Goal: Task Accomplishment & Management: Manage account settings

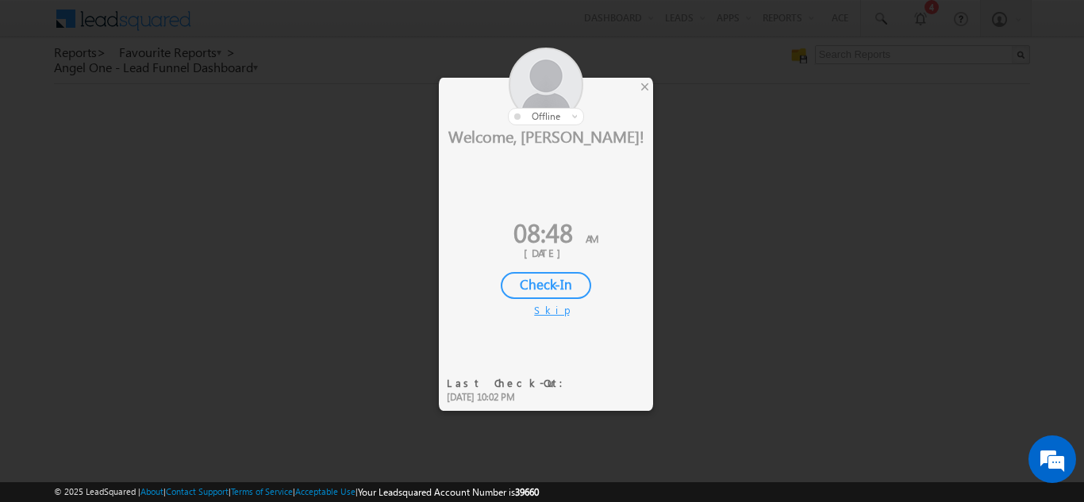
click at [536, 290] on div "Check-In" at bounding box center [546, 285] width 90 height 27
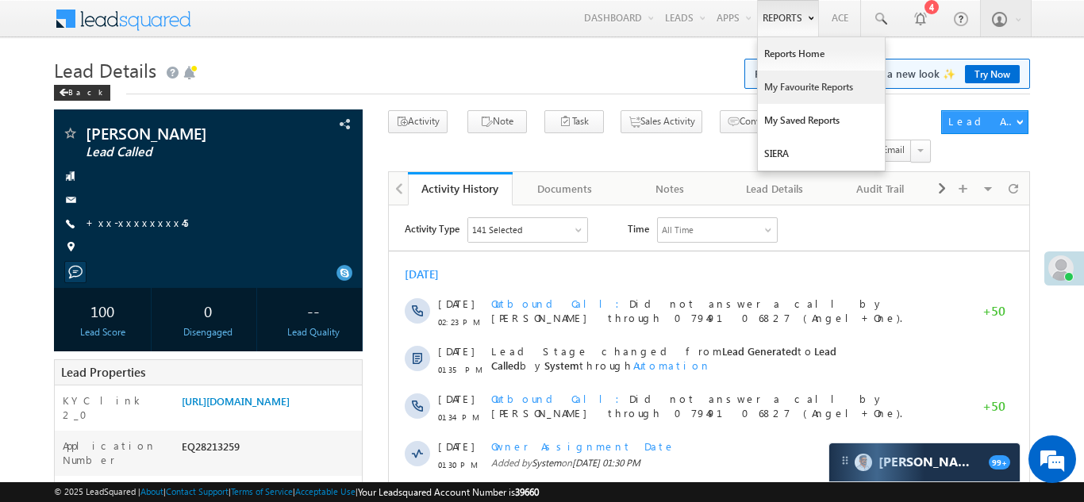
click at [782, 87] on link "My Favourite Reports" at bounding box center [821, 87] width 127 height 33
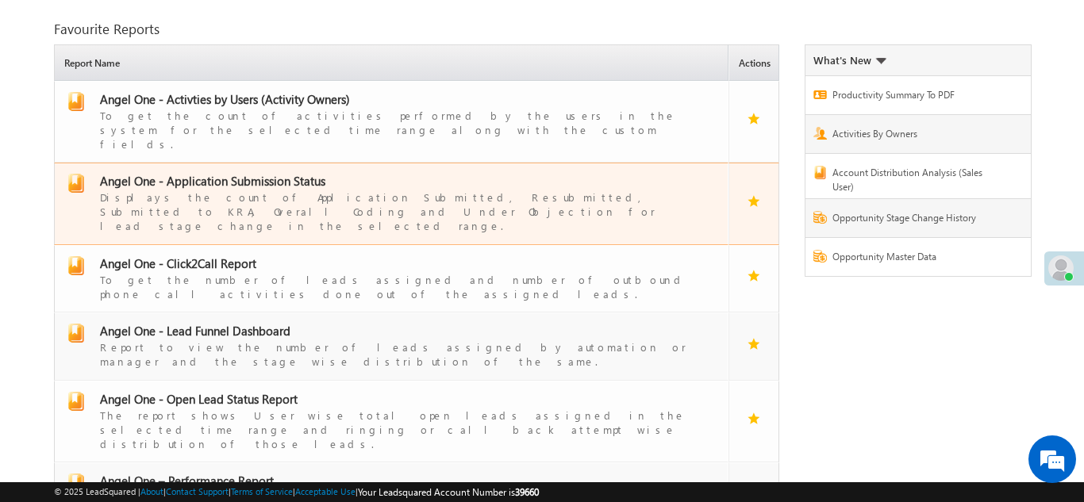
scroll to position [71, 0]
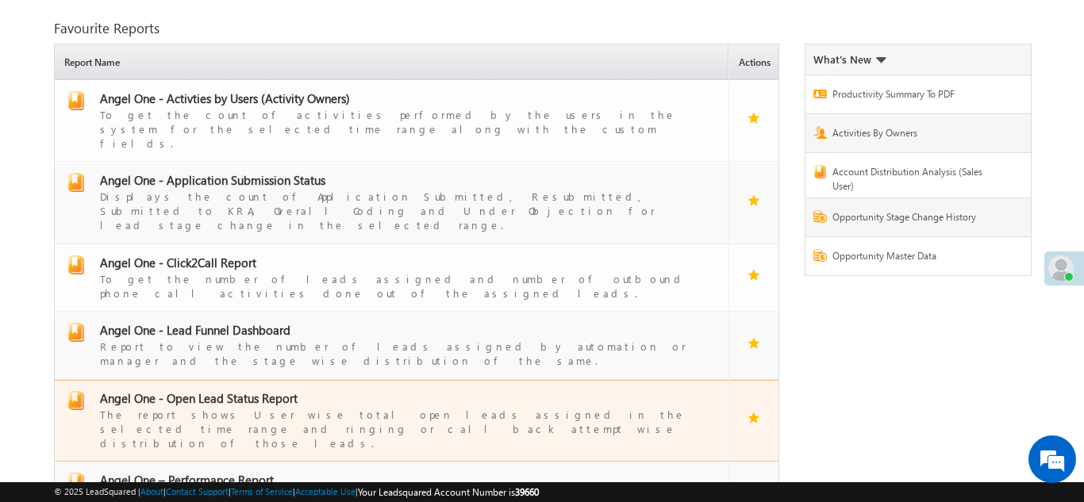
click at [210, 390] on span "Angel One - Open Lead Status Report" at bounding box center [199, 398] width 198 height 16
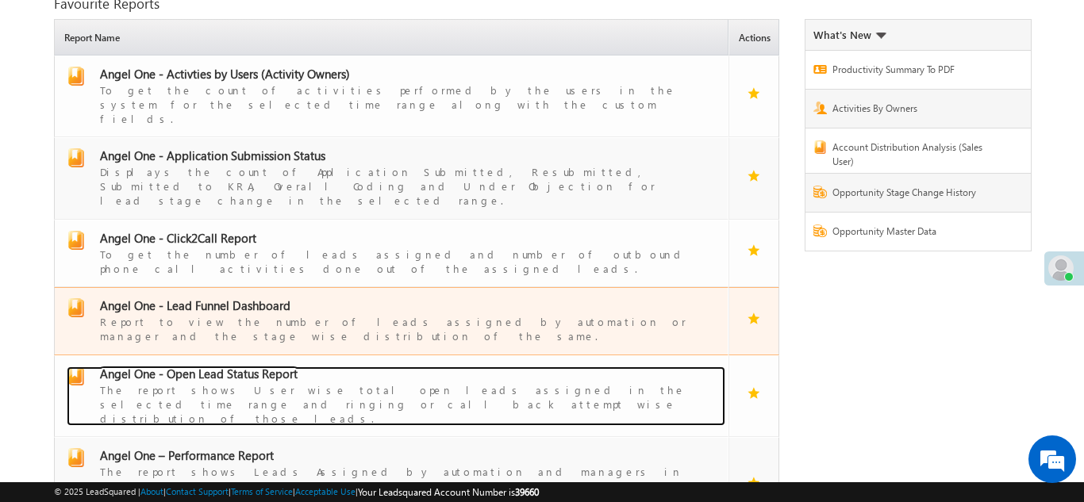
scroll to position [113, 0]
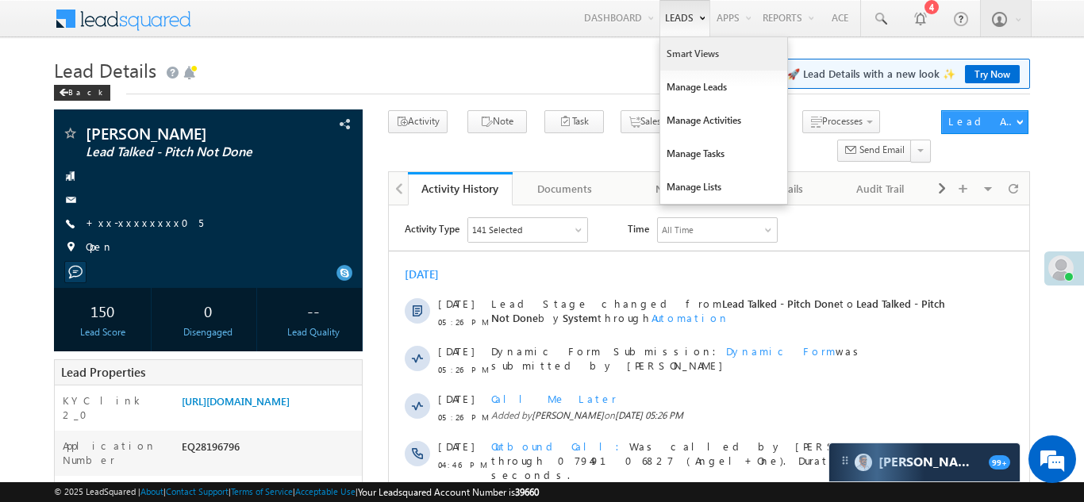
click at [687, 51] on link "Smart Views" at bounding box center [723, 53] width 127 height 33
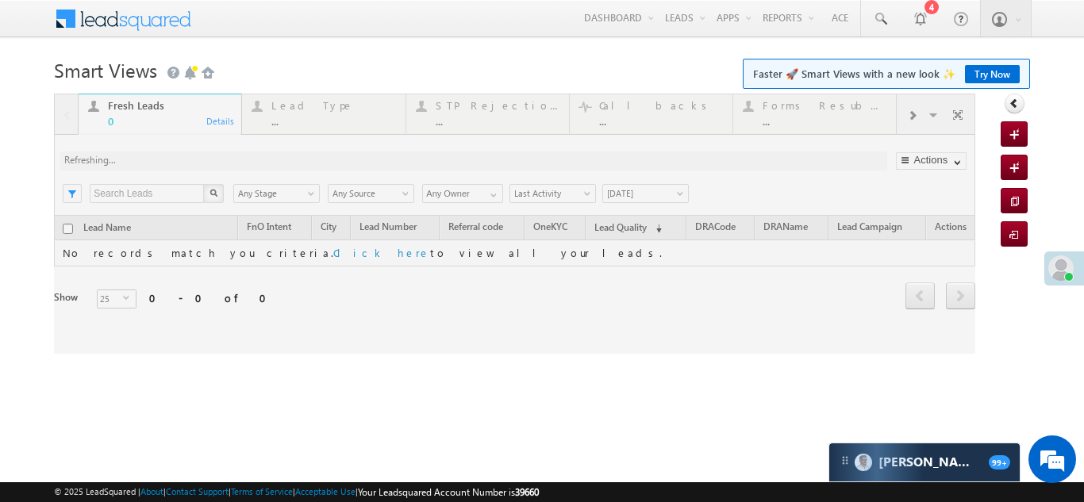
click at [914, 111] on div at bounding box center [514, 224] width 921 height 260
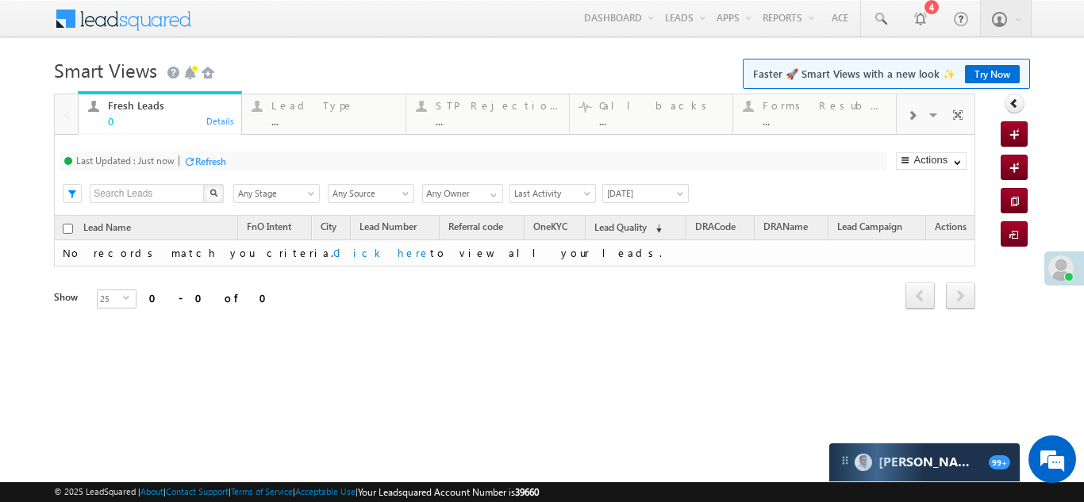
click at [914, 111] on span at bounding box center [912, 116] width 10 height 13
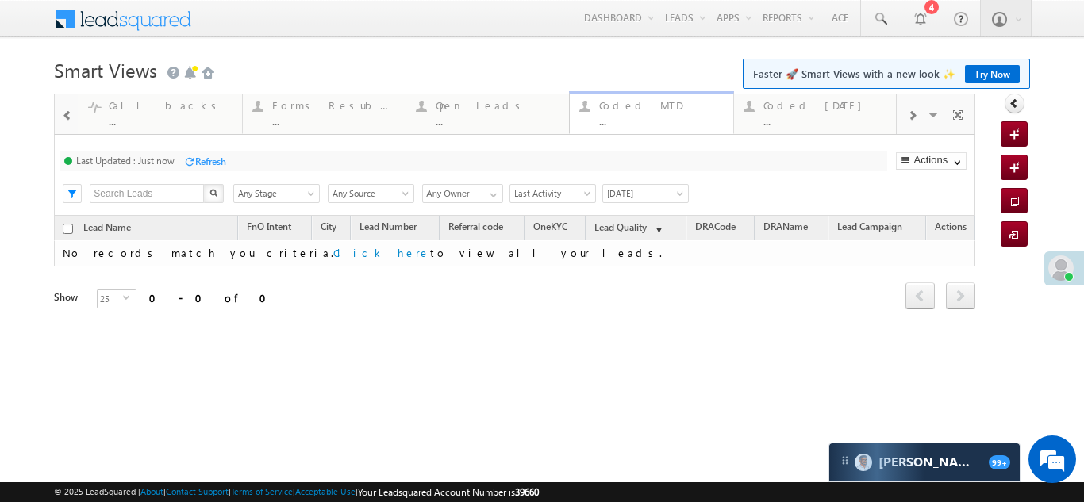
click at [649, 117] on div "..." at bounding box center [661, 121] width 124 height 12
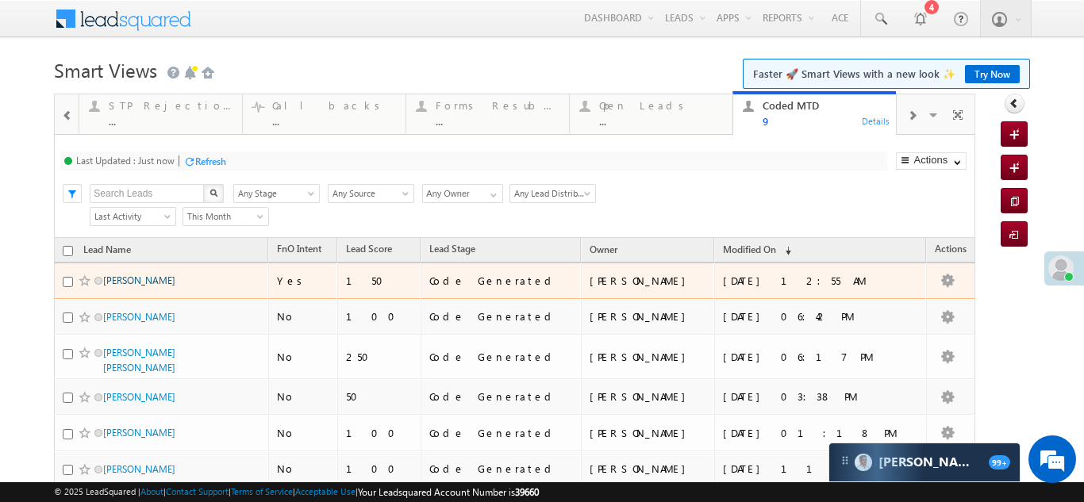
click at [110, 281] on link "Zaid ansari" at bounding box center [139, 281] width 72 height 12
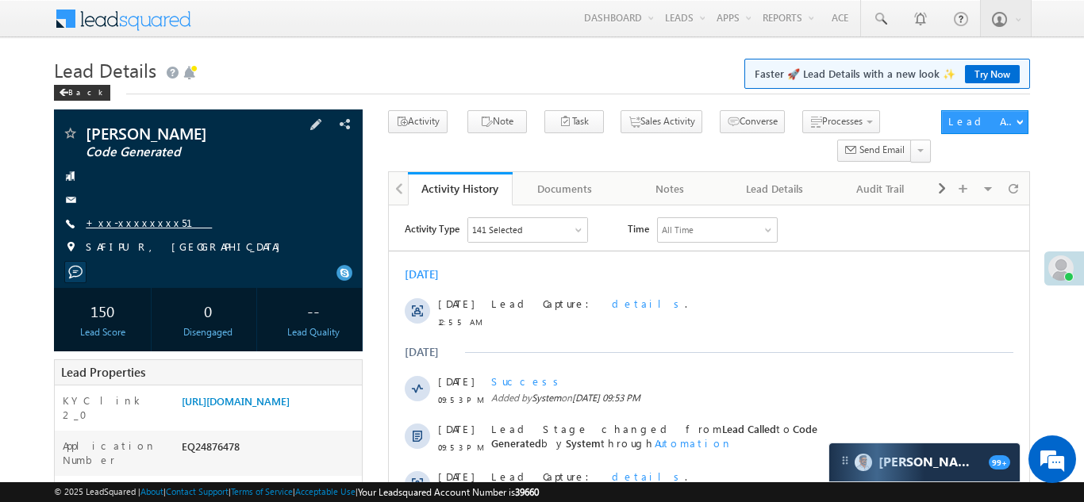
click at [131, 220] on link "+xx-xxxxxxxx51" at bounding box center [149, 222] width 126 height 13
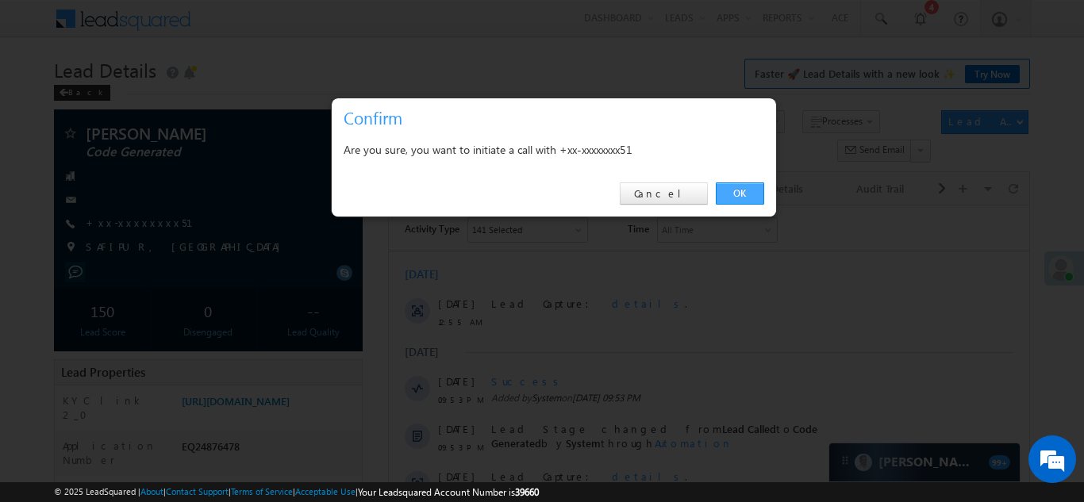
click at [736, 192] on link "OK" at bounding box center [740, 194] width 48 height 22
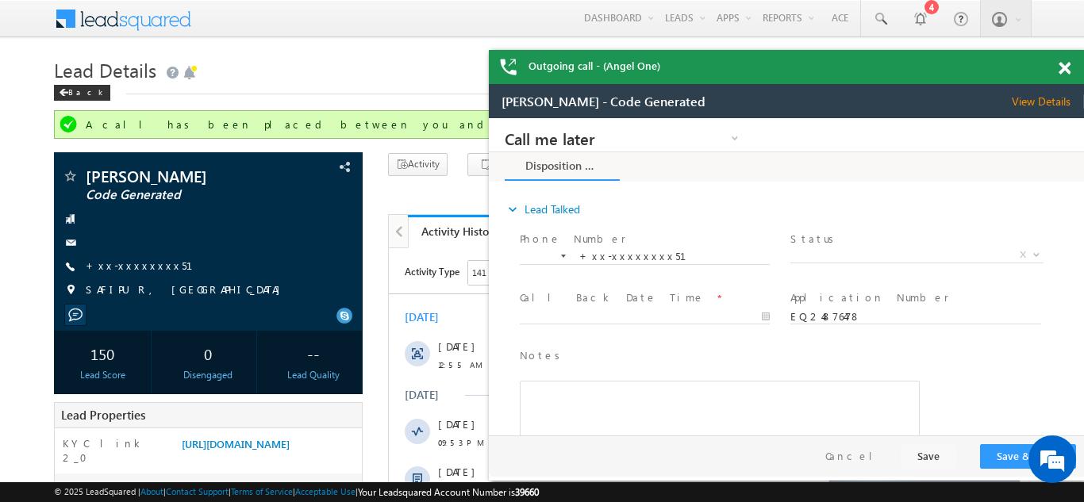
click at [1064, 71] on span at bounding box center [1065, 68] width 12 height 13
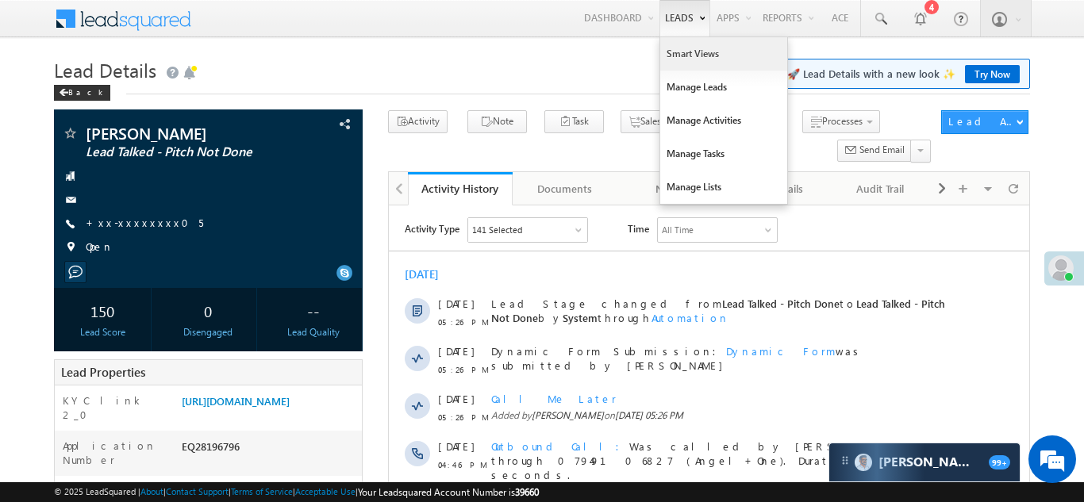
click at [683, 54] on link "Smart Views" at bounding box center [723, 53] width 127 height 33
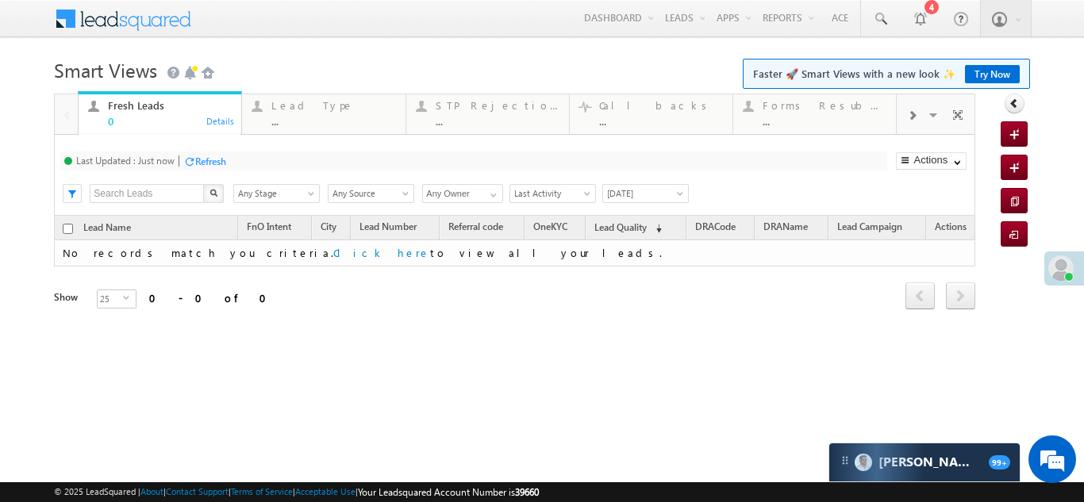
click at [914, 113] on span at bounding box center [912, 116] width 10 height 13
click at [812, 110] on div "Coded Today" at bounding box center [825, 105] width 124 height 13
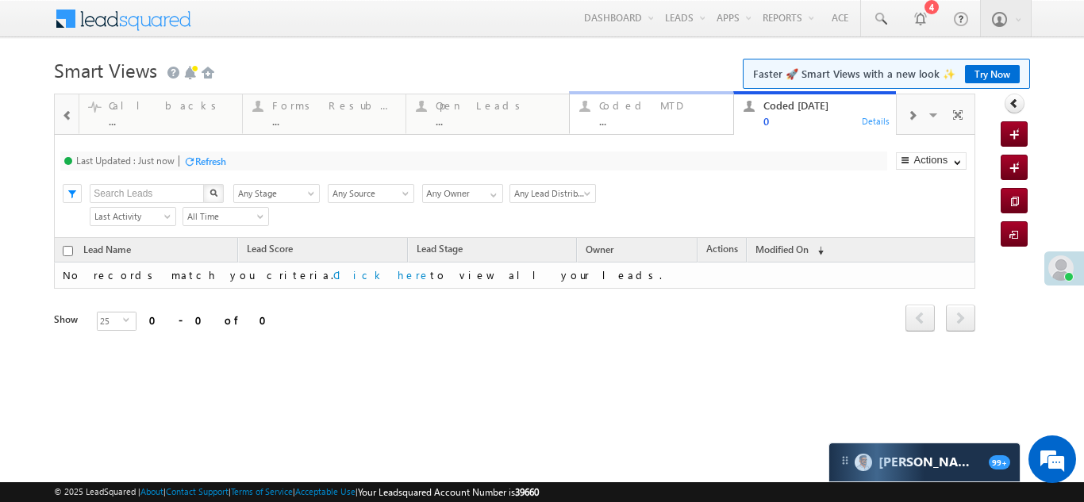
click at [638, 110] on div "Coded MTD" at bounding box center [661, 105] width 124 height 13
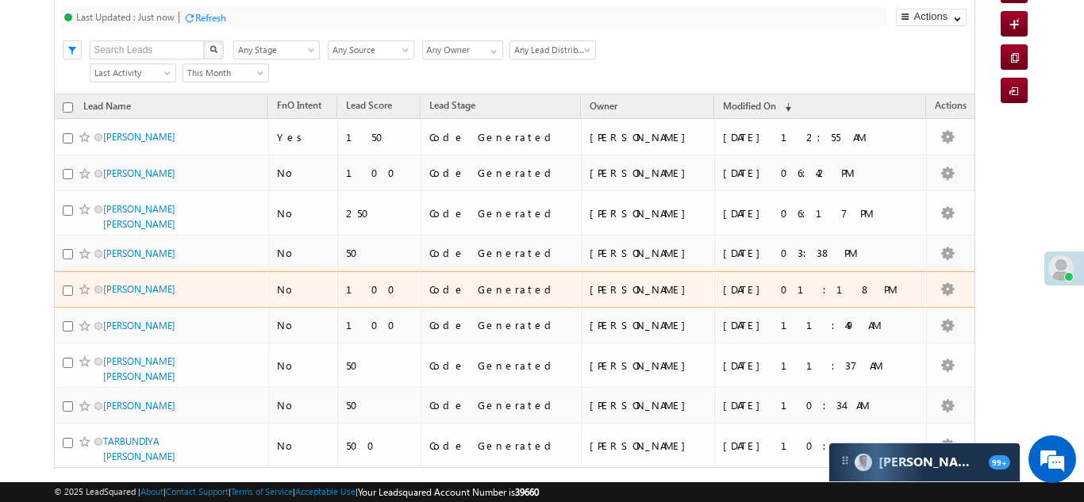
scroll to position [147, 0]
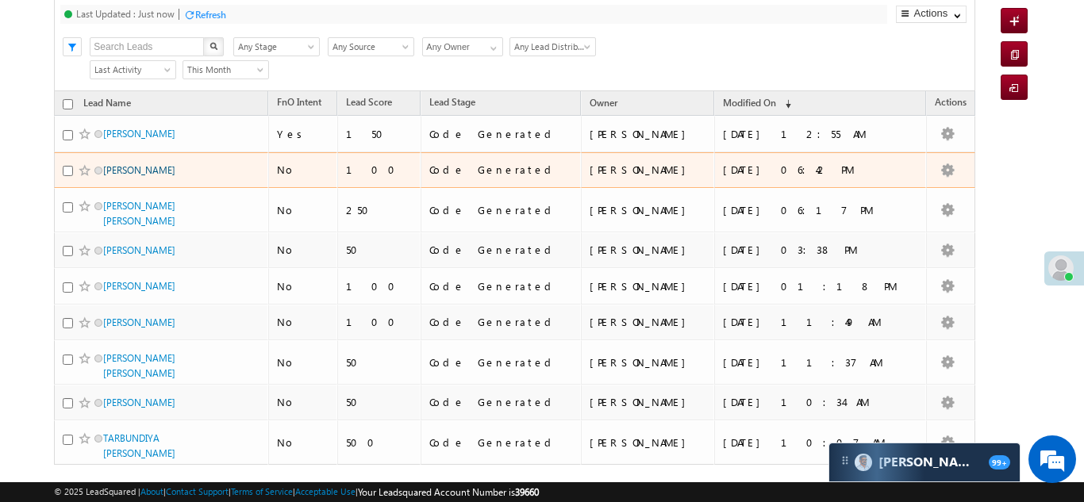
click at [117, 171] on link "Rajan yadav" at bounding box center [139, 170] width 72 height 12
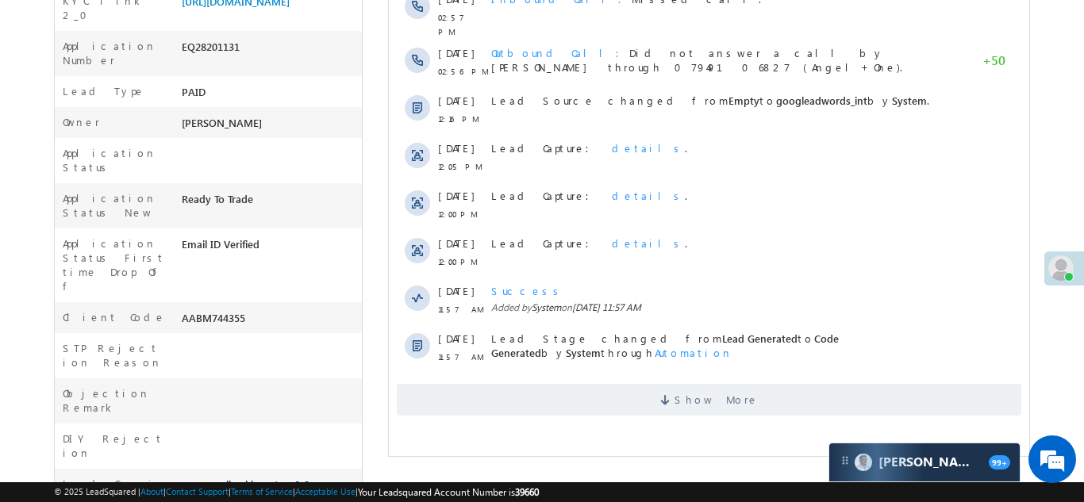
scroll to position [398, 0]
click at [709, 402] on span "Show More" at bounding box center [716, 402] width 84 height 32
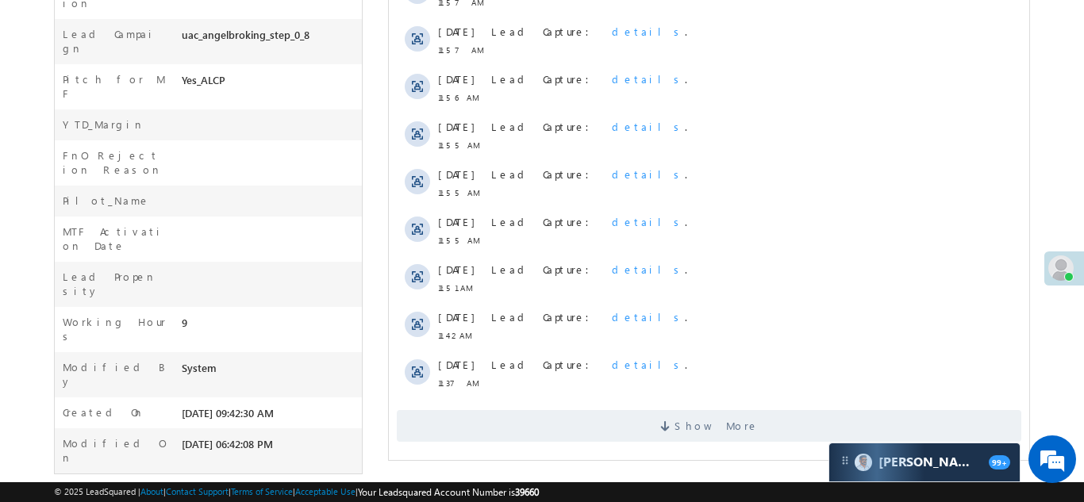
scroll to position [0, 0]
click at [627, 429] on span "Show More" at bounding box center [708, 426] width 625 height 32
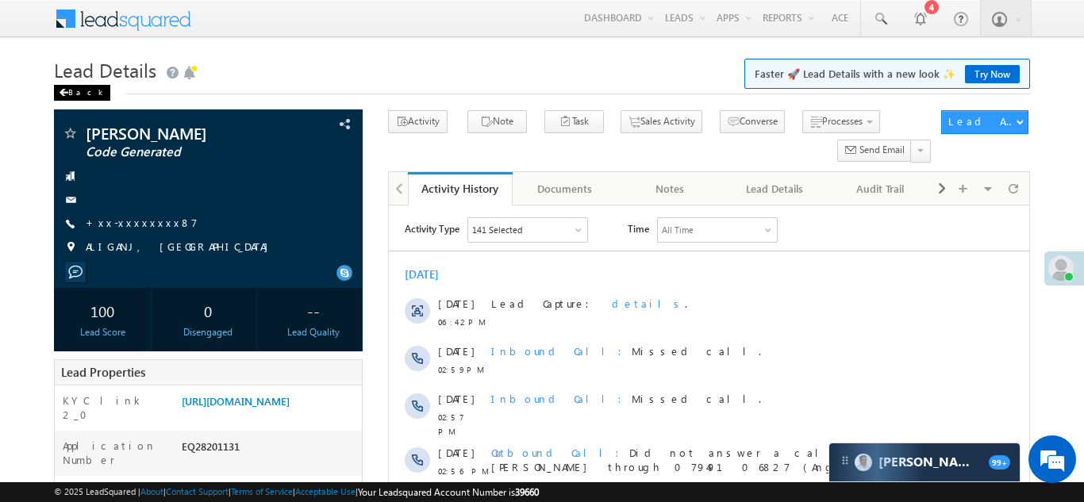
click at [77, 91] on div "Back" at bounding box center [82, 93] width 56 height 16
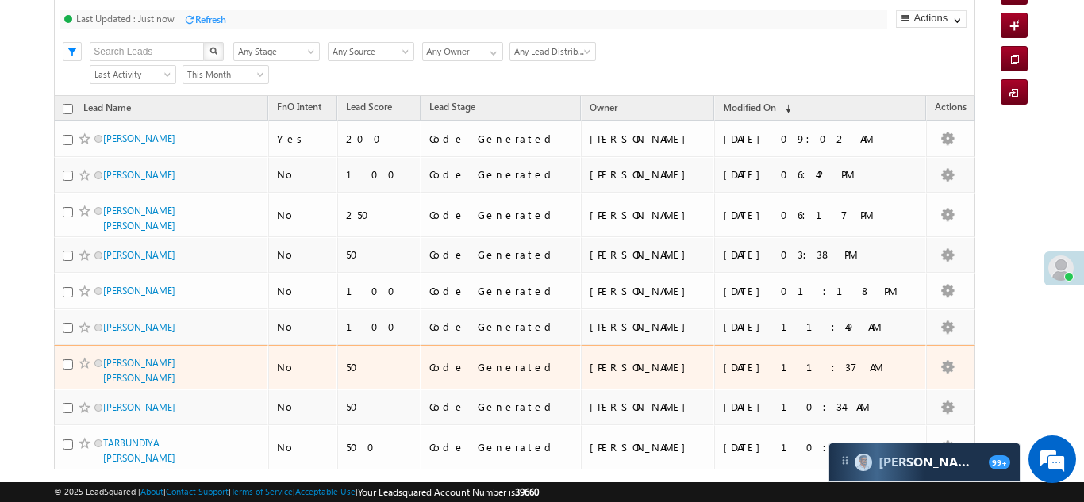
scroll to position [165, 0]
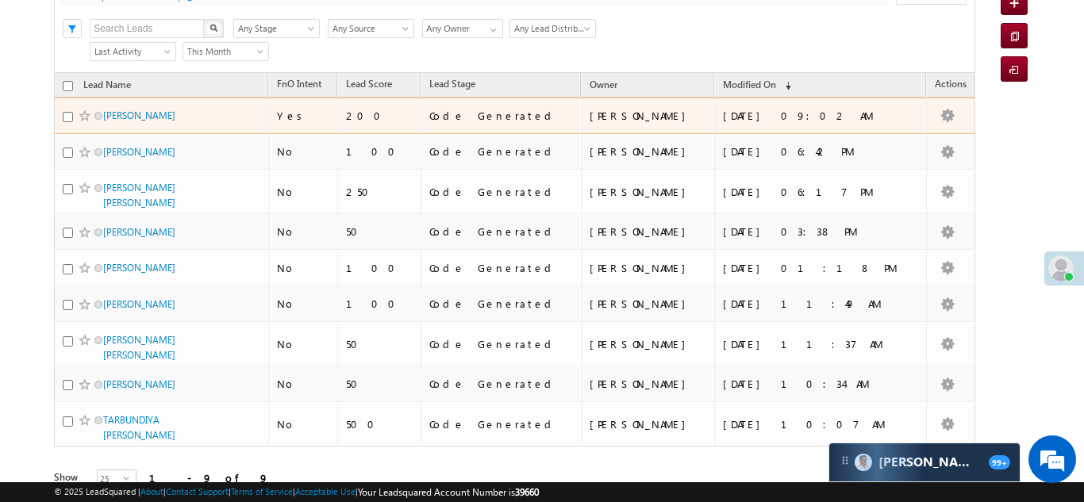
click at [85, 115] on span at bounding box center [85, 116] width 13 height 13
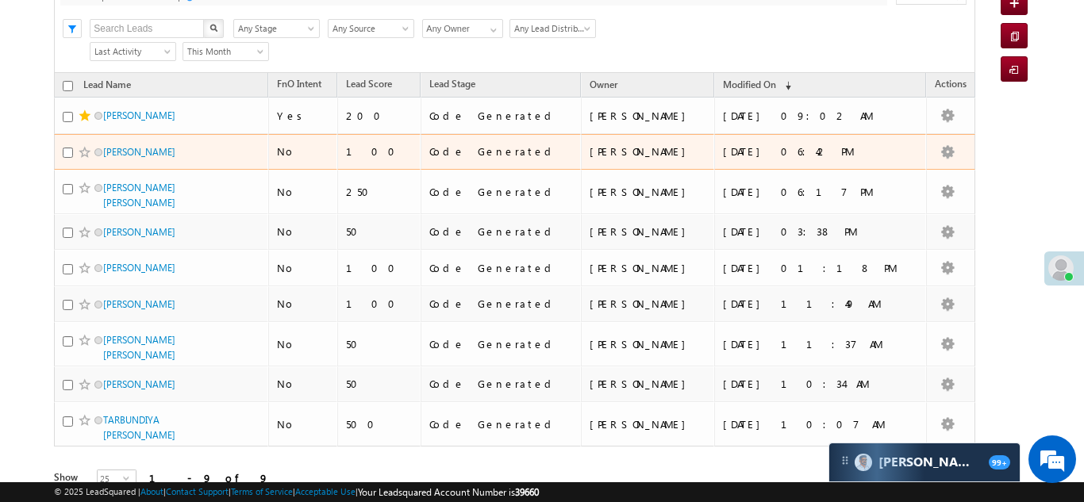
click at [83, 148] on span at bounding box center [85, 152] width 13 height 13
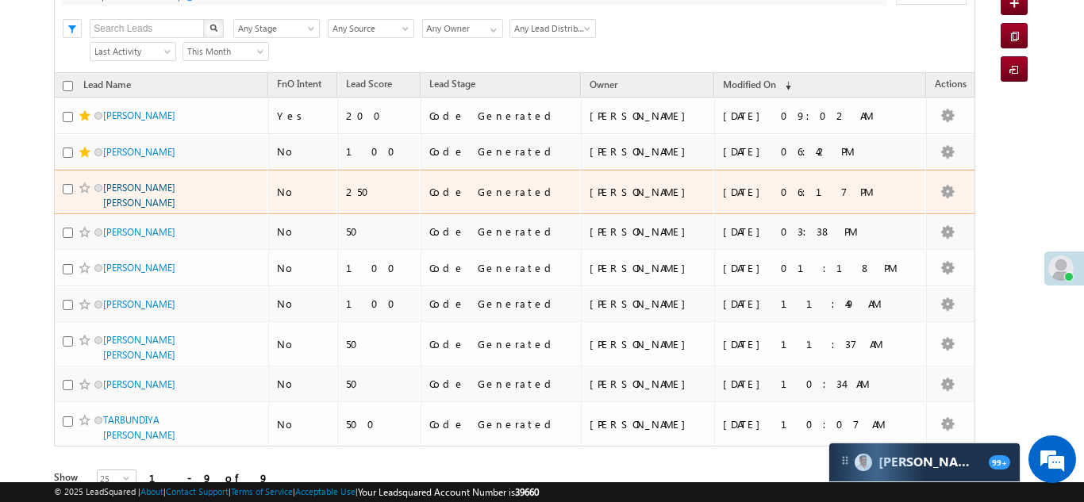
click at [144, 185] on link "[PERSON_NAME] [PERSON_NAME]" at bounding box center [139, 195] width 72 height 27
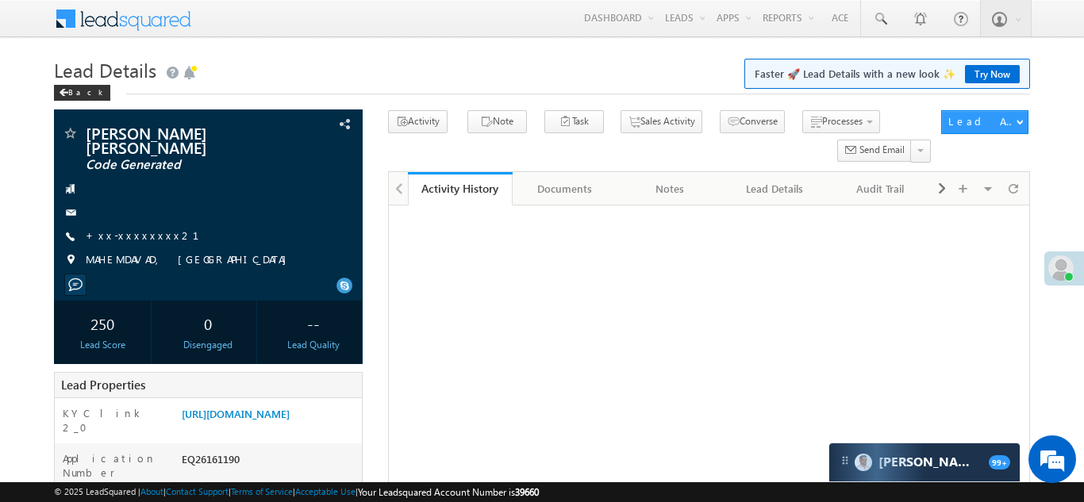
click at [110, 233] on link "+xx-xxxxxxxx21" at bounding box center [152, 235] width 133 height 13
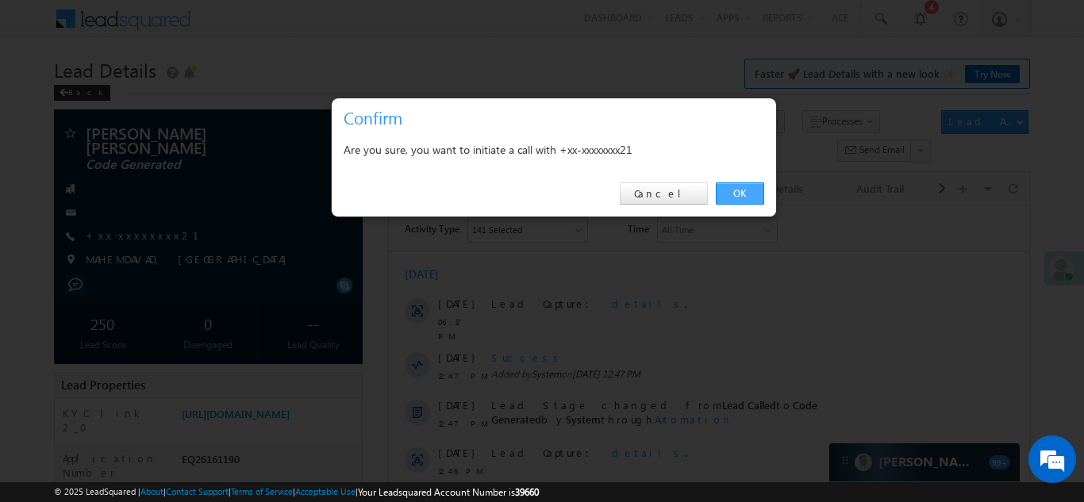
click at [727, 200] on link "OK" at bounding box center [740, 194] width 48 height 22
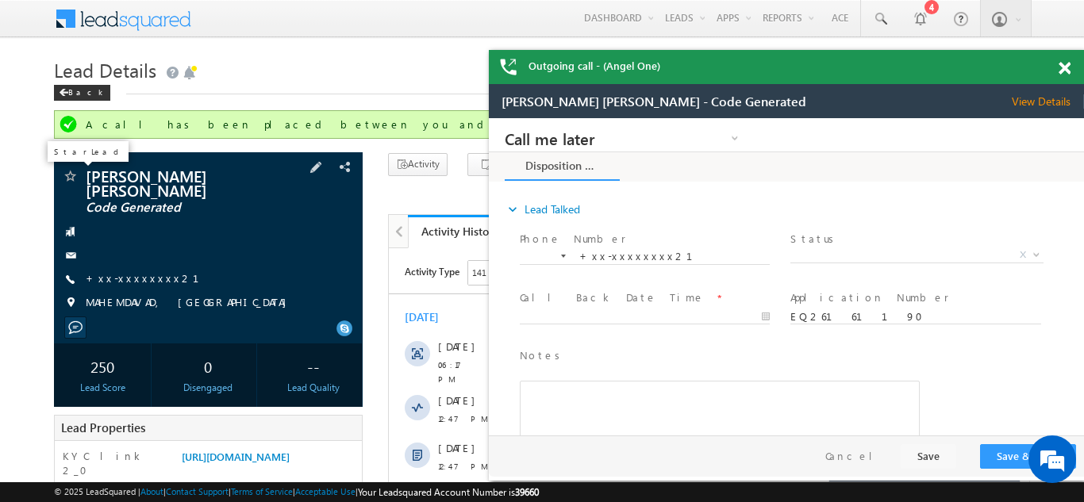
click at [71, 176] on span at bounding box center [70, 178] width 16 height 16
click at [74, 89] on div "Back" at bounding box center [82, 93] width 56 height 16
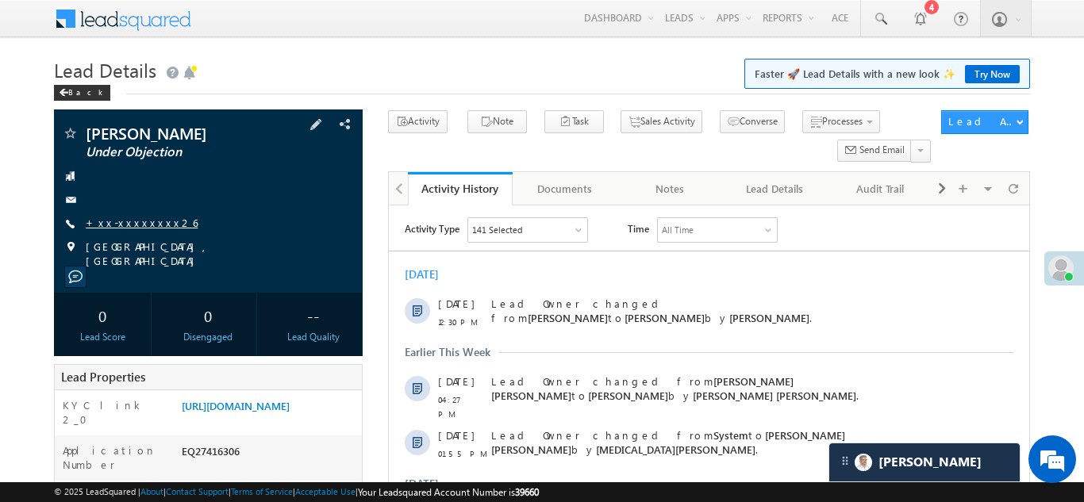
click at [134, 227] on link "+xx-xxxxxxxx26" at bounding box center [142, 222] width 112 height 13
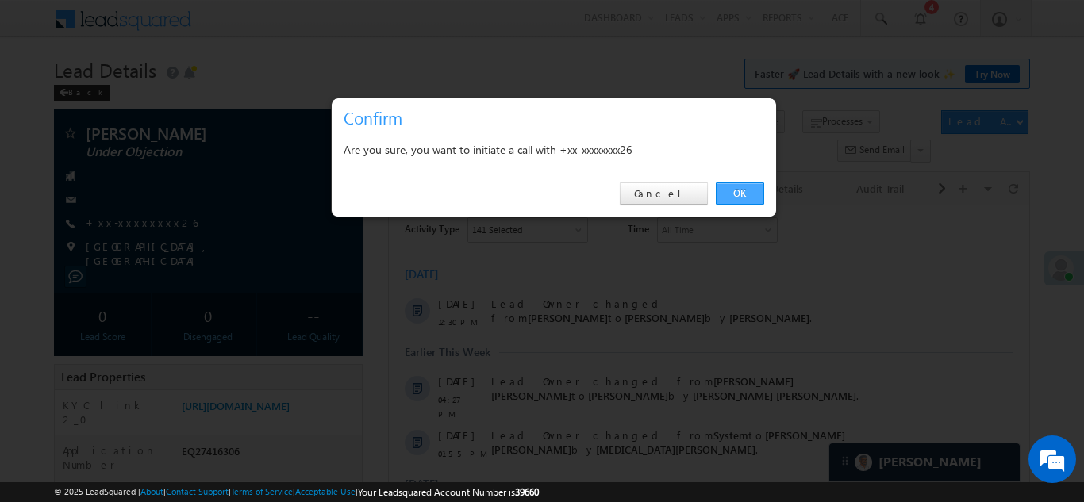
click at [737, 189] on link "OK" at bounding box center [740, 194] width 48 height 22
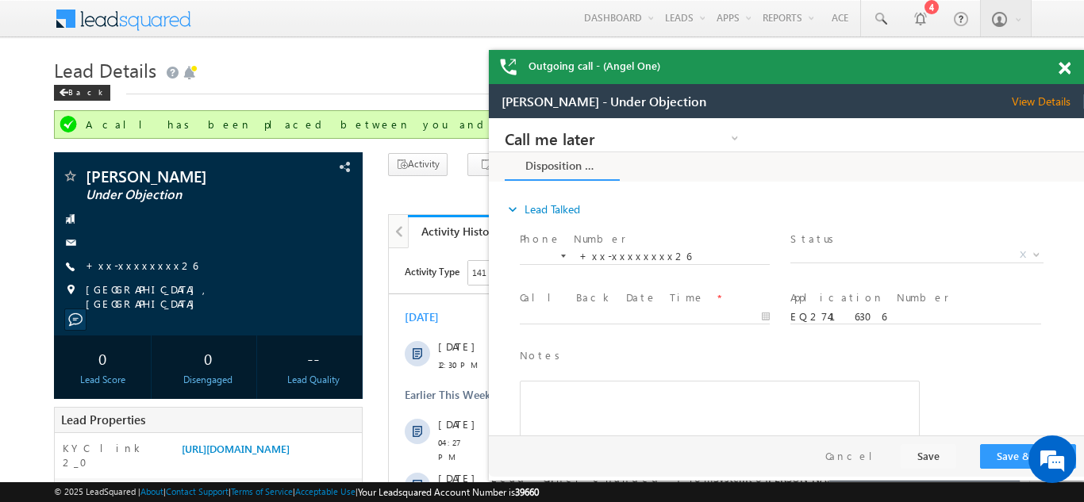
click at [1063, 69] on span at bounding box center [1065, 68] width 12 height 13
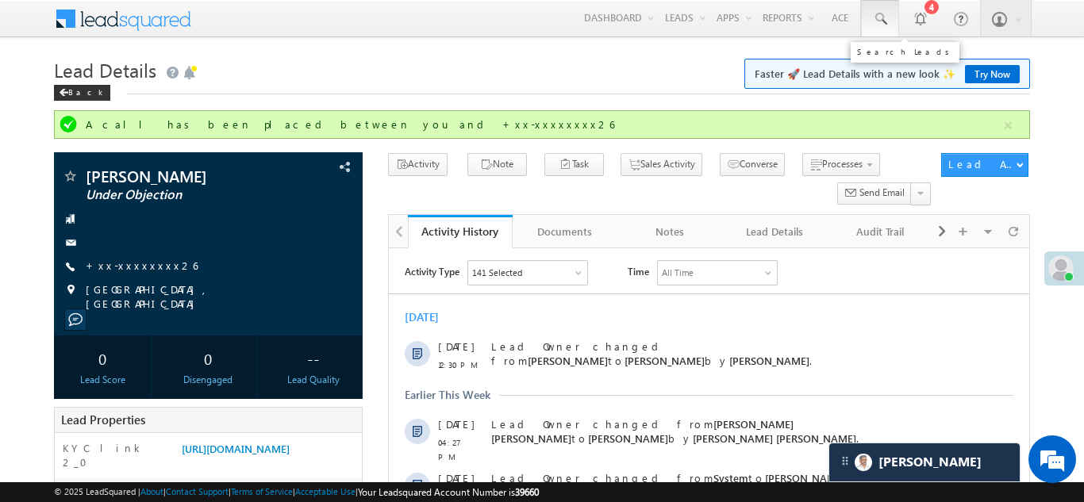
click at [874, 20] on span at bounding box center [880, 19] width 16 height 16
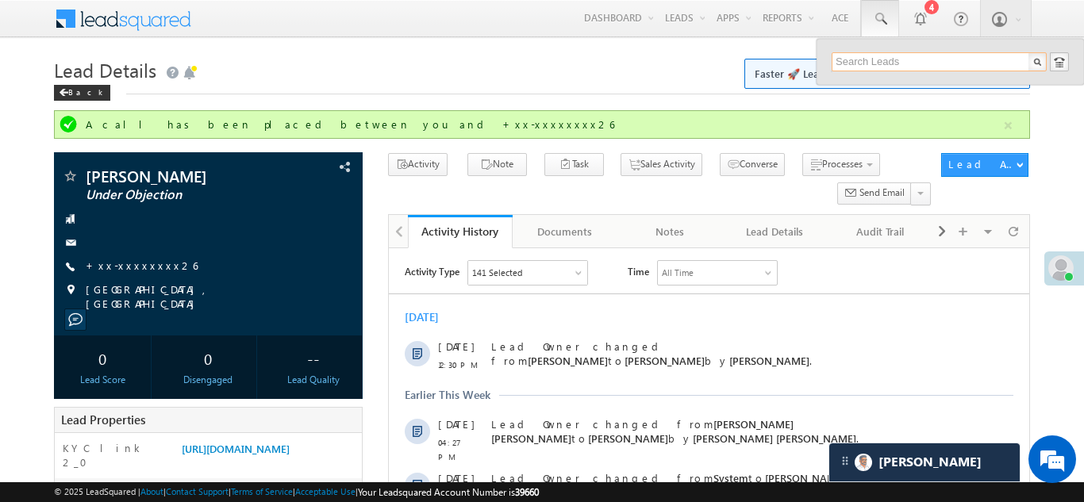
paste input "EQ28143106"
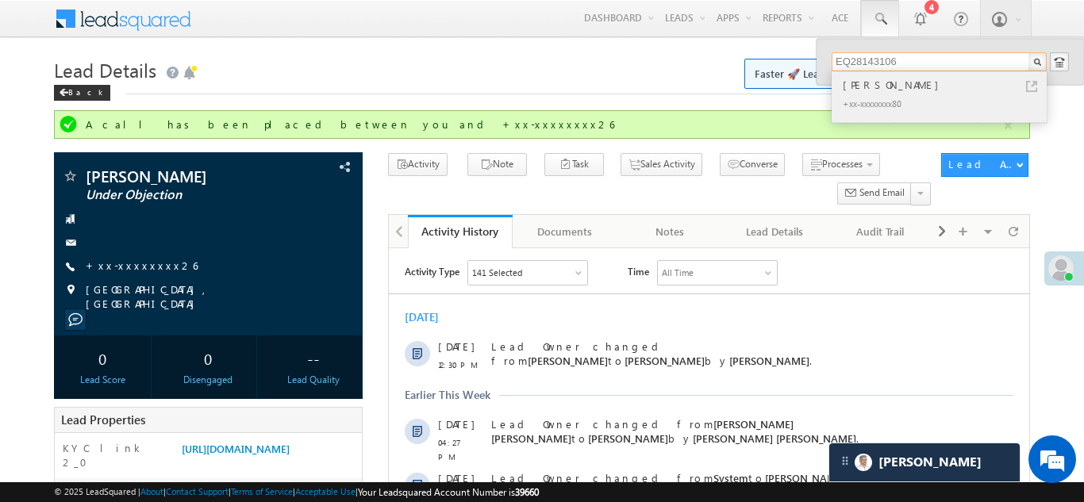
type input "EQ28143106"
click at [855, 82] on div "Jay pat" at bounding box center [946, 84] width 213 height 17
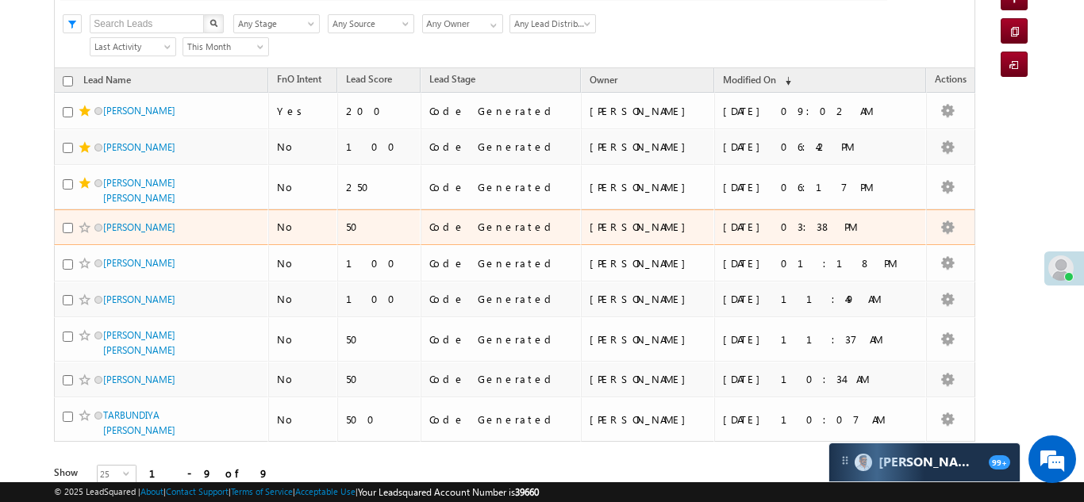
scroll to position [171, 0]
click at [133, 222] on link "[PERSON_NAME]" at bounding box center [139, 227] width 72 height 12
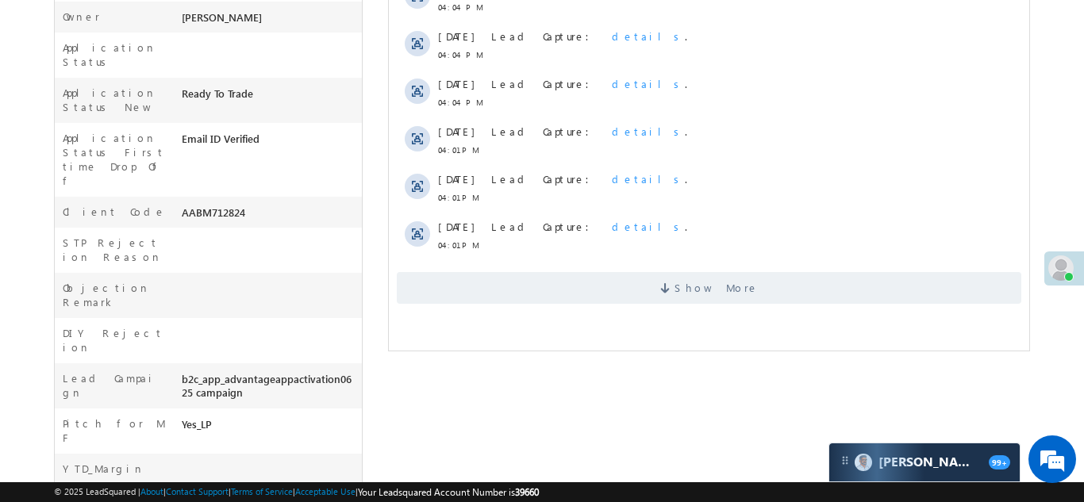
scroll to position [510, 0]
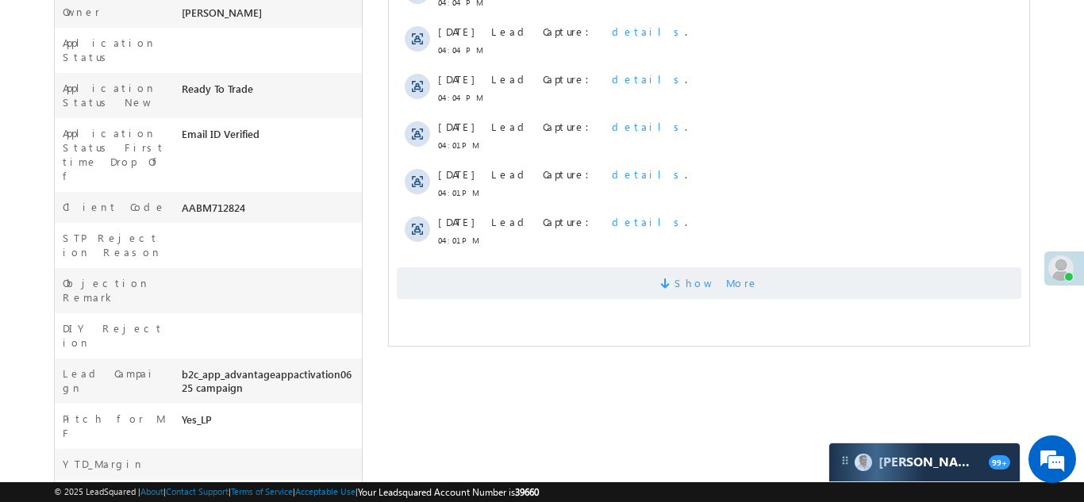
click at [713, 284] on span "Show More" at bounding box center [716, 283] width 84 height 32
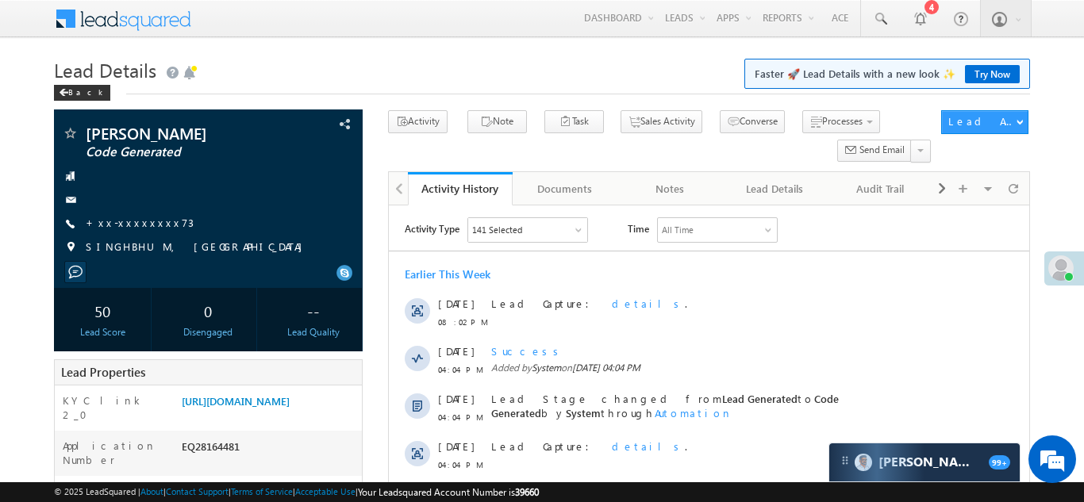
scroll to position [0, 0]
click at [69, 134] on span at bounding box center [70, 135] width 16 height 16
click at [129, 221] on link "+xx-xxxxxxxx73" at bounding box center [140, 222] width 108 height 13
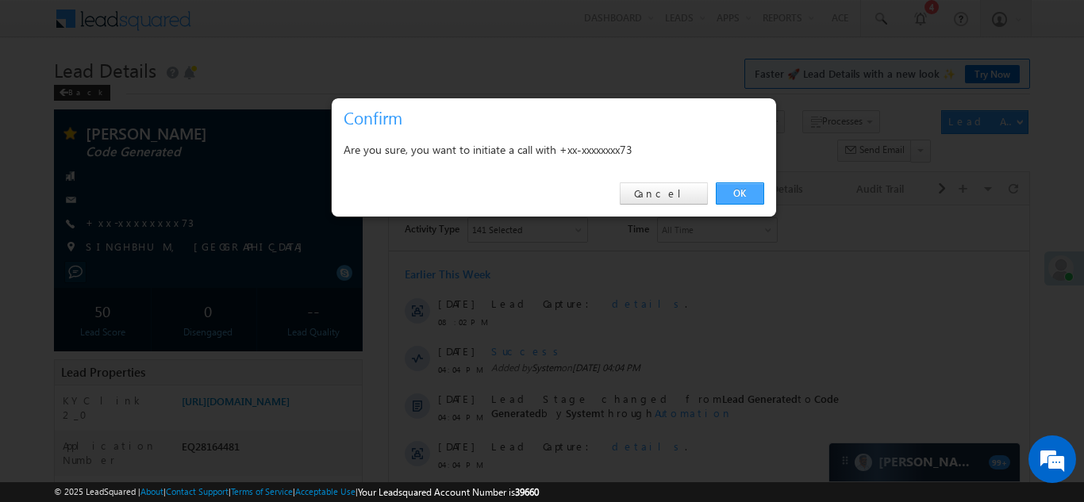
click at [739, 193] on link "OK" at bounding box center [740, 194] width 48 height 22
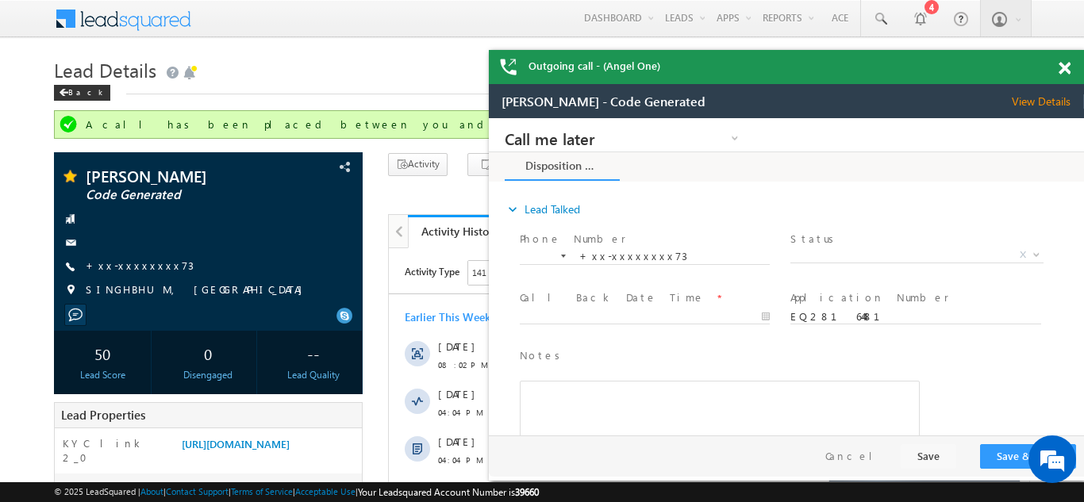
click at [1068, 66] on span at bounding box center [1065, 68] width 12 height 13
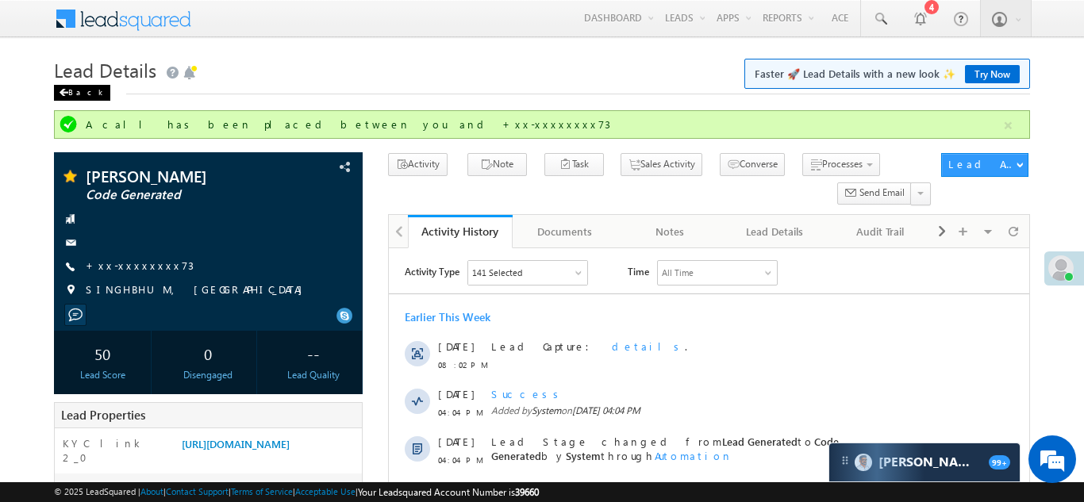
click at [75, 89] on div "Back" at bounding box center [82, 93] width 56 height 16
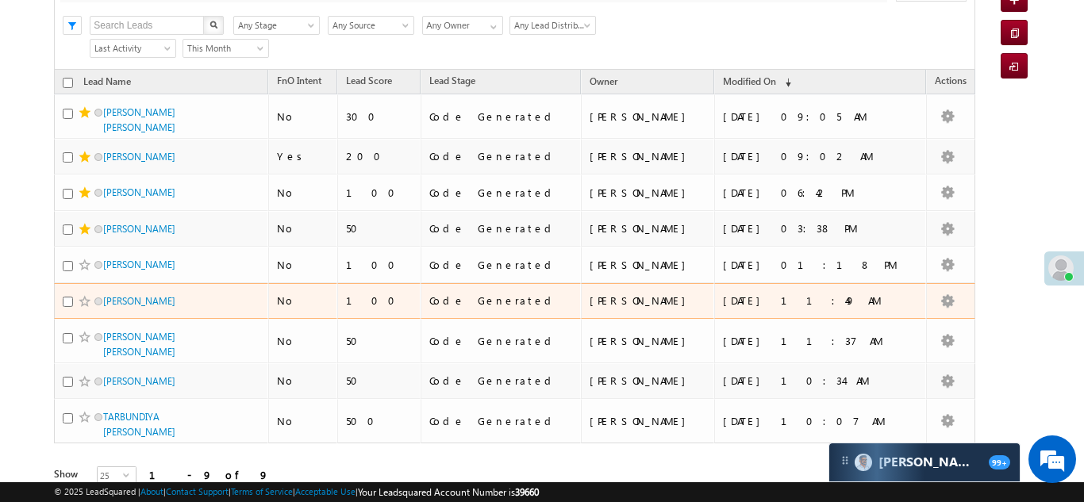
scroll to position [183, 0]
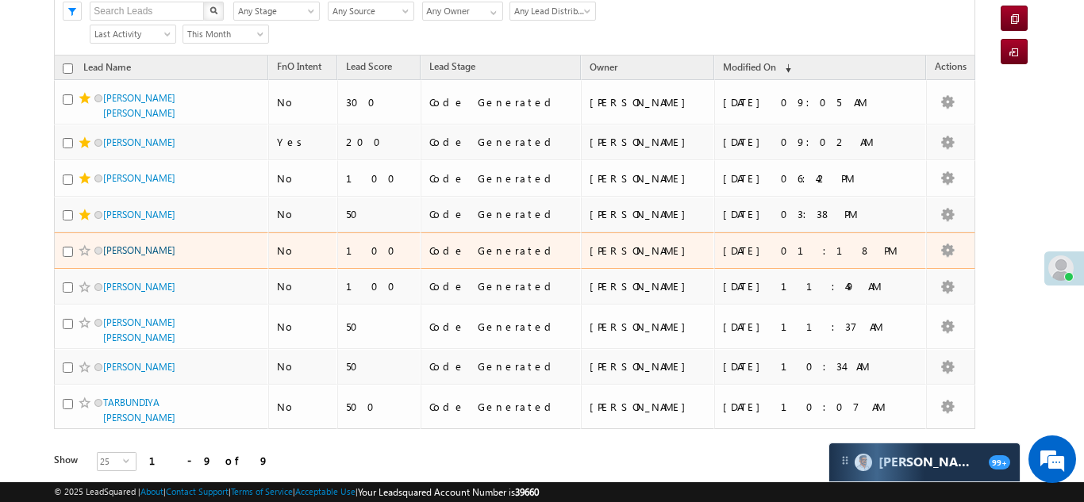
click at [134, 250] on link "[PERSON_NAME]" at bounding box center [139, 250] width 72 height 12
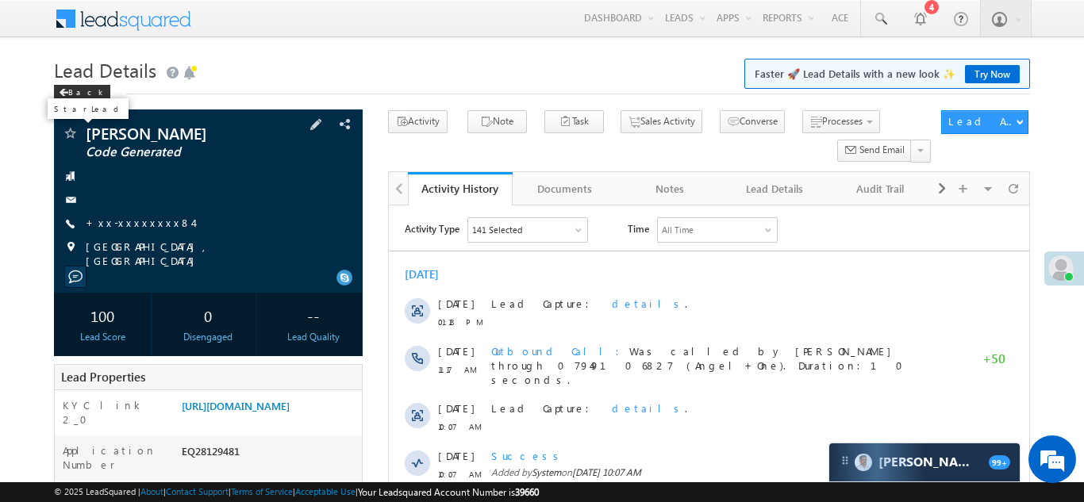
click at [71, 129] on span at bounding box center [70, 135] width 16 height 16
click at [71, 96] on div "Back" at bounding box center [82, 93] width 56 height 16
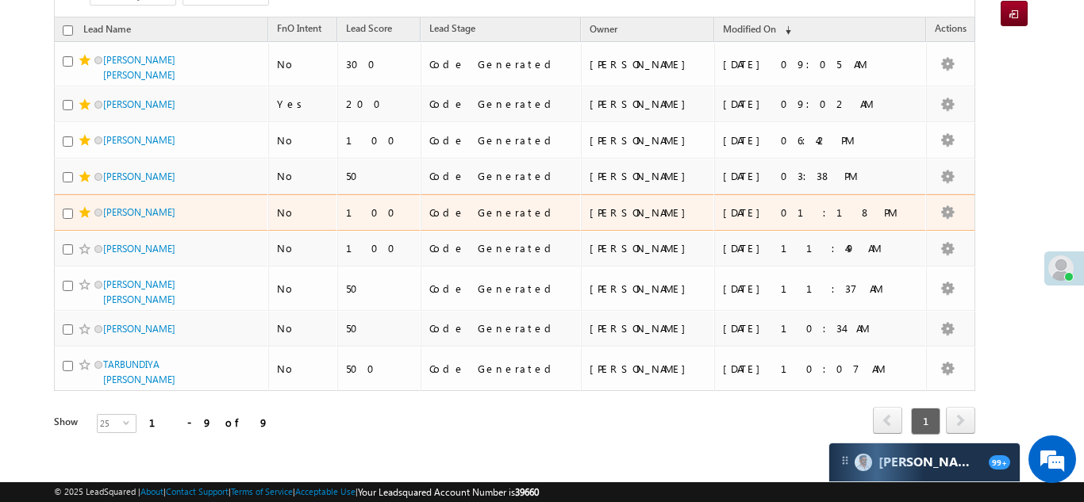
scroll to position [225, 0]
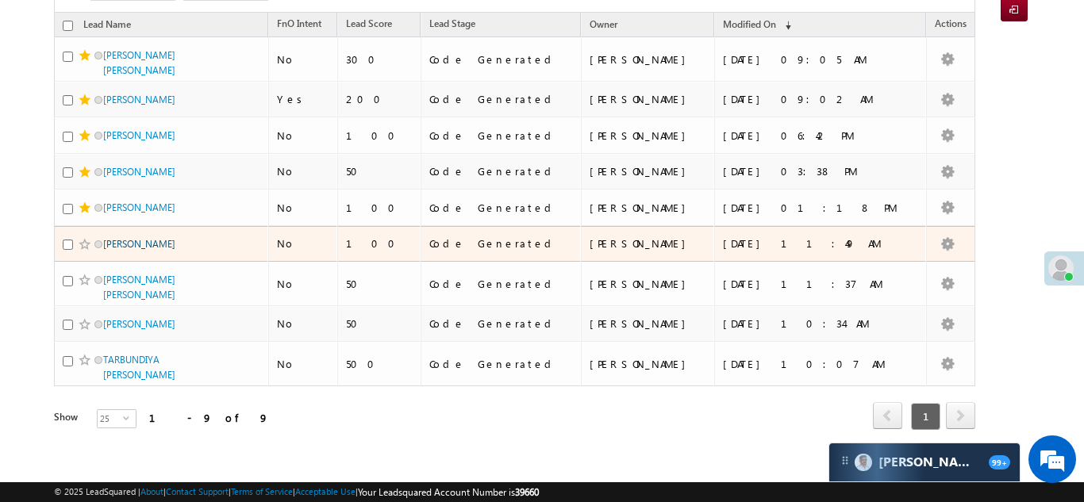
click at [127, 240] on link "Lavkush dwivedi" at bounding box center [139, 244] width 72 height 12
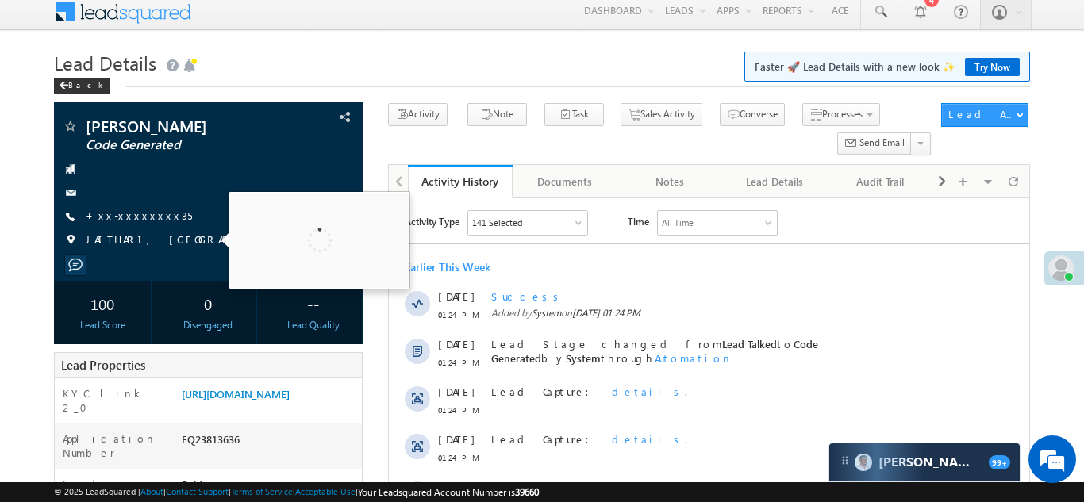
scroll to position [472, 0]
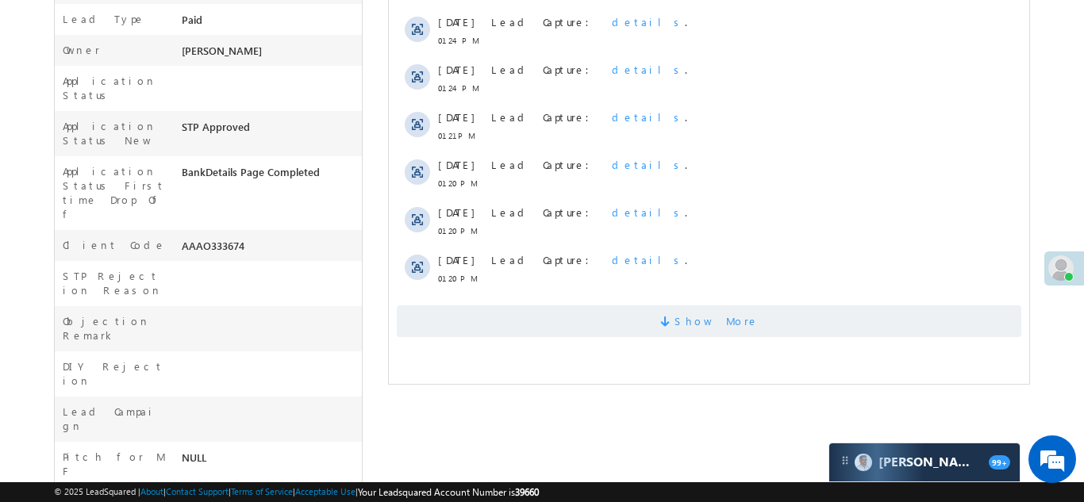
click at [719, 326] on span "Show More" at bounding box center [716, 322] width 84 height 32
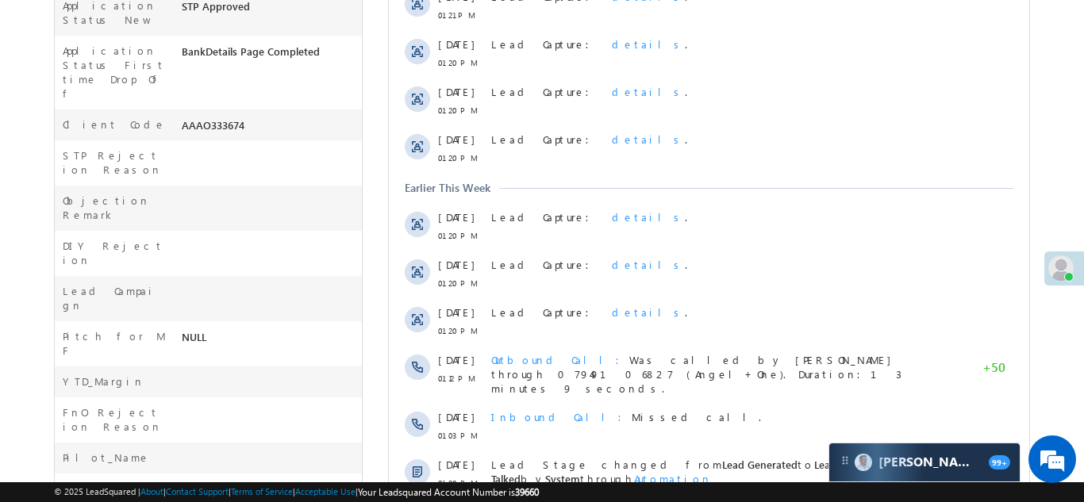
scroll to position [0, 0]
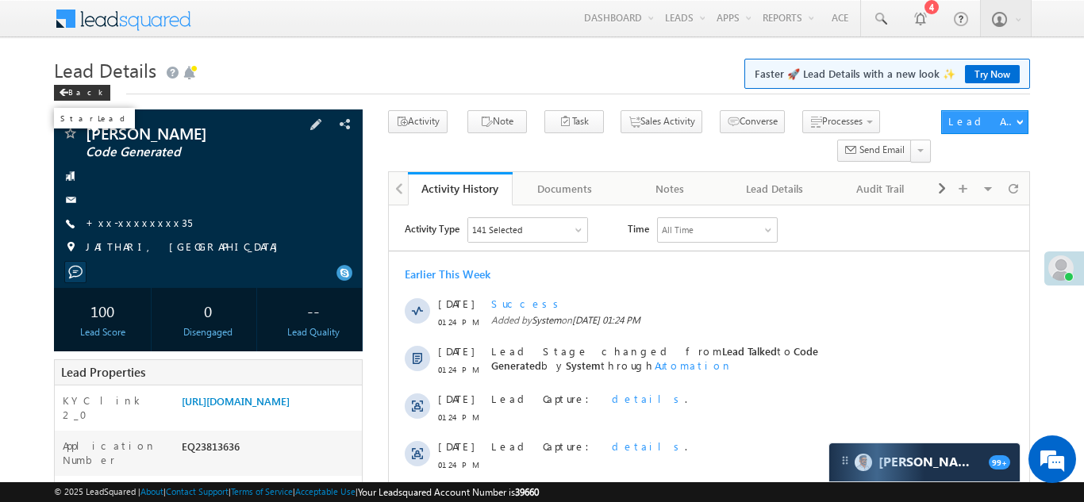
click at [71, 133] on span at bounding box center [70, 135] width 16 height 16
click at [74, 90] on div "Back" at bounding box center [82, 93] width 56 height 16
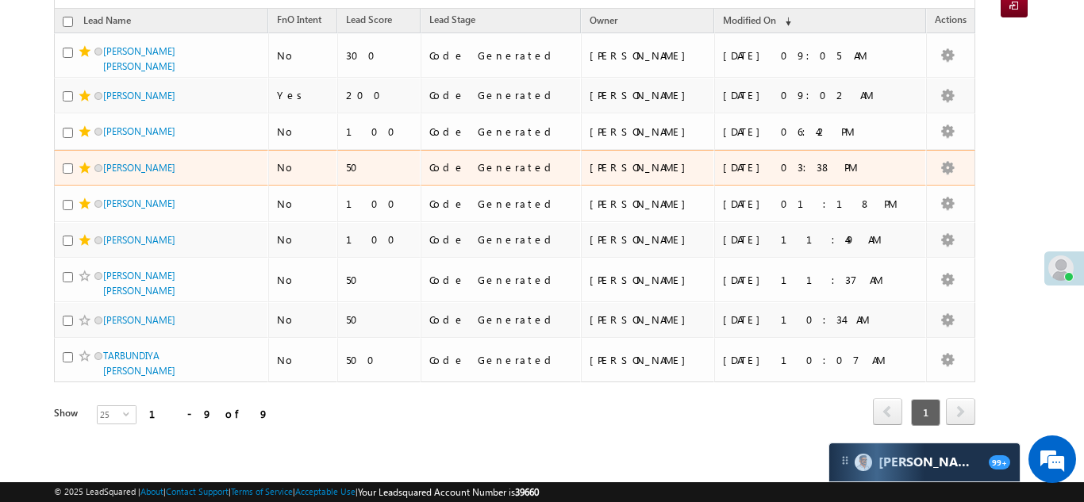
scroll to position [232, 0]
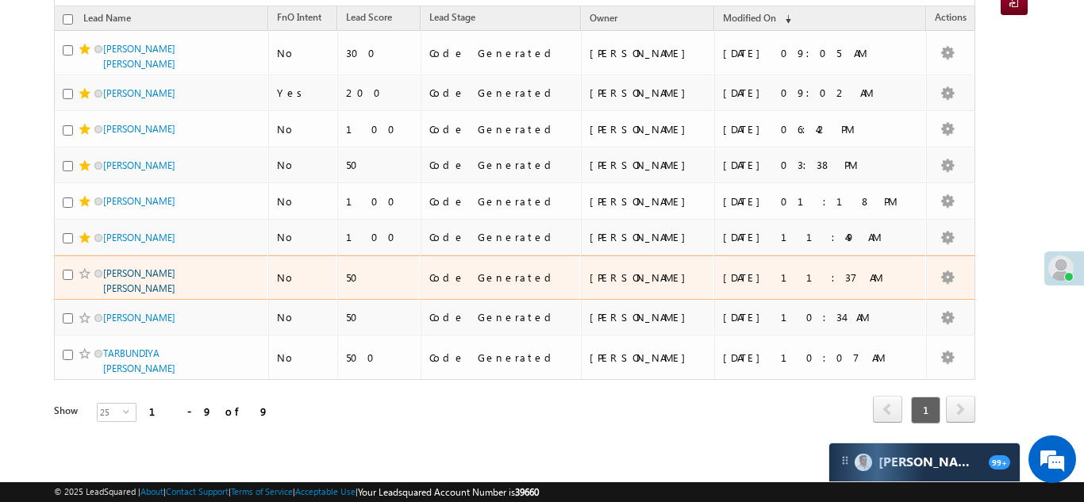
click at [128, 270] on link "[PERSON_NAME] [PERSON_NAME]" at bounding box center [139, 280] width 72 height 27
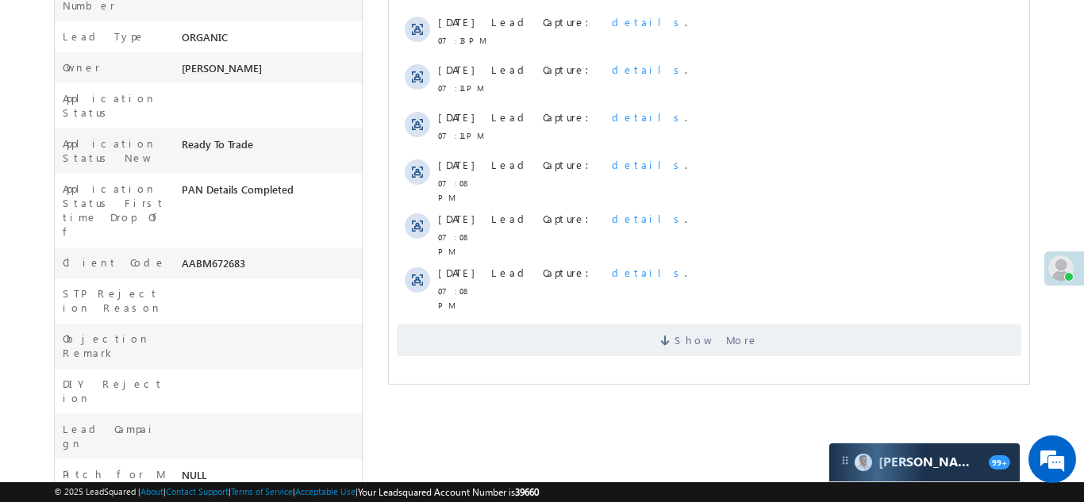
scroll to position [613, 0]
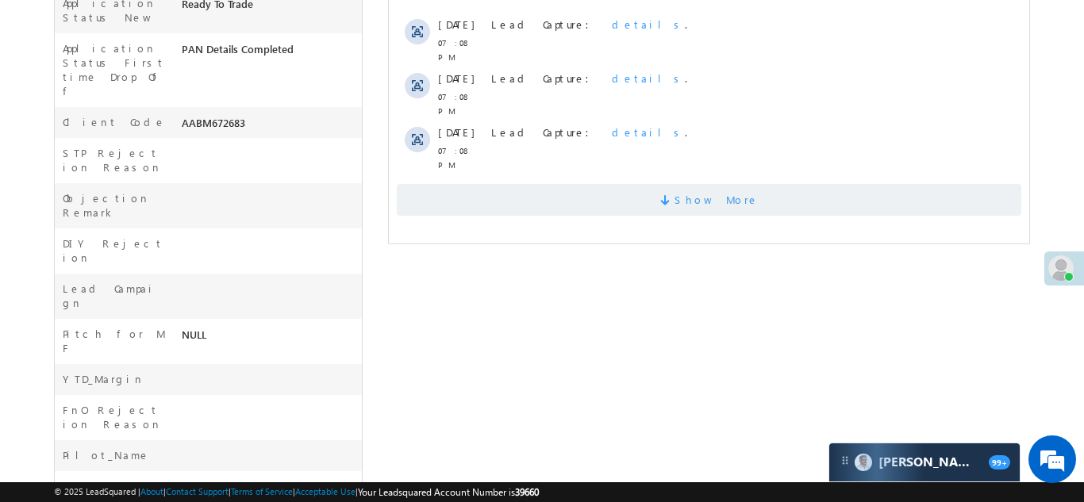
click at [701, 184] on span "Show More" at bounding box center [716, 200] width 84 height 32
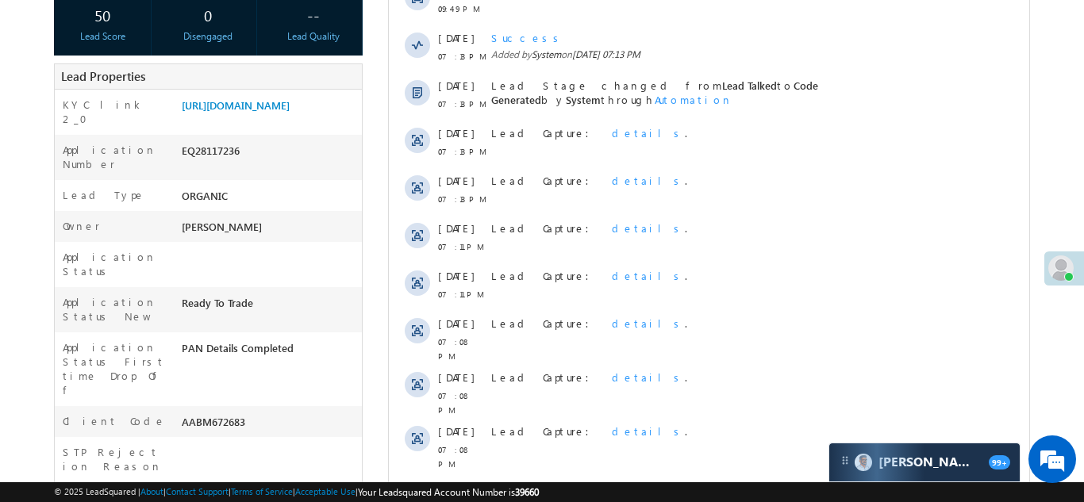
scroll to position [0, 0]
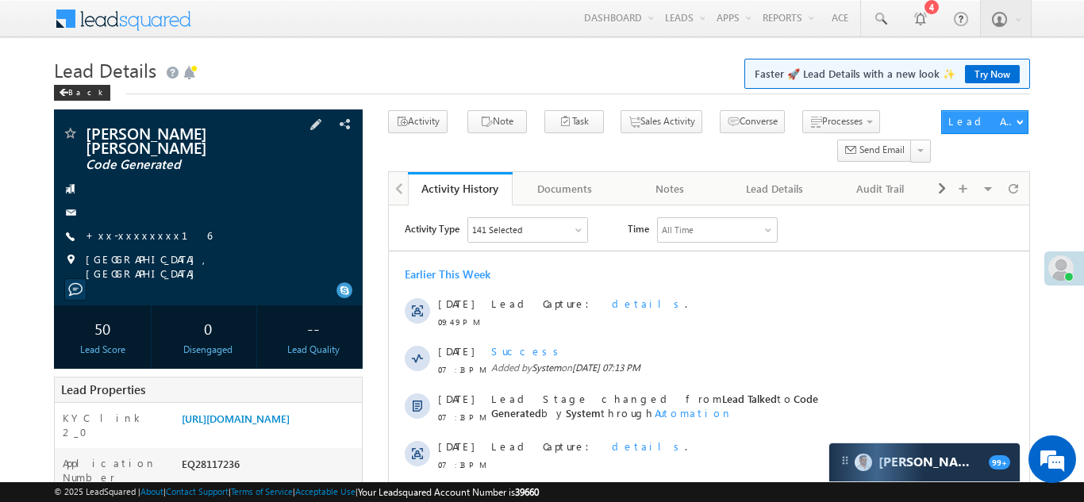
click at [69, 133] on span at bounding box center [70, 135] width 16 height 16
click at [74, 89] on div "Back" at bounding box center [82, 93] width 56 height 16
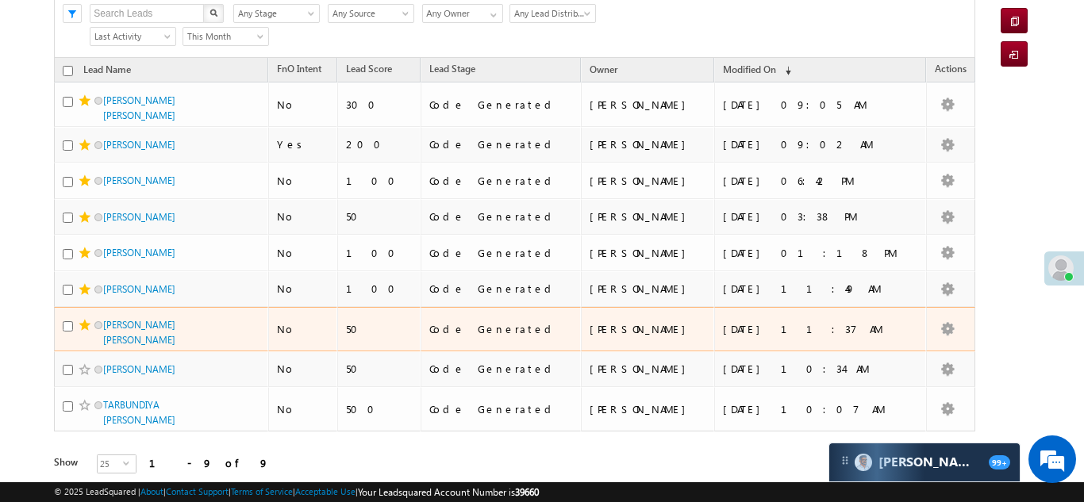
scroll to position [232, 0]
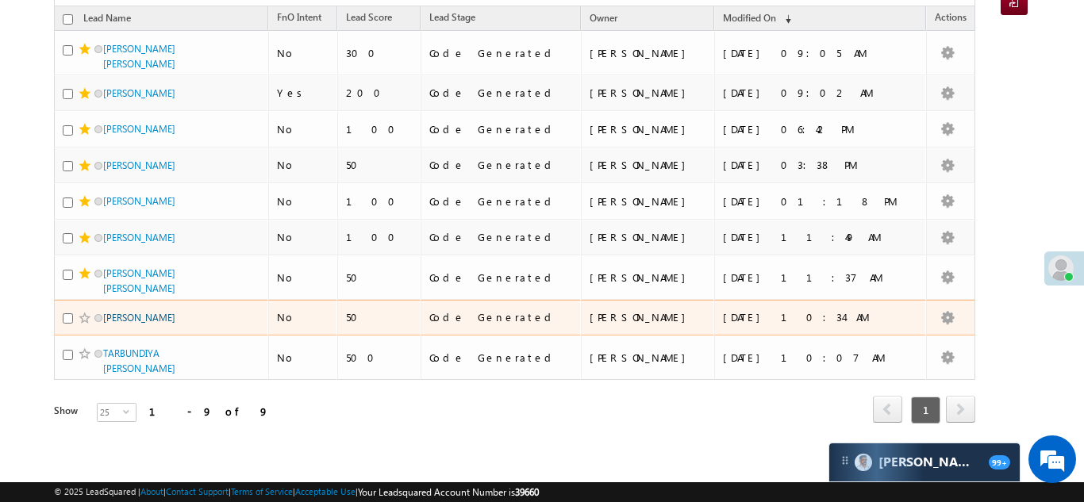
click at [114, 315] on link "[PERSON_NAME]" at bounding box center [139, 318] width 72 height 12
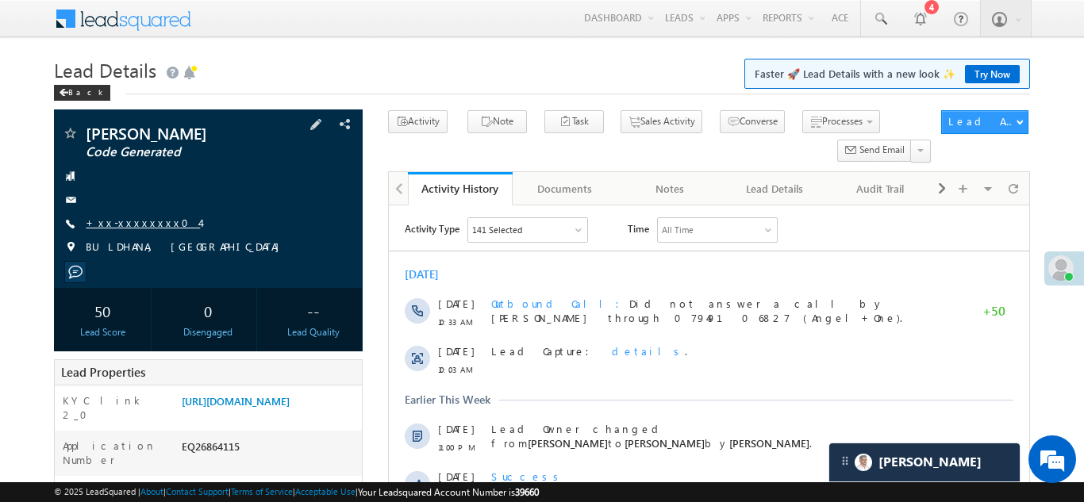
click at [120, 219] on link "+xx-xxxxxxxx04" at bounding box center [143, 222] width 114 height 13
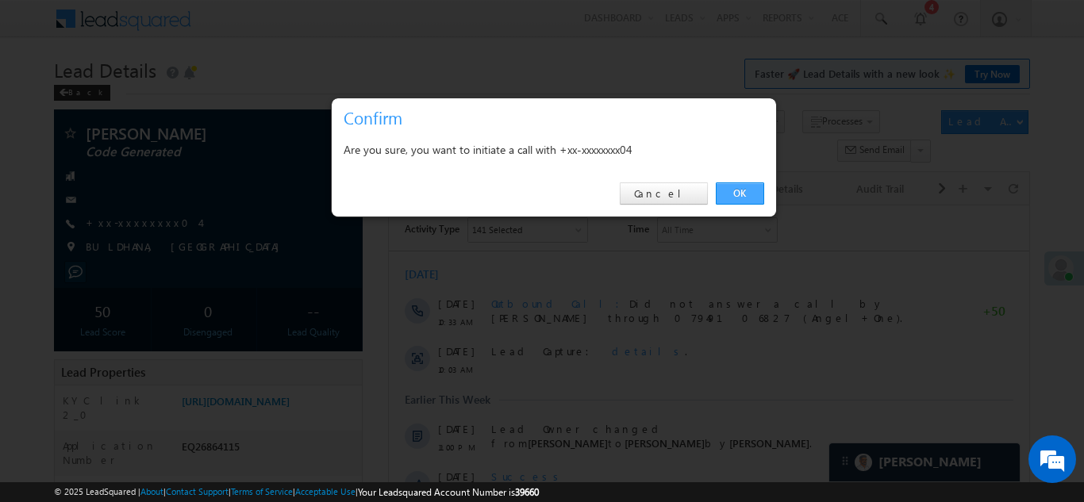
click at [744, 192] on link "OK" at bounding box center [740, 194] width 48 height 22
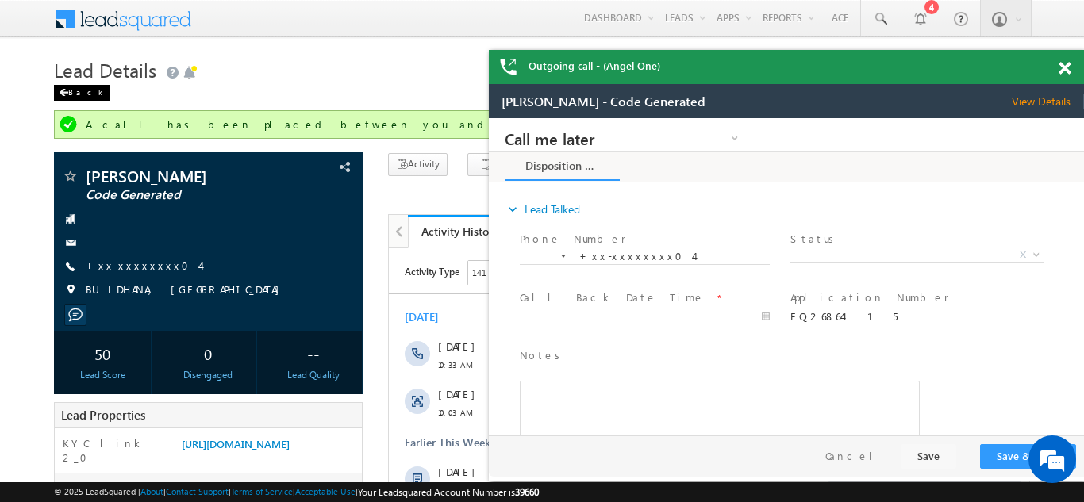
click at [75, 91] on div "Back" at bounding box center [82, 93] width 56 height 16
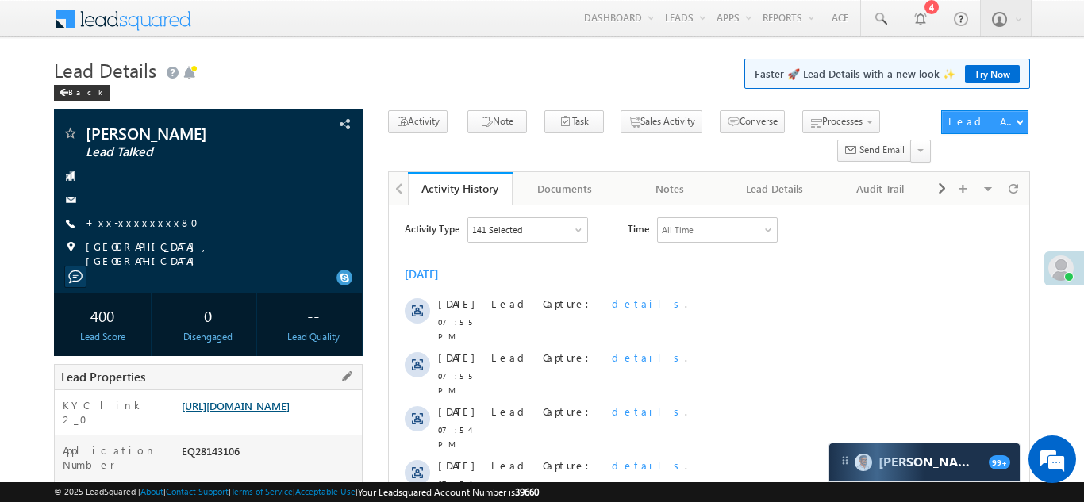
click at [269, 413] on link "https://angelbroking1-pk3em7sa.customui-test.leadsquared.com?leadId=a9eff91f-b0…" at bounding box center [236, 405] width 108 height 13
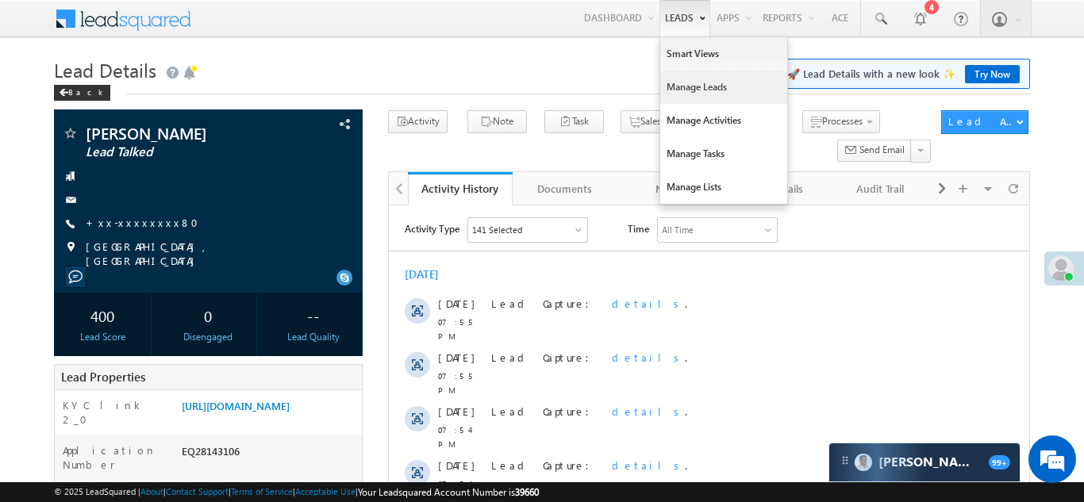
click at [674, 85] on link "Manage Leads" at bounding box center [723, 87] width 127 height 33
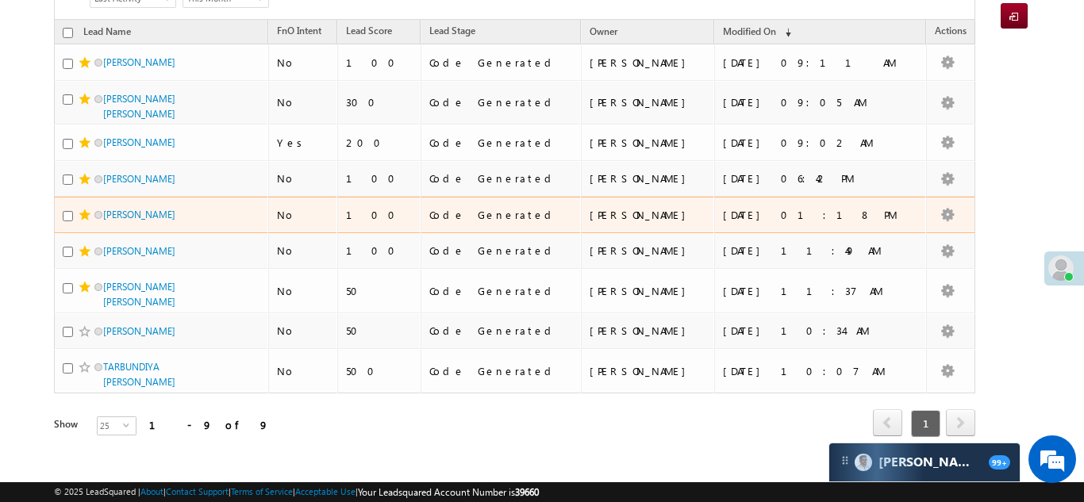
scroll to position [232, 0]
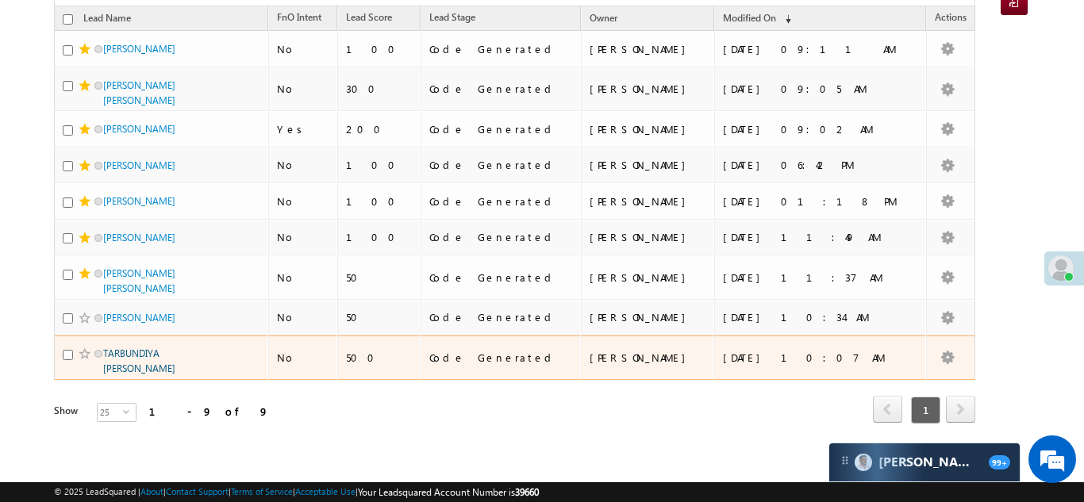
click at [143, 351] on link "TARBUNDIYA BHAVESH Mahendrabhai" at bounding box center [139, 361] width 72 height 27
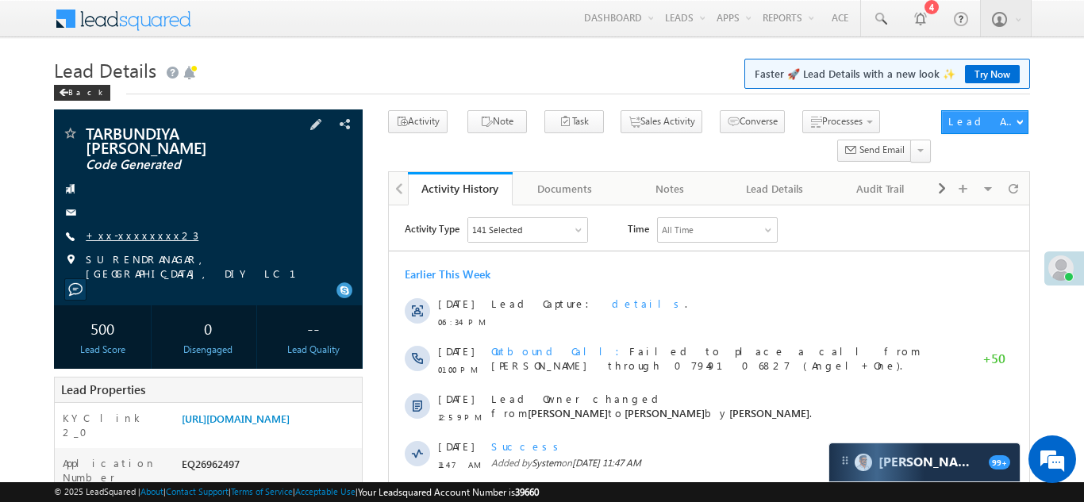
click at [134, 233] on link "+xx-xxxxxxxx23" at bounding box center [142, 235] width 113 height 13
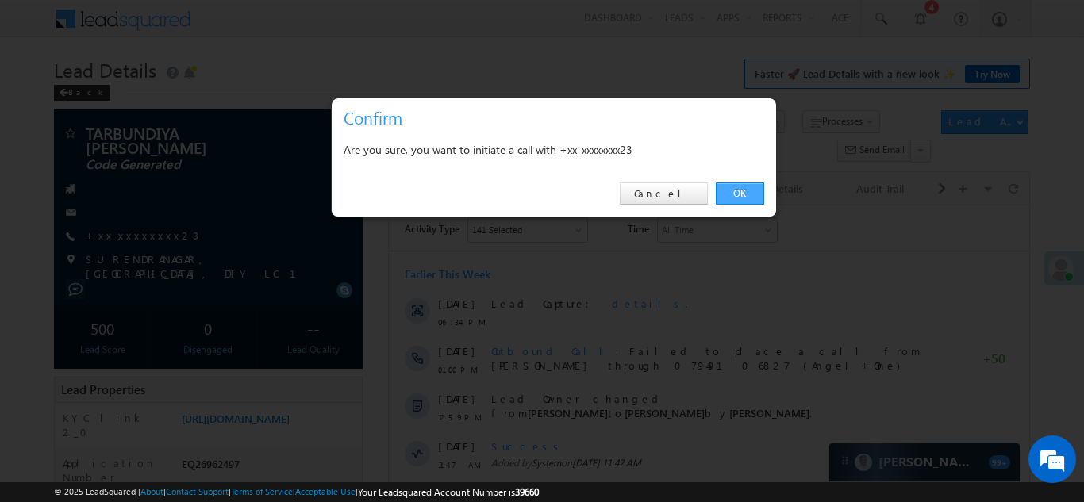
click at [736, 197] on link "OK" at bounding box center [740, 194] width 48 height 22
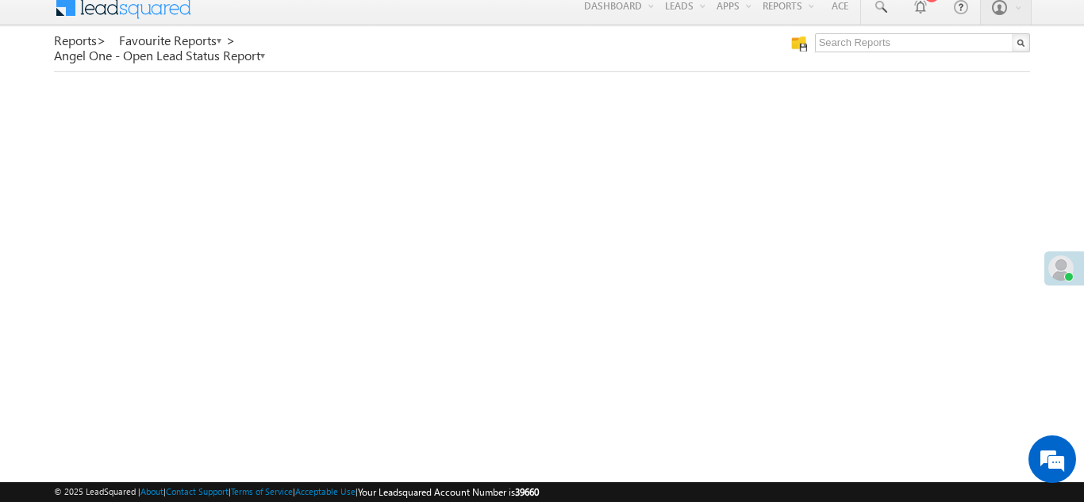
scroll to position [25, 0]
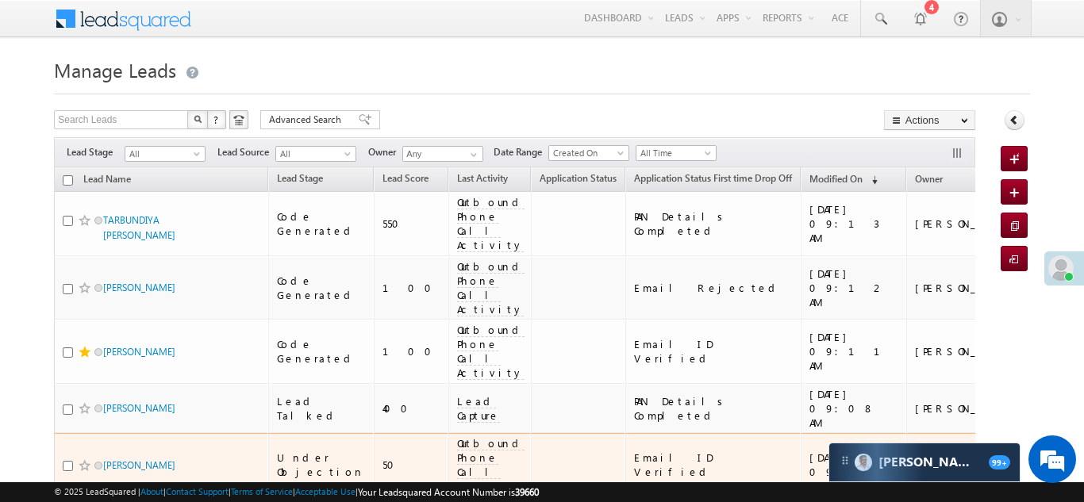
click at [457, 436] on div "Outbound Phone Call Activity" at bounding box center [490, 464] width 67 height 57
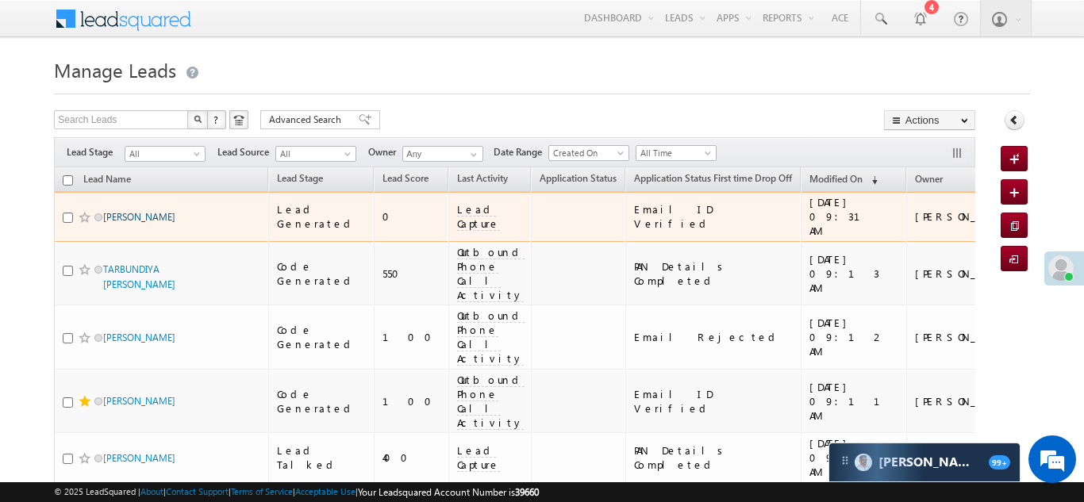
click at [151, 212] on link "[PERSON_NAME]" at bounding box center [139, 217] width 72 height 12
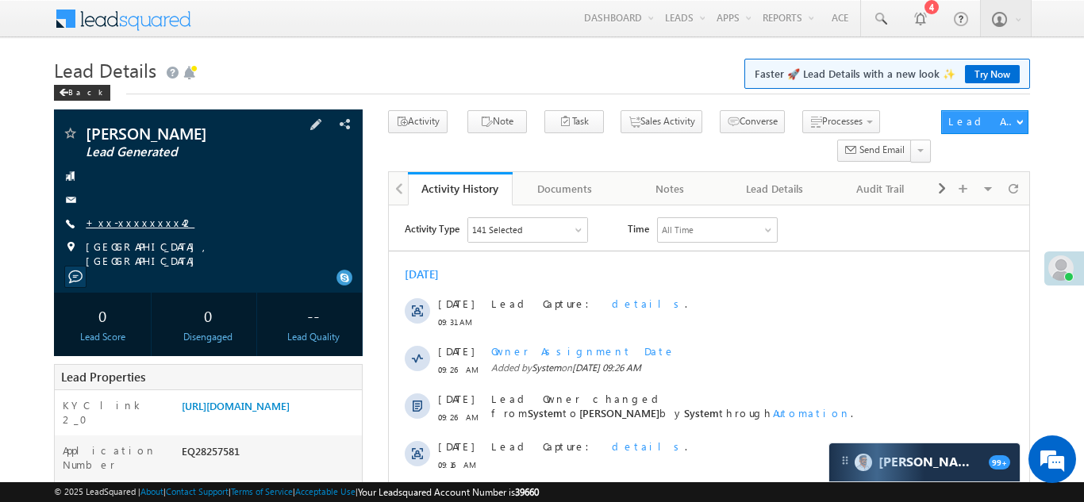
click at [116, 222] on link "+xx-xxxxxxxx42" at bounding box center [140, 222] width 109 height 13
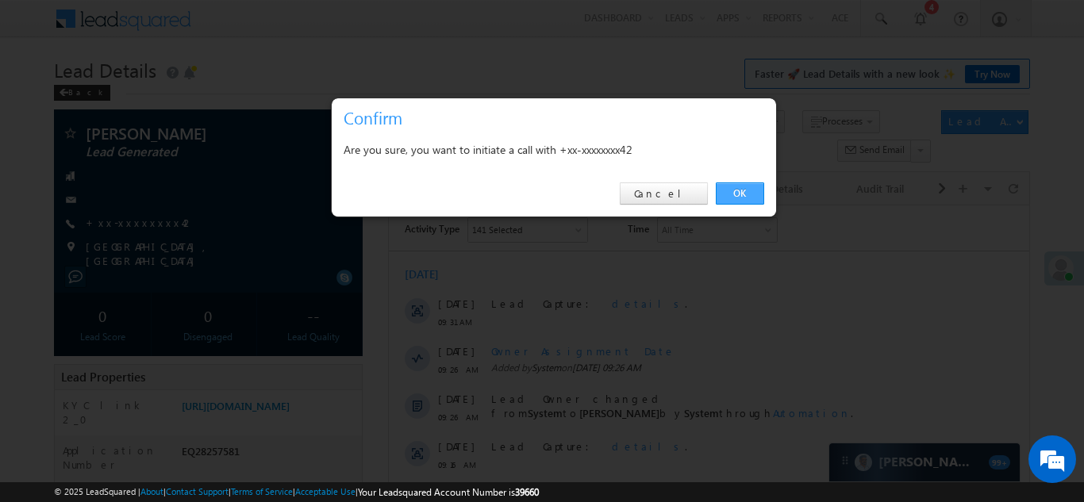
click at [735, 191] on link "OK" at bounding box center [740, 194] width 48 height 22
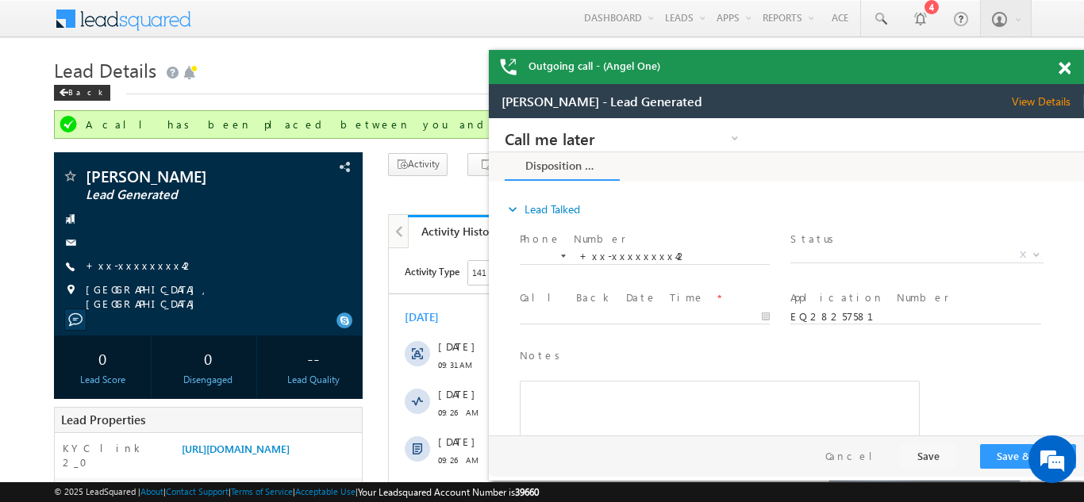
click at [1061, 69] on span at bounding box center [1065, 68] width 12 height 13
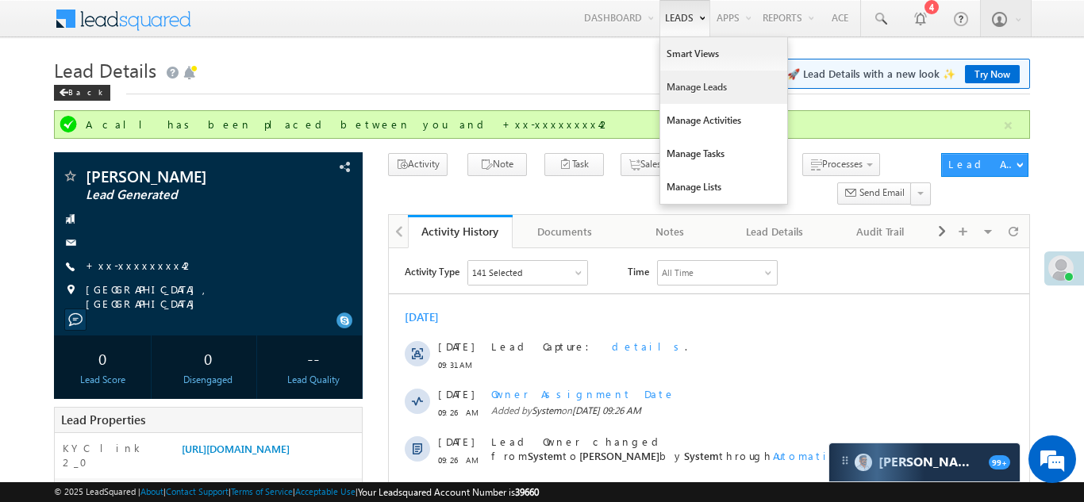
click at [671, 83] on link "Manage Leads" at bounding box center [723, 87] width 127 height 33
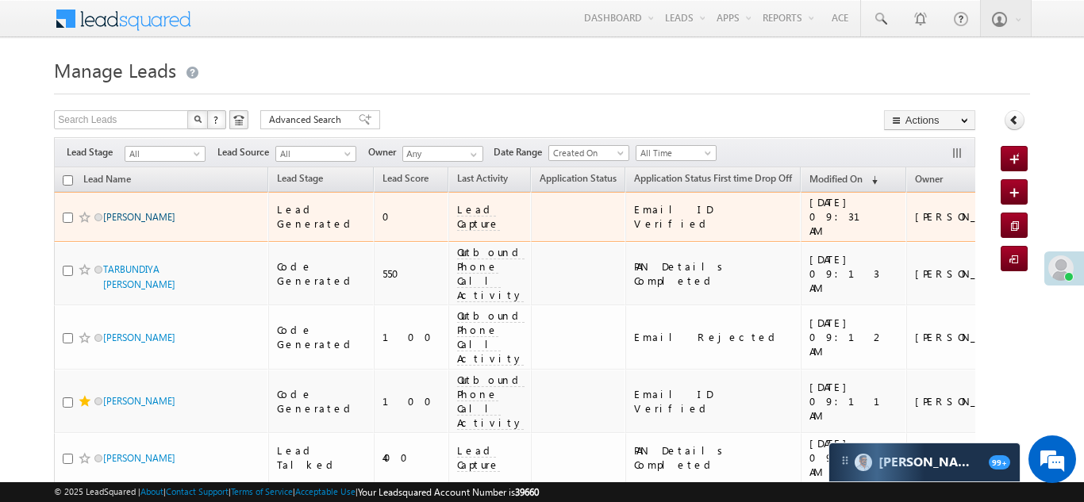
click at [141, 213] on link "Shekhar kumar sharma" at bounding box center [139, 217] width 72 height 12
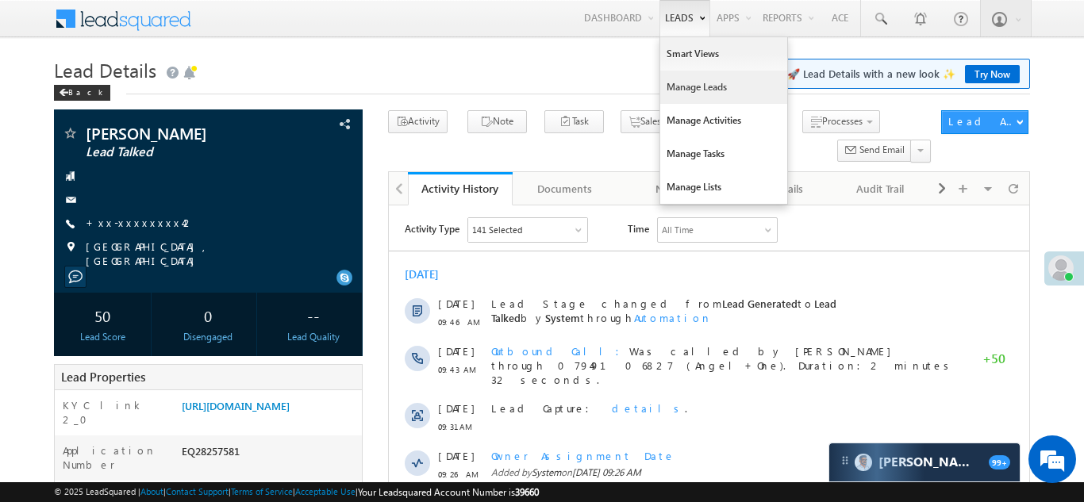
click at [670, 88] on link "Manage Leads" at bounding box center [723, 87] width 127 height 33
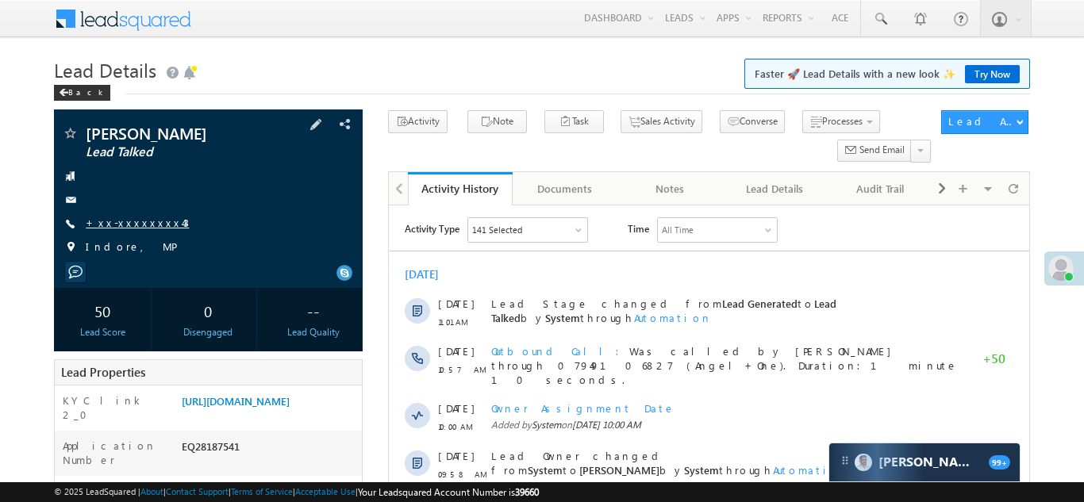
click at [119, 223] on link "+xx-xxxxxxxx43" at bounding box center [137, 222] width 103 height 13
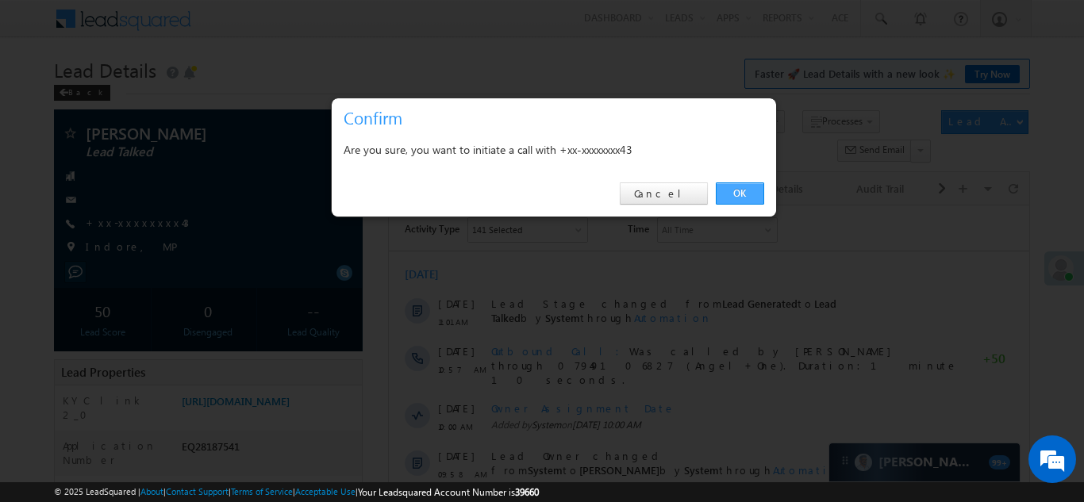
click at [742, 192] on link "OK" at bounding box center [740, 194] width 48 height 22
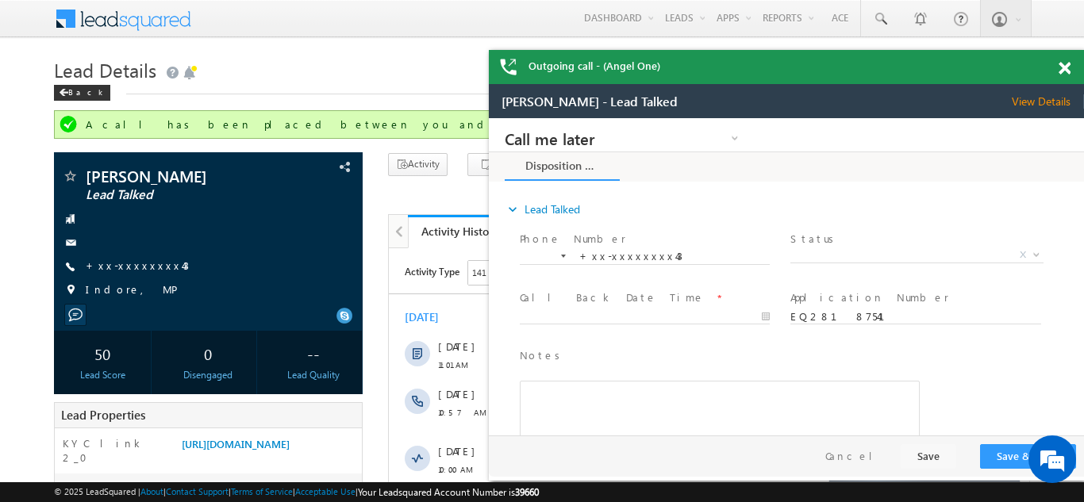
click at [1065, 67] on span at bounding box center [1065, 68] width 12 height 13
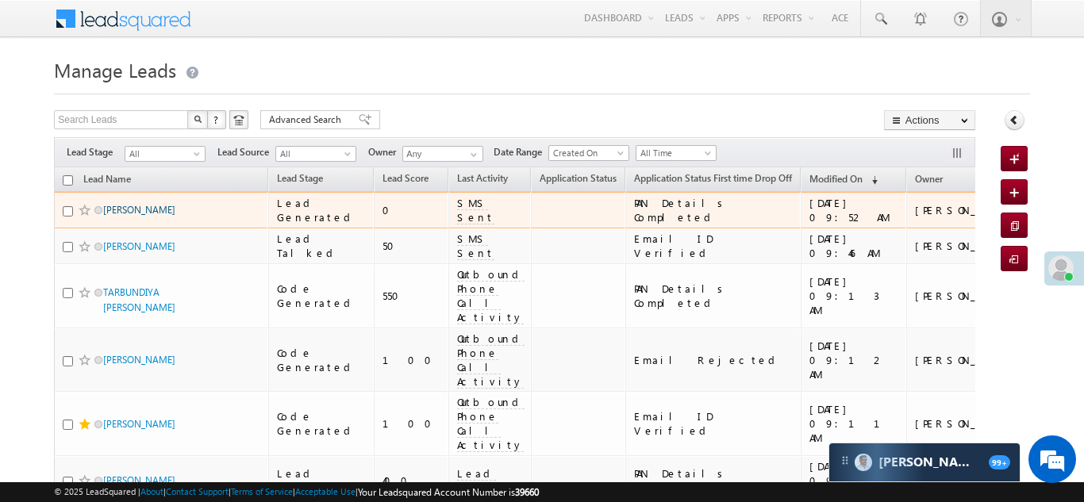
click at [118, 210] on link "Shaikh Habib" at bounding box center [139, 210] width 72 height 12
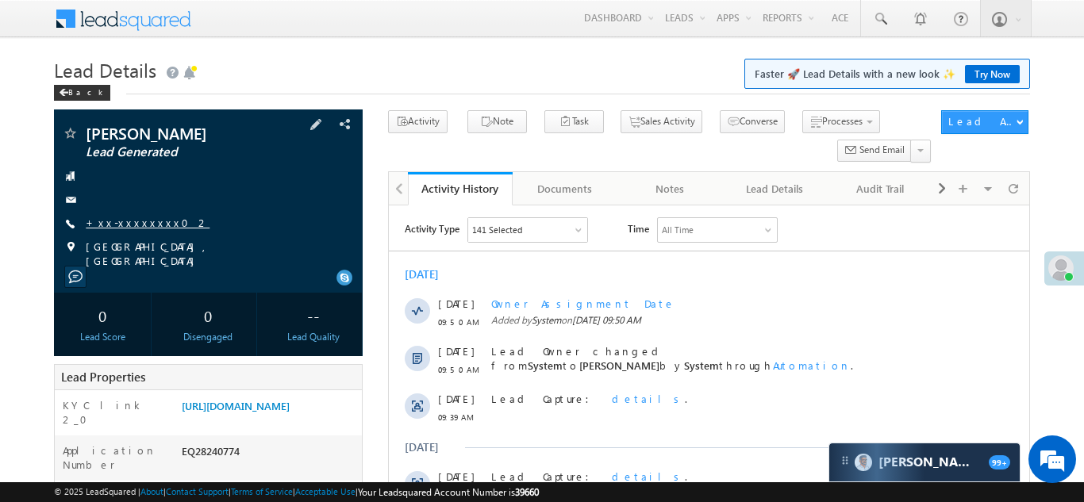
click at [127, 219] on link "+xx-xxxxxxxx02" at bounding box center [148, 222] width 124 height 13
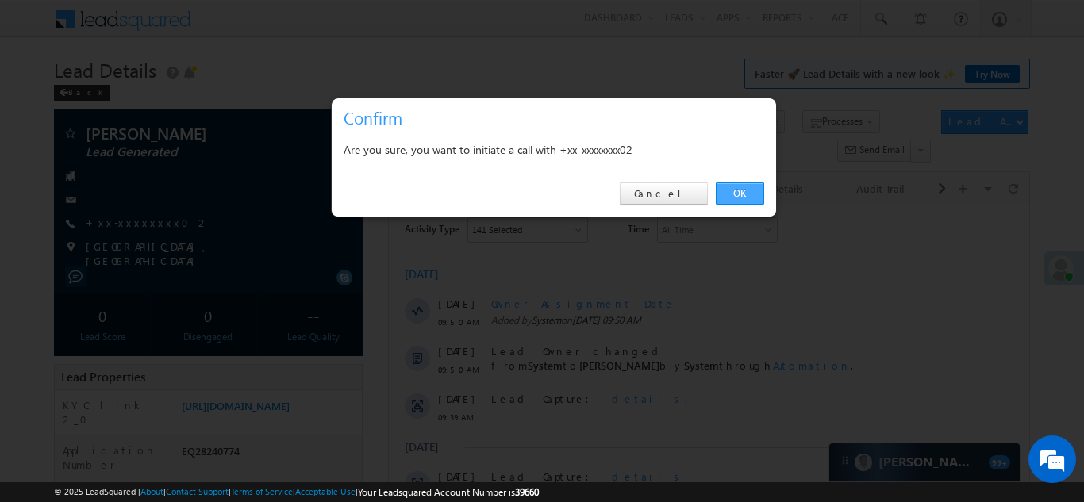
click at [739, 193] on link "OK" at bounding box center [740, 194] width 48 height 22
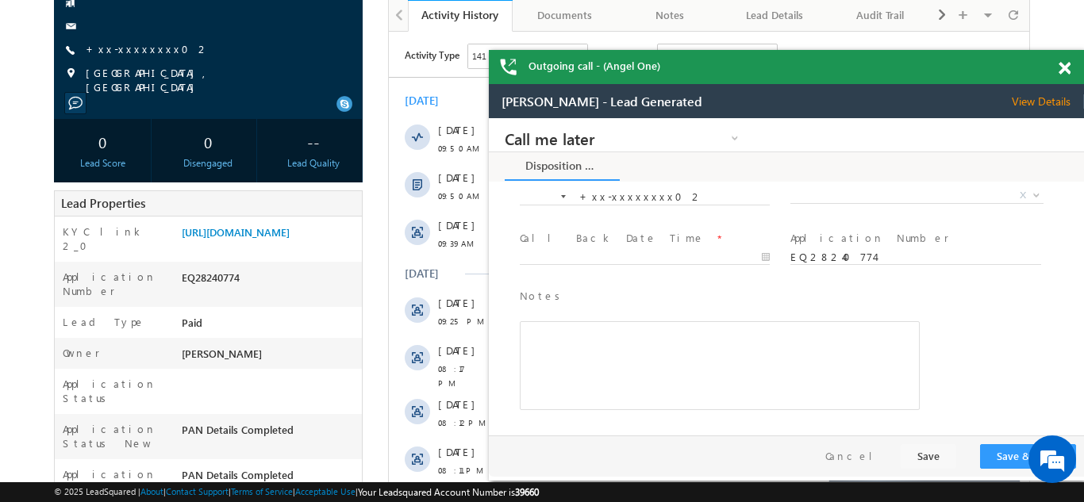
scroll to position [313, 0]
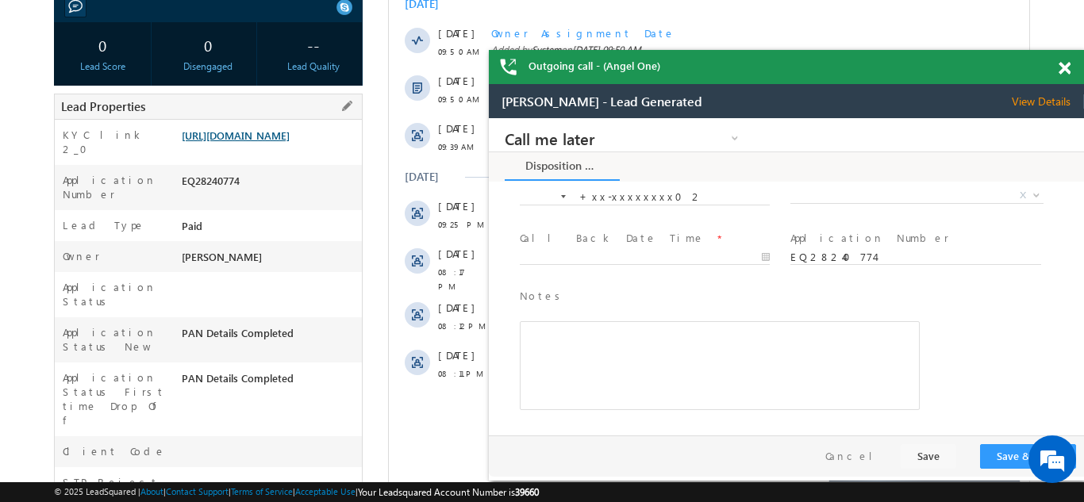
click at [255, 142] on link "https://angelbroking1-pk3em7sa.customui-test.leadsquared.com?leadId=4d8e235c-18…" at bounding box center [236, 135] width 108 height 13
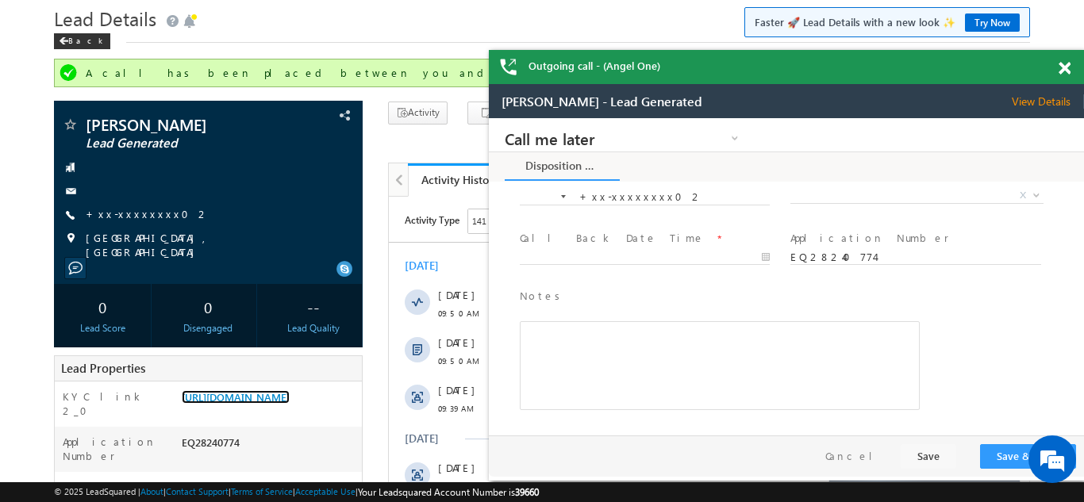
scroll to position [0, 0]
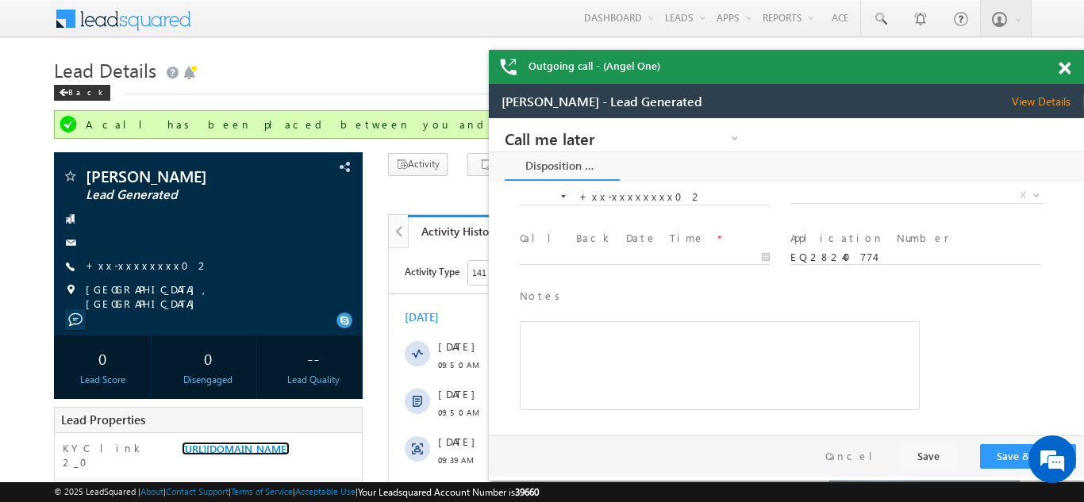
click at [1061, 70] on span at bounding box center [1065, 68] width 12 height 13
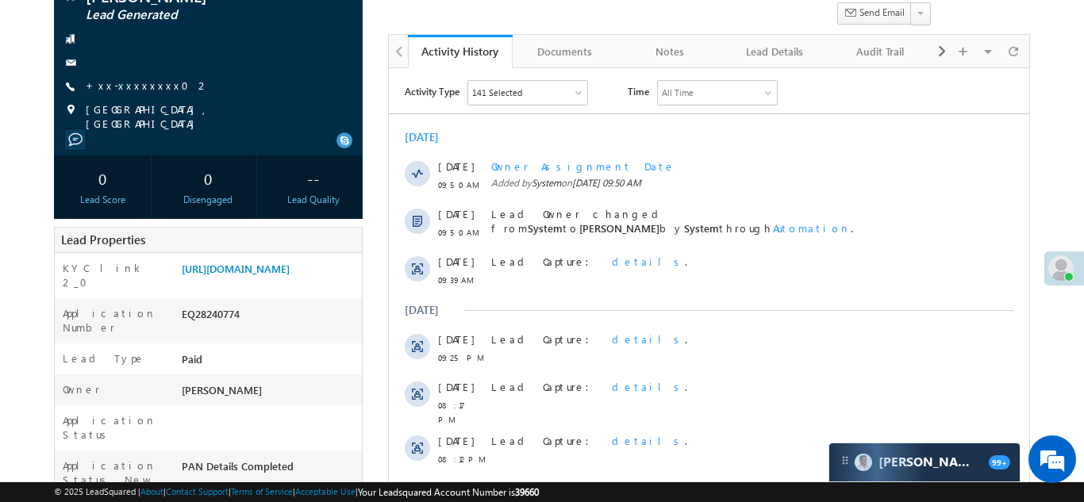
scroll to position [220, 0]
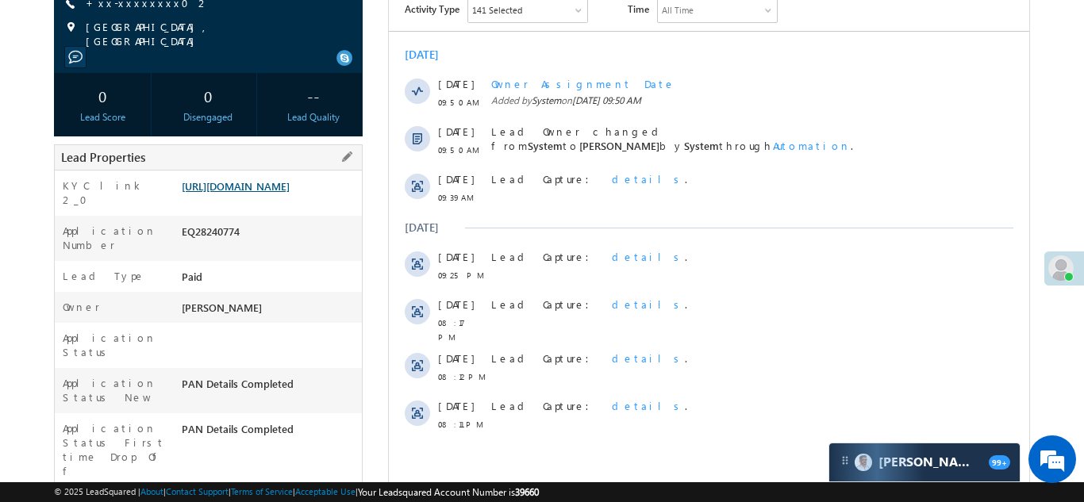
click at [254, 193] on link "https://angelbroking1-pk3em7sa.customui-test.leadsquared.com?leadId=4d8e235c-18…" at bounding box center [236, 185] width 108 height 13
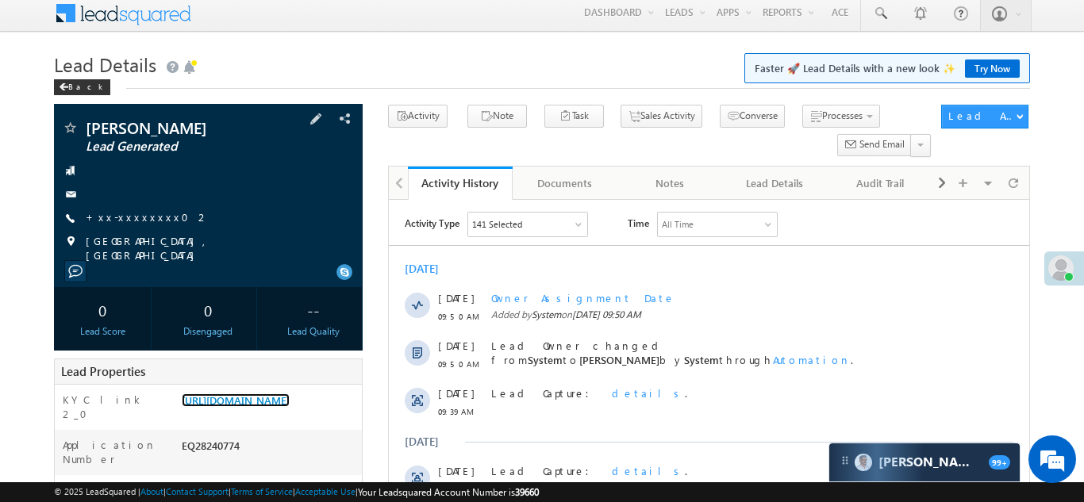
scroll to position [0, 0]
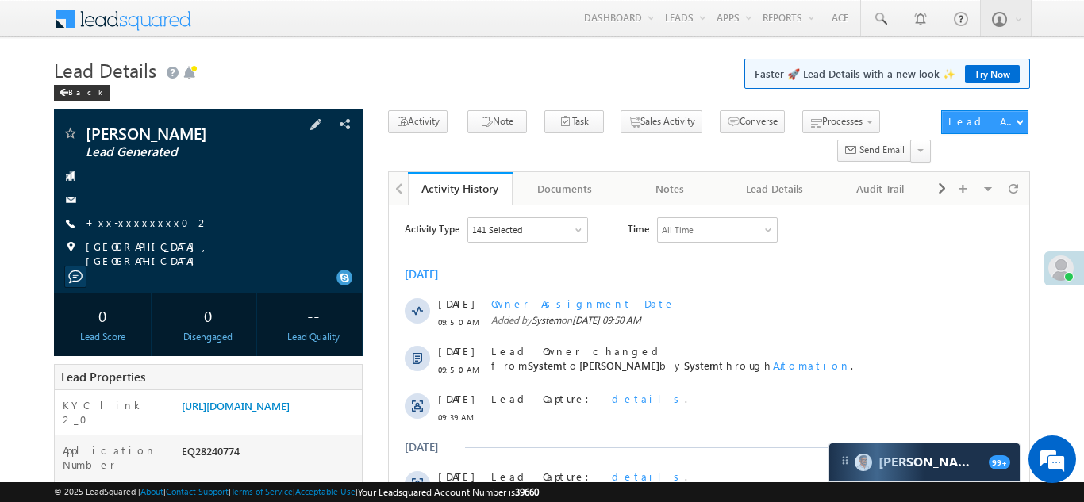
click at [129, 224] on link "+xx-xxxxxxxx02" at bounding box center [148, 222] width 124 height 13
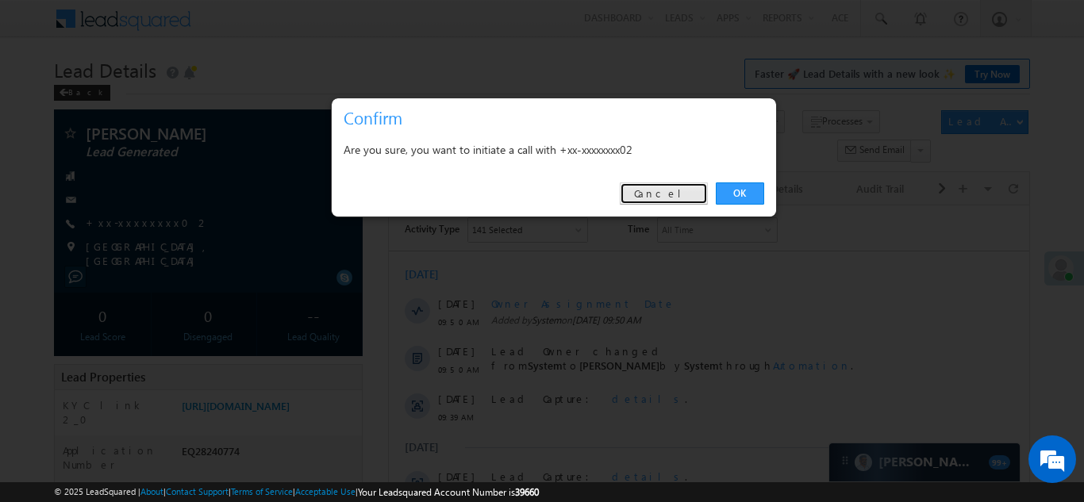
click at [678, 186] on link "Cancel" at bounding box center [664, 194] width 88 height 22
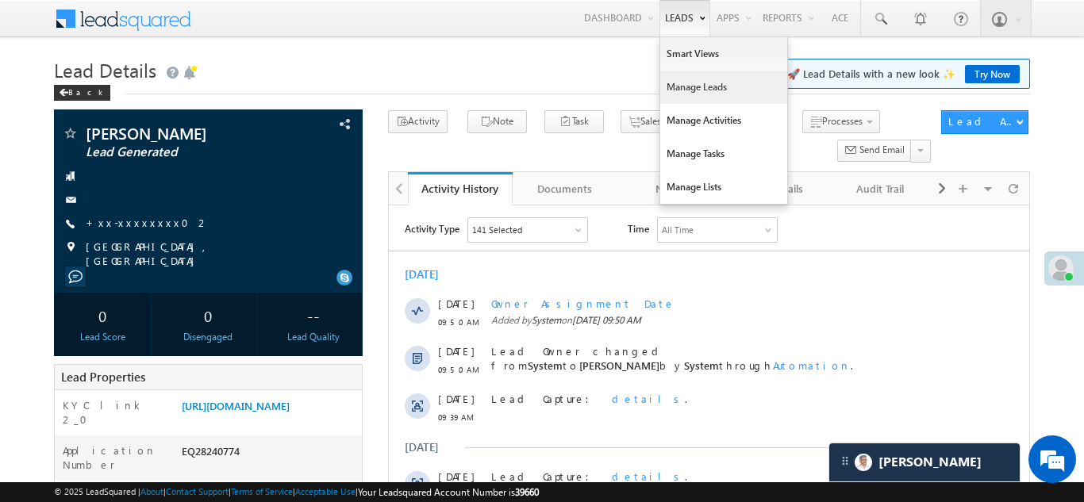
click at [676, 97] on link "Manage Leads" at bounding box center [723, 87] width 127 height 33
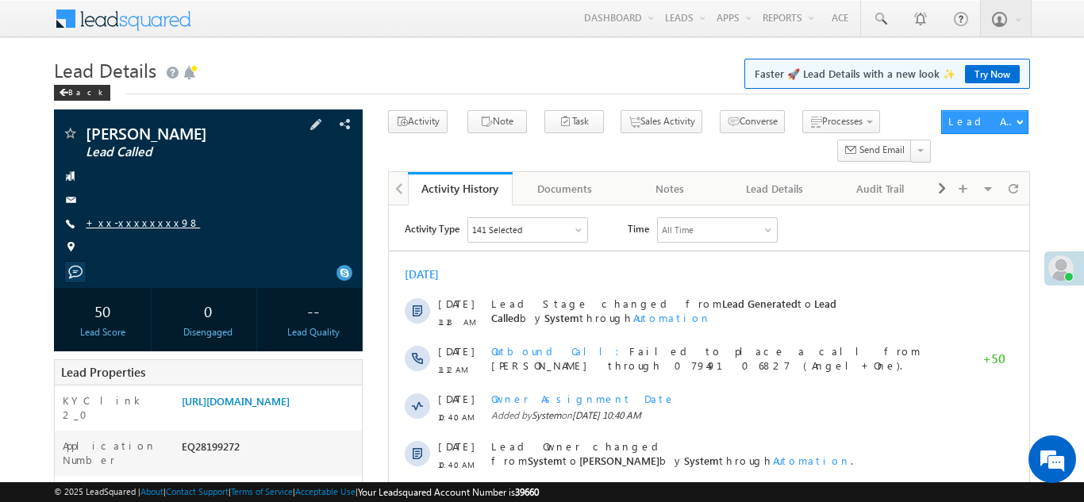
click at [133, 223] on link "+xx-xxxxxxxx98" at bounding box center [143, 222] width 114 height 13
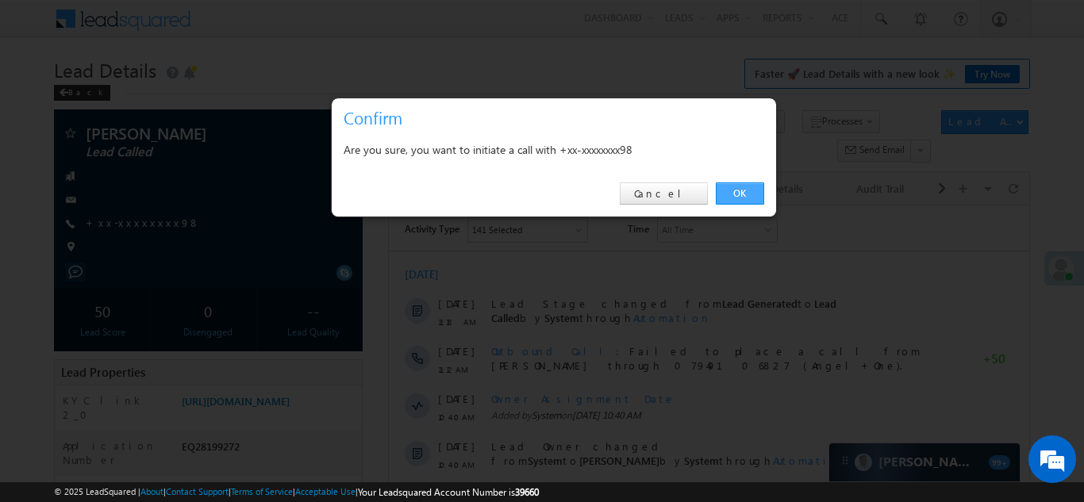
click at [739, 194] on link "OK" at bounding box center [740, 194] width 48 height 22
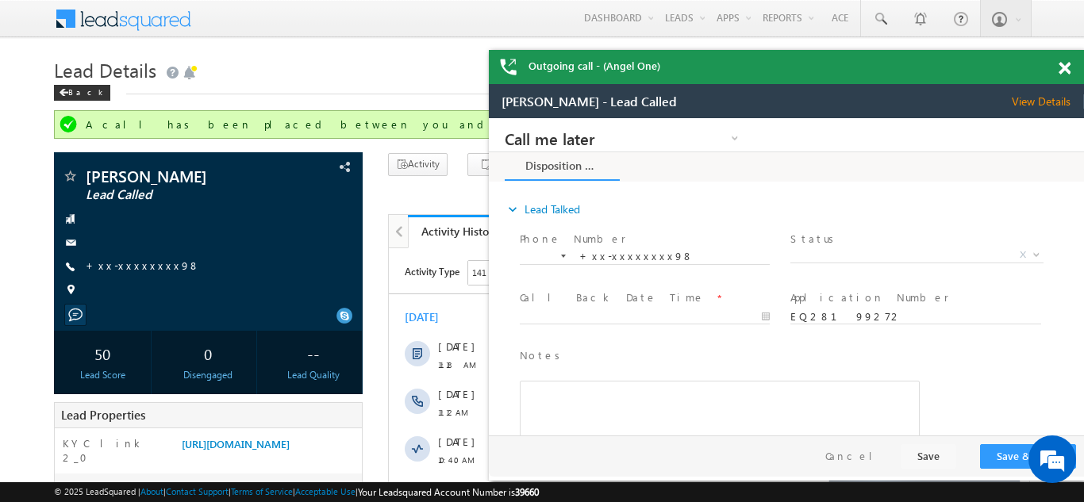
click at [1062, 68] on span at bounding box center [1065, 68] width 12 height 13
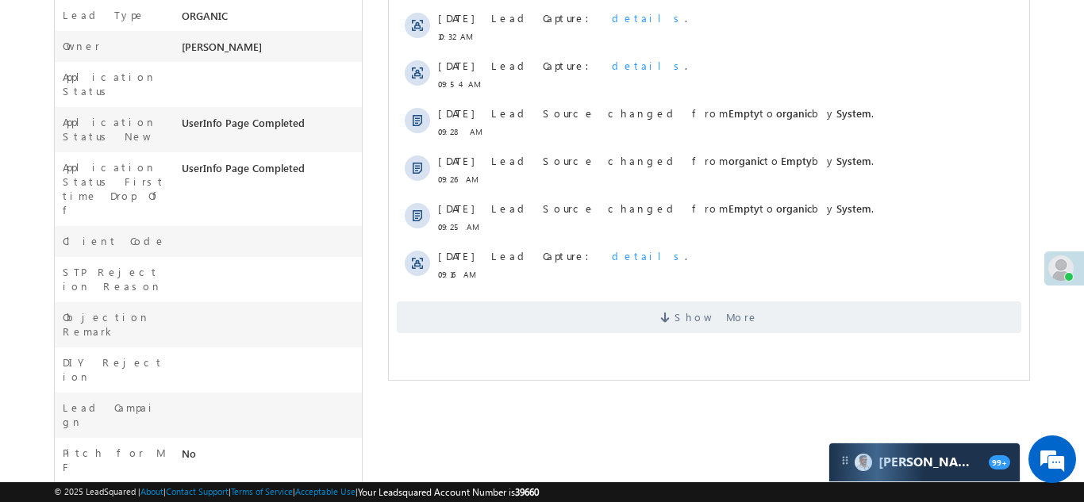
scroll to position [639, 0]
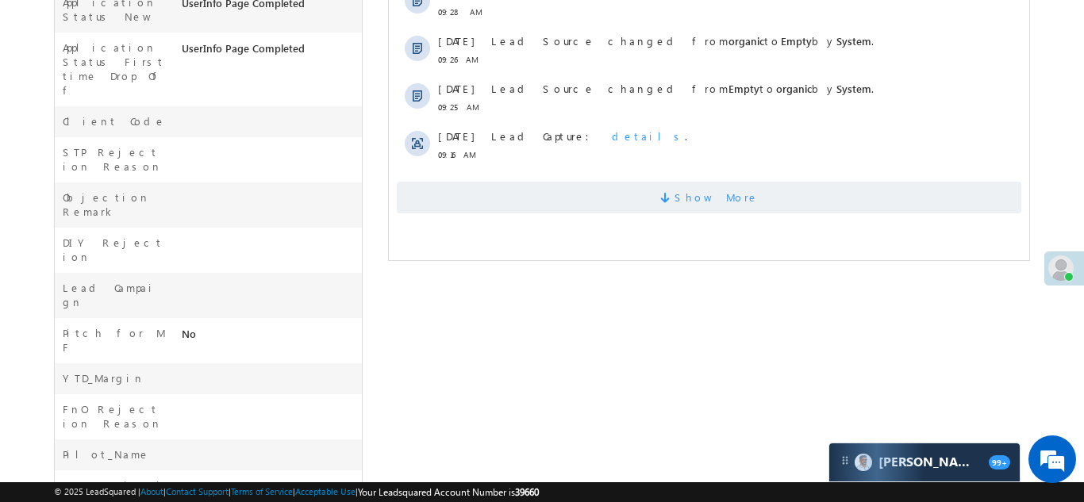
click at [711, 198] on span "Show More" at bounding box center [716, 198] width 84 height 32
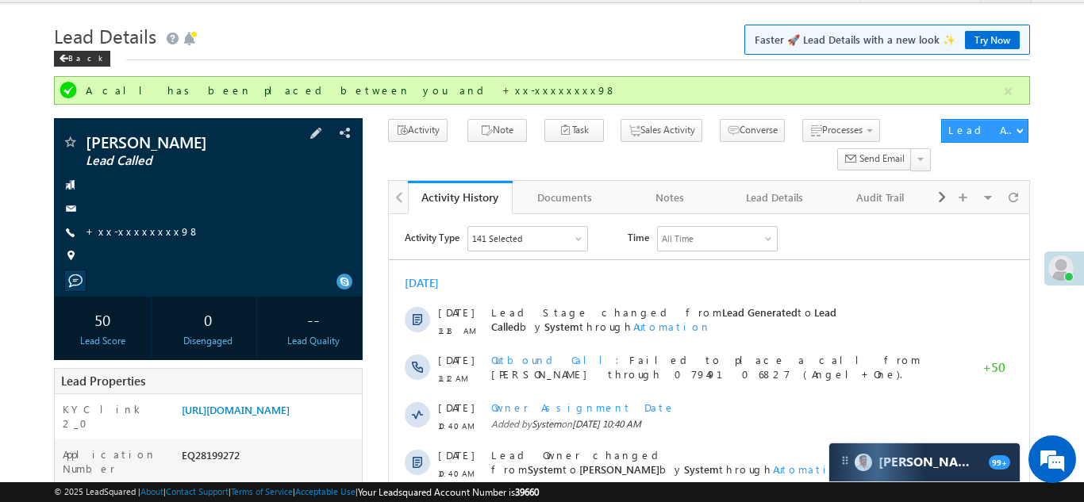
scroll to position [0, 0]
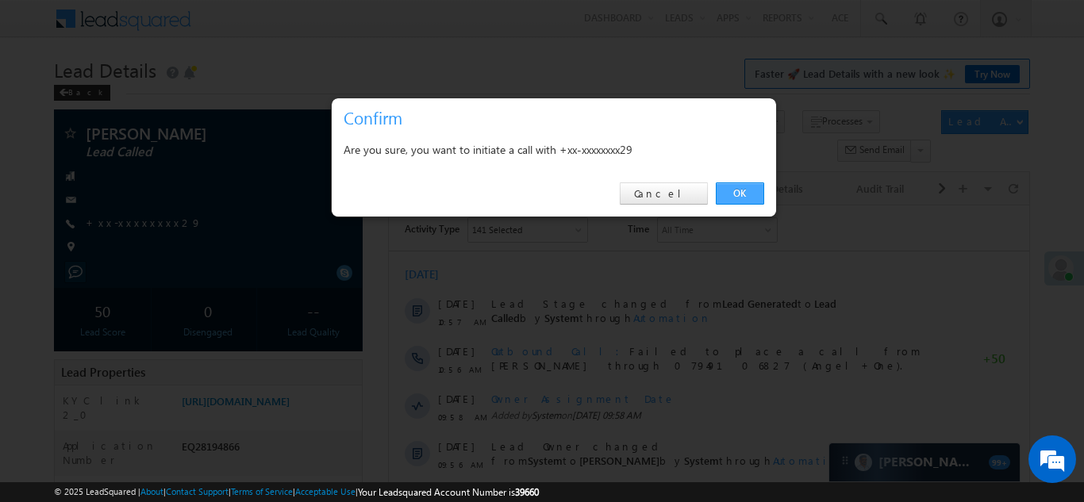
click at [736, 188] on link "OK" at bounding box center [740, 194] width 48 height 22
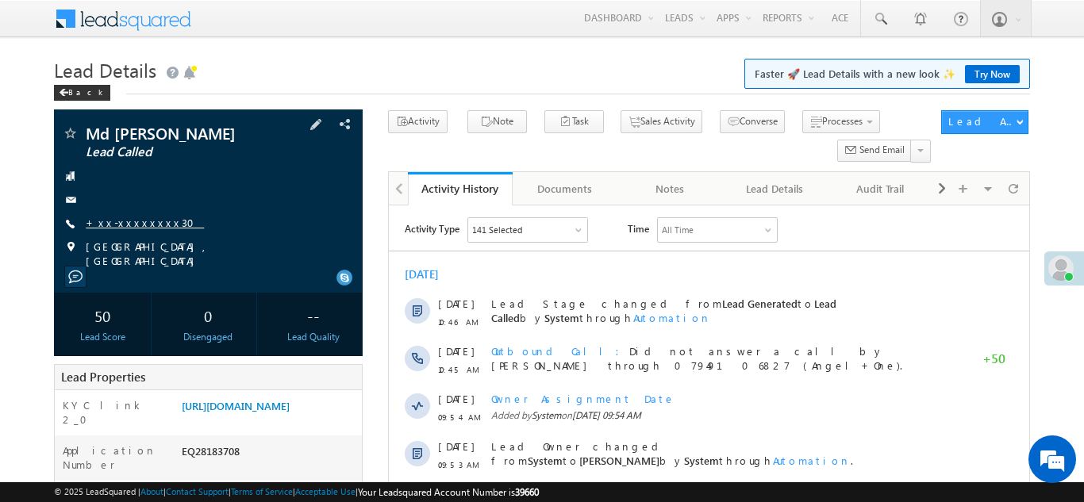
click at [125, 226] on link "+xx-xxxxxxxx30" at bounding box center [145, 222] width 118 height 13
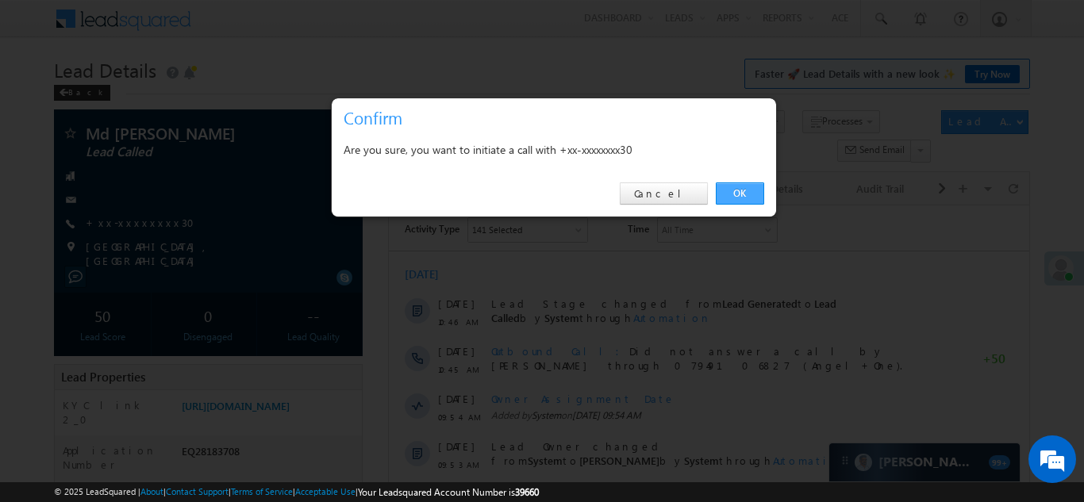
click at [741, 194] on link "OK" at bounding box center [740, 194] width 48 height 22
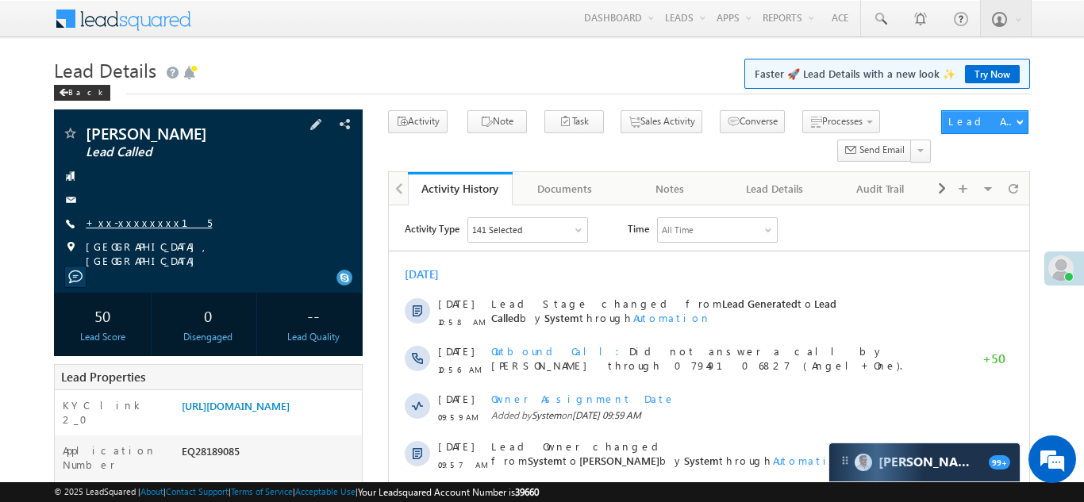
click at [125, 224] on link "+xx-xxxxxxxx15" at bounding box center [149, 222] width 126 height 13
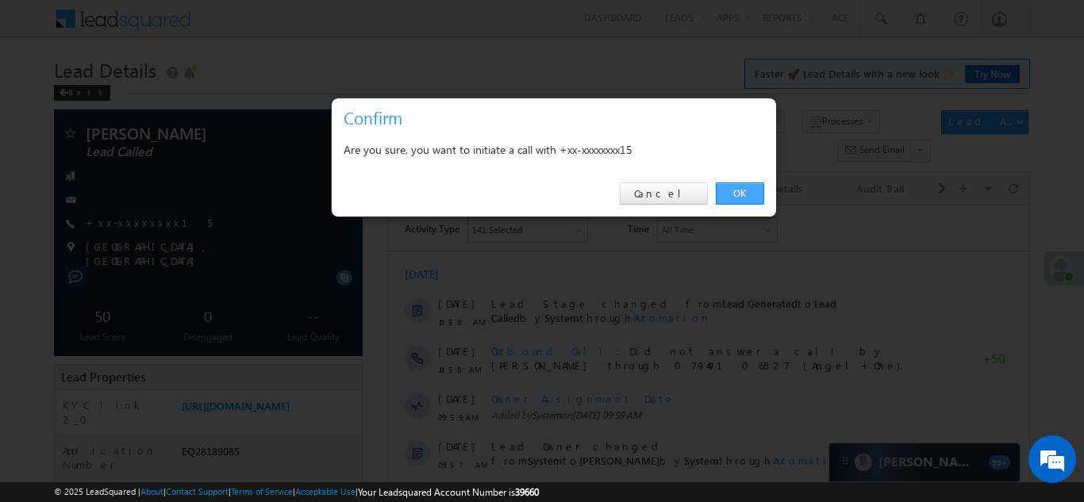
click at [731, 186] on link "OK" at bounding box center [740, 194] width 48 height 22
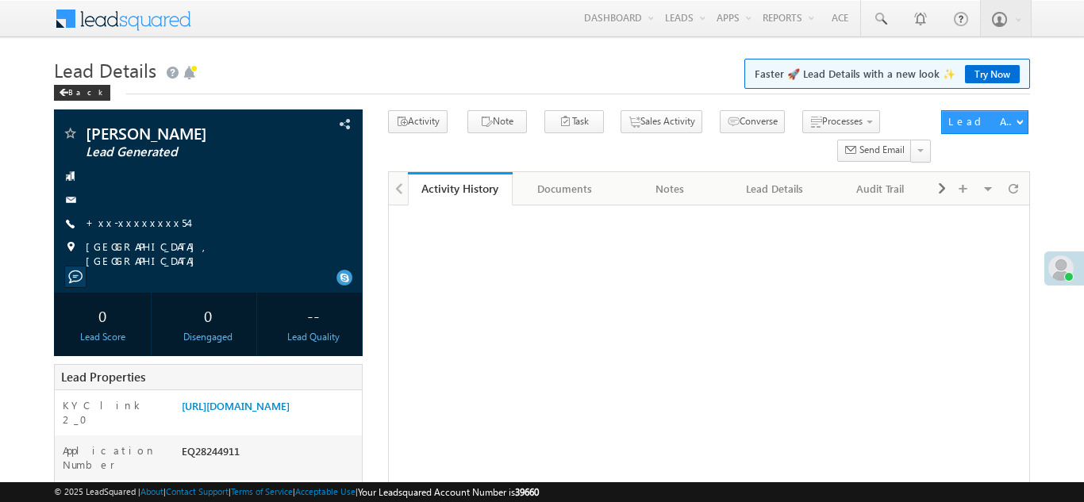
click at [120, 218] on link "+xx-xxxxxxxx54" at bounding box center [137, 222] width 102 height 13
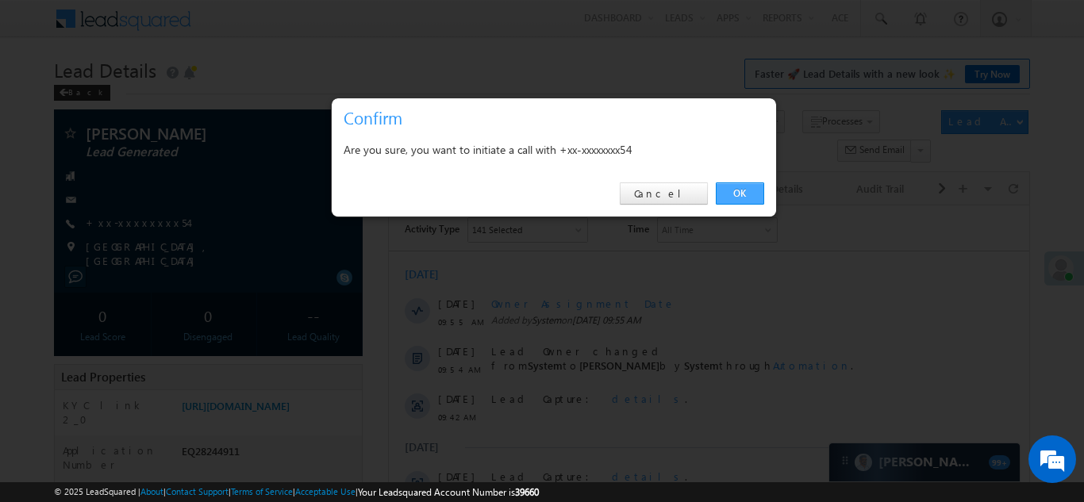
click at [744, 196] on link "OK" at bounding box center [740, 194] width 48 height 22
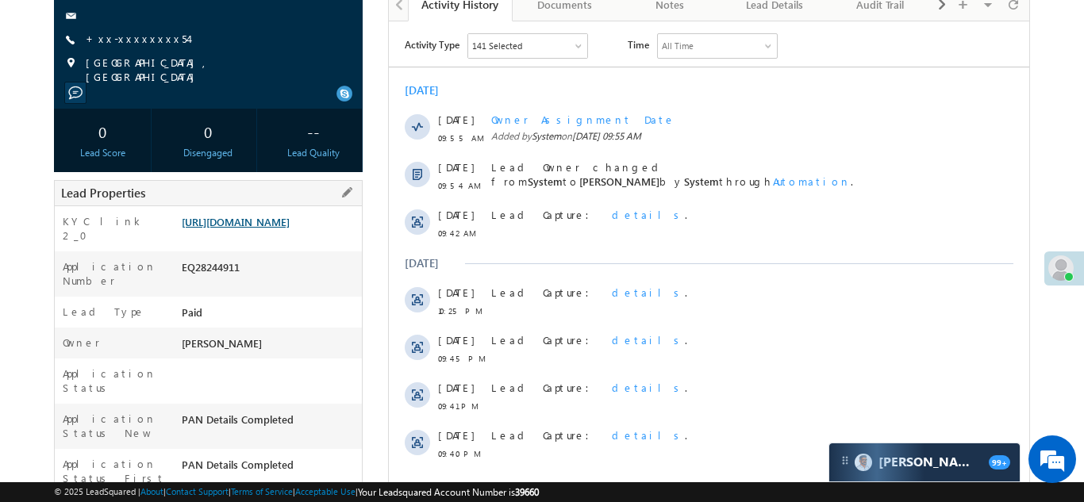
scroll to position [270, 0]
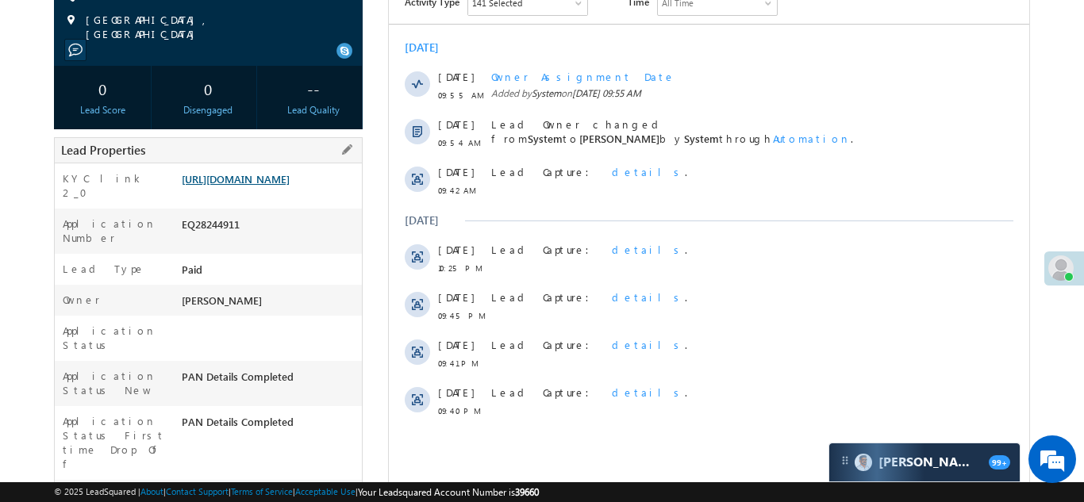
click at [252, 186] on link "https://angelbroking1-pk3em7sa.customui-test.leadsquared.com?leadId=5482e9f4-ca…" at bounding box center [236, 178] width 108 height 13
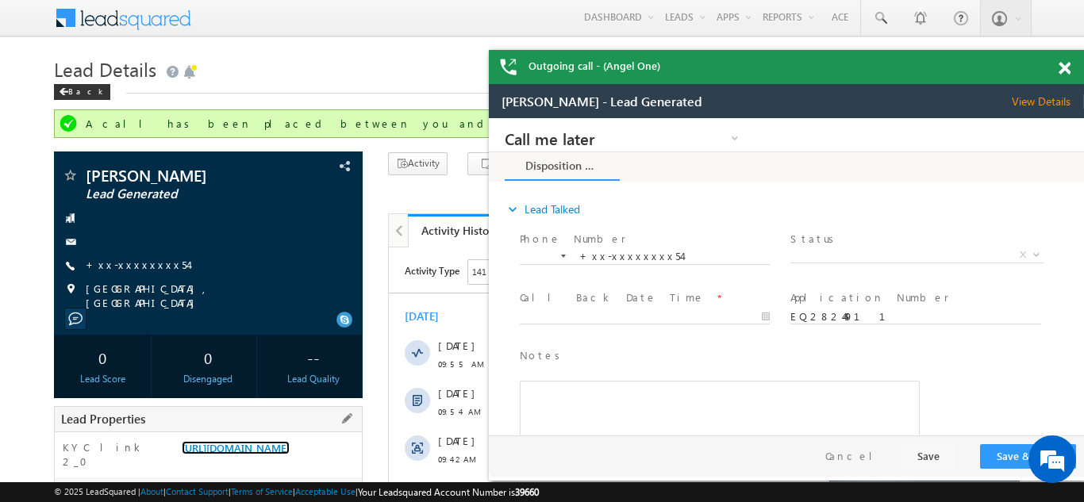
scroll to position [0, 0]
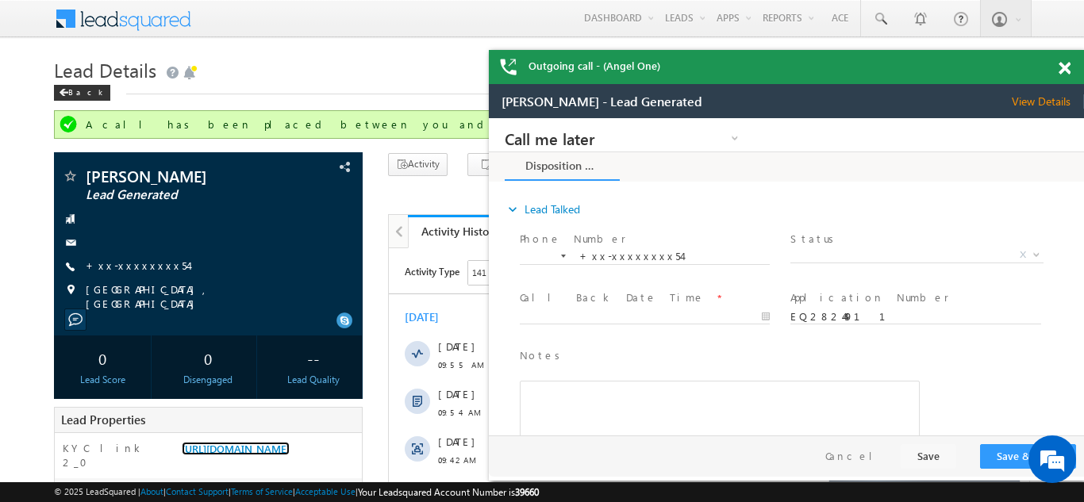
click at [1065, 66] on span at bounding box center [1065, 68] width 12 height 13
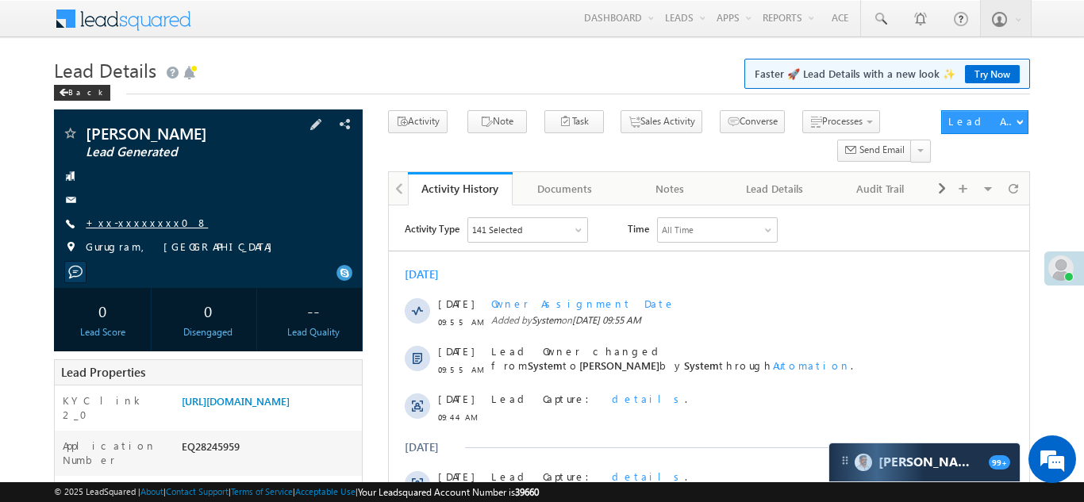
click at [121, 219] on link "+xx-xxxxxxxx08" at bounding box center [147, 222] width 122 height 13
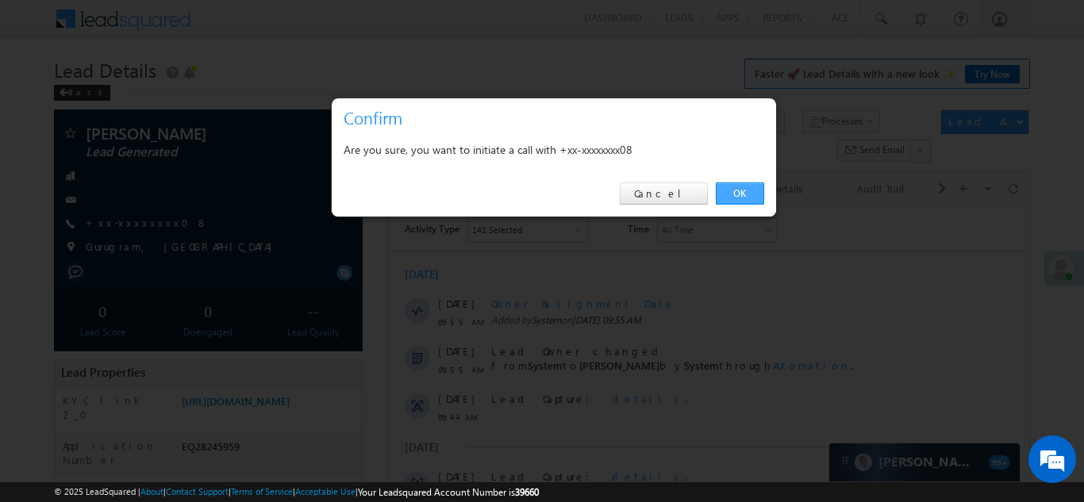
click at [732, 190] on link "OK" at bounding box center [740, 194] width 48 height 22
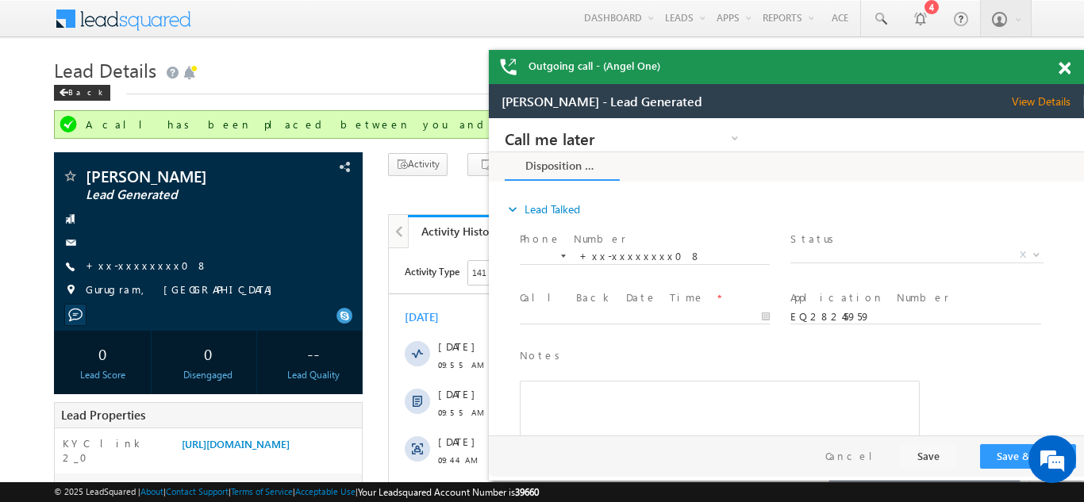
click at [1063, 63] on span at bounding box center [1065, 68] width 12 height 13
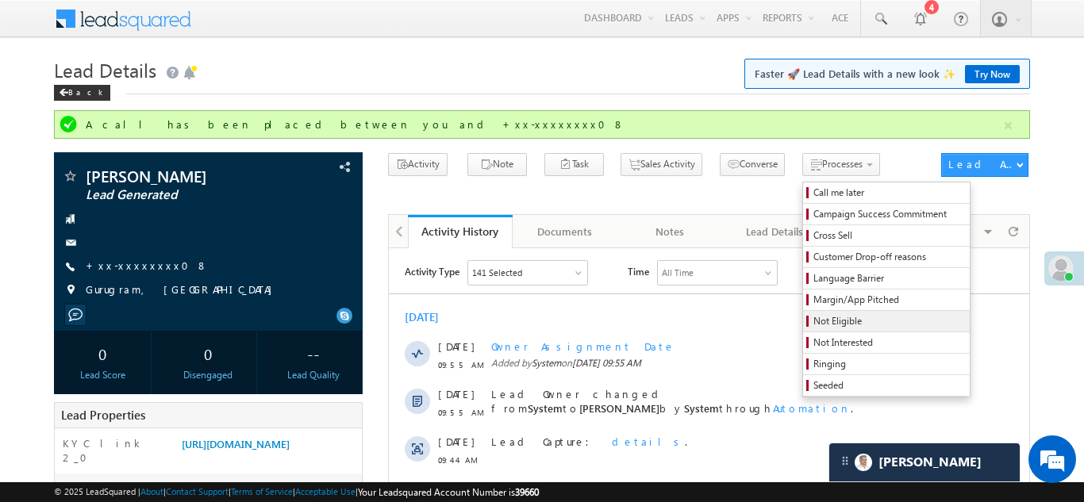
click at [803, 329] on link "Not Eligible" at bounding box center [886, 321] width 167 height 21
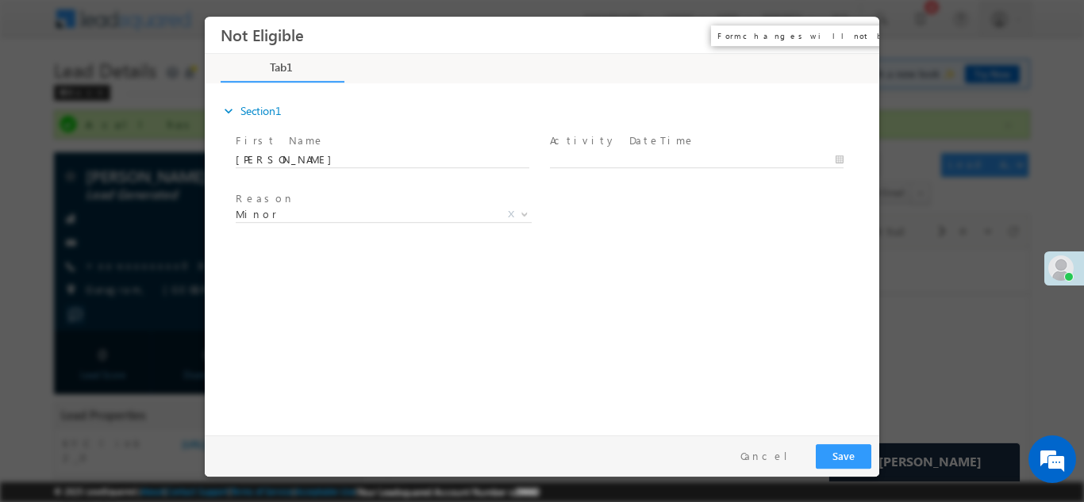
click at [856, 33] on button "×" at bounding box center [855, 34] width 27 height 29
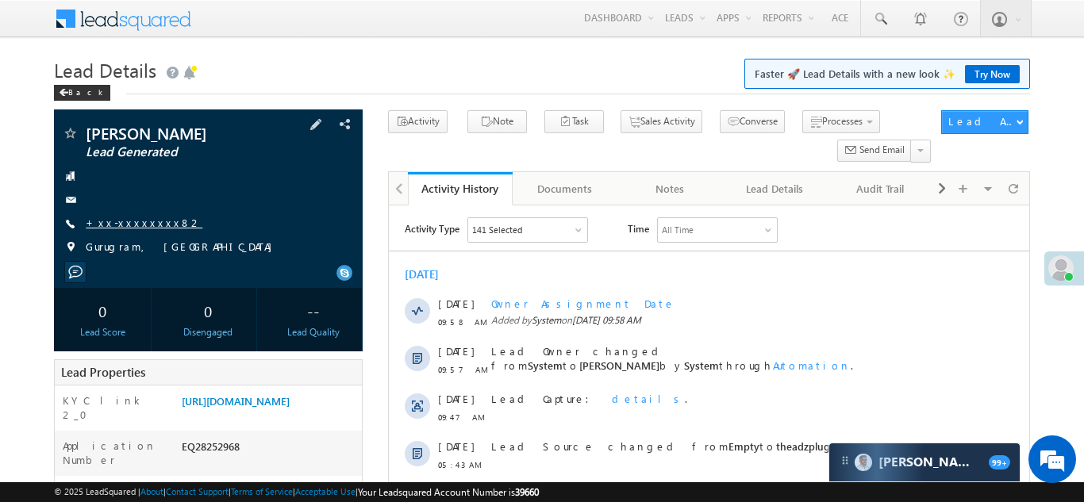
click at [126, 225] on link "+xx-xxxxxxxx82" at bounding box center [144, 222] width 117 height 13
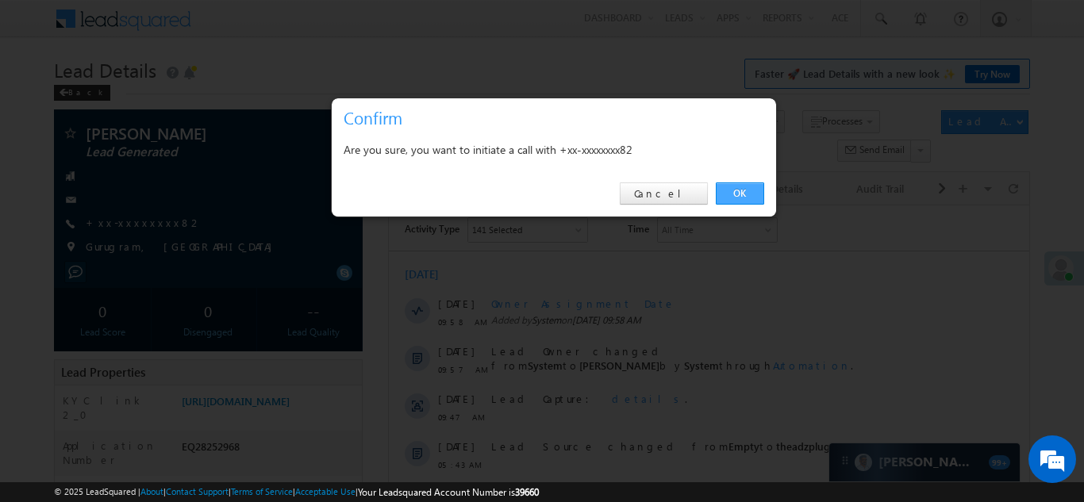
click at [731, 183] on link "OK" at bounding box center [740, 194] width 48 height 22
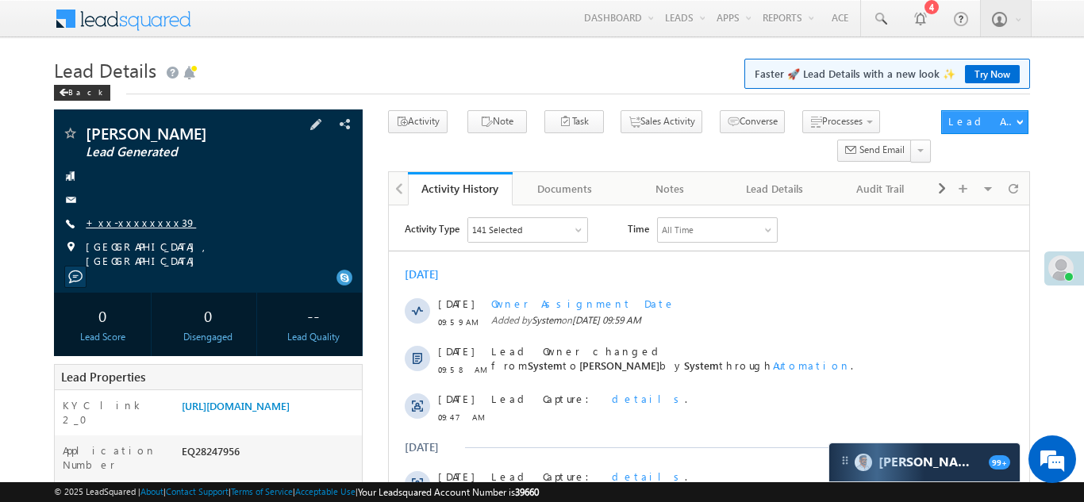
click at [141, 221] on link "+xx-xxxxxxxx39" at bounding box center [141, 222] width 110 height 13
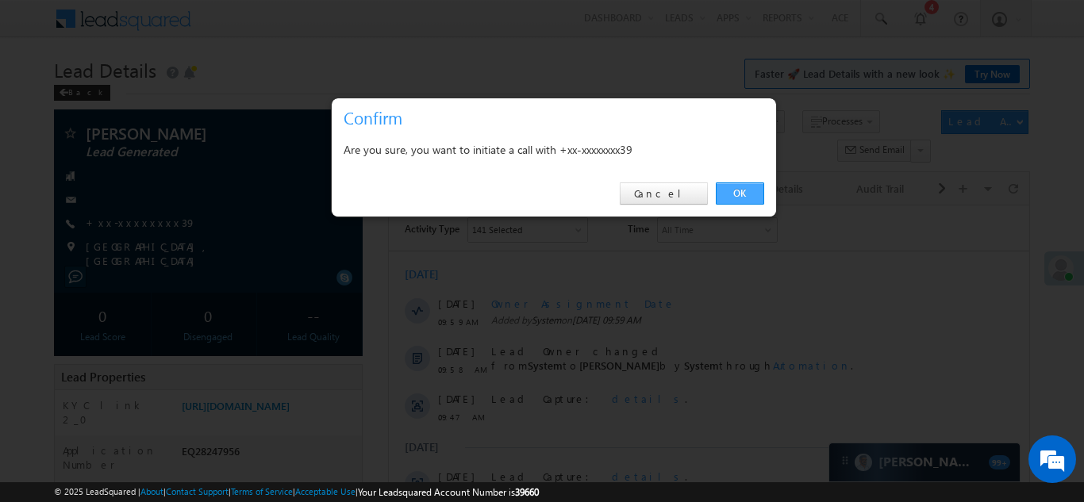
click at [733, 191] on link "OK" at bounding box center [740, 194] width 48 height 22
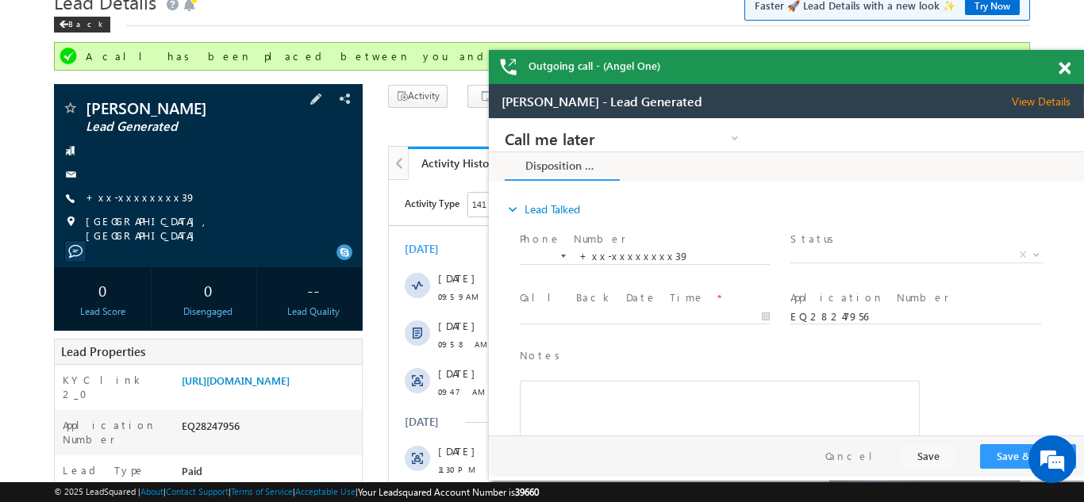
scroll to position [120, 0]
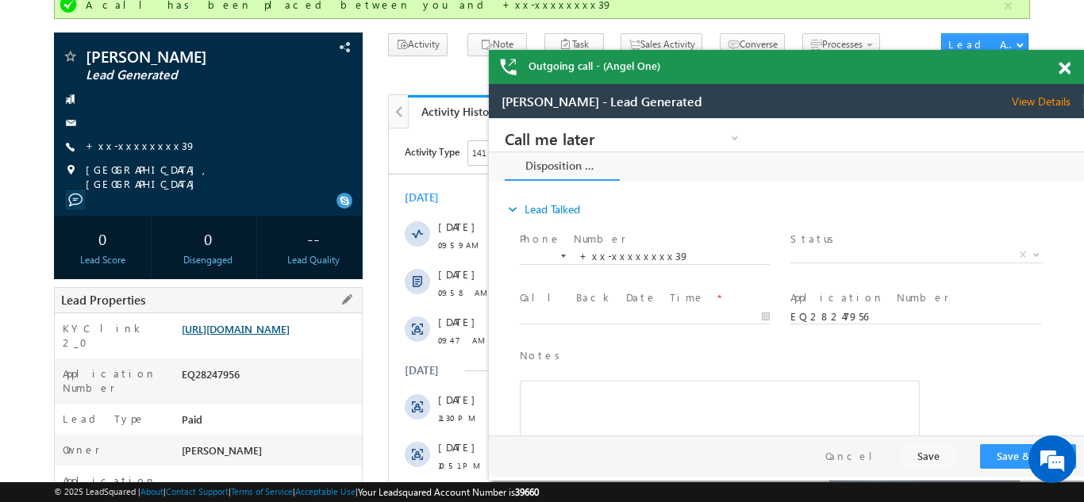
click at [258, 335] on link "https://angelbroking1-pk3em7sa.customui-test.leadsquared.com?leadId=f4f48363-64…" at bounding box center [236, 328] width 108 height 13
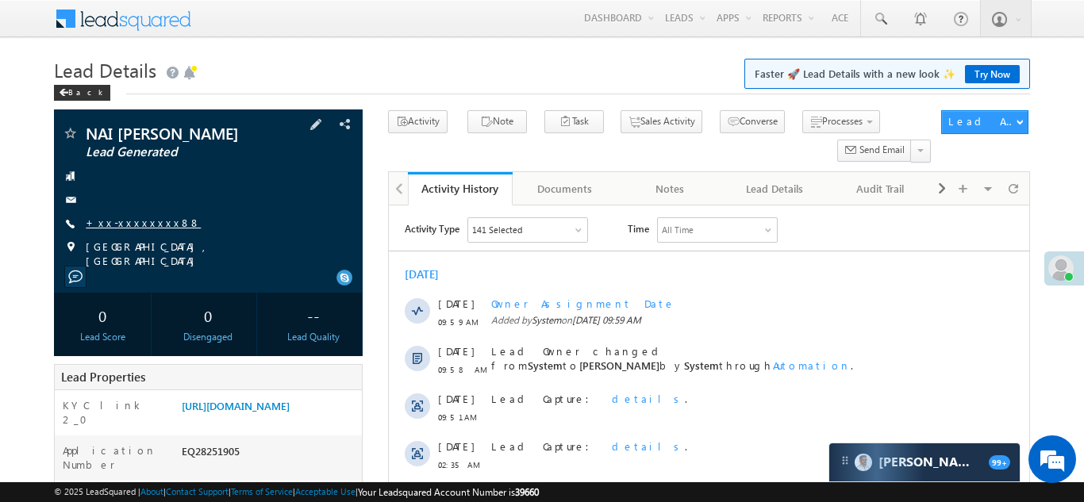
click at [125, 229] on link "+xx-xxxxxxxx88" at bounding box center [143, 222] width 115 height 13
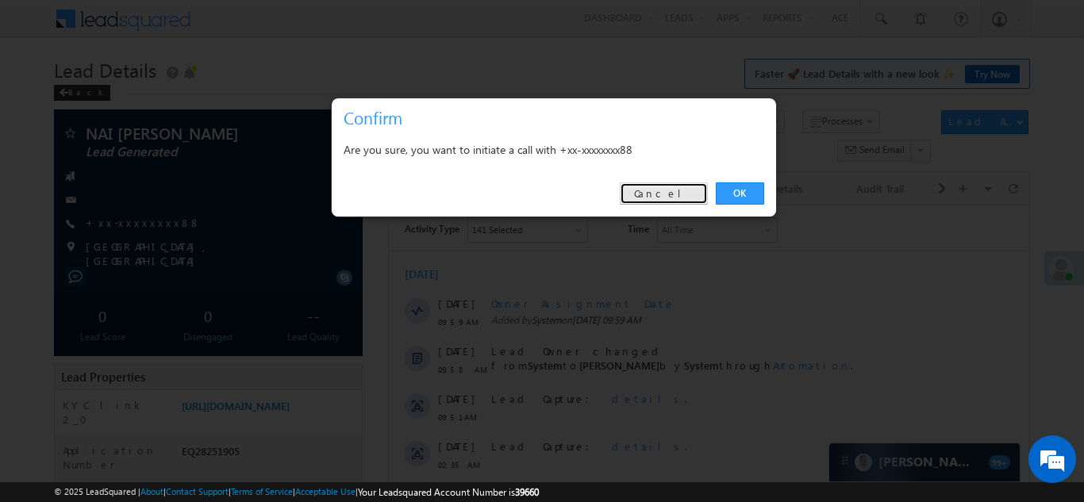
click at [677, 189] on link "Cancel" at bounding box center [664, 194] width 88 height 22
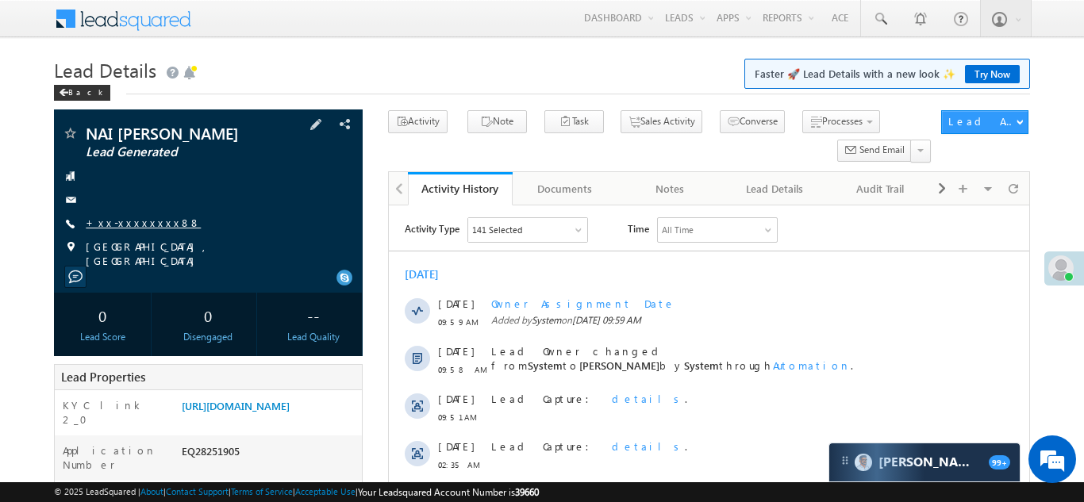
click at [132, 229] on link "+xx-xxxxxxxx88" at bounding box center [143, 222] width 115 height 13
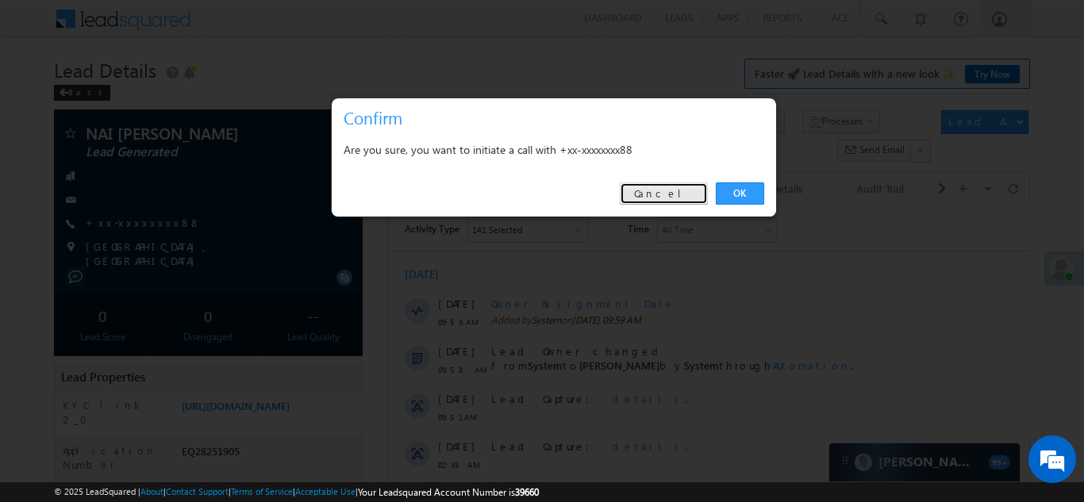
click at [680, 194] on link "Cancel" at bounding box center [664, 194] width 88 height 22
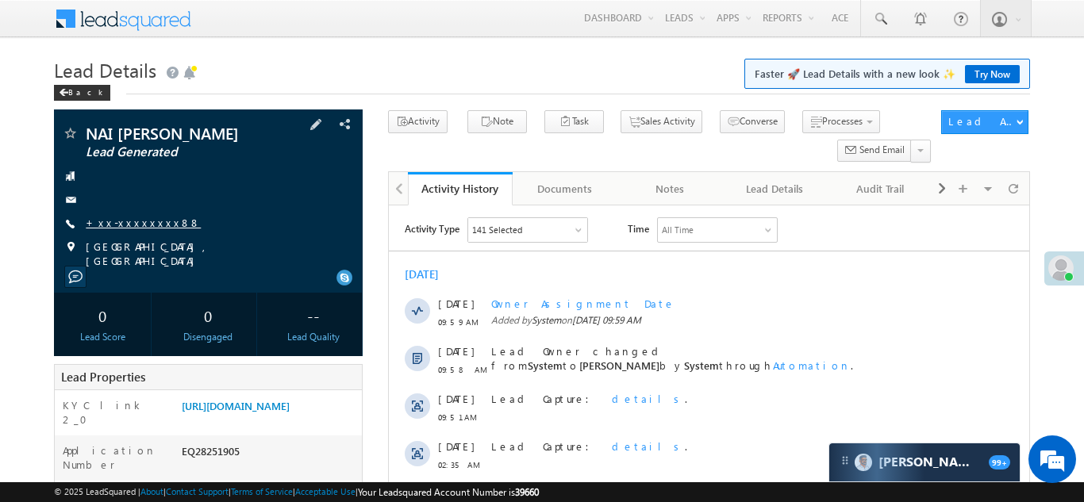
click at [116, 229] on link "+xx-xxxxxxxx88" at bounding box center [143, 222] width 115 height 13
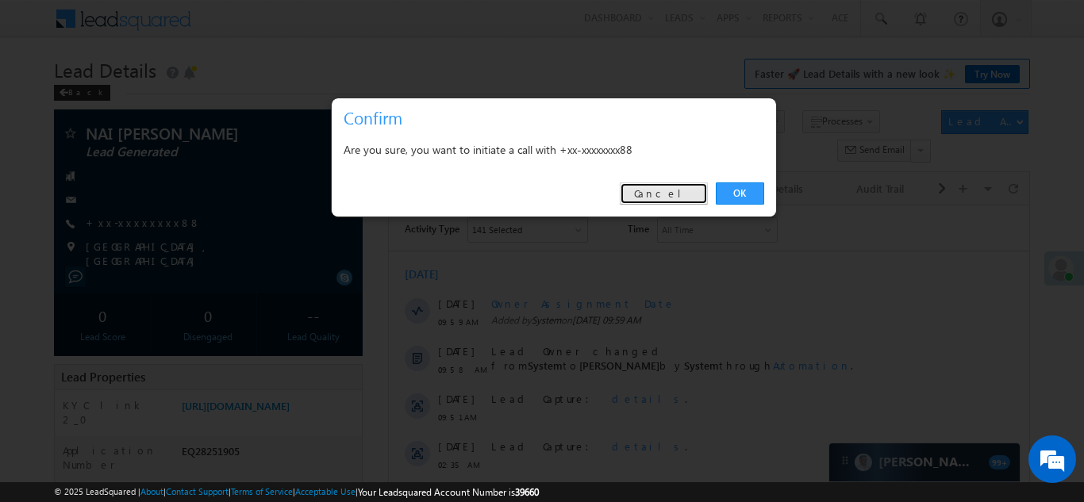
click at [664, 194] on link "Cancel" at bounding box center [664, 194] width 88 height 22
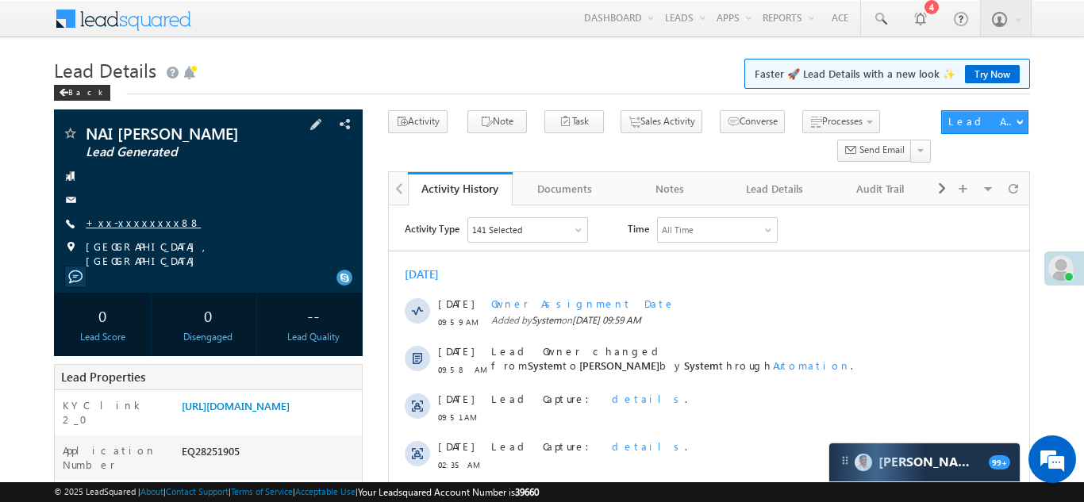
click at [140, 229] on link "+xx-xxxxxxxx88" at bounding box center [143, 222] width 115 height 13
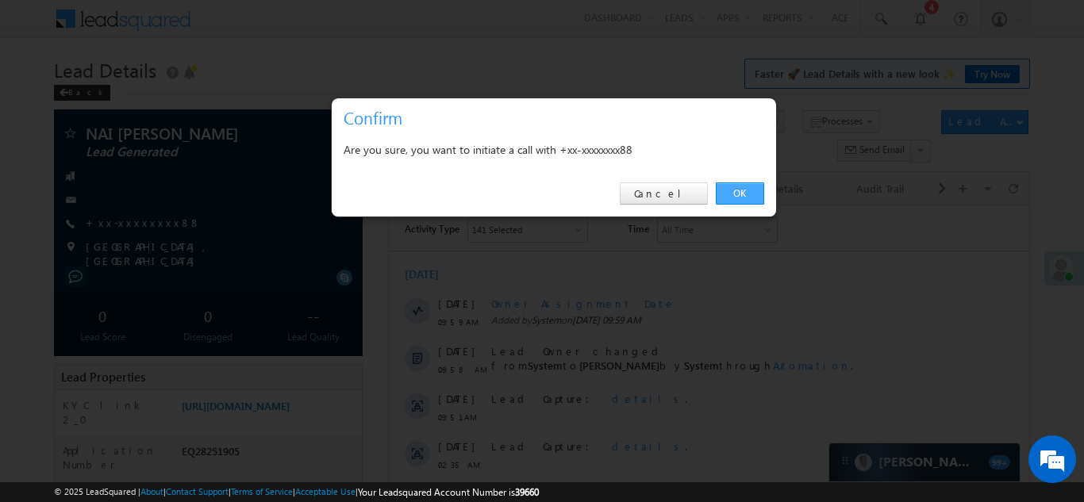
click at [735, 193] on link "OK" at bounding box center [740, 194] width 48 height 22
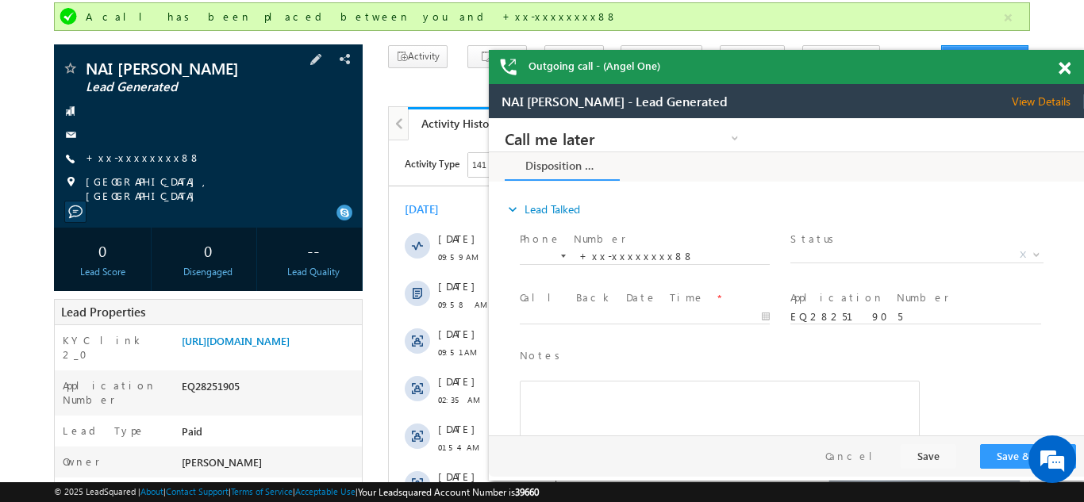
scroll to position [157, 0]
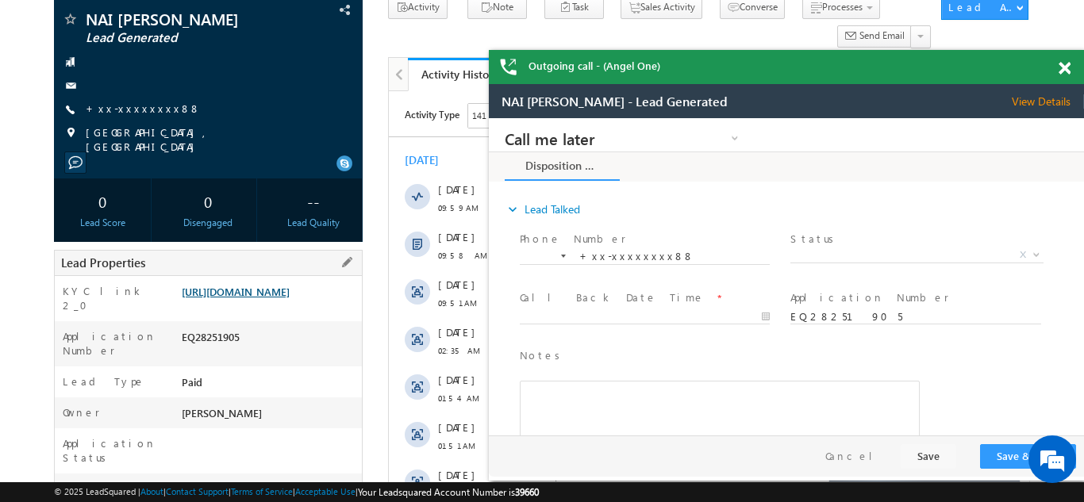
click at [274, 298] on link "https://angelbroking1-pk3em7sa.customui-test.leadsquared.com?leadId=6c1b6448-b2…" at bounding box center [236, 291] width 108 height 13
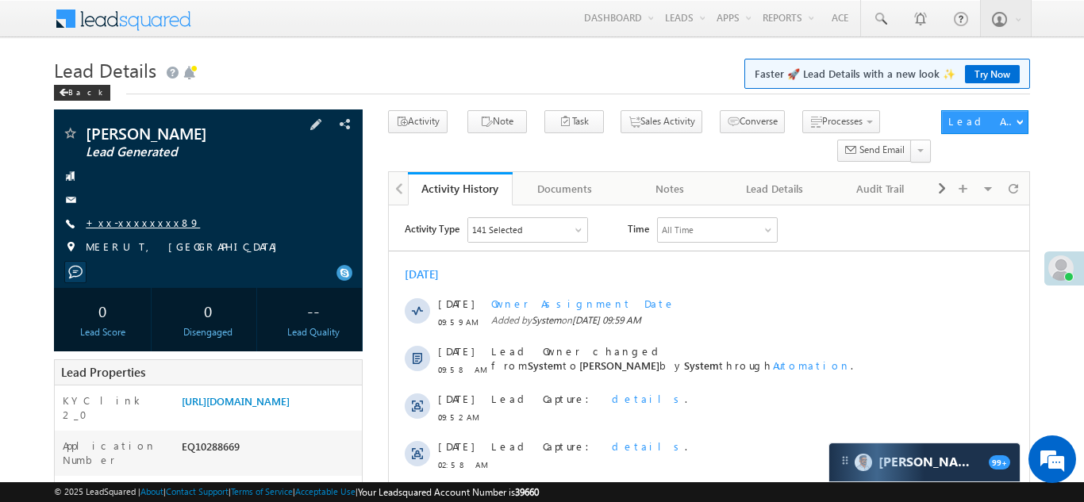
click at [131, 223] on link "+xx-xxxxxxxx89" at bounding box center [143, 222] width 114 height 13
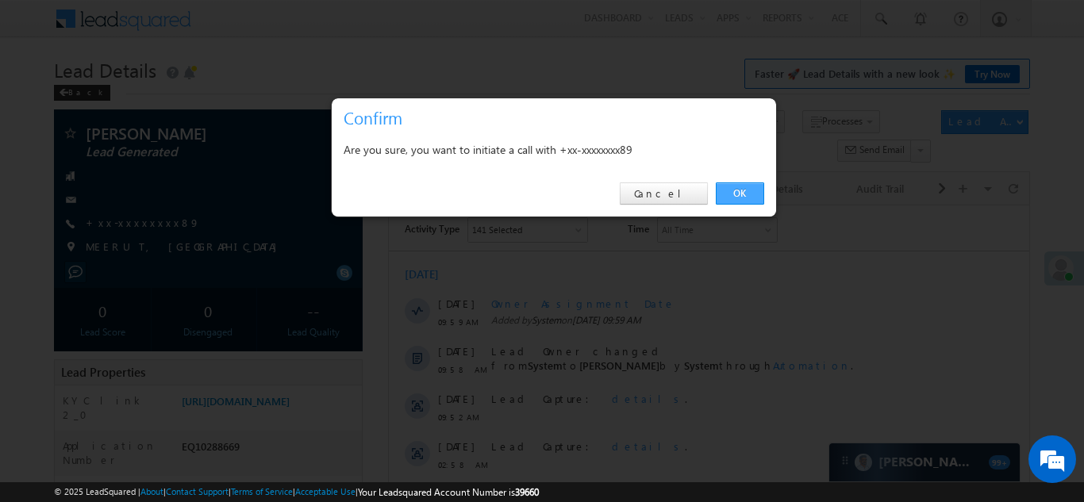
click at [740, 191] on link "OK" at bounding box center [740, 194] width 48 height 22
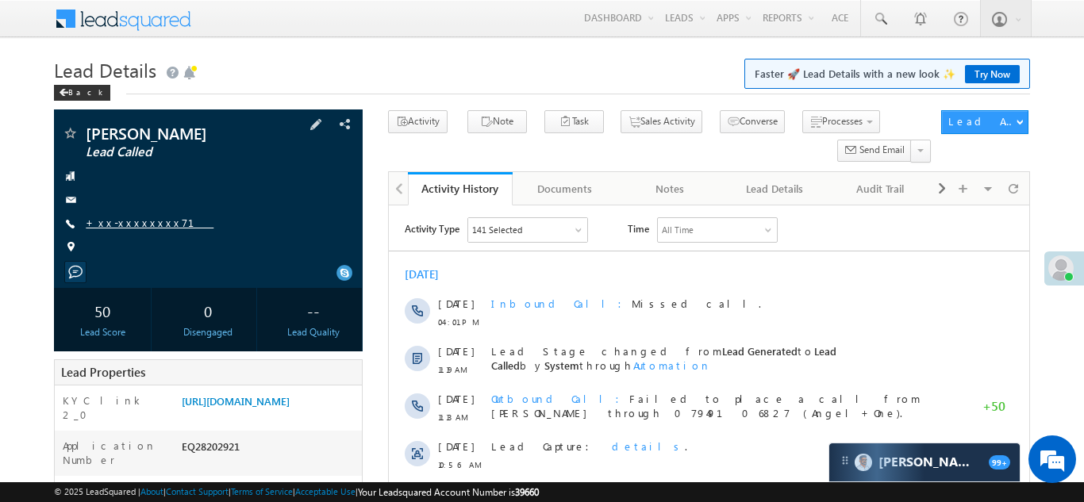
click at [139, 225] on link "+xx-xxxxxxxx71" at bounding box center [150, 222] width 128 height 13
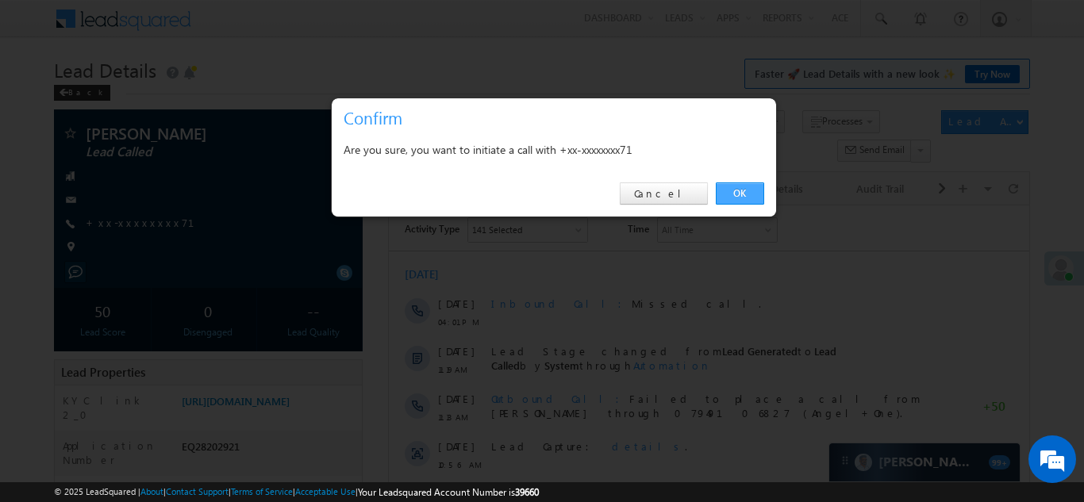
click at [740, 189] on link "OK" at bounding box center [740, 194] width 48 height 22
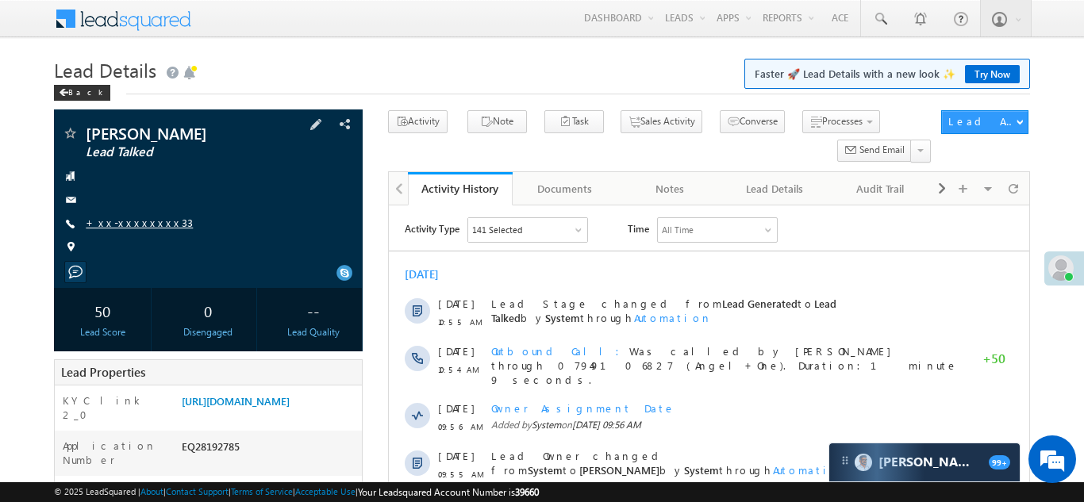
click at [131, 223] on link "+xx-xxxxxxxx33" at bounding box center [139, 222] width 107 height 13
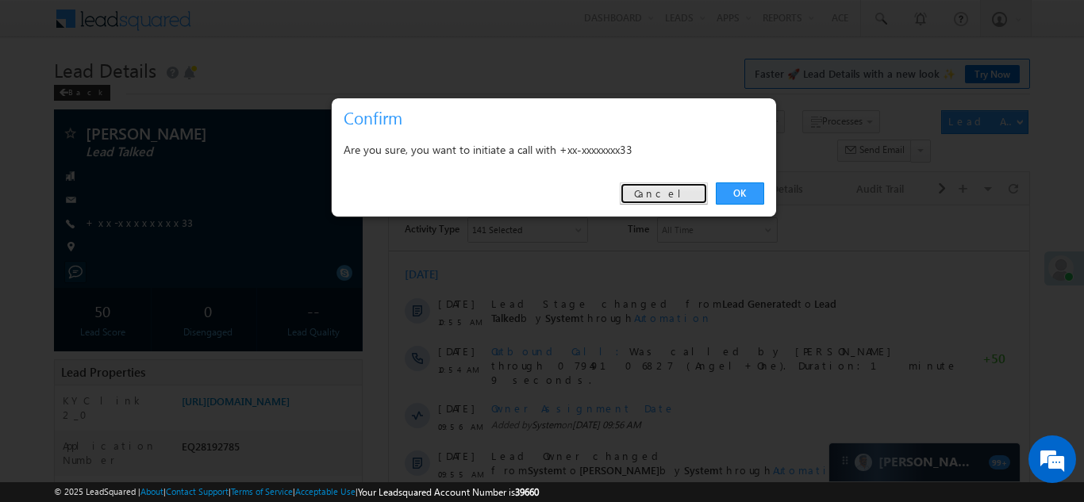
click at [679, 190] on link "Cancel" at bounding box center [664, 194] width 88 height 22
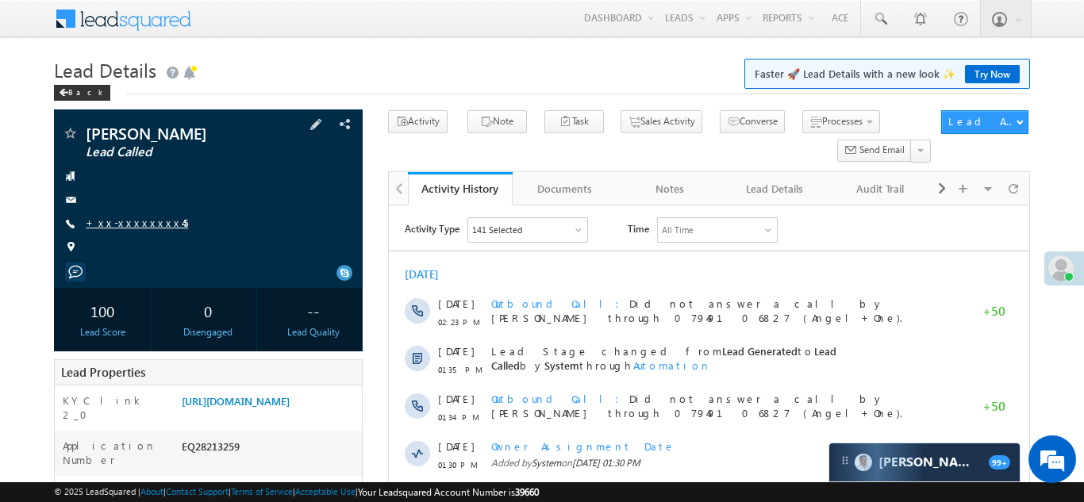
click at [135, 225] on link "+xx-xxxxxxxx45" at bounding box center [137, 222] width 102 height 13
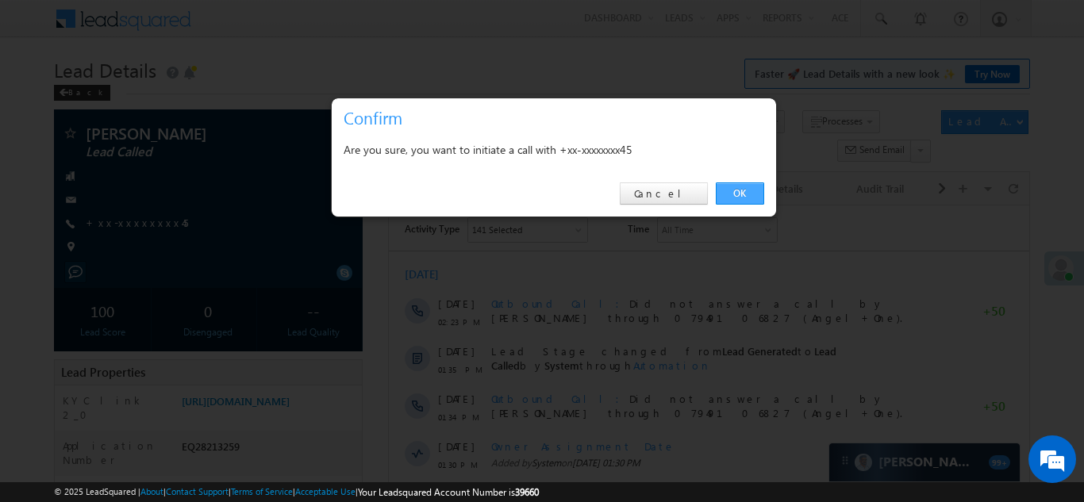
click at [734, 192] on link "OK" at bounding box center [740, 194] width 48 height 22
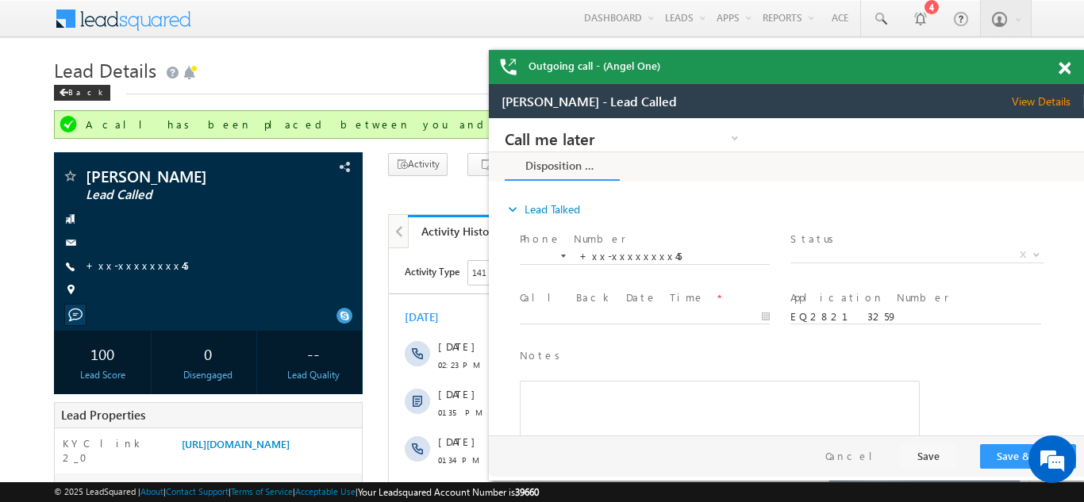
click at [1059, 68] on span at bounding box center [1065, 68] width 12 height 13
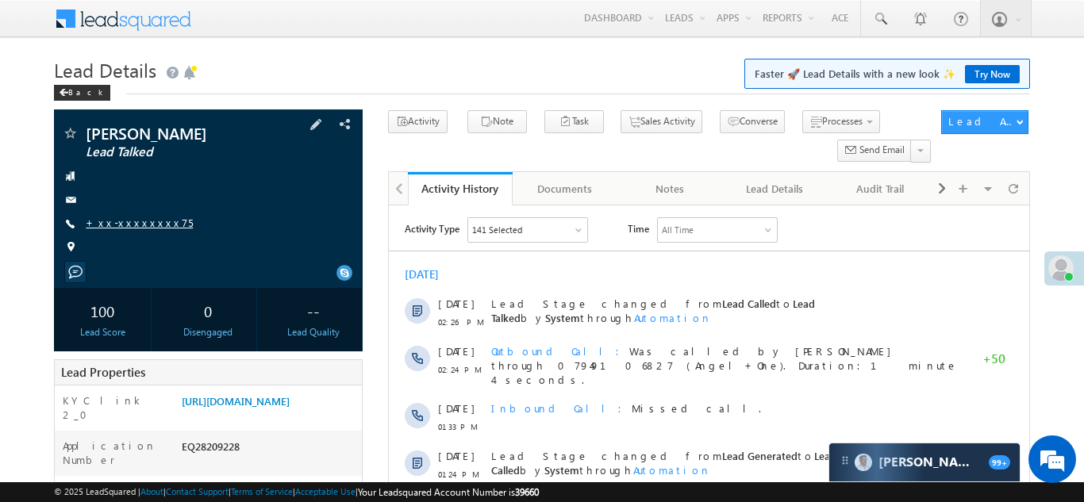
click at [127, 221] on link "+xx-xxxxxxxx75" at bounding box center [139, 222] width 107 height 13
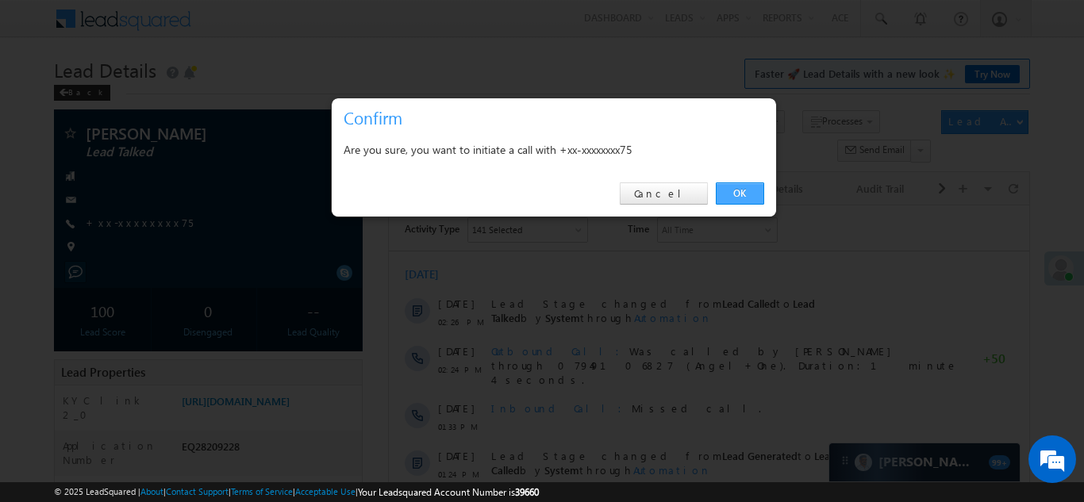
click at [740, 189] on link "OK" at bounding box center [740, 194] width 48 height 22
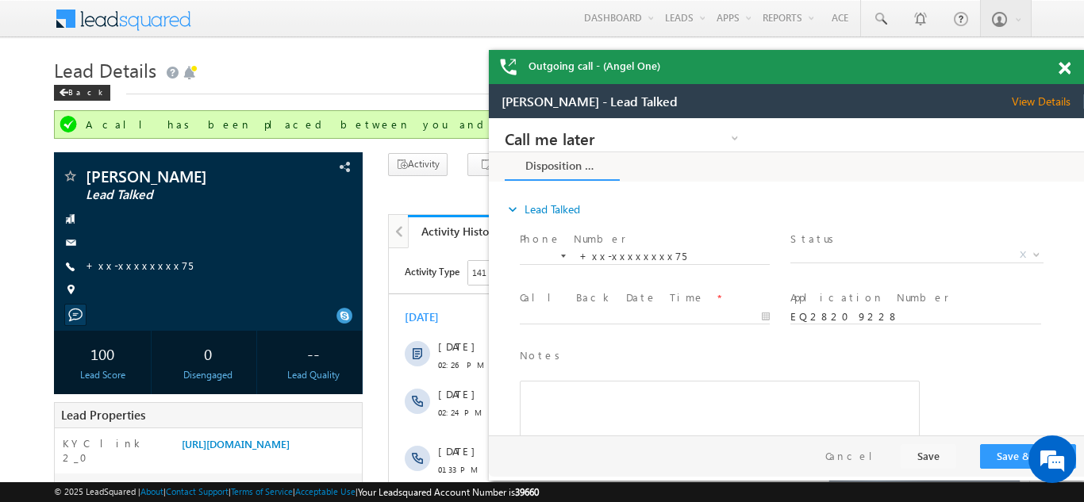
click at [1062, 67] on span at bounding box center [1065, 68] width 12 height 13
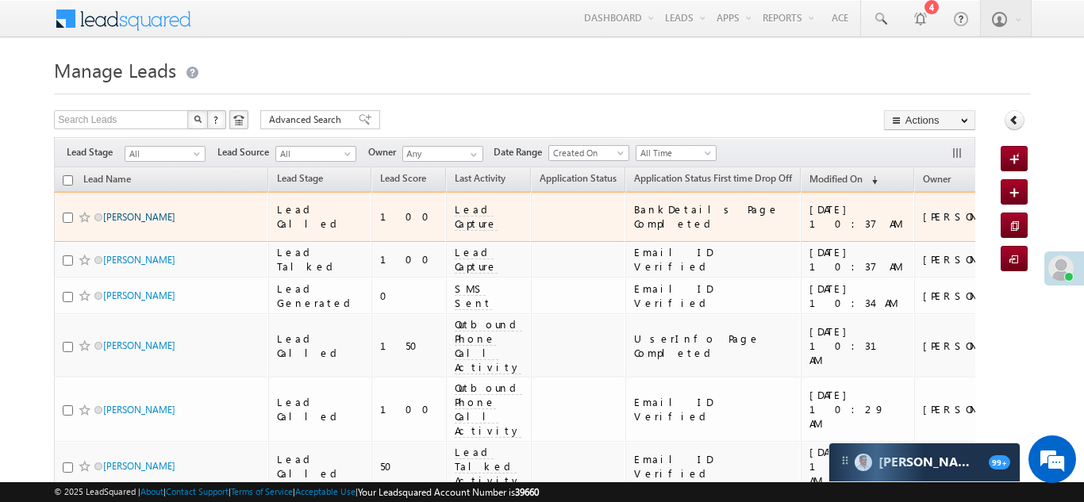
click at [148, 211] on link "[PERSON_NAME]" at bounding box center [139, 217] width 72 height 12
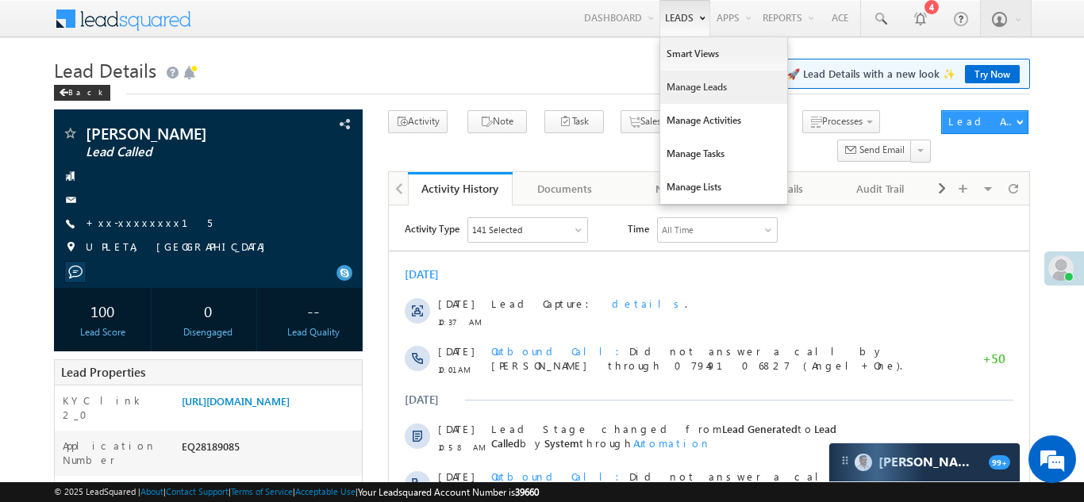
click at [675, 85] on link "Manage Leads" at bounding box center [723, 87] width 127 height 33
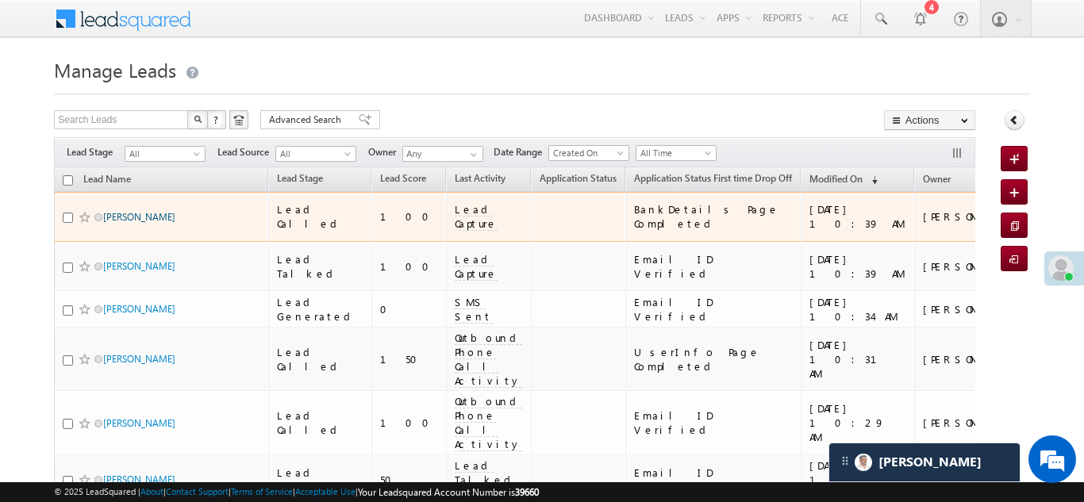
click at [151, 211] on link "[PERSON_NAME]" at bounding box center [139, 217] width 72 height 12
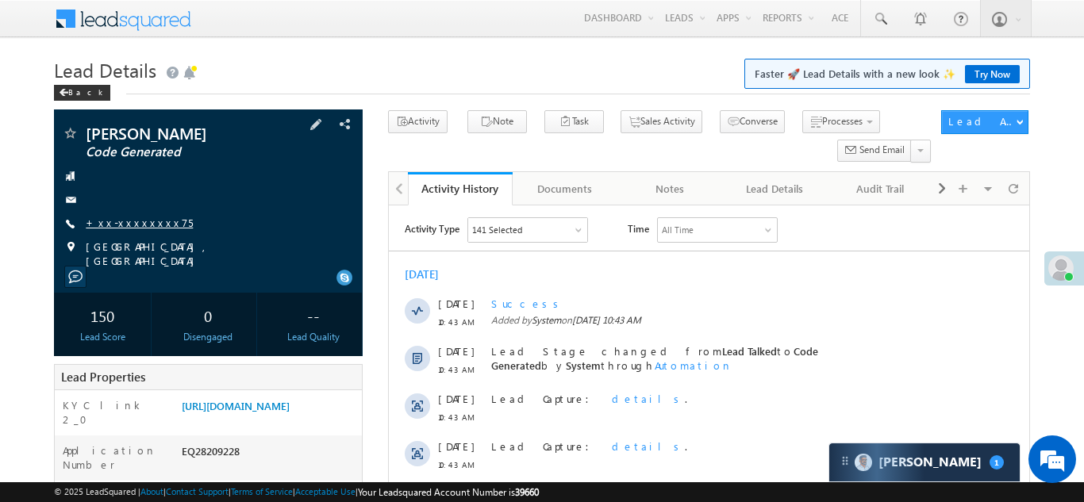
click at [132, 223] on link "+xx-xxxxxxxx75" at bounding box center [139, 222] width 107 height 13
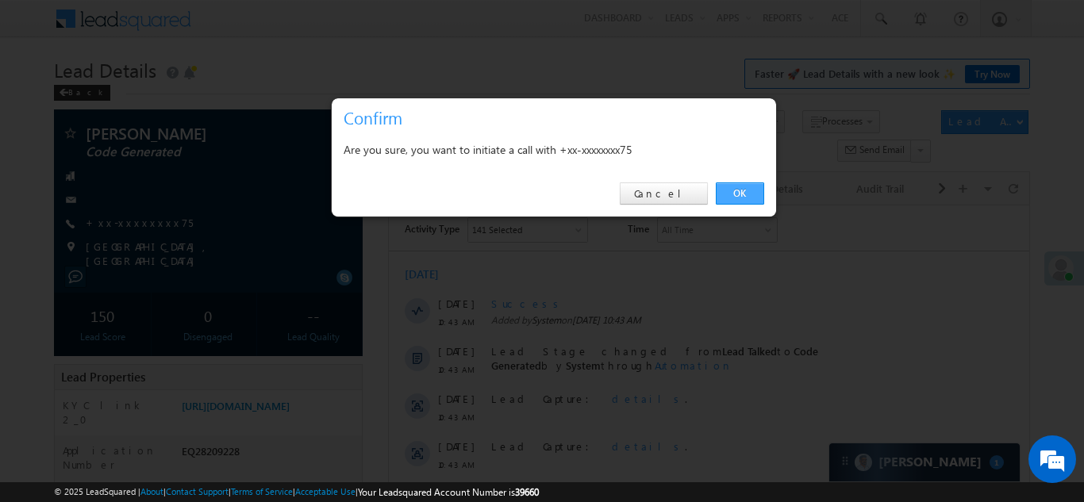
click at [740, 189] on link "OK" at bounding box center [740, 194] width 48 height 22
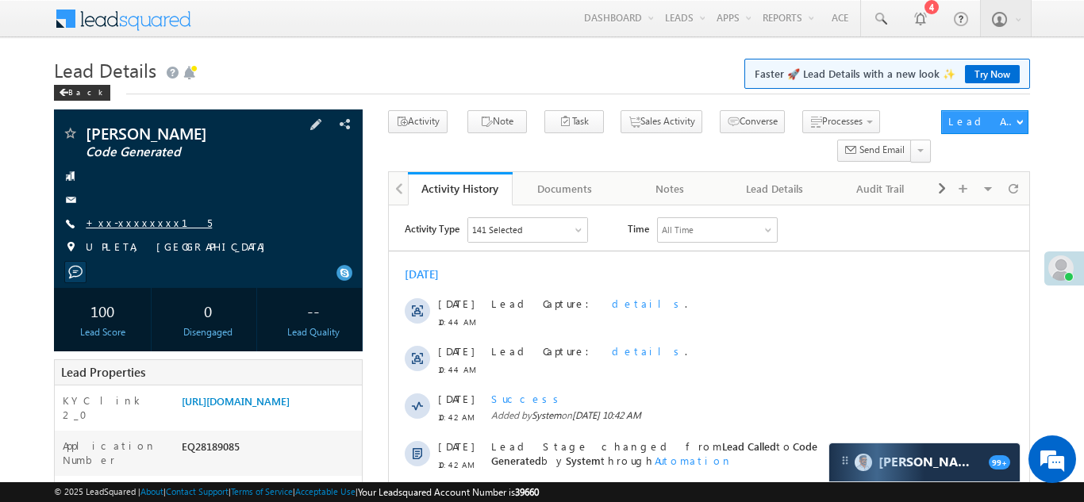
click at [119, 225] on link "+xx-xxxxxxxx15" at bounding box center [149, 222] width 126 height 13
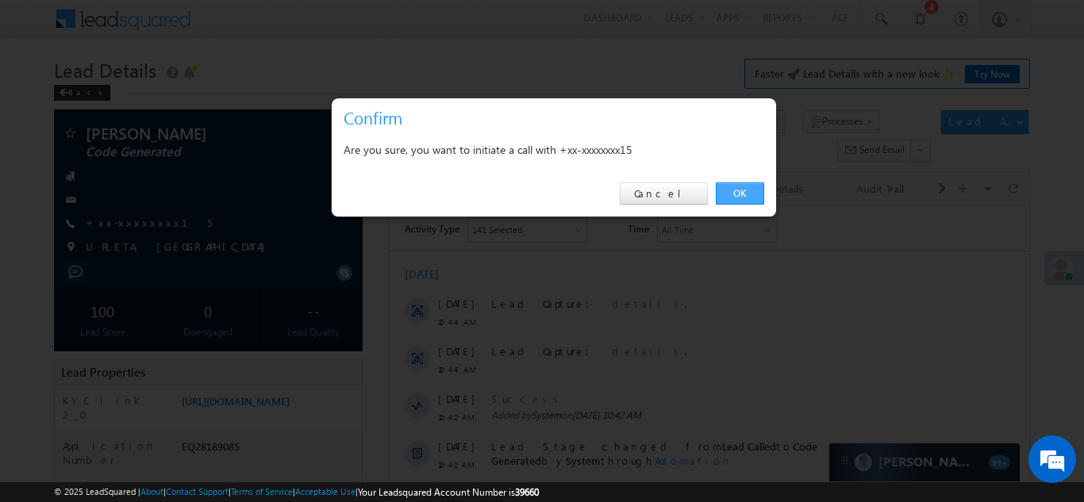
click at [733, 193] on link "OK" at bounding box center [740, 194] width 48 height 22
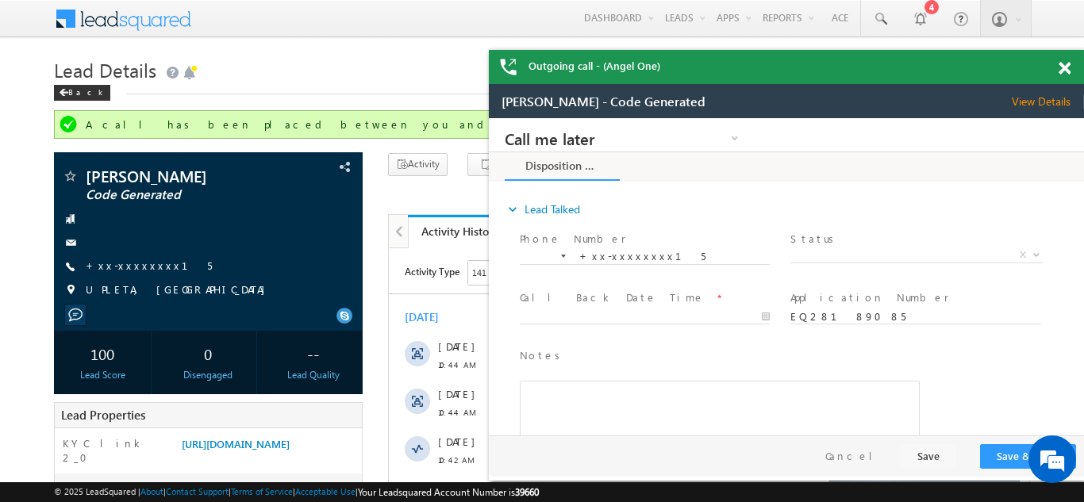
click at [1066, 69] on span at bounding box center [1065, 68] width 12 height 13
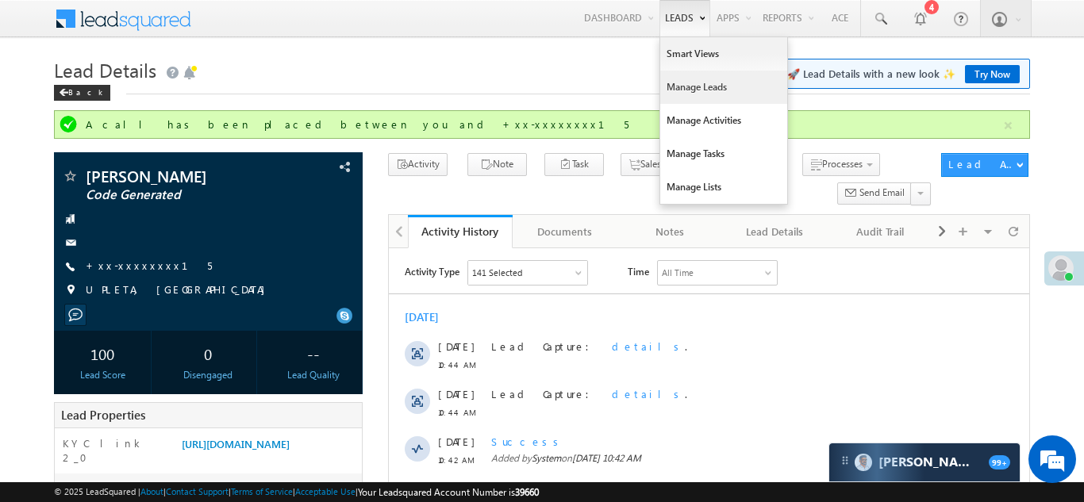
click at [688, 90] on link "Manage Leads" at bounding box center [723, 87] width 127 height 33
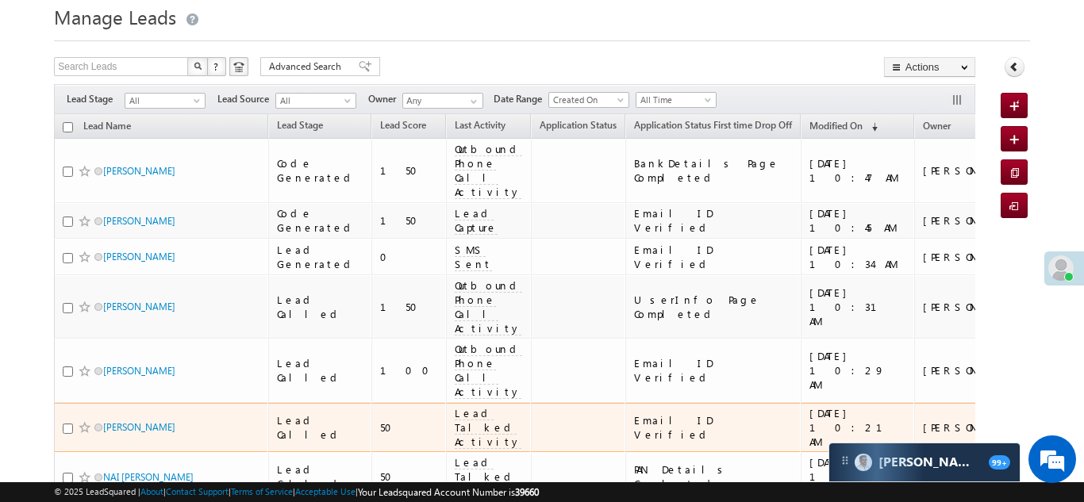
scroll to position [81, 0]
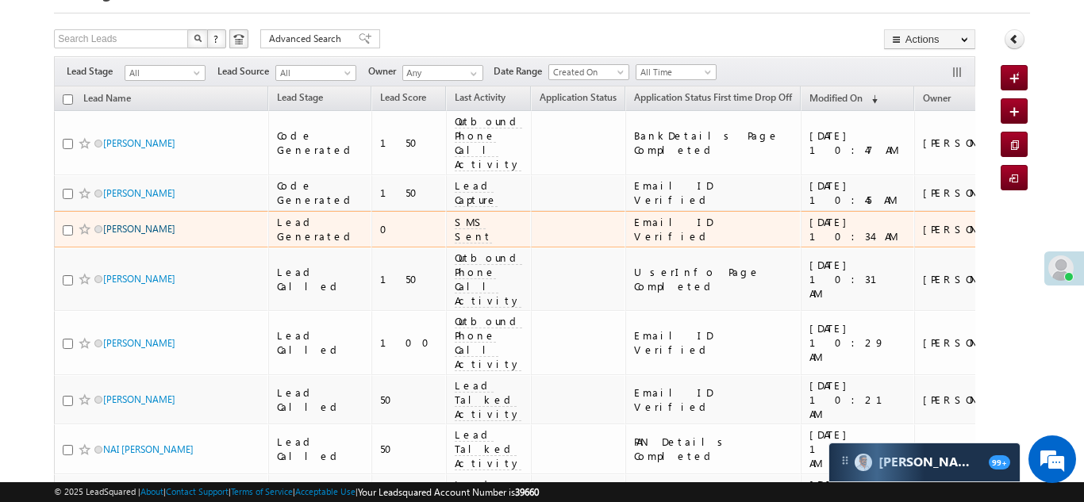
click at [113, 223] on link "[PERSON_NAME]" at bounding box center [139, 229] width 72 height 12
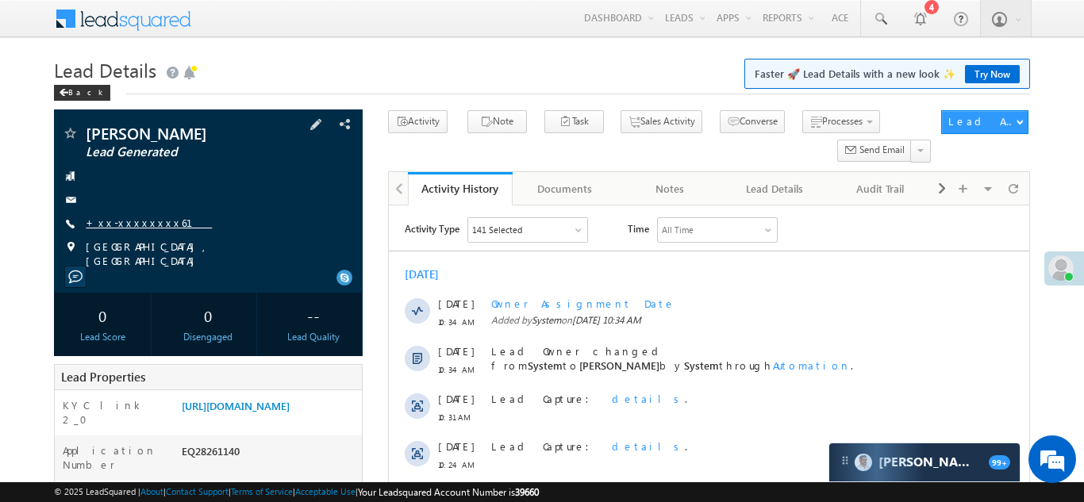
click at [130, 222] on link "+xx-xxxxxxxx61" at bounding box center [149, 222] width 126 height 13
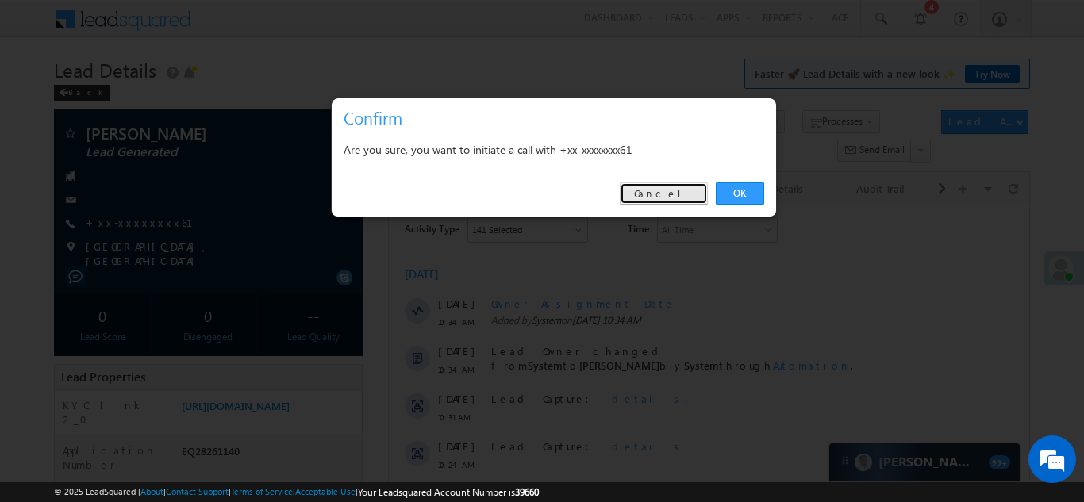
click at [681, 190] on link "Cancel" at bounding box center [664, 194] width 88 height 22
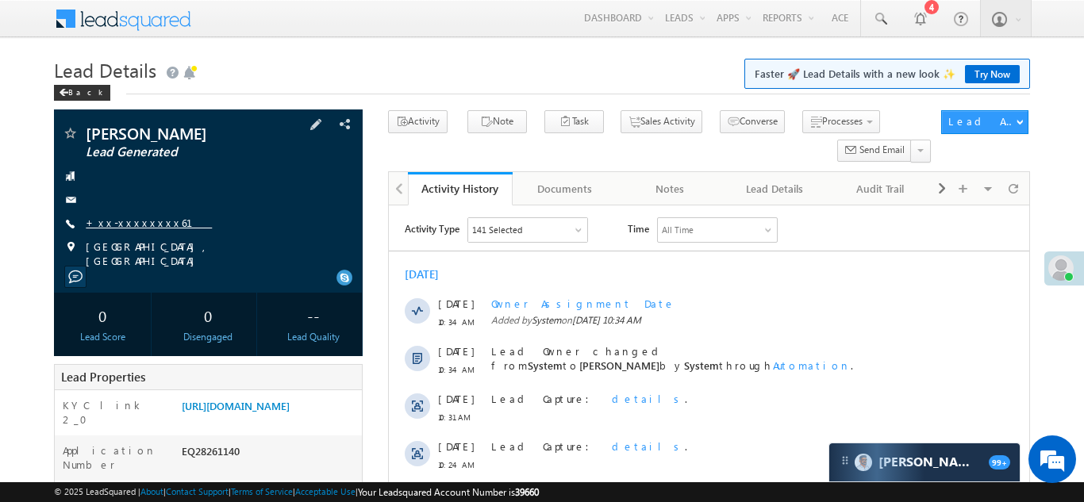
click at [123, 219] on link "+xx-xxxxxxxx61" at bounding box center [149, 222] width 126 height 13
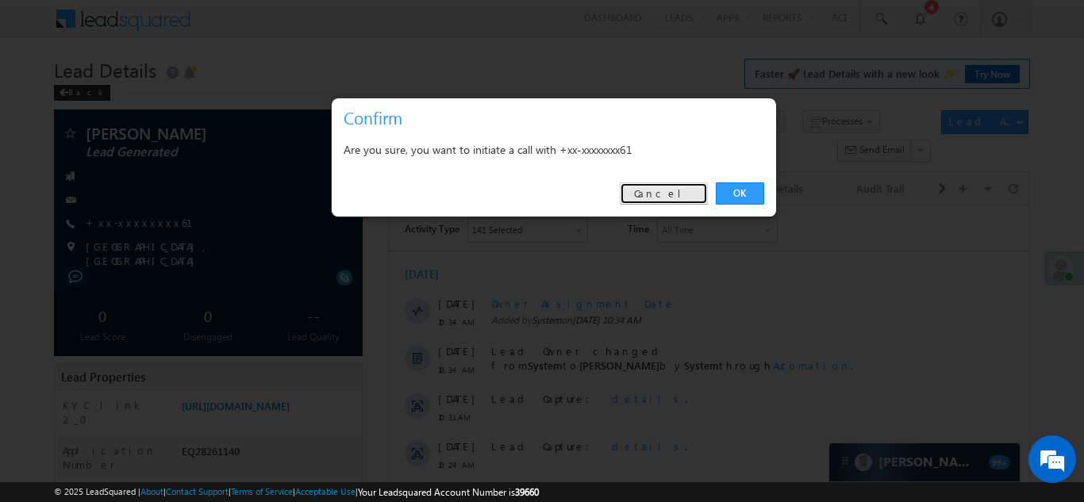
click at [675, 191] on link "Cancel" at bounding box center [664, 194] width 88 height 22
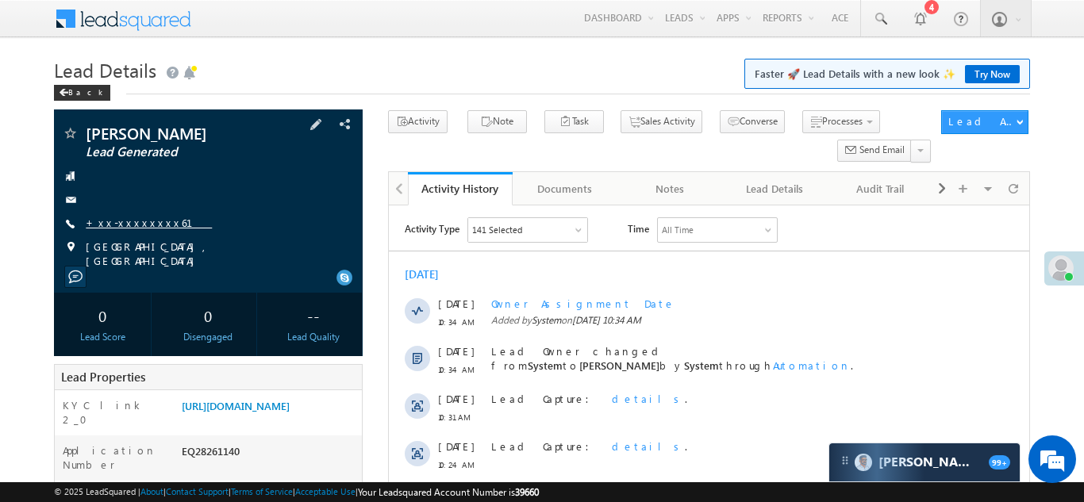
click at [131, 226] on link "+xx-xxxxxxxx61" at bounding box center [149, 222] width 126 height 13
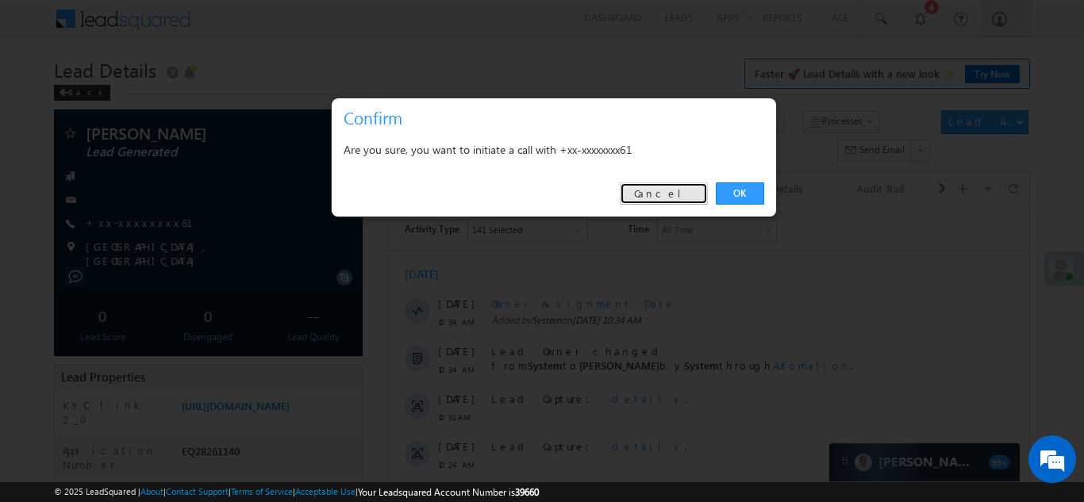
click at [680, 196] on link "Cancel" at bounding box center [664, 194] width 88 height 22
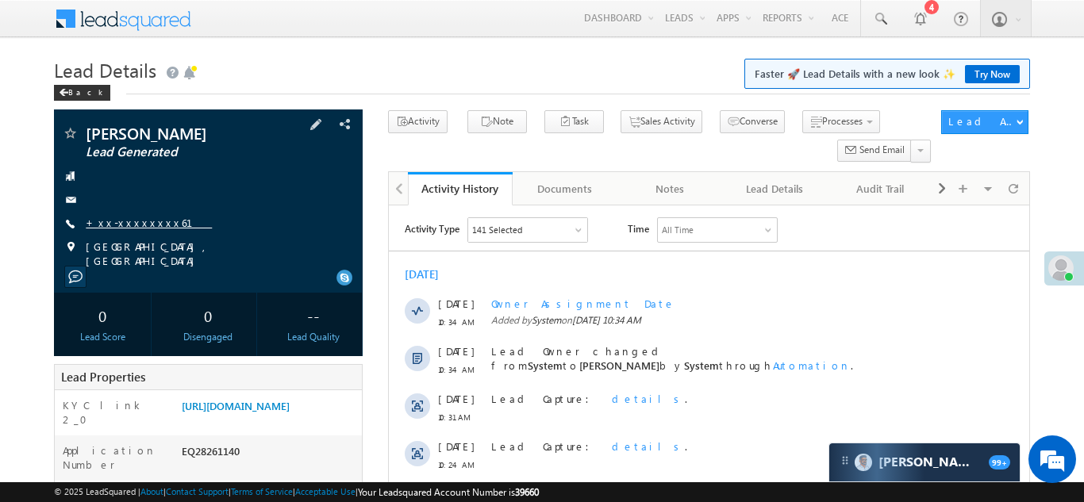
click at [137, 224] on link "+xx-xxxxxxxx61" at bounding box center [149, 222] width 126 height 13
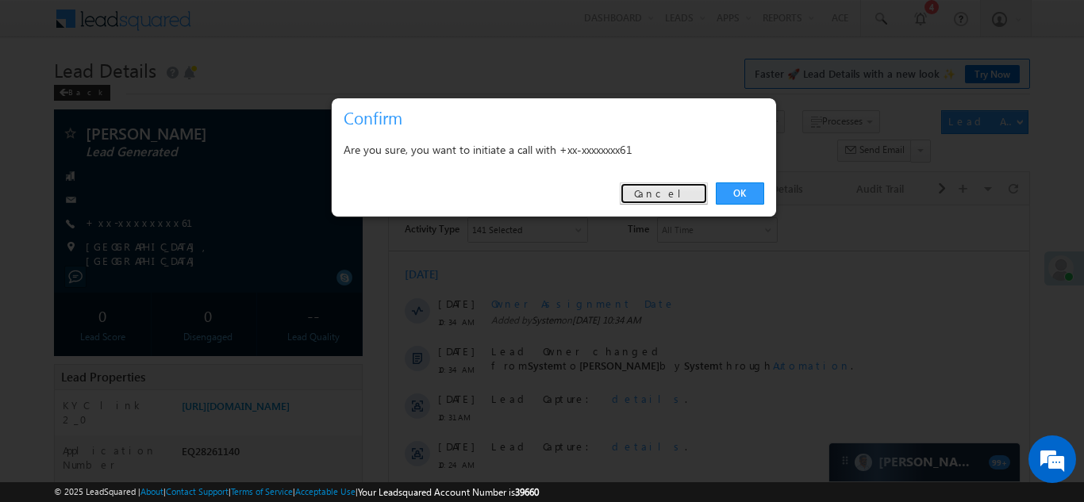
click at [681, 193] on link "Cancel" at bounding box center [664, 194] width 88 height 22
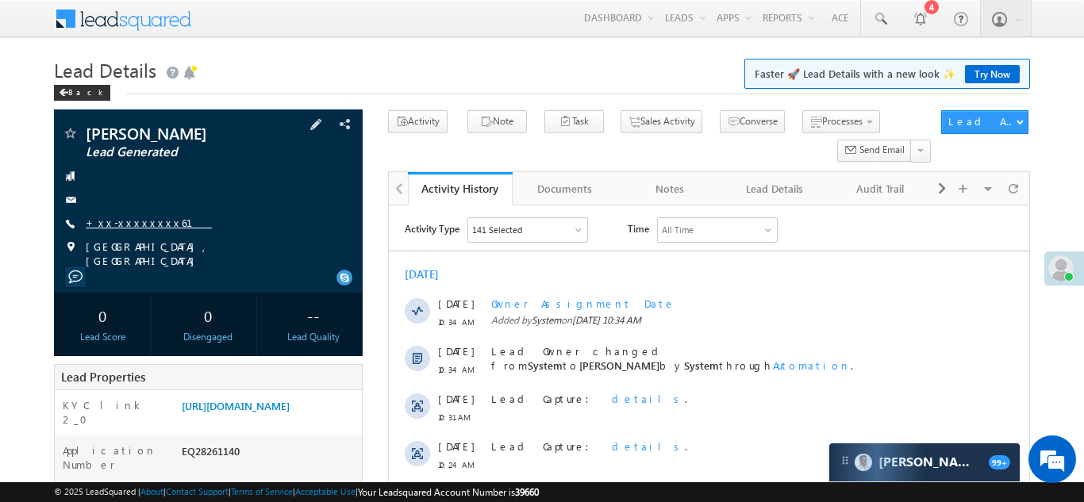
click at [129, 223] on link "+xx-xxxxxxxx61" at bounding box center [149, 222] width 126 height 13
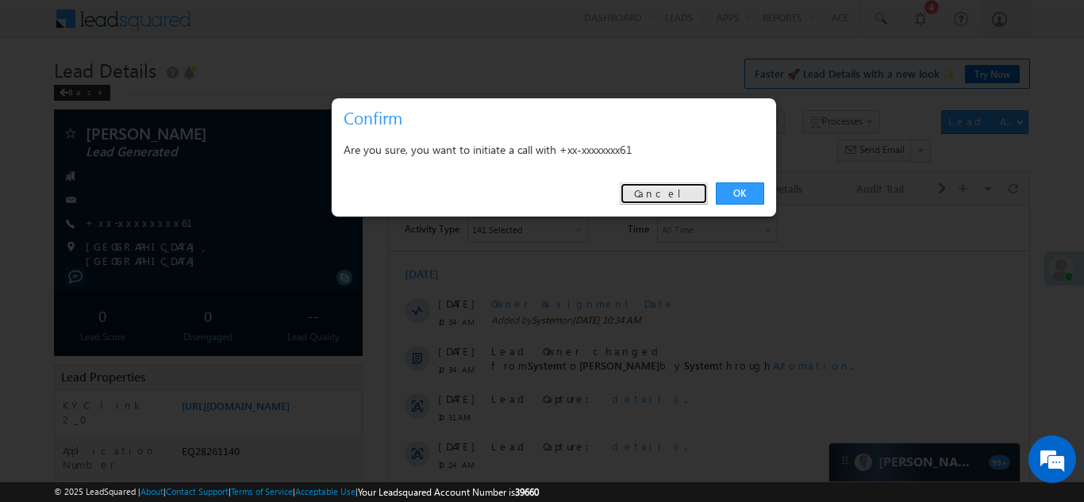
click at [675, 192] on link "Cancel" at bounding box center [664, 194] width 88 height 22
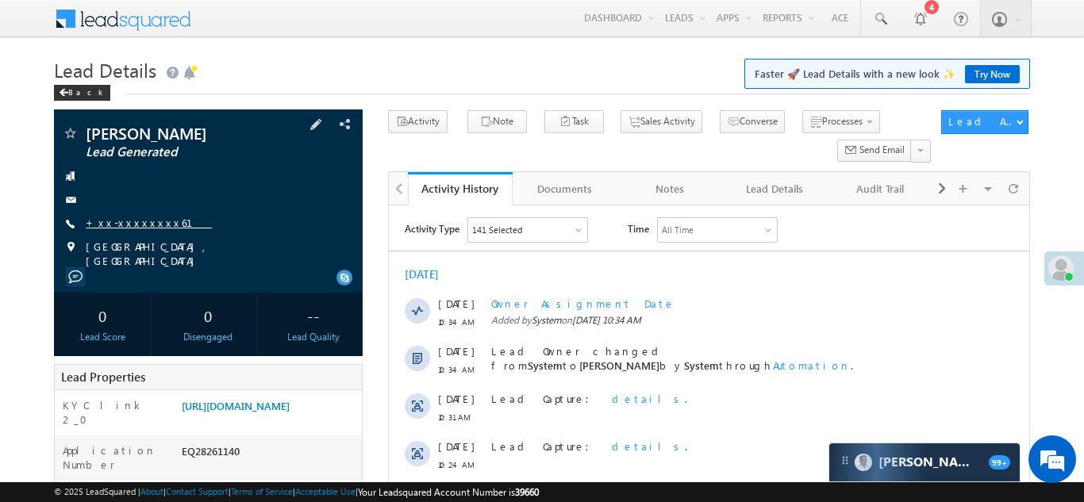
click at [129, 221] on link "+xx-xxxxxxxx61" at bounding box center [149, 222] width 126 height 13
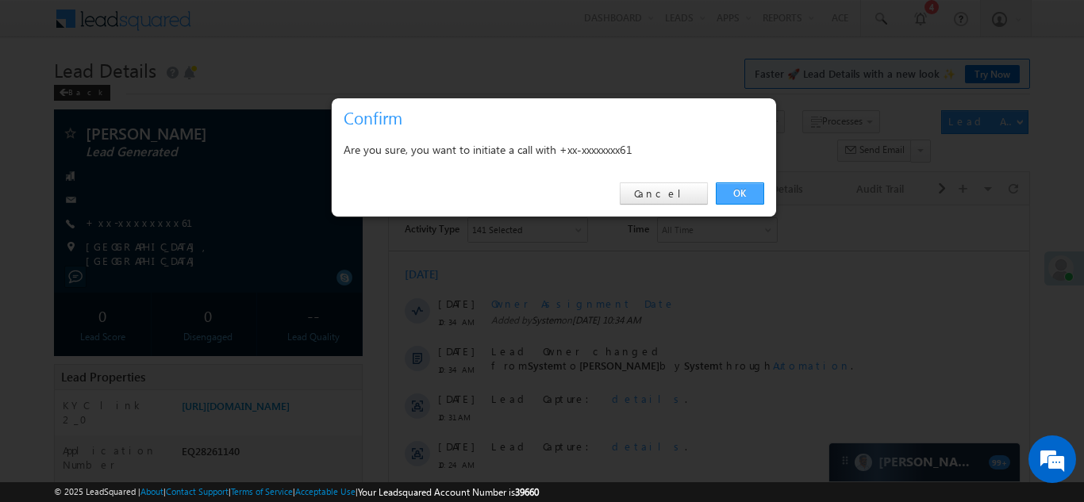
click at [738, 193] on link "OK" at bounding box center [740, 194] width 48 height 22
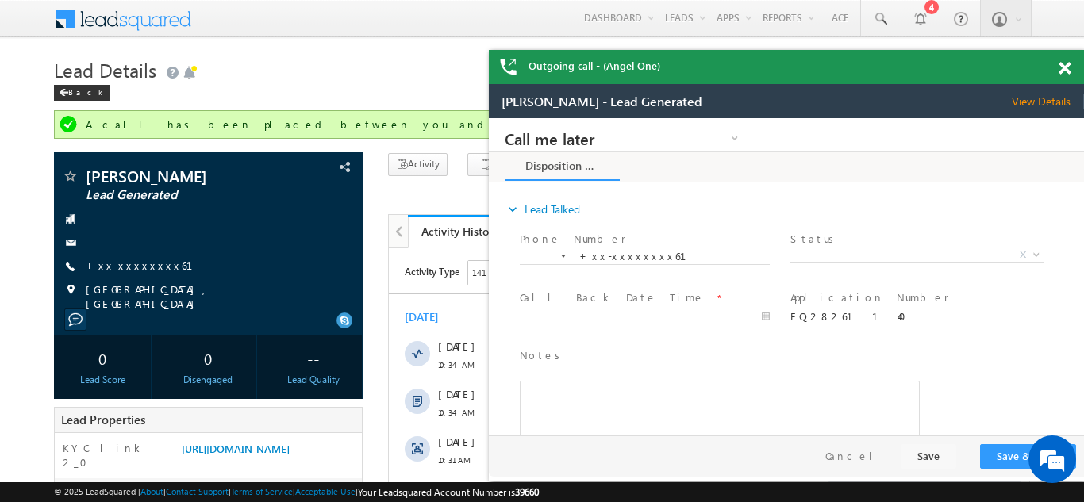
drag, startPoint x: 1067, startPoint y: 64, endPoint x: 372, endPoint y: 10, distance: 697.3
click at [1067, 64] on span at bounding box center [1065, 68] width 12 height 13
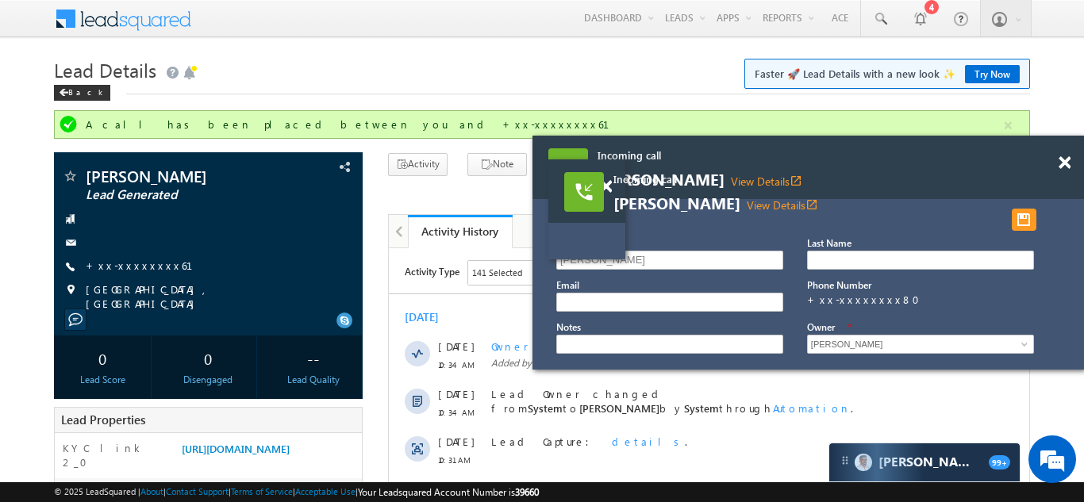
click at [641, 189] on span "Jay pat View Details open_in_new" at bounding box center [788, 179] width 381 height 17
click at [731, 189] on link "View Details open_in_new" at bounding box center [766, 181] width 71 height 15
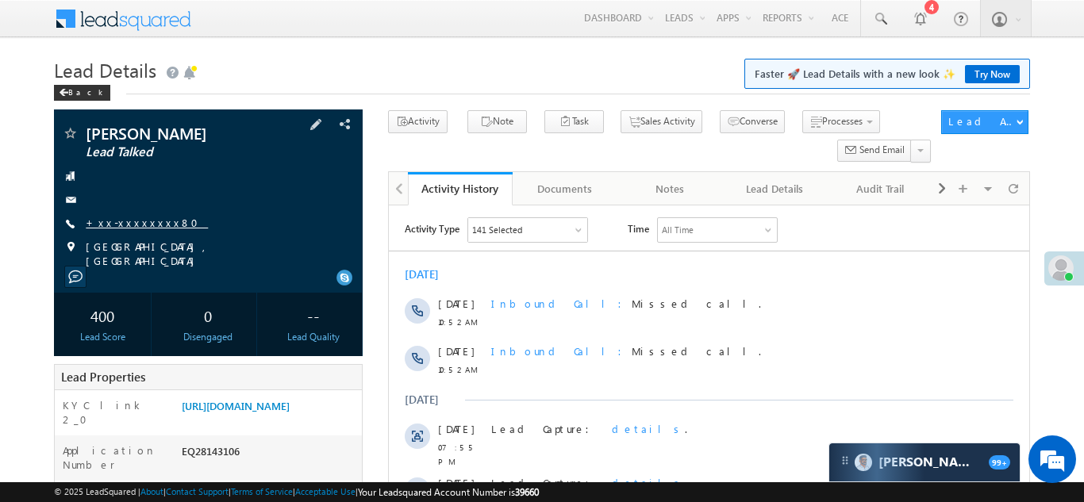
click at [120, 222] on link "+xx-xxxxxxxx80" at bounding box center [147, 222] width 122 height 13
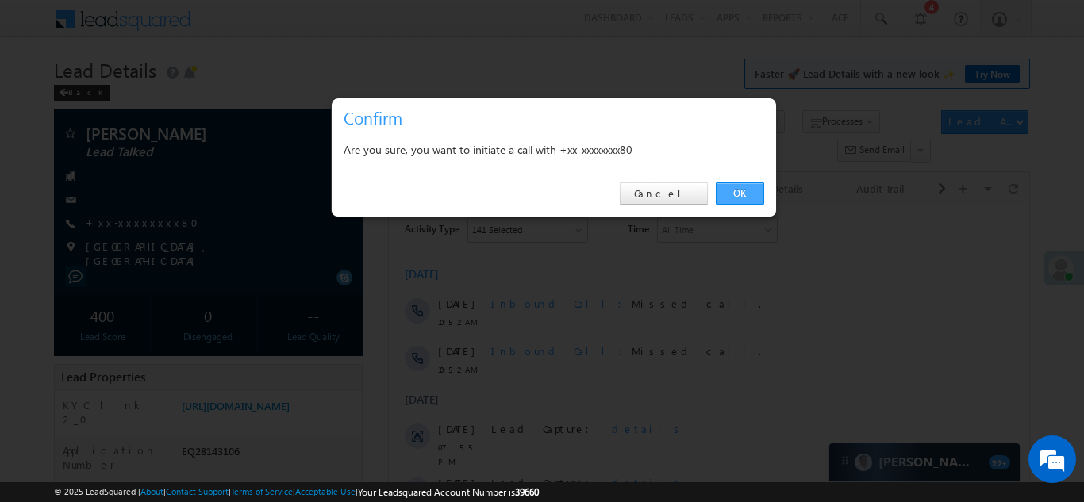
click at [739, 194] on link "OK" at bounding box center [740, 194] width 48 height 22
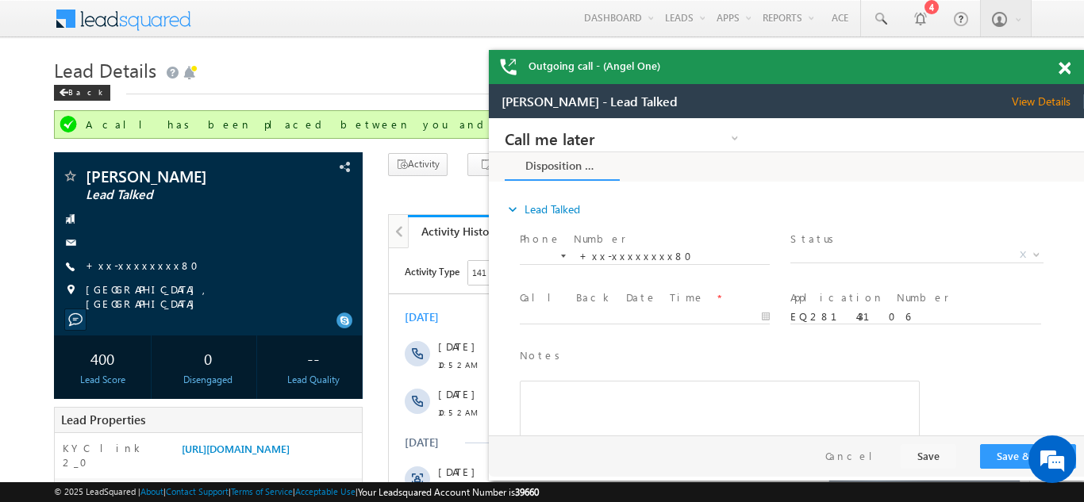
click at [1067, 68] on span at bounding box center [1065, 68] width 12 height 13
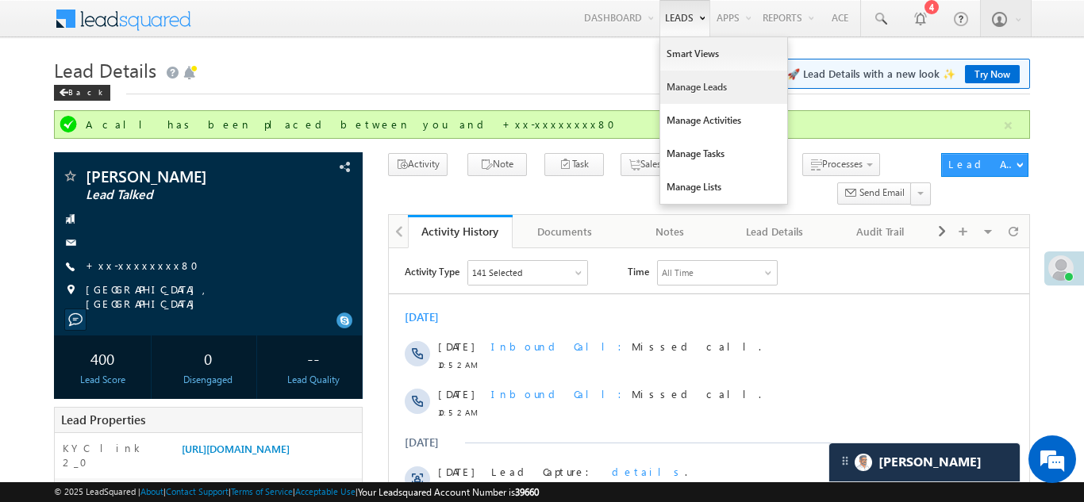
click at [683, 84] on link "Manage Leads" at bounding box center [723, 87] width 127 height 33
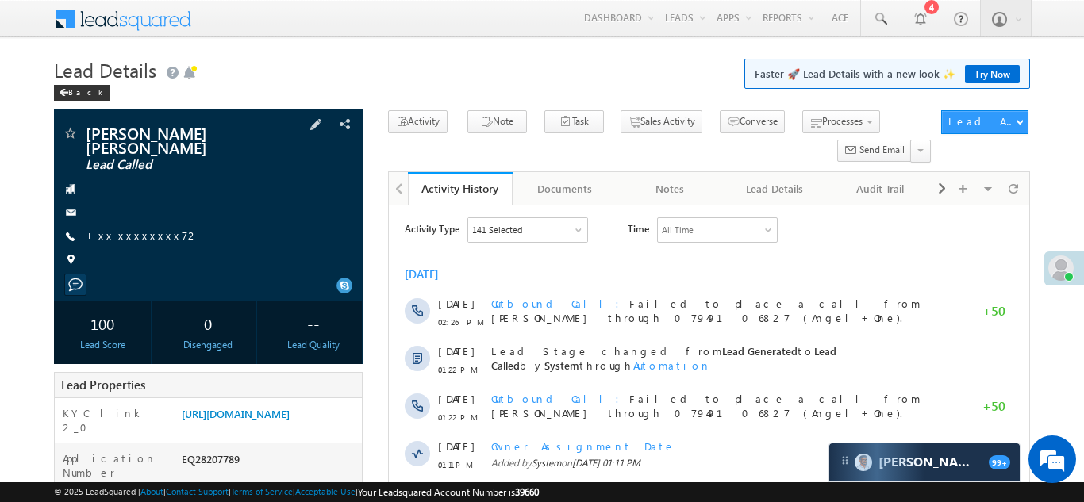
click at [121, 229] on span "+xx-xxxxxxxx72" at bounding box center [142, 237] width 113 height 16
click at [147, 229] on link "+xx-xxxxxxxx72" at bounding box center [142, 235] width 113 height 13
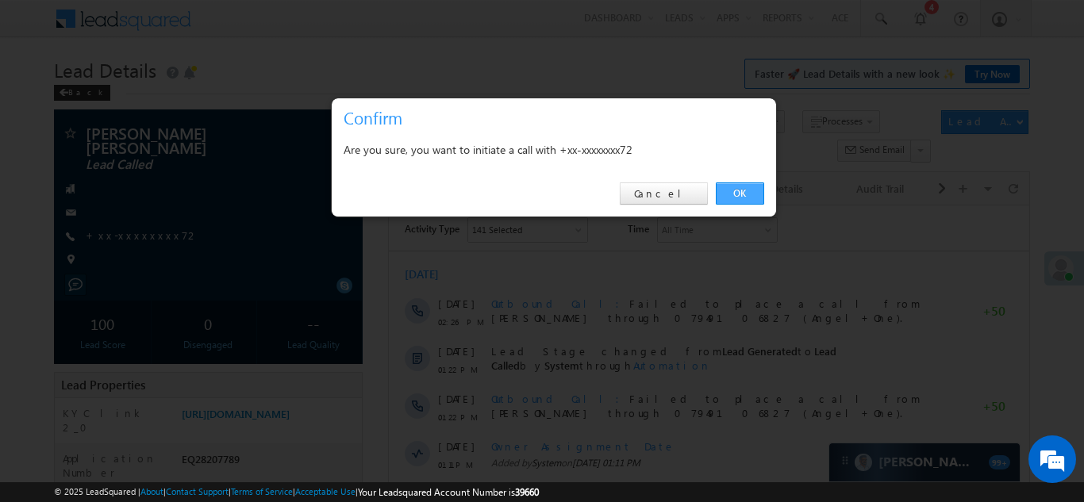
click at [731, 190] on link "OK" at bounding box center [740, 194] width 48 height 22
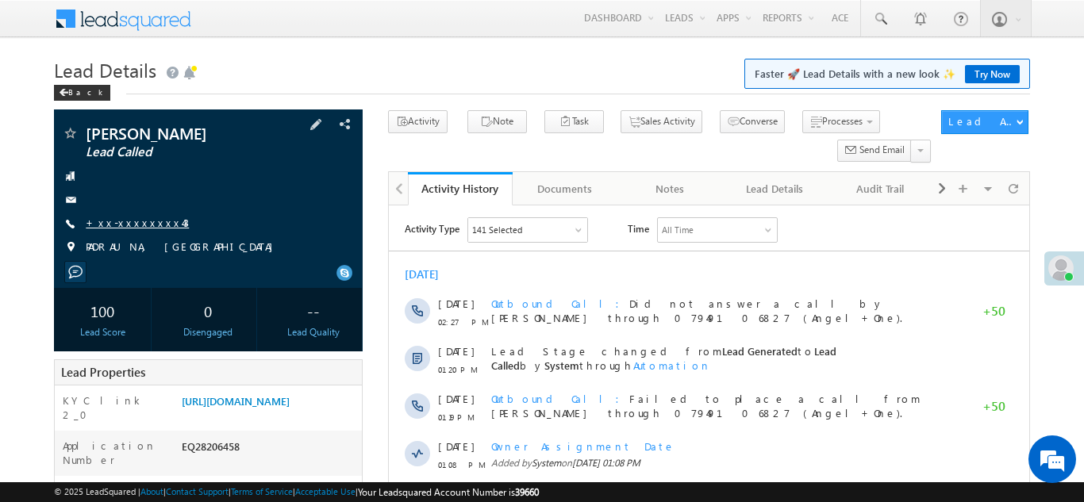
click at [132, 225] on link "+xx-xxxxxxxx43" at bounding box center [137, 222] width 103 height 13
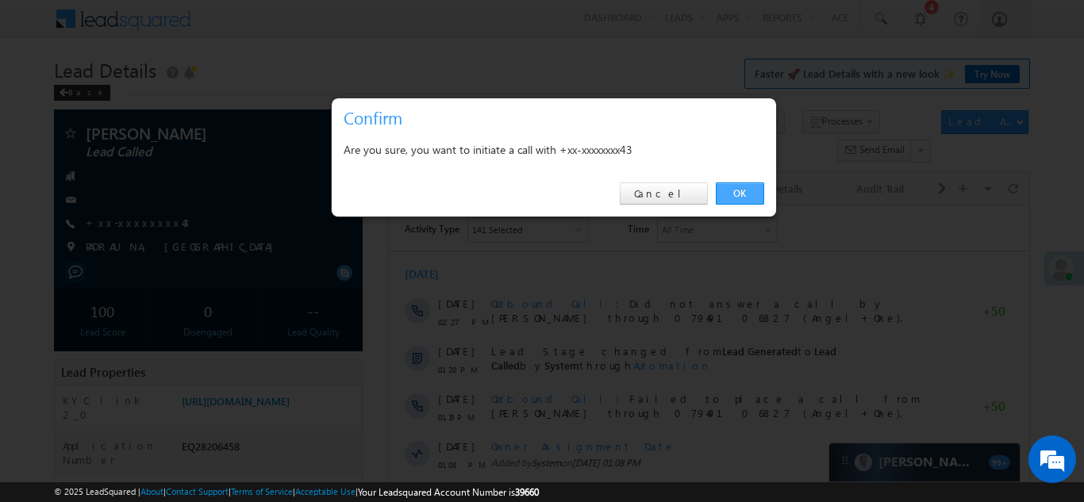
click at [744, 190] on link "OK" at bounding box center [740, 194] width 48 height 22
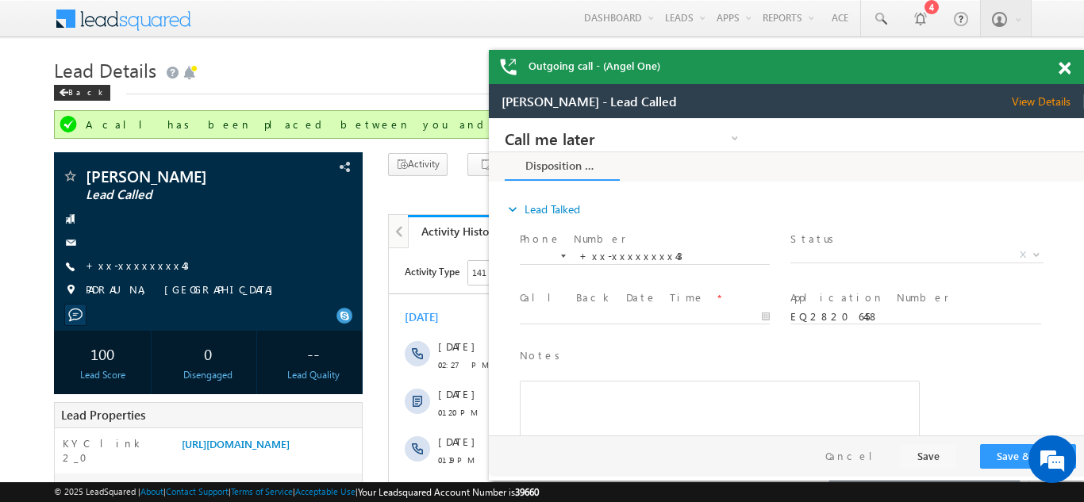
click at [1063, 66] on span at bounding box center [1065, 68] width 12 height 13
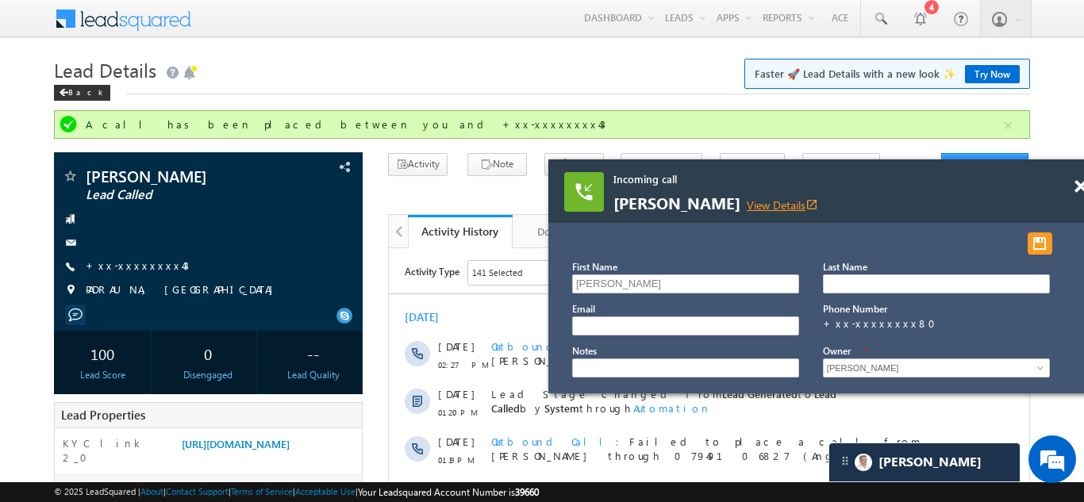
click at [747, 208] on link "View Details open_in_new" at bounding box center [782, 205] width 71 height 15
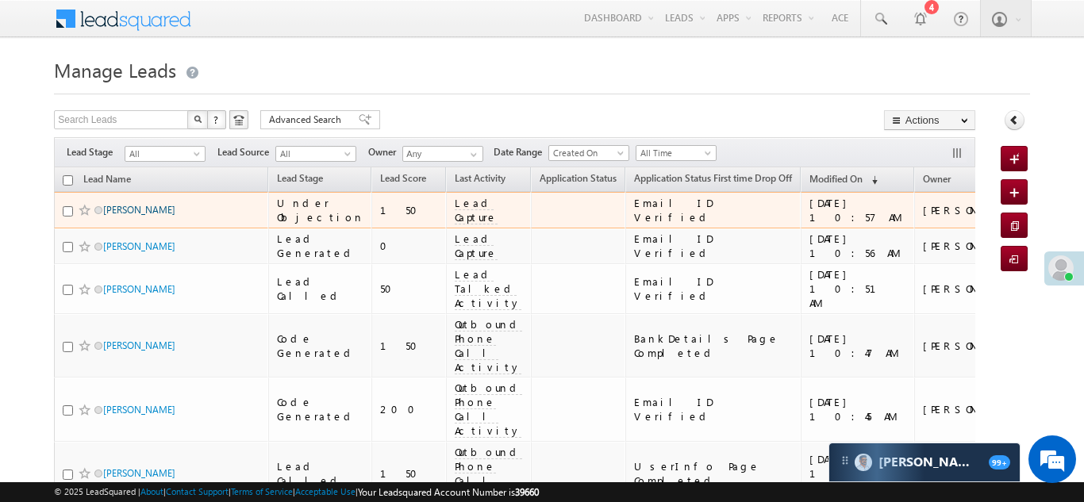
click at [117, 212] on link "[PERSON_NAME]" at bounding box center [139, 210] width 72 height 12
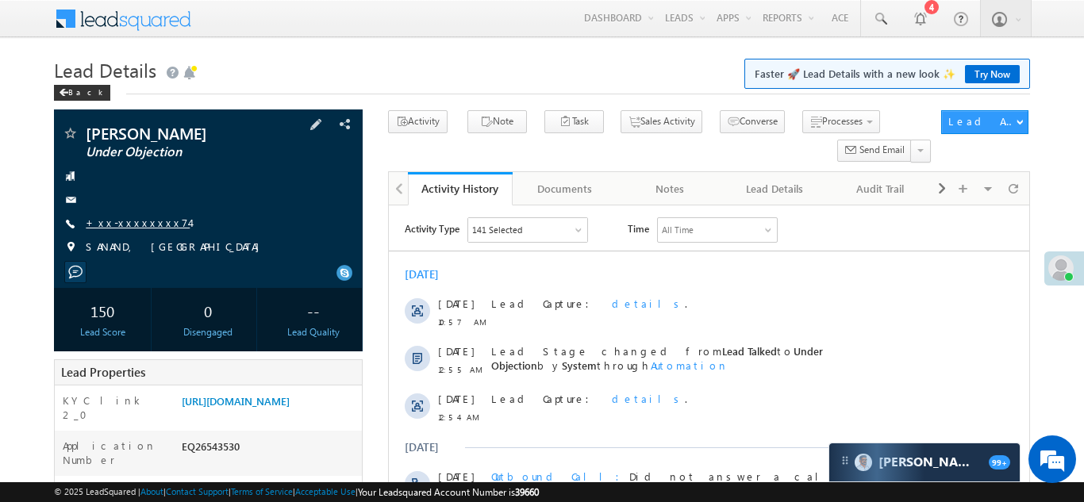
click at [121, 222] on link "+xx-xxxxxxxx74" at bounding box center [138, 222] width 104 height 13
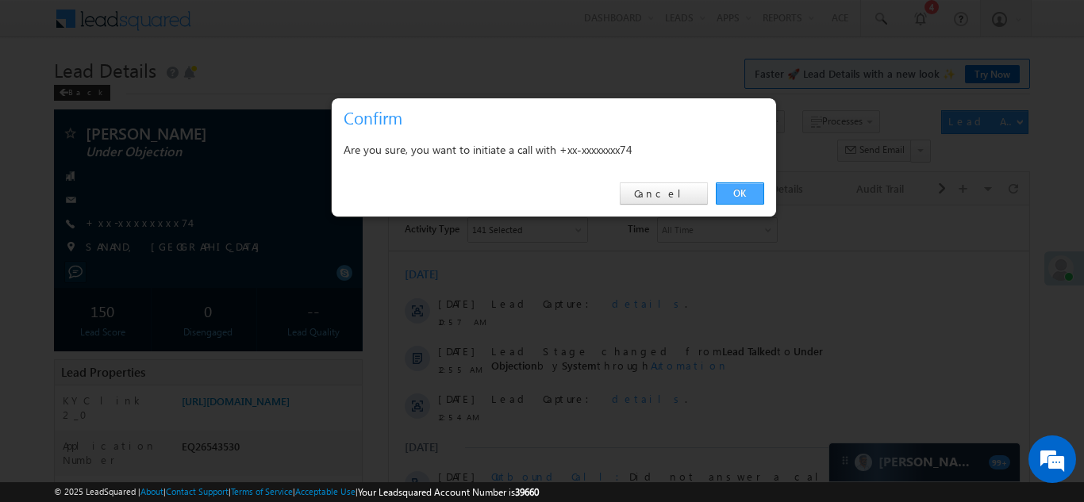
click at [736, 194] on link "OK" at bounding box center [740, 194] width 48 height 22
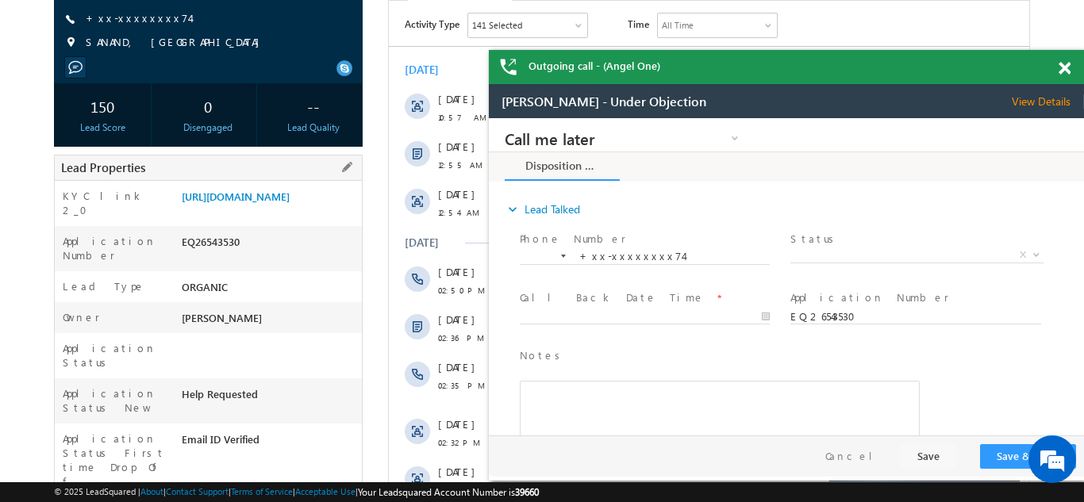
scroll to position [202, 0]
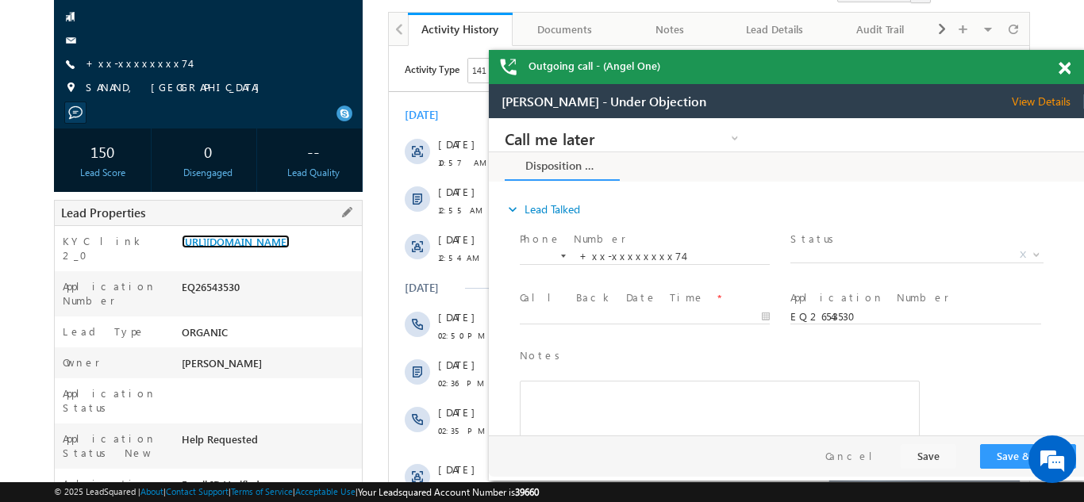
click at [256, 239] on link "https://angelbroking1-pk3em7sa.customui-test.leadsquared.com?leadId=4609fadc-85…" at bounding box center [236, 241] width 108 height 13
click at [1066, 75] on div at bounding box center [1073, 65] width 21 height 31
click at [1066, 67] on span at bounding box center [1065, 68] width 12 height 13
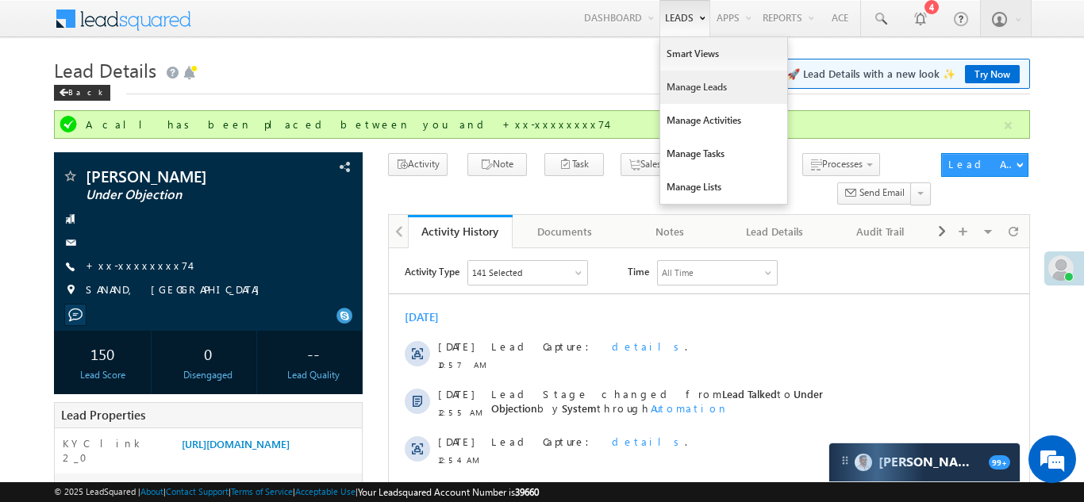
click at [675, 90] on link "Manage Leads" at bounding box center [723, 87] width 127 height 33
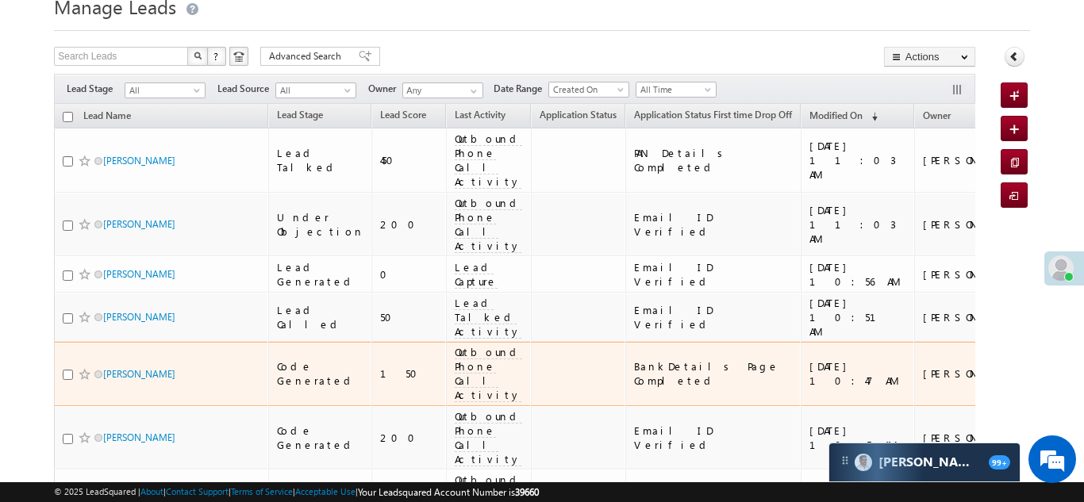
scroll to position [72, 0]
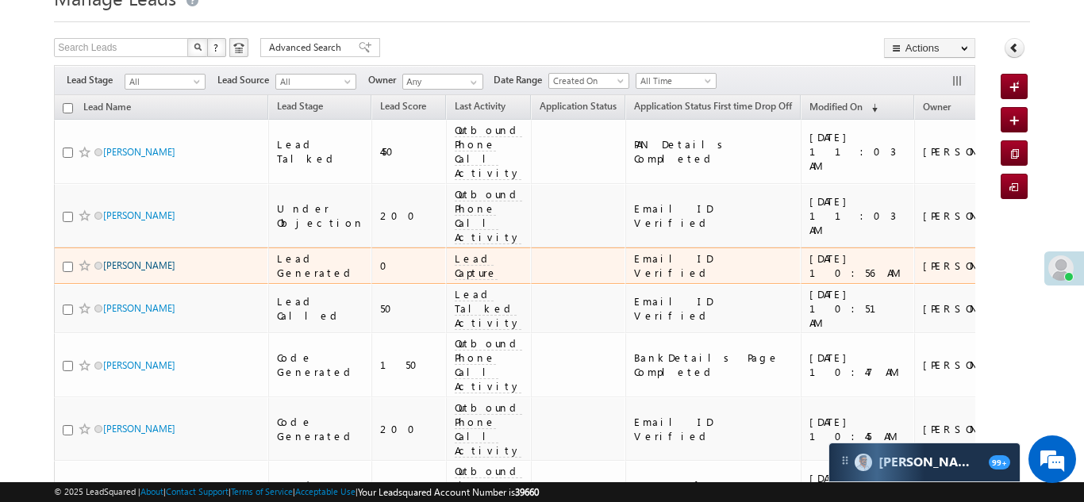
click at [125, 260] on link "[PERSON_NAME]" at bounding box center [139, 266] width 72 height 12
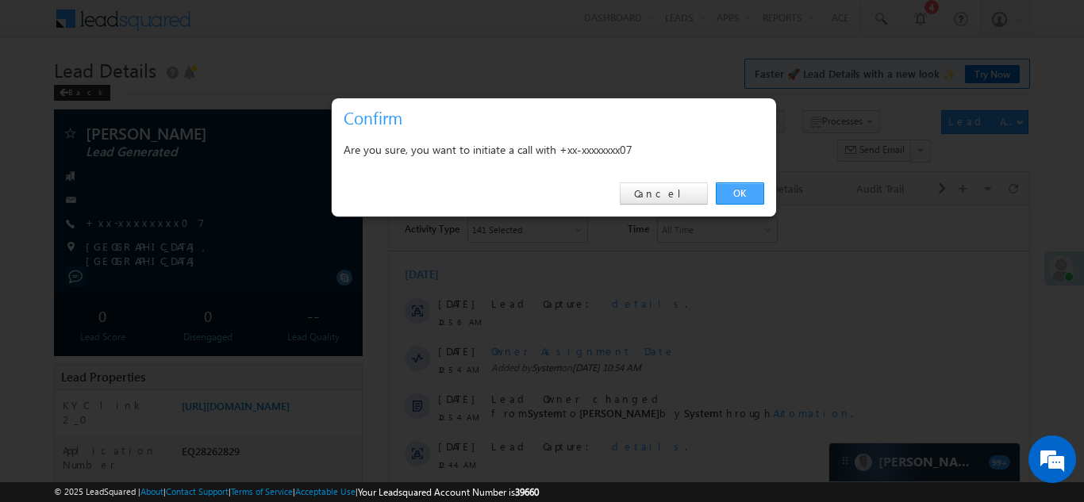
click at [739, 190] on link "OK" at bounding box center [740, 194] width 48 height 22
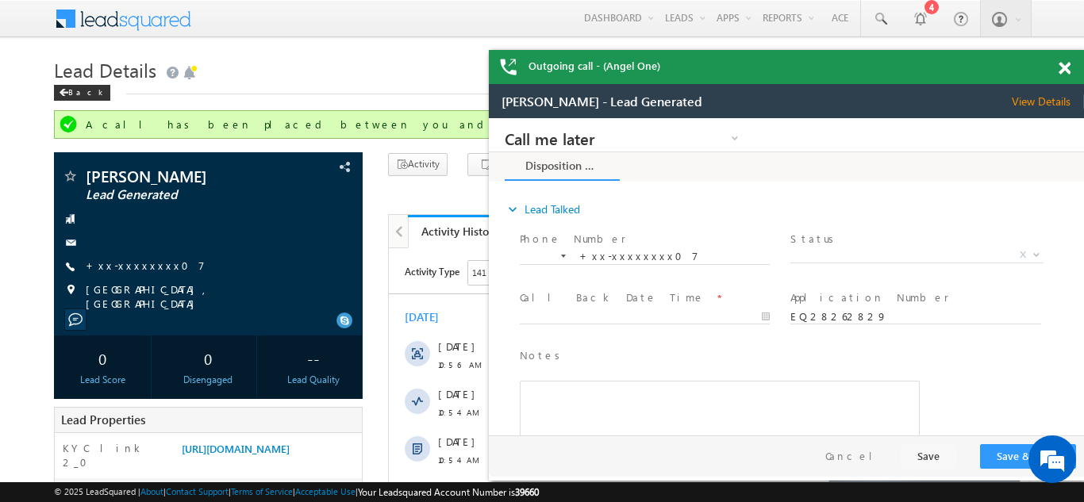
click at [1066, 67] on span at bounding box center [1065, 68] width 12 height 13
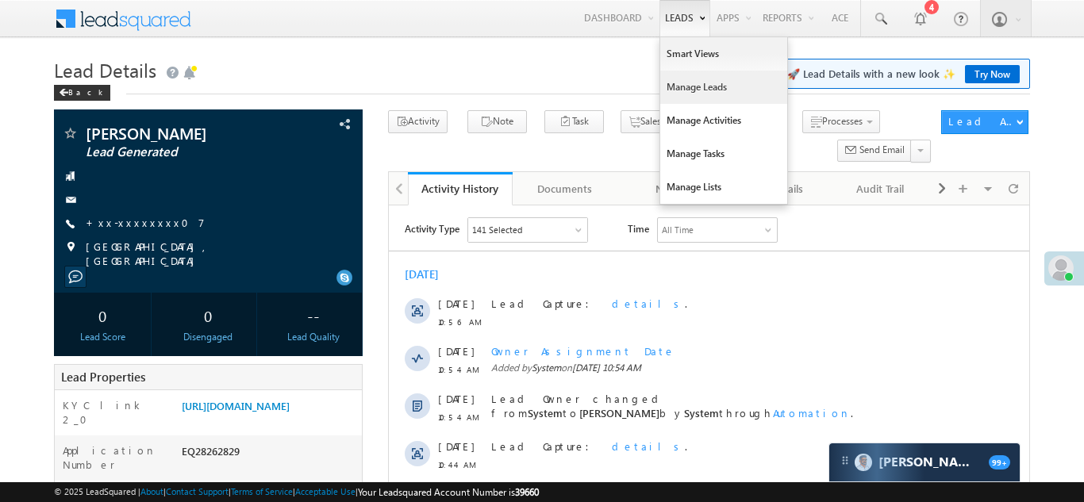
click at [691, 92] on link "Manage Leads" at bounding box center [723, 87] width 127 height 33
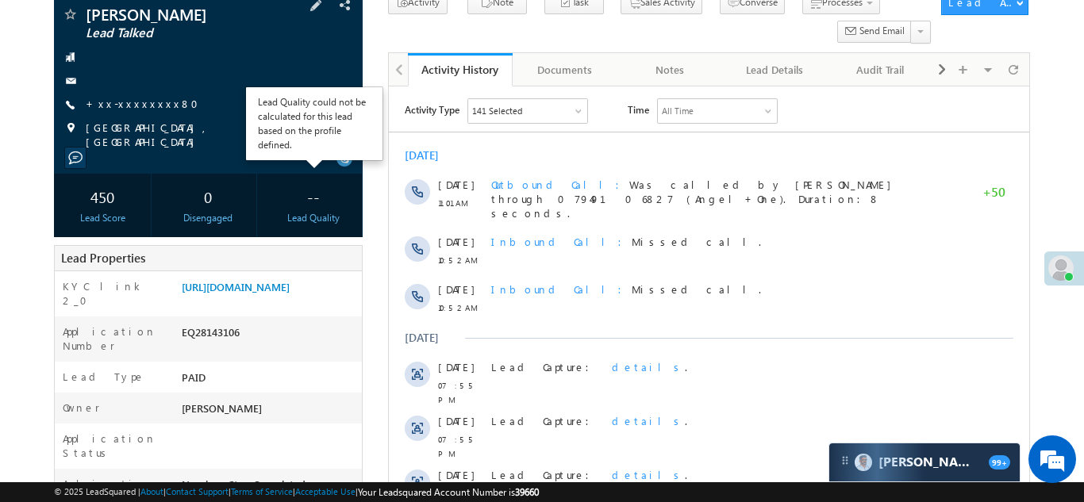
scroll to position [140, 0]
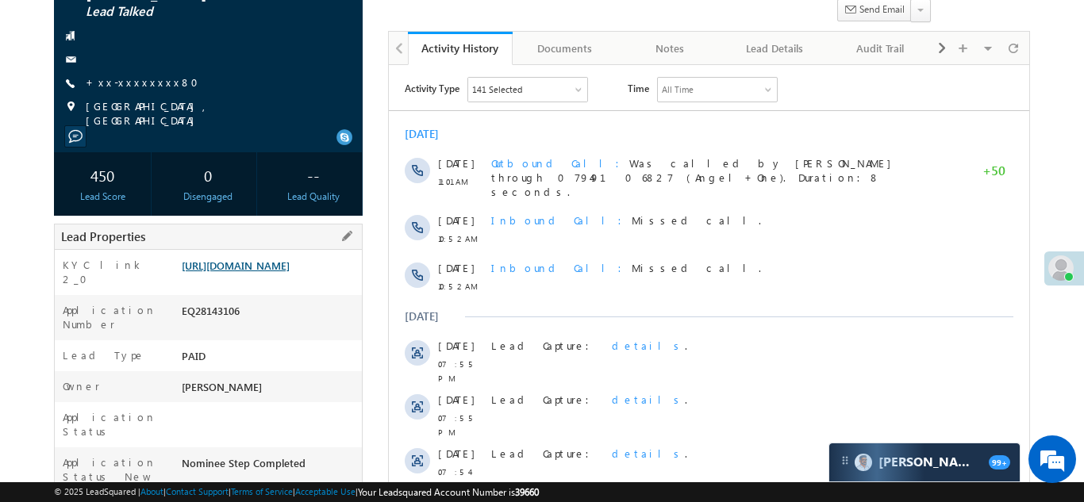
click at [271, 272] on link "https://angelbroking1-pk3em7sa.customui-test.leadsquared.com?leadId=a9eff91f-b0…" at bounding box center [236, 265] width 108 height 13
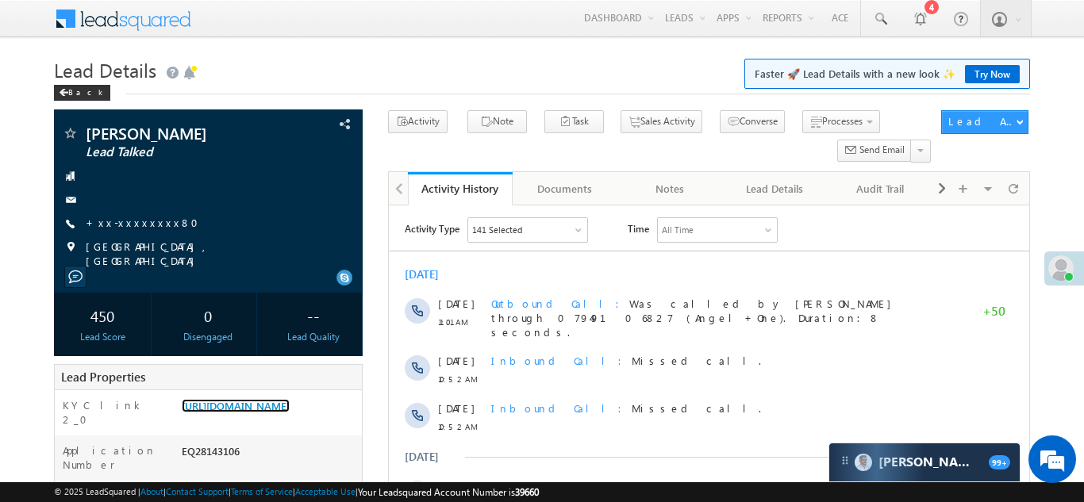
scroll to position [0, 0]
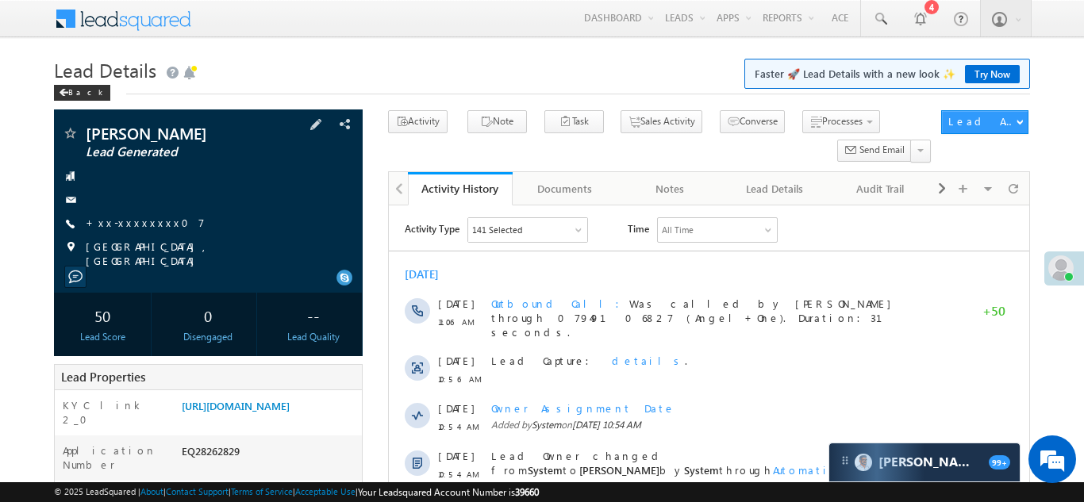
click at [117, 229] on span "+xx-xxxxxxxx07" at bounding box center [145, 224] width 119 height 16
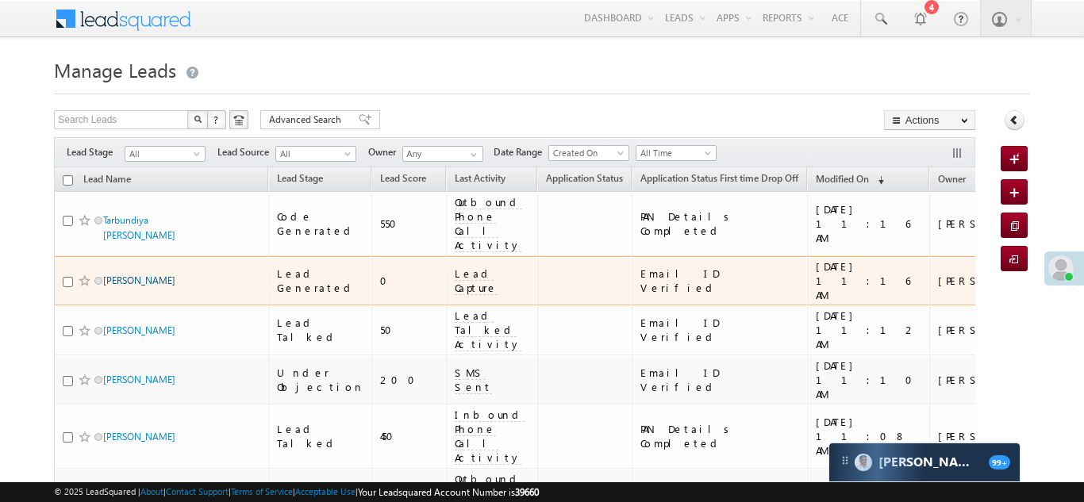
click at [125, 275] on link "[PERSON_NAME]" at bounding box center [139, 281] width 72 height 12
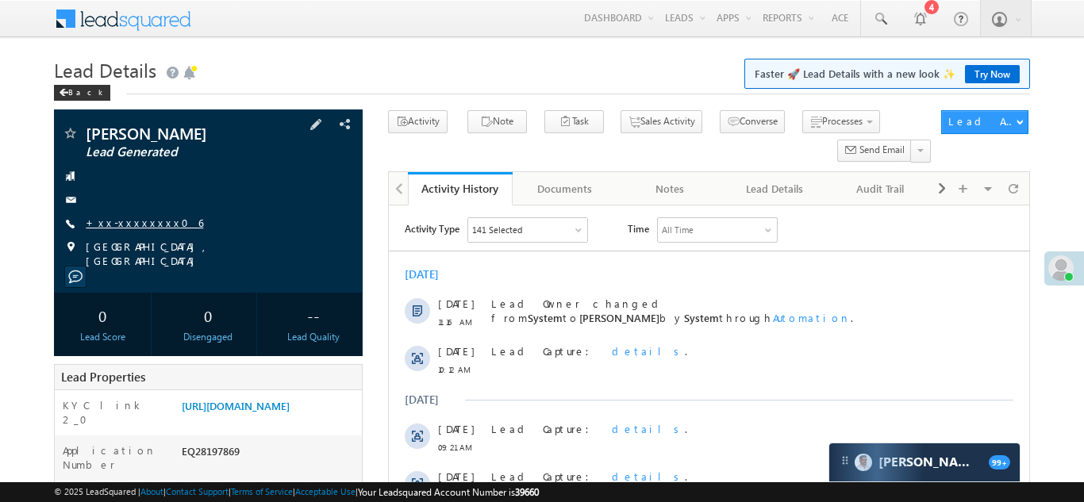
click at [133, 225] on link "+xx-xxxxxxxx06" at bounding box center [144, 222] width 117 height 13
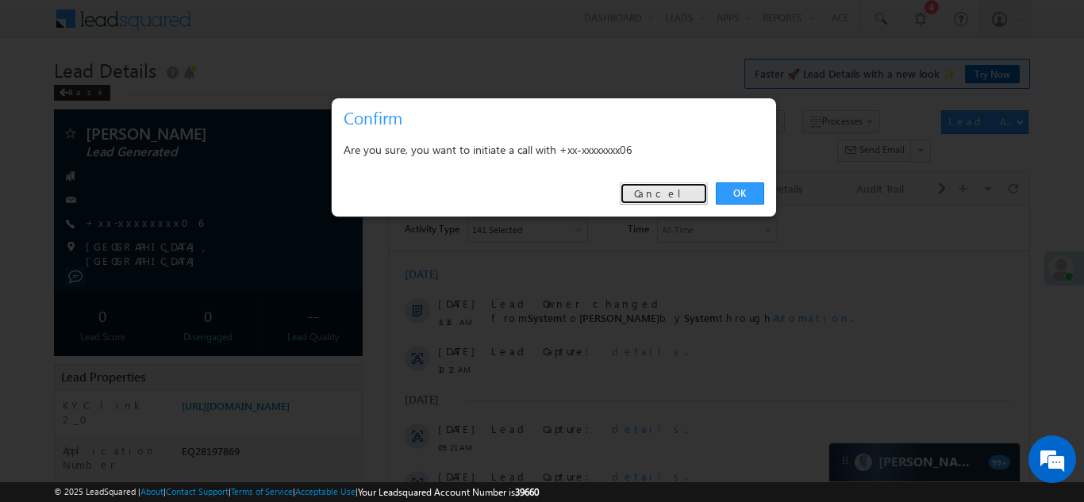
click at [676, 194] on link "Cancel" at bounding box center [664, 194] width 88 height 22
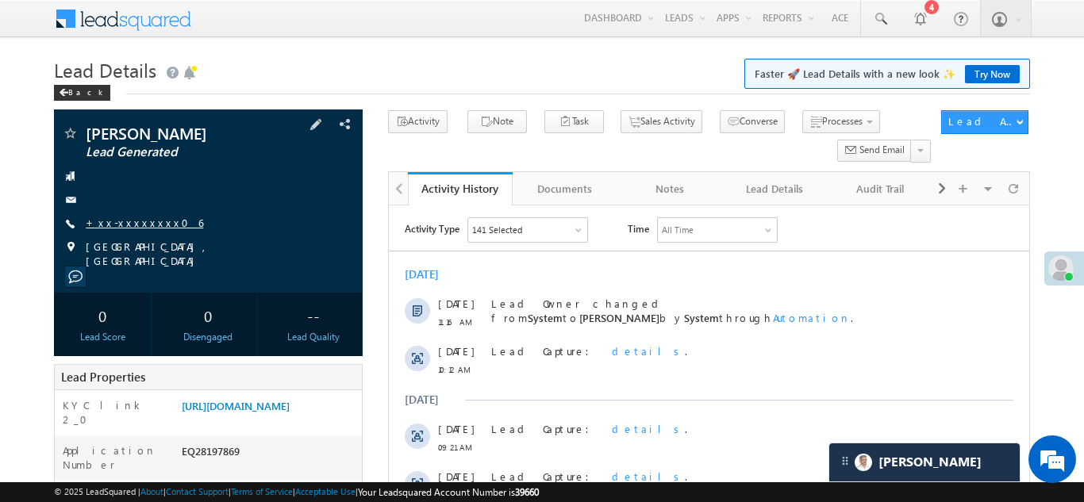
click at [123, 217] on link "+xx-xxxxxxxx06" at bounding box center [144, 222] width 117 height 13
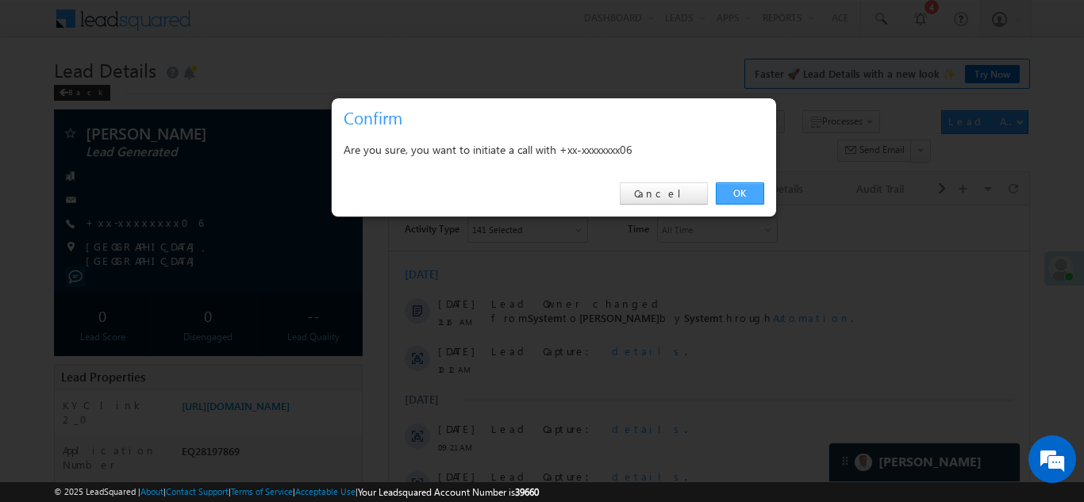
click at [743, 186] on link "OK" at bounding box center [740, 194] width 48 height 22
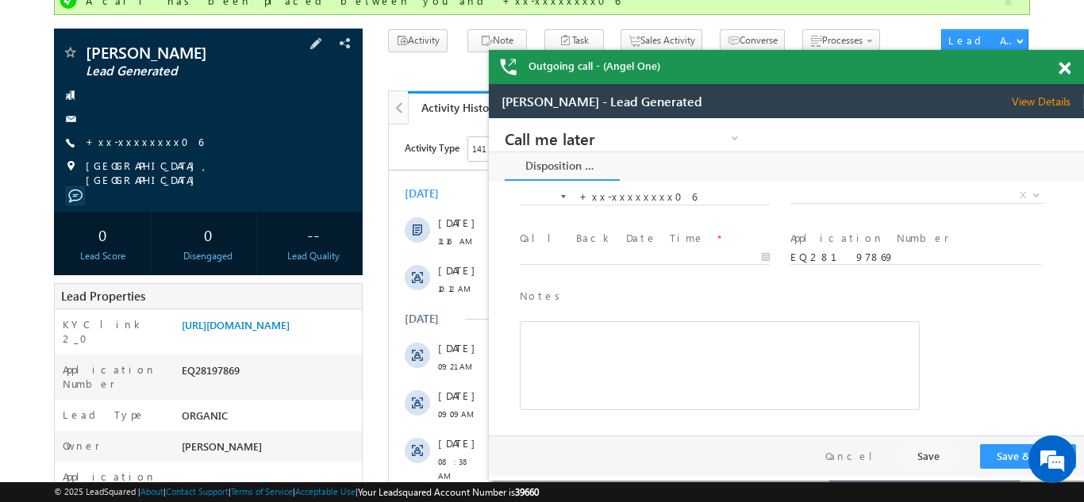
scroll to position [137, 0]
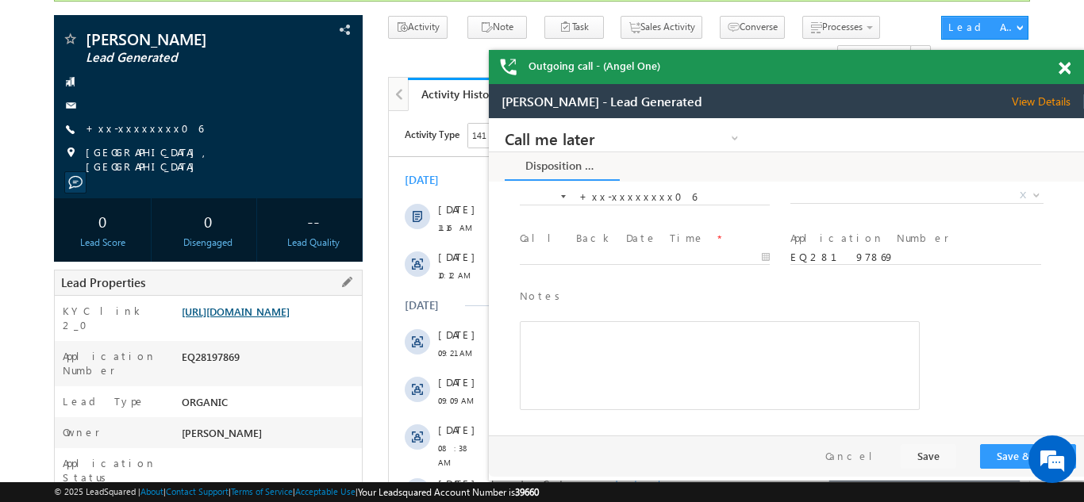
click at [248, 318] on link "https://angelbroking1-pk3em7sa.customui-test.leadsquared.com?leadId=03d7502d-ad…" at bounding box center [236, 311] width 108 height 13
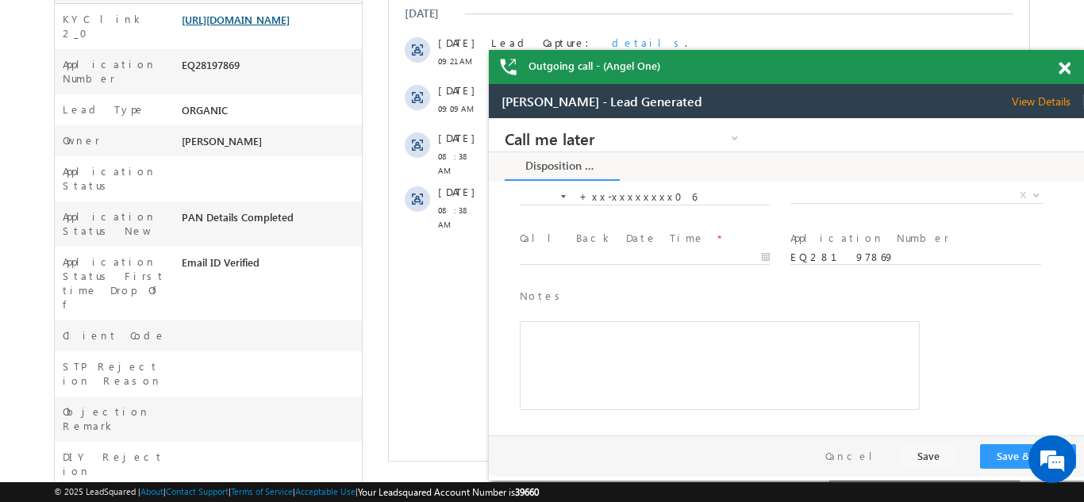
scroll to position [483, 0]
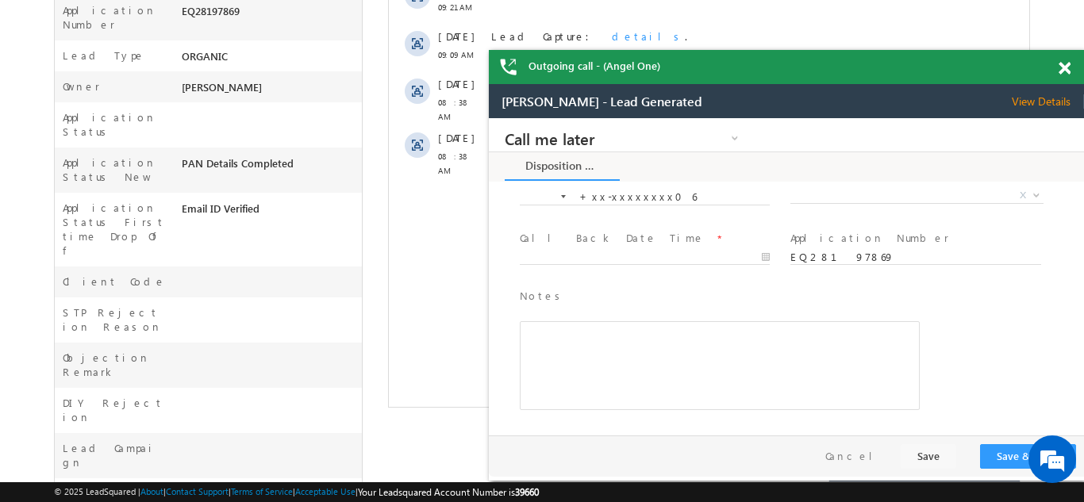
drag, startPoint x: 1067, startPoint y: 67, endPoint x: 487, endPoint y: 23, distance: 581.0
click at [1067, 67] on span at bounding box center [1065, 68] width 12 height 13
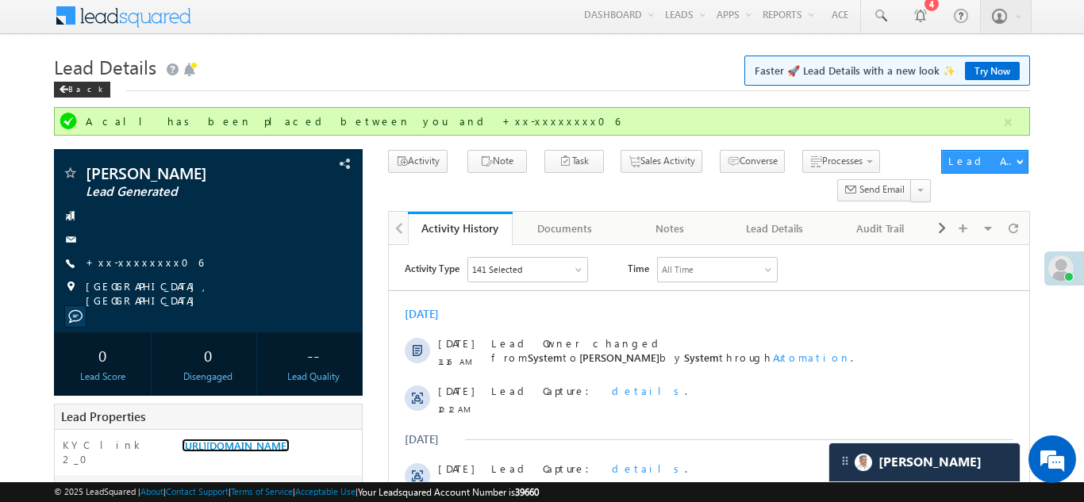
scroll to position [0, 0]
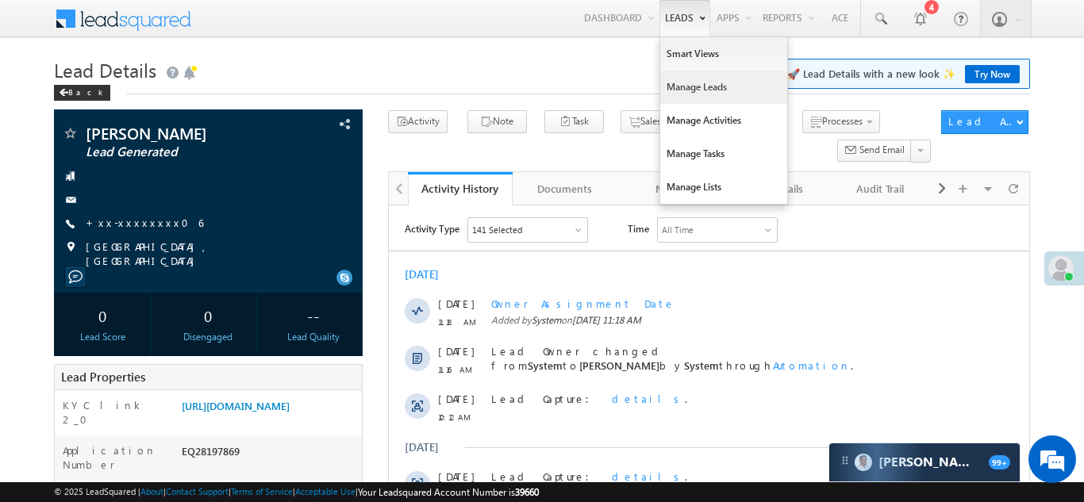
click at [682, 84] on link "Manage Leads" at bounding box center [723, 87] width 127 height 33
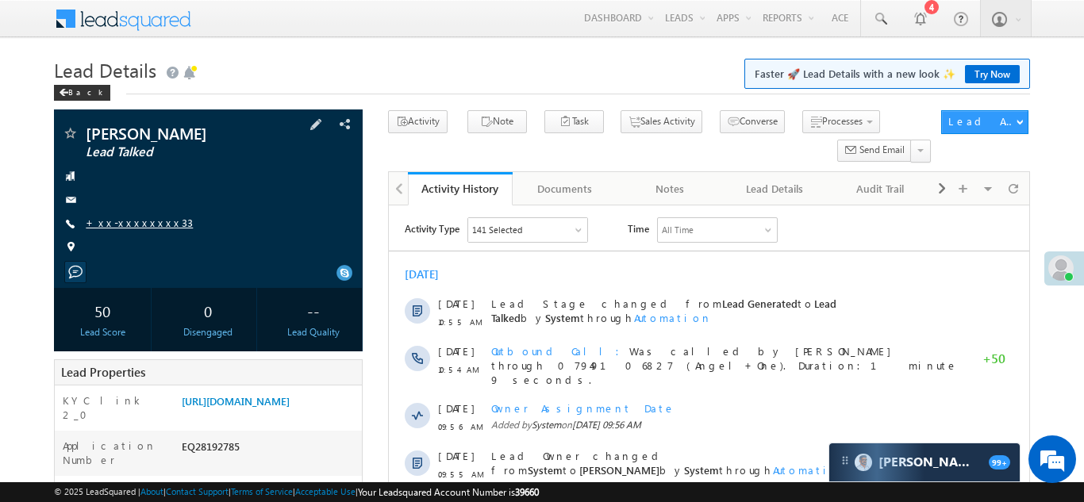
click at [103, 225] on link "+xx-xxxxxxxx33" at bounding box center [139, 222] width 107 height 13
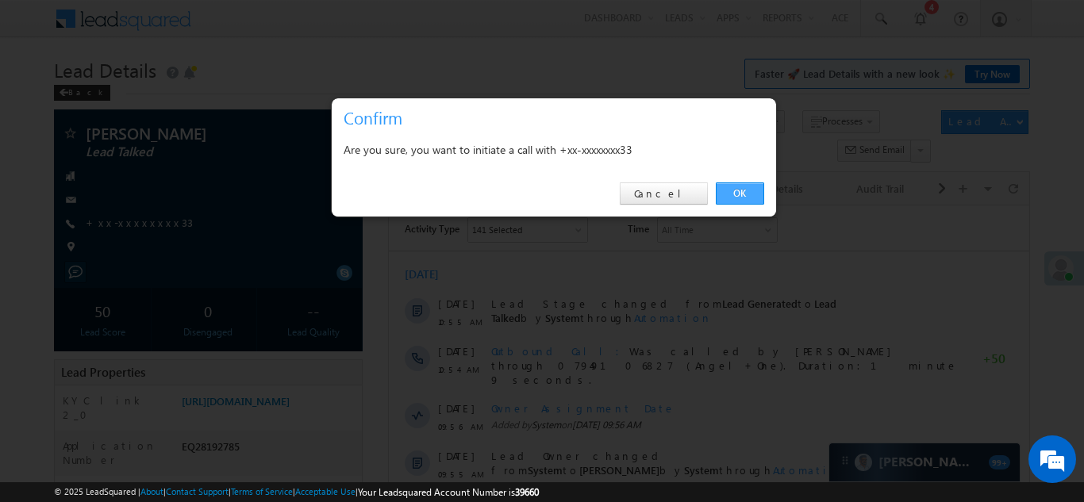
click at [743, 189] on link "OK" at bounding box center [740, 194] width 48 height 22
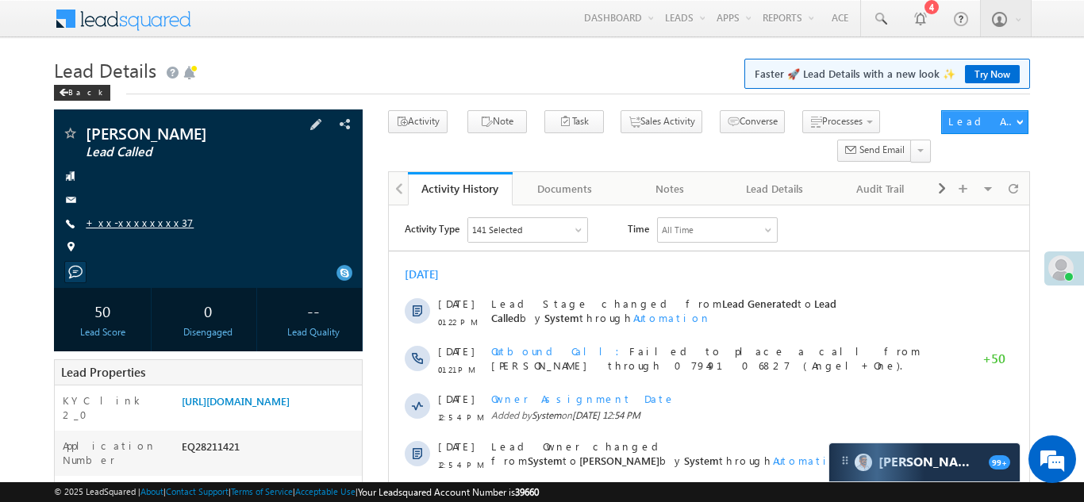
click at [128, 218] on link "+xx-xxxxxxxx37" at bounding box center [140, 222] width 108 height 13
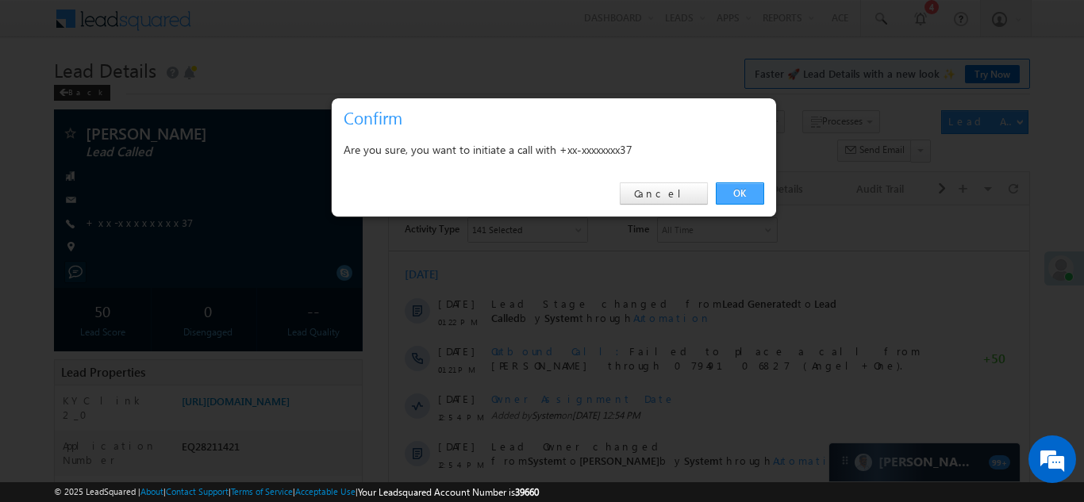
click at [736, 198] on link "OK" at bounding box center [740, 194] width 48 height 22
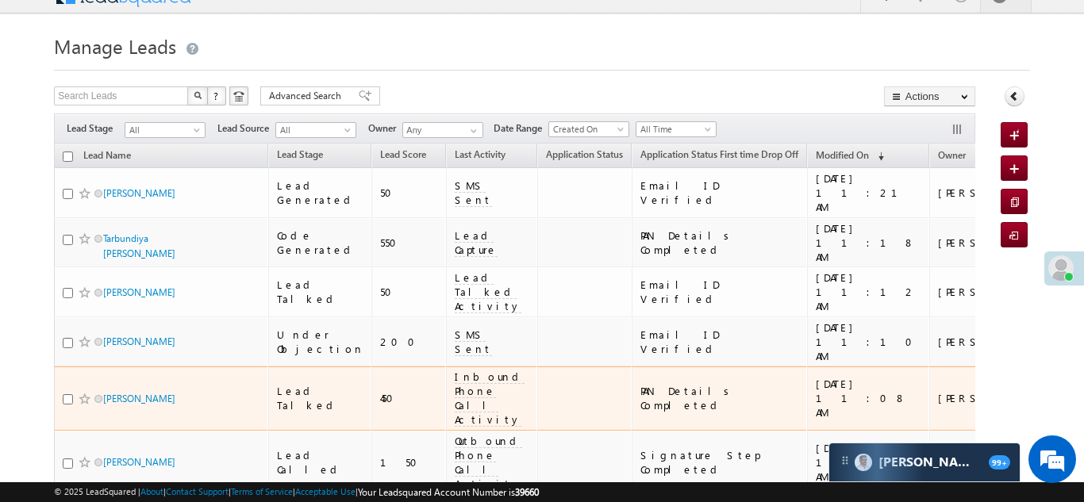
scroll to position [25, 0]
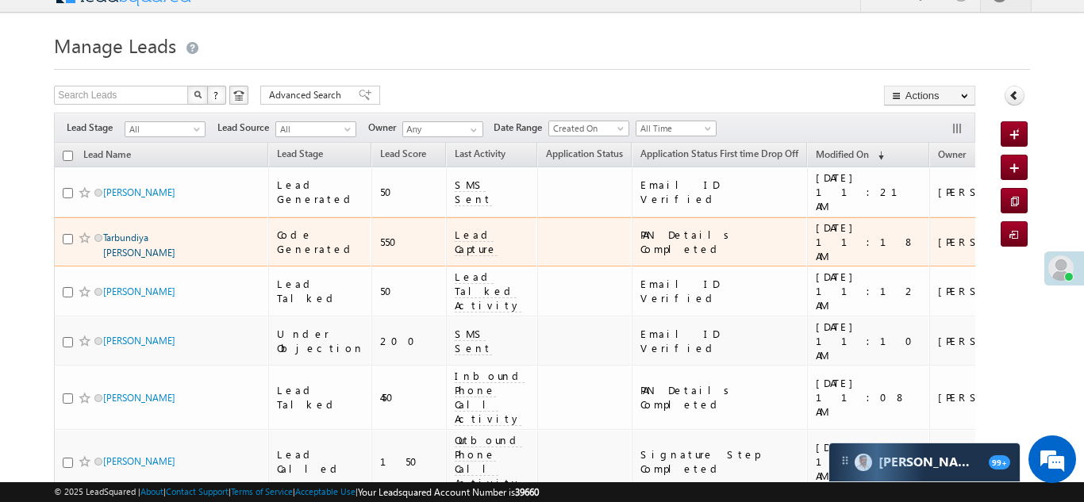
click at [136, 232] on link "Tarbundiya [PERSON_NAME]" at bounding box center [139, 245] width 72 height 27
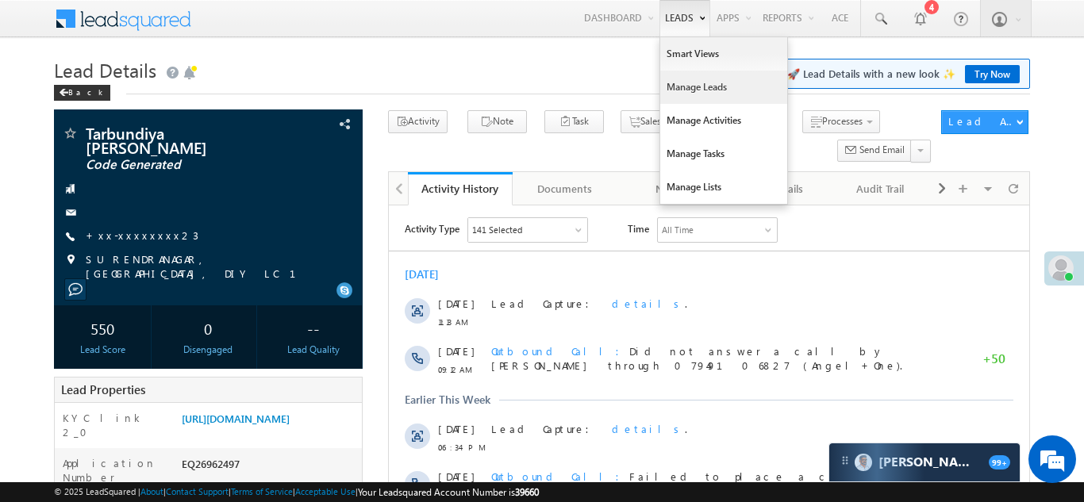
click at [678, 93] on link "Manage Leads" at bounding box center [723, 87] width 127 height 33
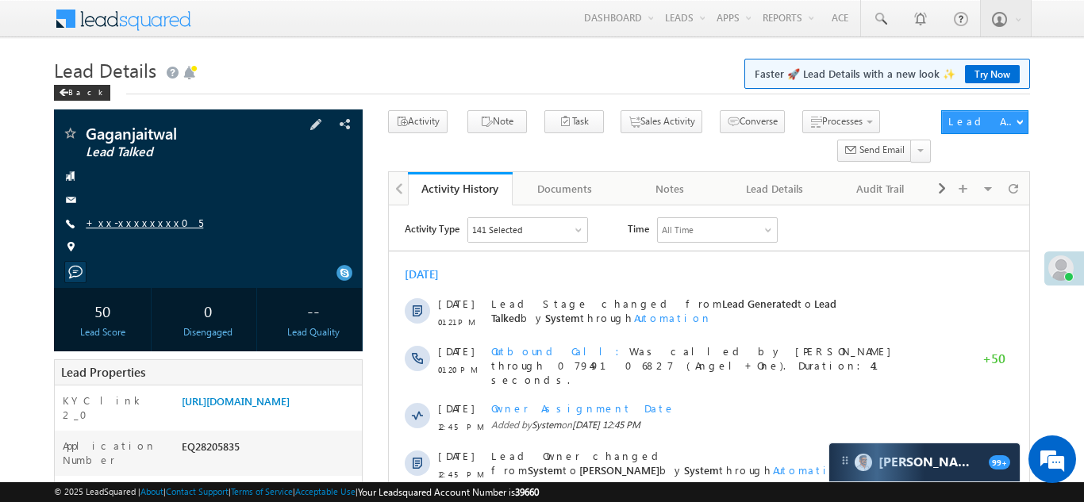
click at [135, 223] on link "+xx-xxxxxxxx05" at bounding box center [144, 222] width 117 height 13
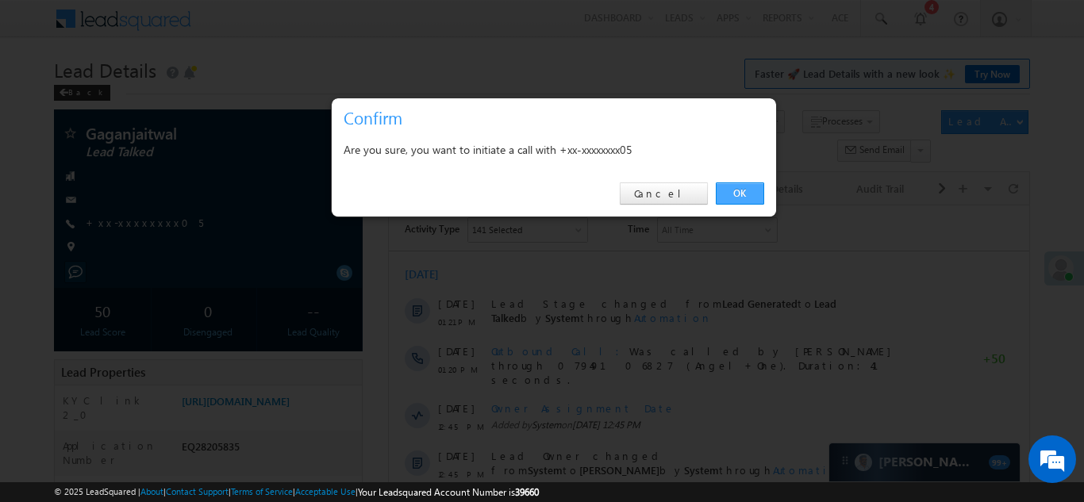
click at [738, 193] on link "OK" at bounding box center [740, 194] width 48 height 22
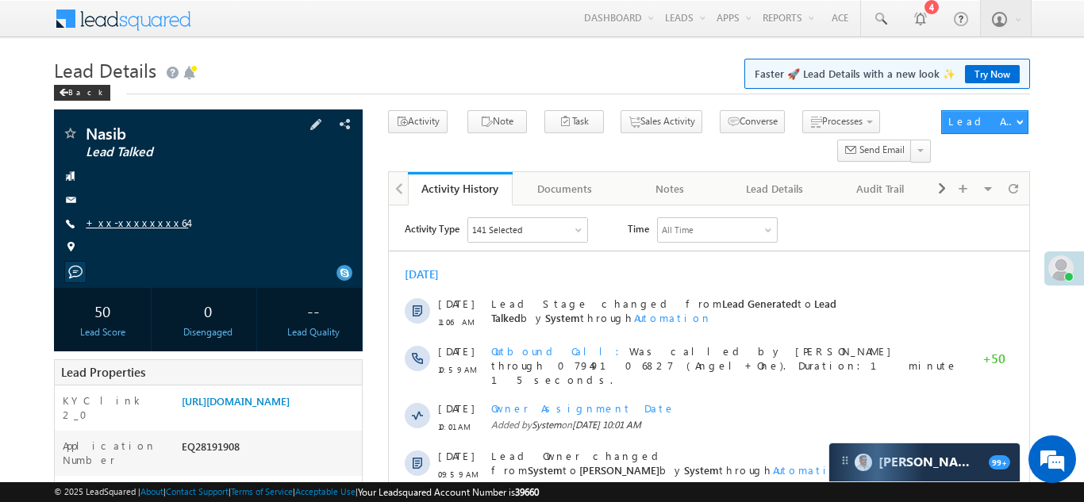
click at [125, 221] on link "+xx-xxxxxxxx64" at bounding box center [137, 222] width 102 height 13
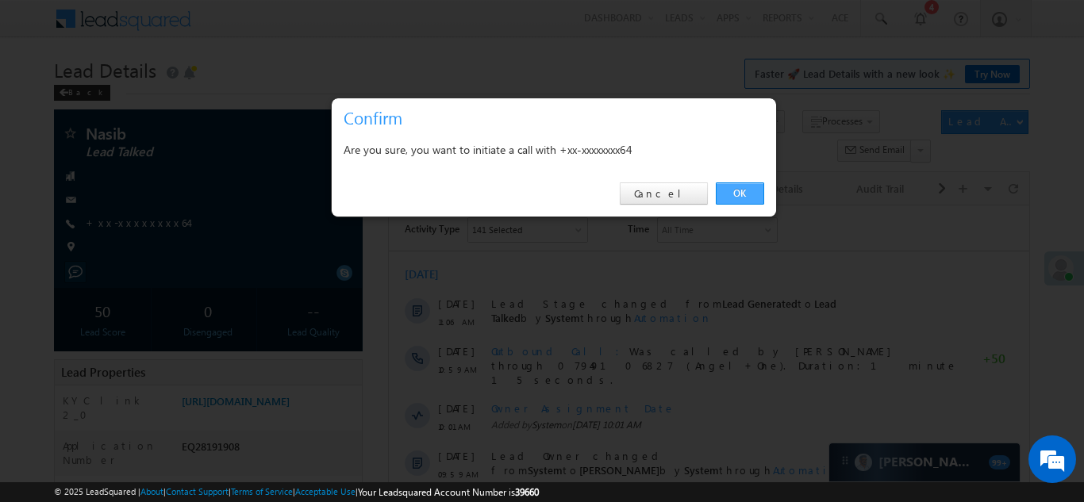
click at [739, 193] on link "OK" at bounding box center [740, 194] width 48 height 22
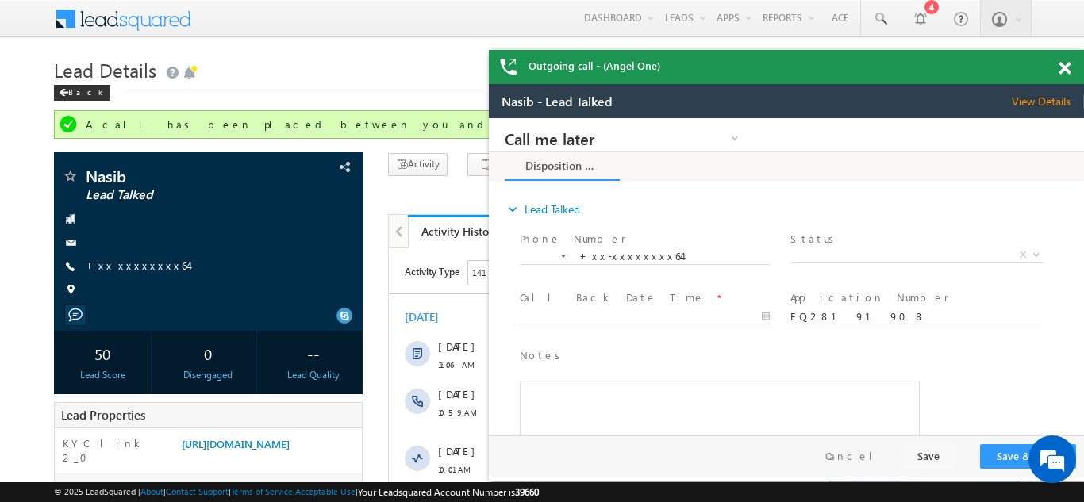
click at [1063, 68] on span at bounding box center [1065, 68] width 12 height 13
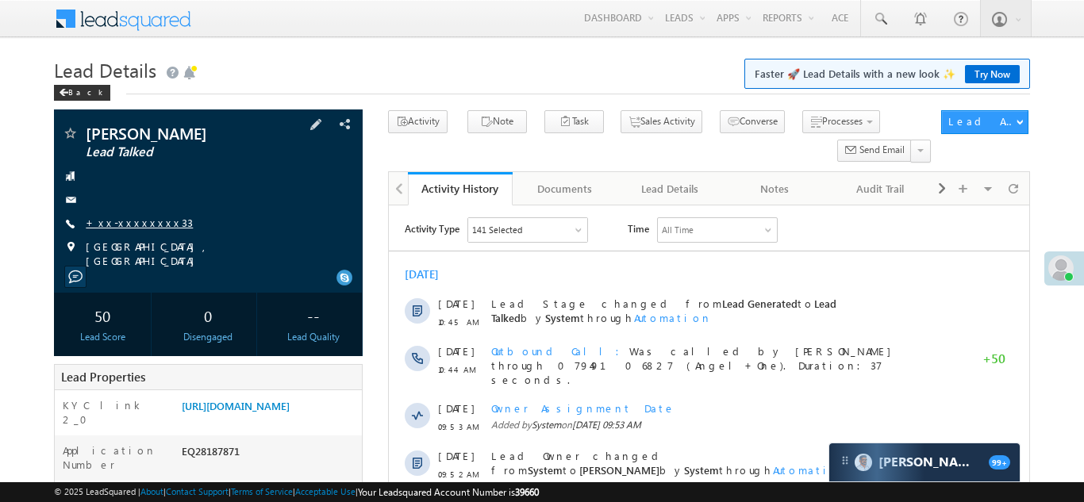
click at [113, 220] on link "+xx-xxxxxxxx33" at bounding box center [139, 222] width 107 height 13
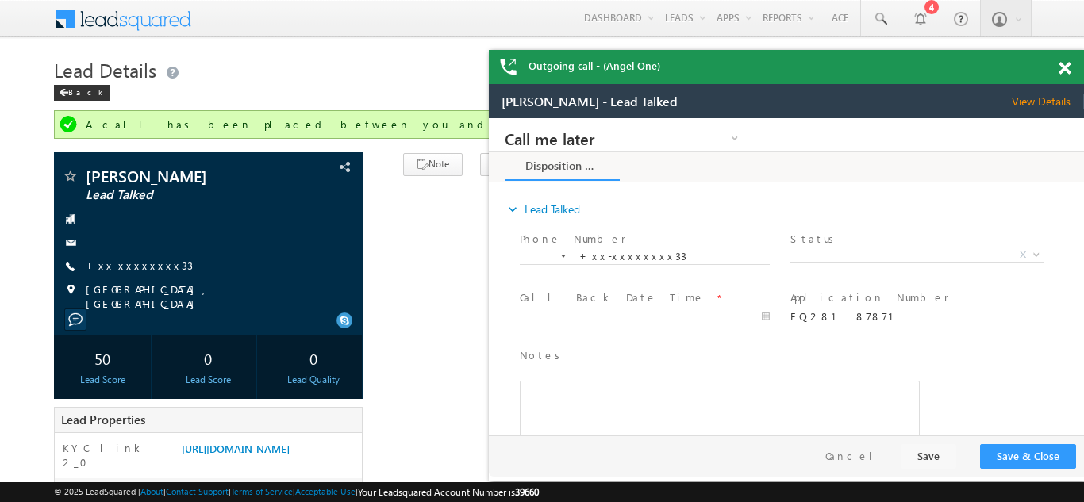
click at [1063, 72] on span at bounding box center [1065, 68] width 12 height 13
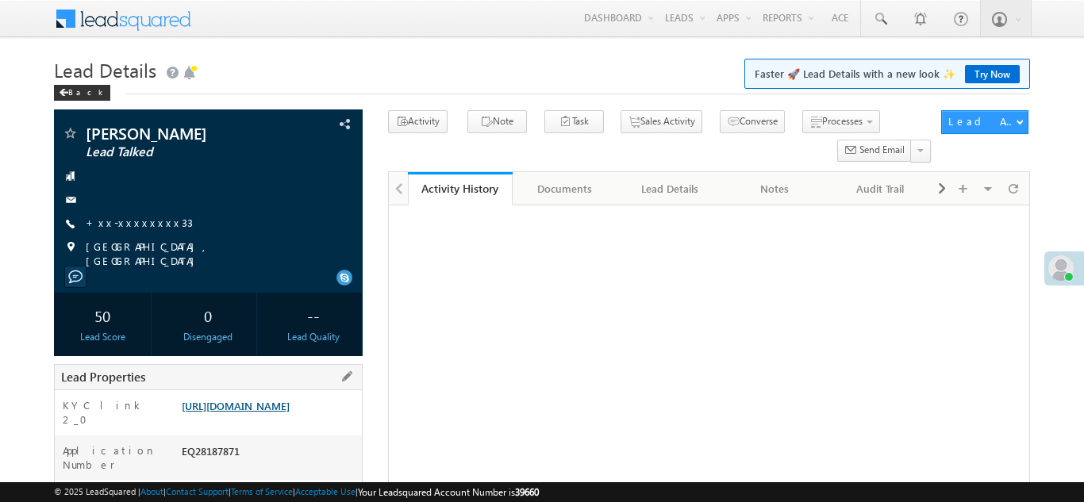
scroll to position [205, 0]
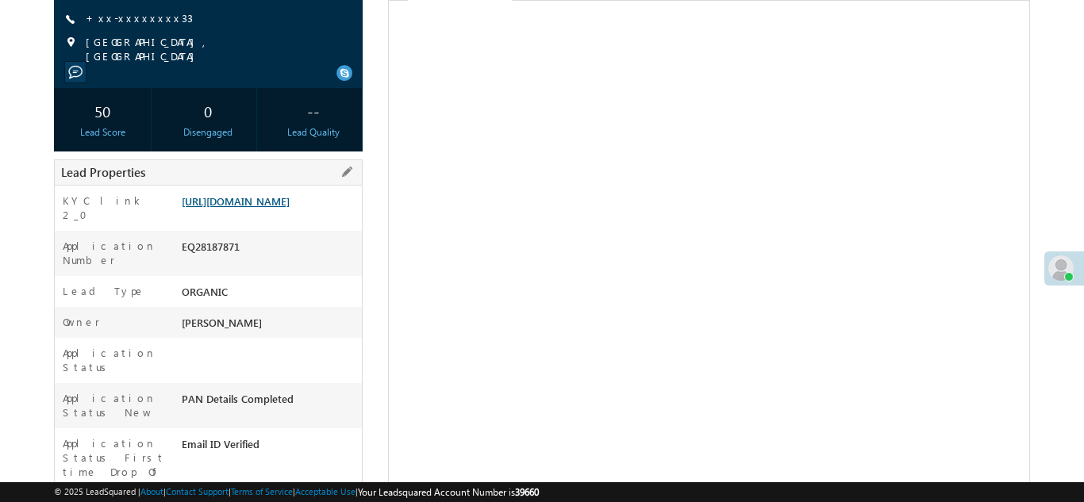
click at [255, 208] on link "https://angelbroking1-pk3em7sa.customui-test.leadsquared.com?leadId=74d4c42b-cd…" at bounding box center [236, 200] width 108 height 13
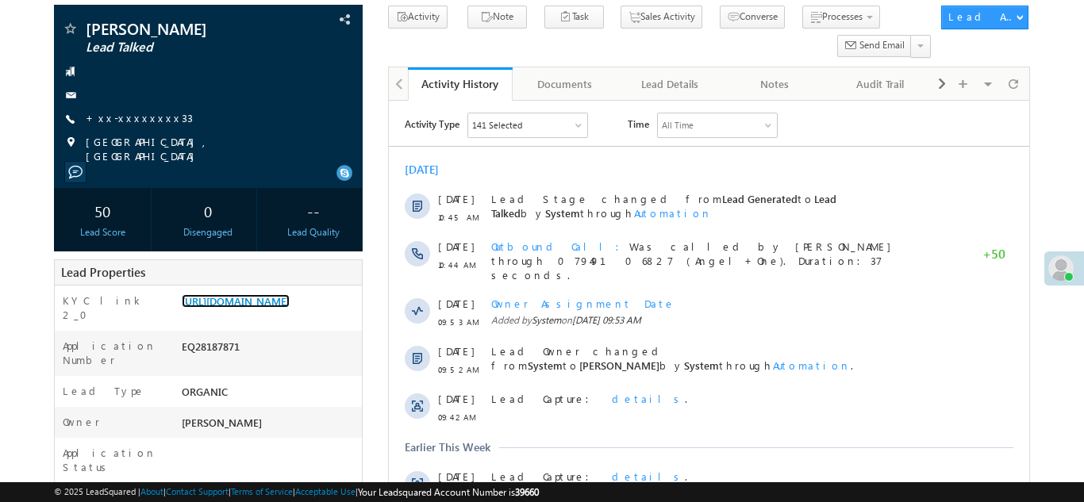
scroll to position [0, 0]
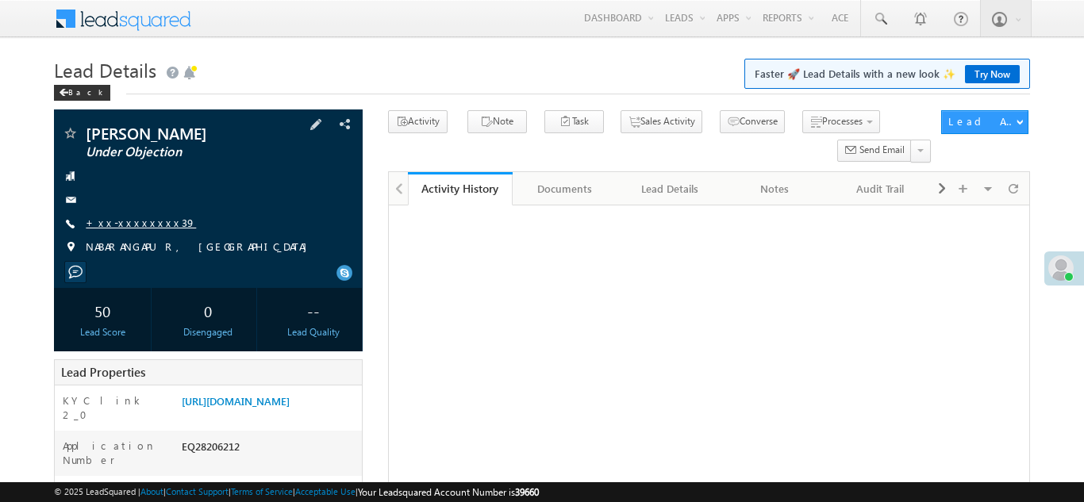
click at [122, 223] on link "+xx-xxxxxxxx39" at bounding box center [141, 222] width 110 height 13
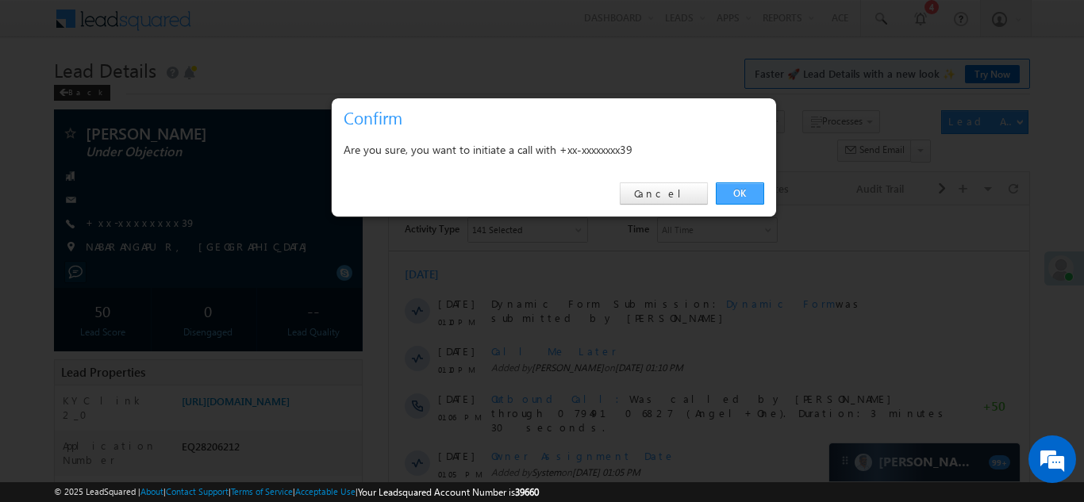
click at [730, 192] on link "OK" at bounding box center [740, 194] width 48 height 22
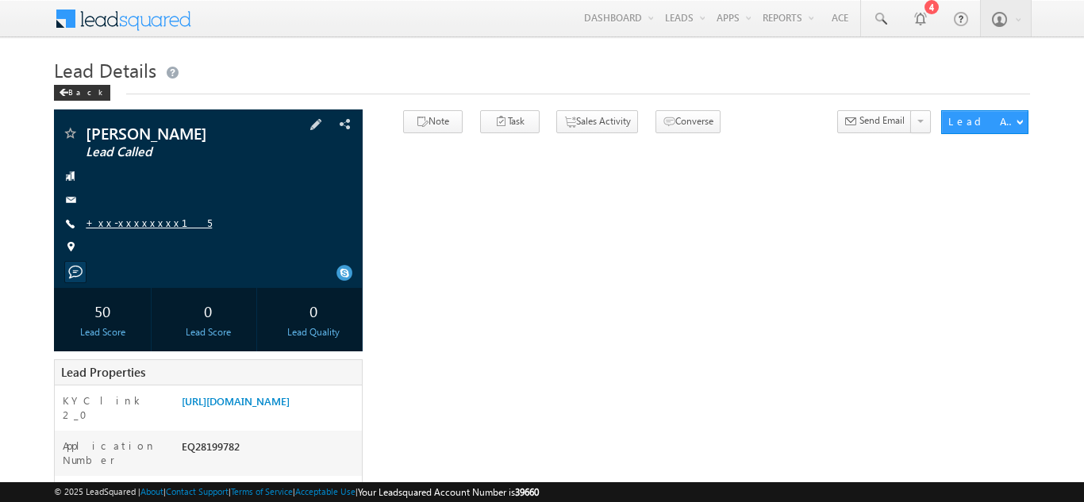
click at [127, 225] on link "+xx-xxxxxxxx15" at bounding box center [149, 222] width 126 height 13
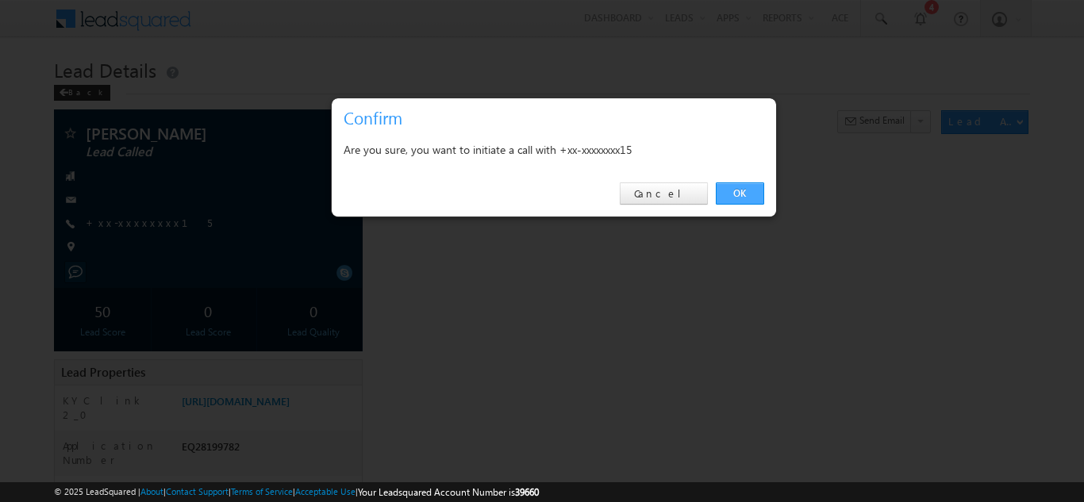
click at [735, 192] on link "OK" at bounding box center [740, 194] width 48 height 22
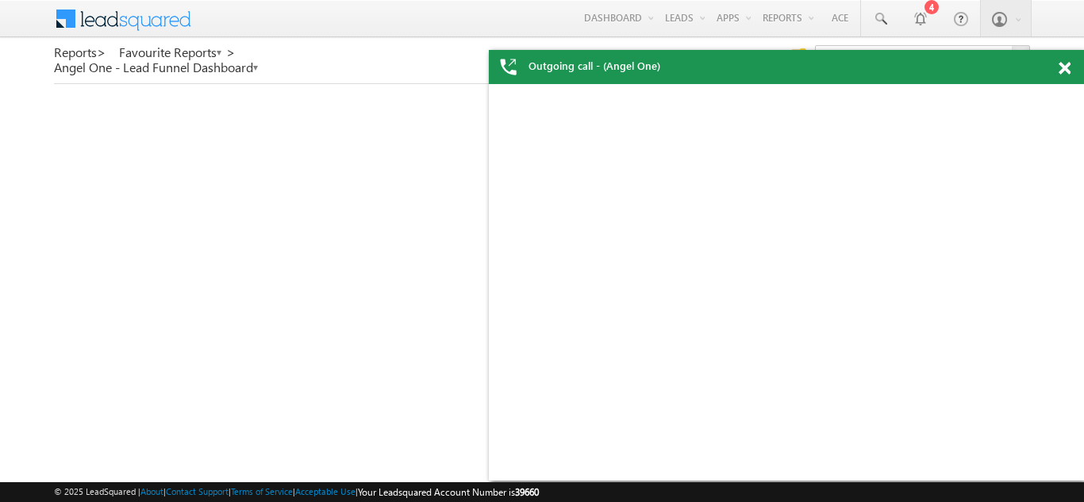
click at [1066, 69] on span at bounding box center [1065, 68] width 12 height 13
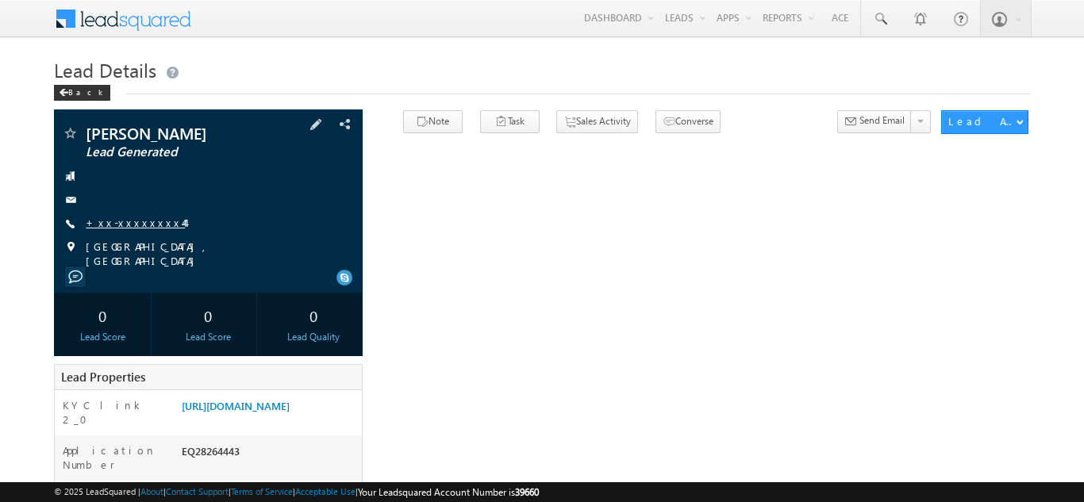
click at [120, 225] on link "+xx-xxxxxxxx44" at bounding box center [135, 222] width 99 height 13
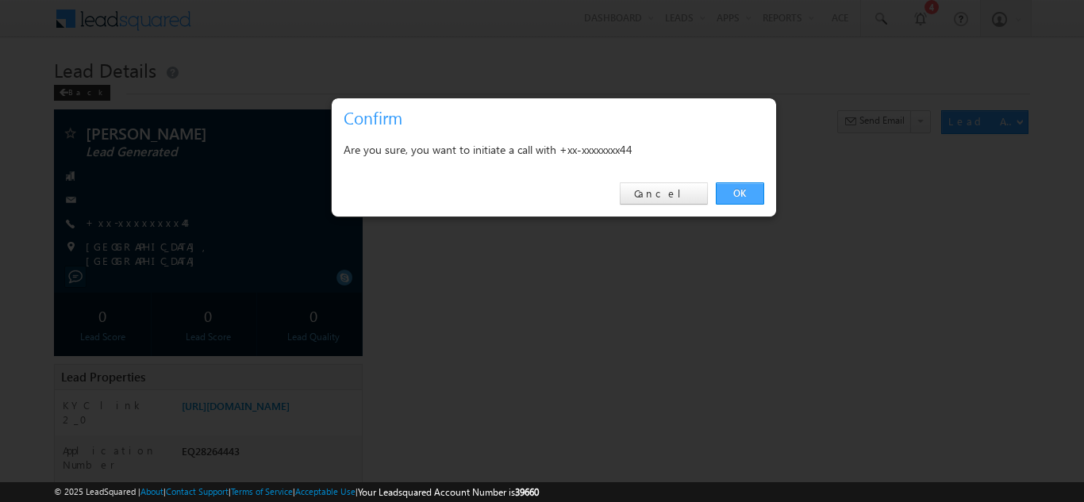
click at [735, 197] on link "OK" at bounding box center [740, 194] width 48 height 22
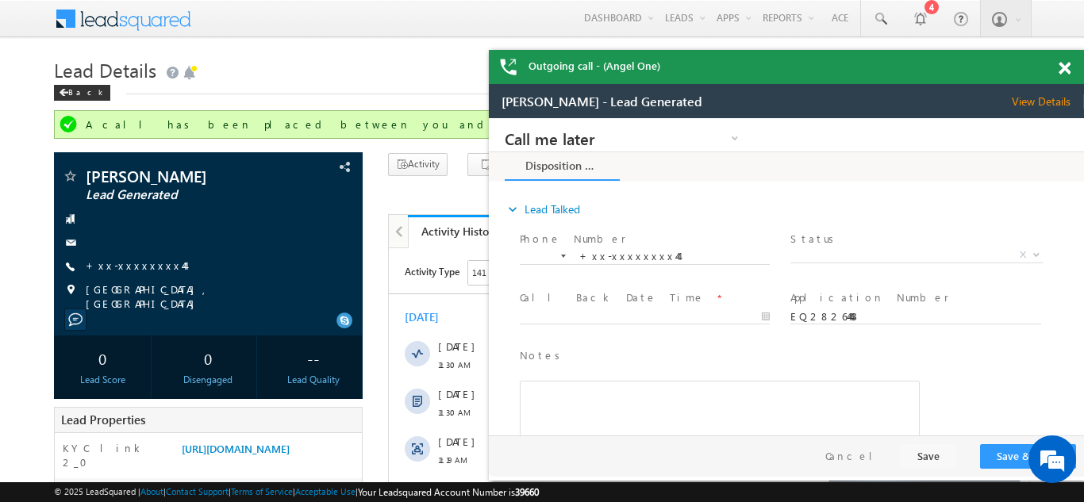
click at [1067, 67] on span at bounding box center [1065, 68] width 12 height 13
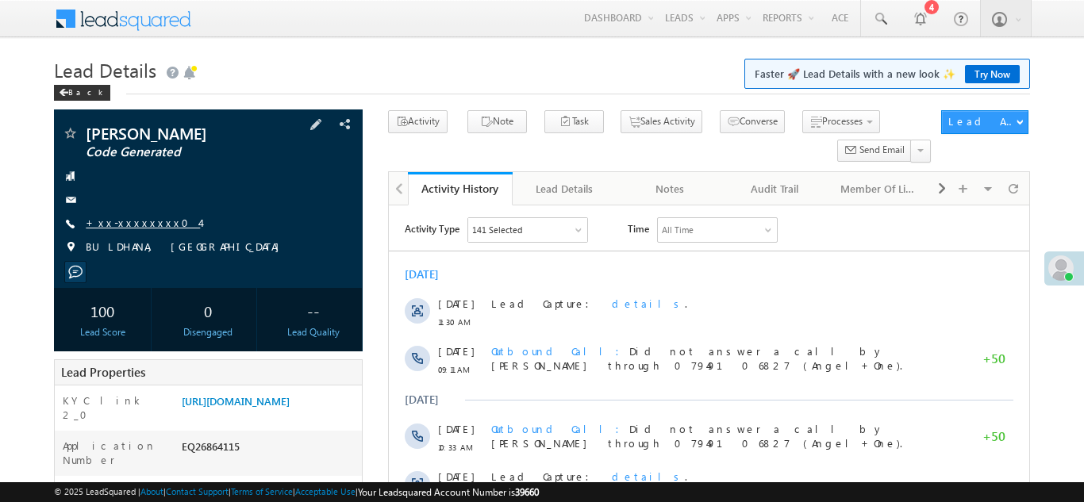
click at [145, 222] on link "+xx-xxxxxxxx04" at bounding box center [143, 222] width 114 height 13
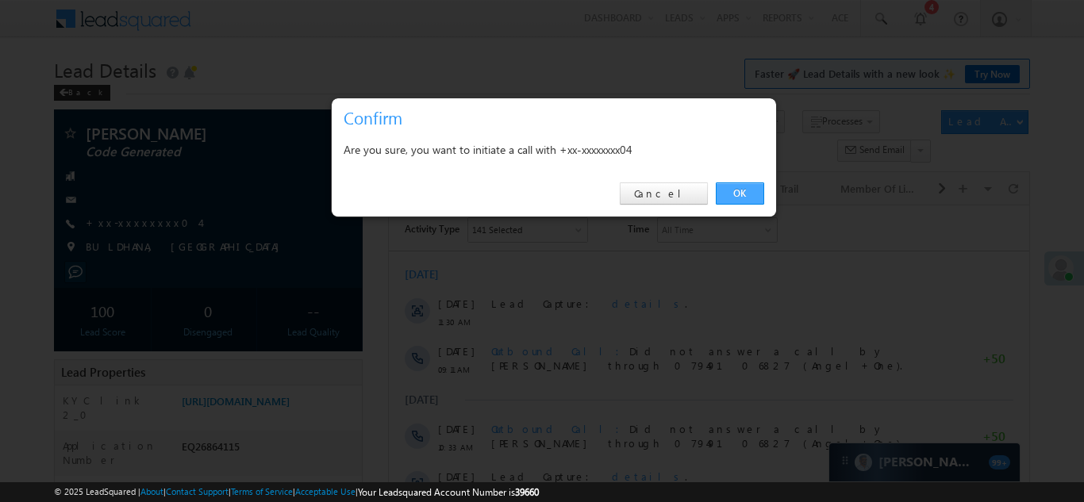
click at [735, 191] on link "OK" at bounding box center [740, 194] width 48 height 22
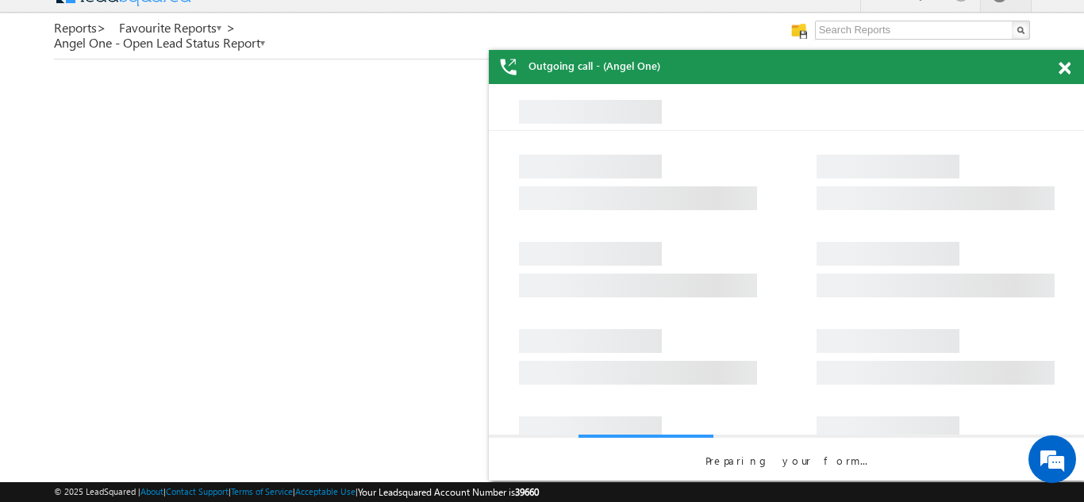
click at [1060, 64] on span at bounding box center [1065, 68] width 12 height 13
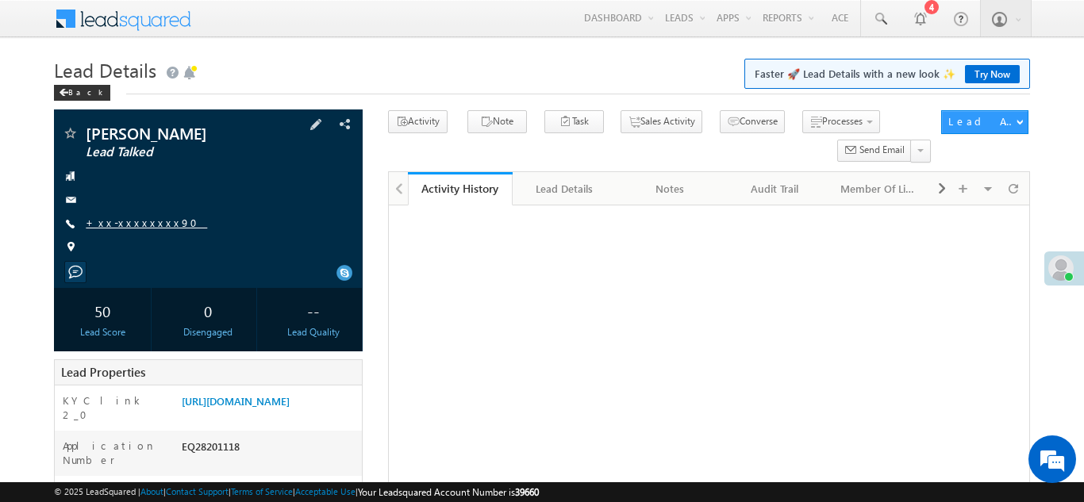
click at [117, 221] on link "+xx-xxxxxxxx90" at bounding box center [146, 222] width 121 height 13
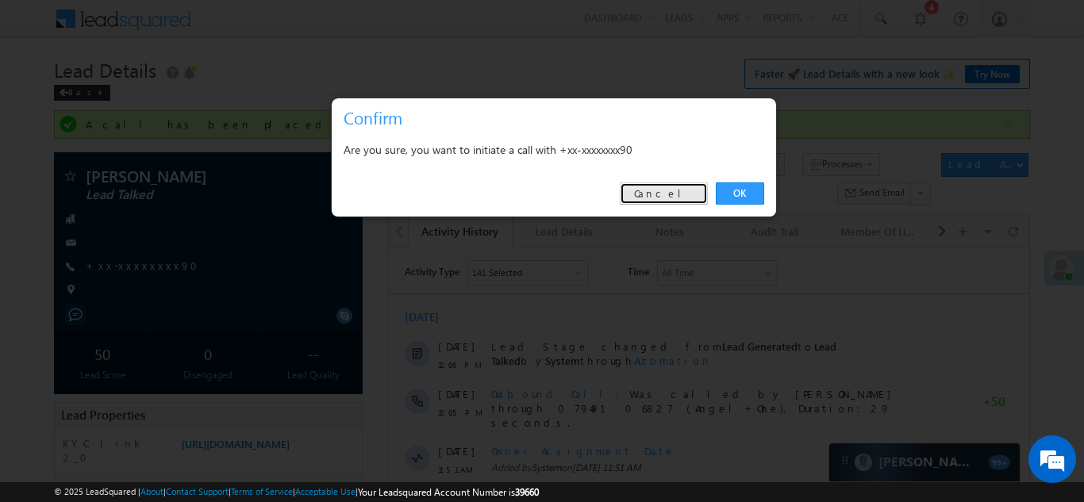
click at [681, 190] on link "Cancel" at bounding box center [664, 194] width 88 height 22
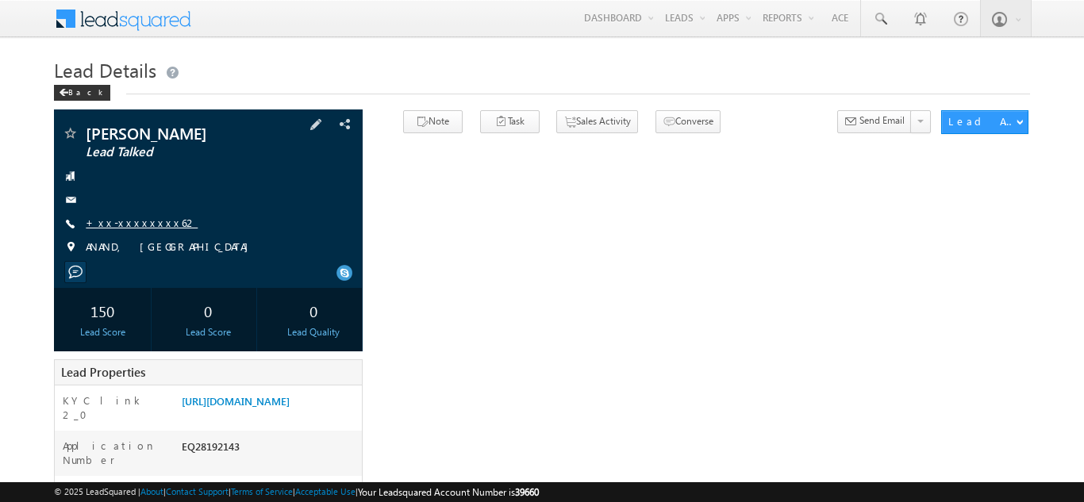
click at [125, 220] on link "+xx-xxxxxxxx62" at bounding box center [142, 222] width 112 height 13
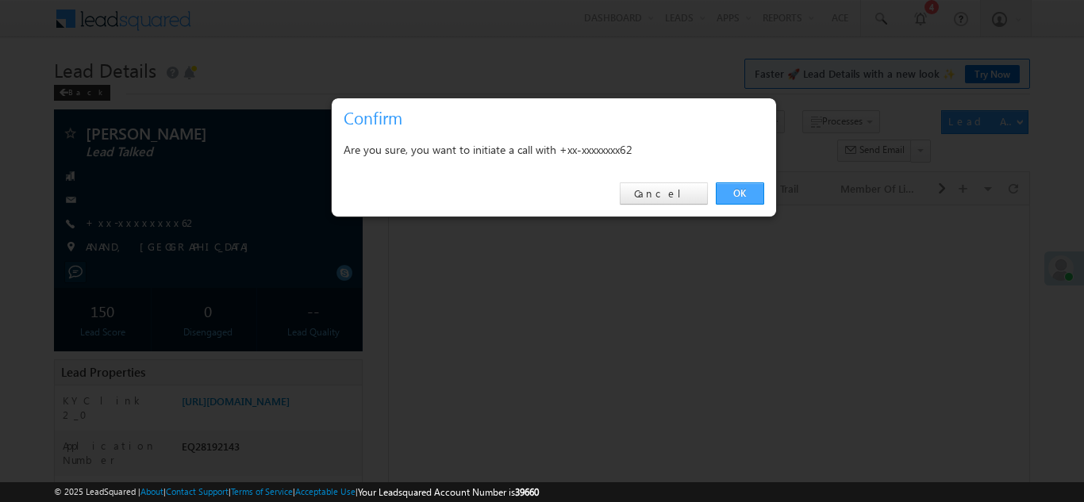
click at [729, 190] on link "OK" at bounding box center [740, 194] width 48 height 22
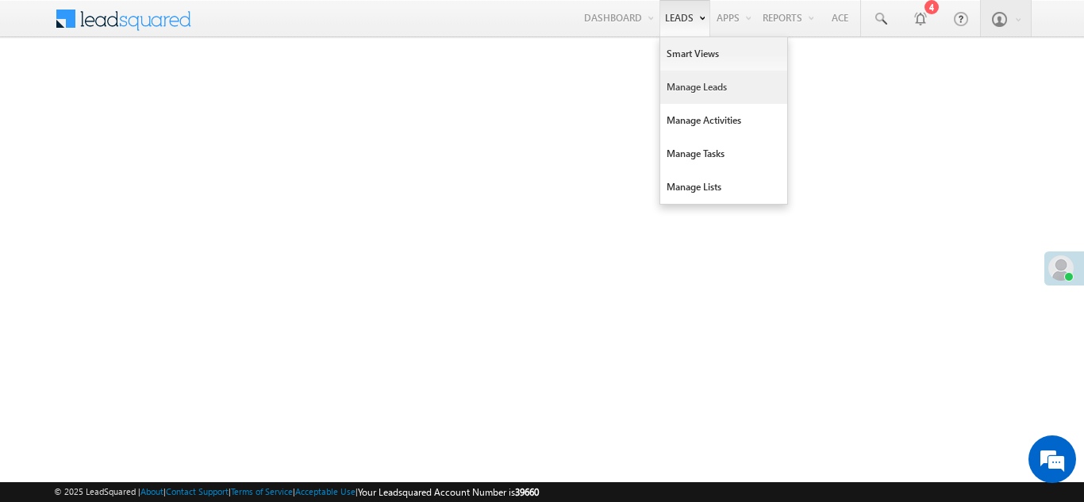
click at [679, 93] on link "Manage Leads" at bounding box center [723, 87] width 127 height 33
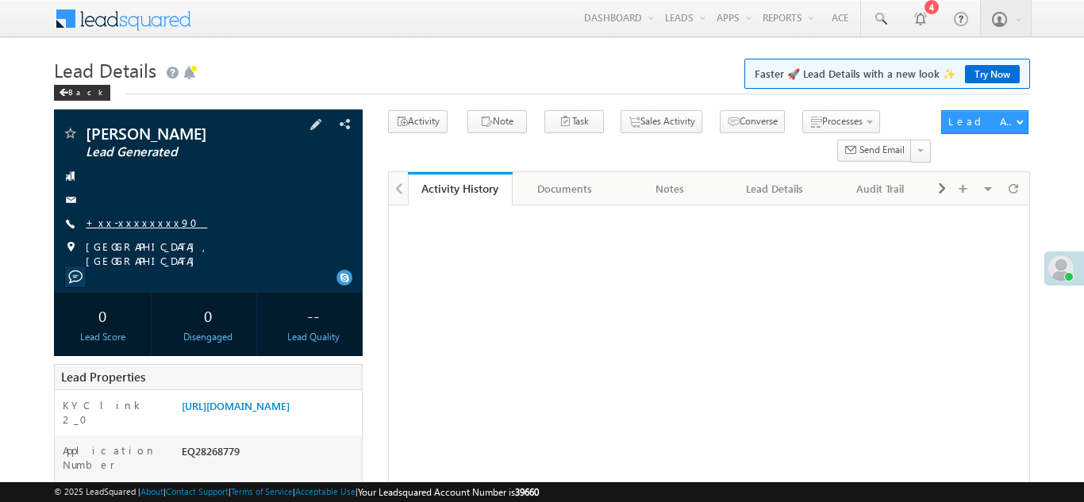
click at [123, 220] on link "+xx-xxxxxxxx90" at bounding box center [146, 222] width 121 height 13
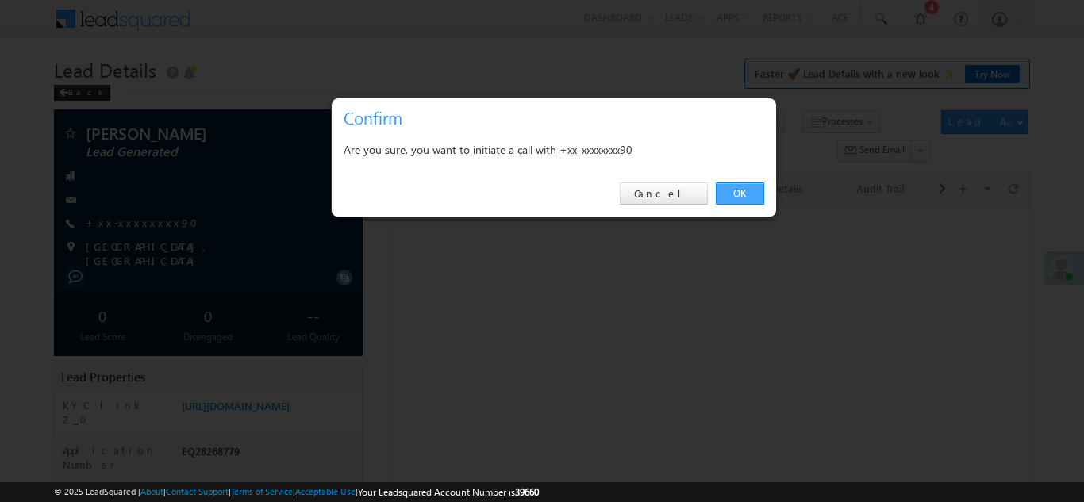
click at [729, 188] on link "OK" at bounding box center [740, 194] width 48 height 22
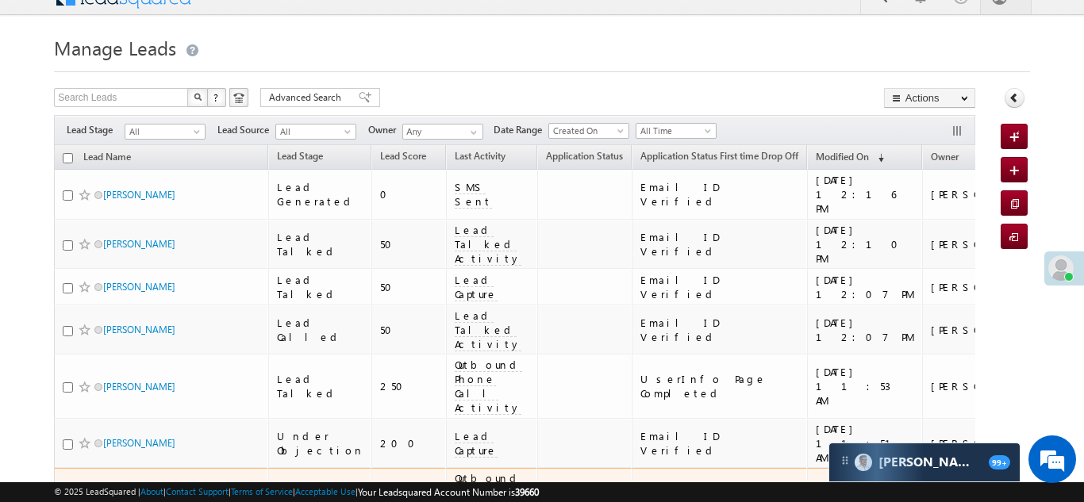
scroll to position [25, 0]
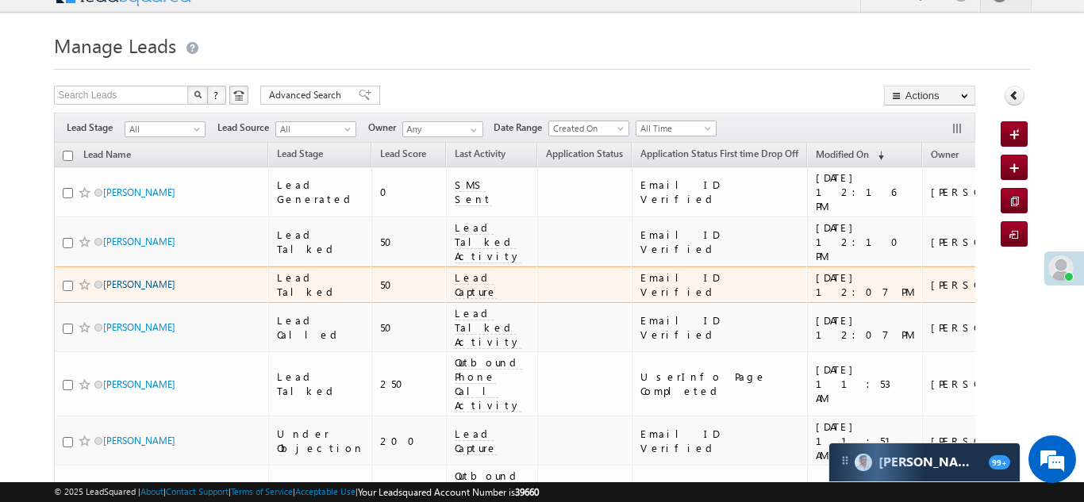
click at [144, 279] on link "[PERSON_NAME]" at bounding box center [139, 285] width 72 height 12
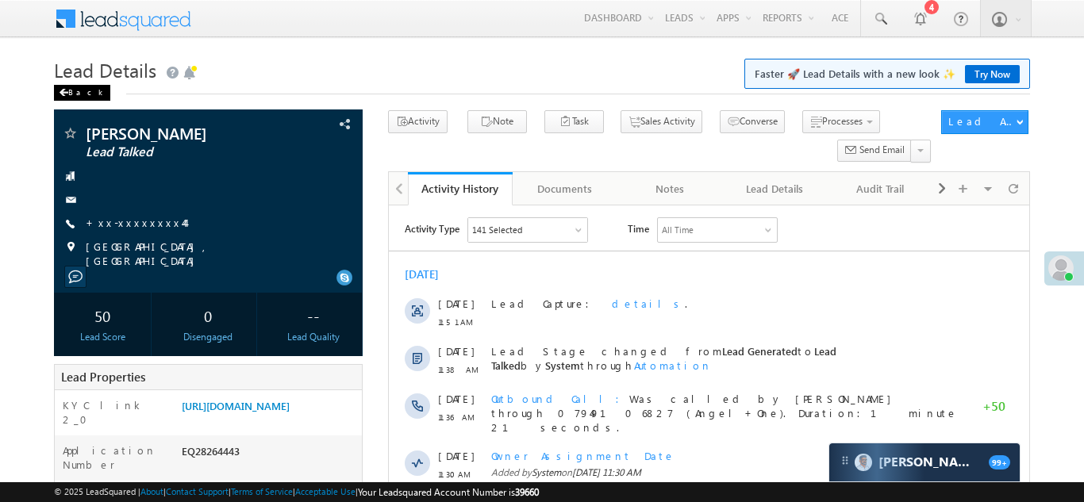
click at [79, 89] on div "Back" at bounding box center [82, 93] width 56 height 16
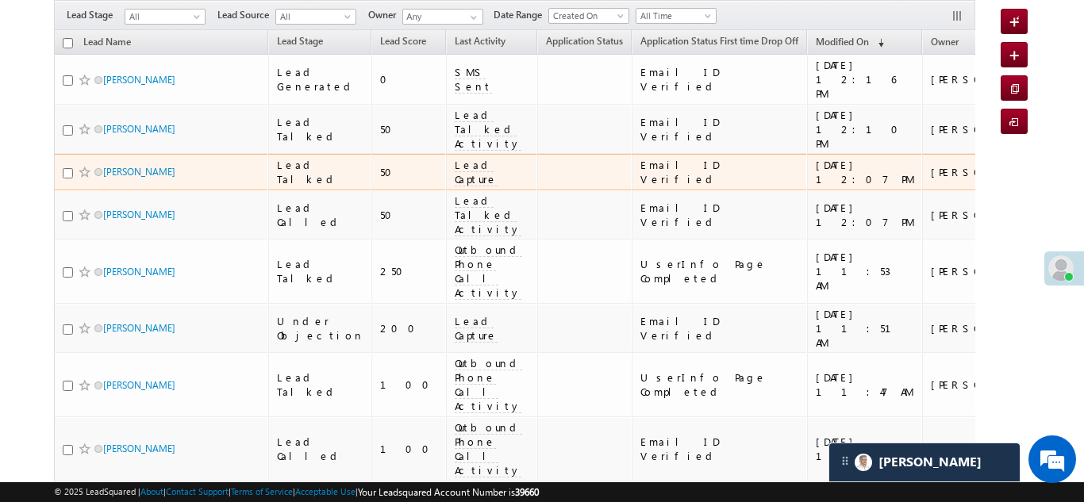
scroll to position [138, 0]
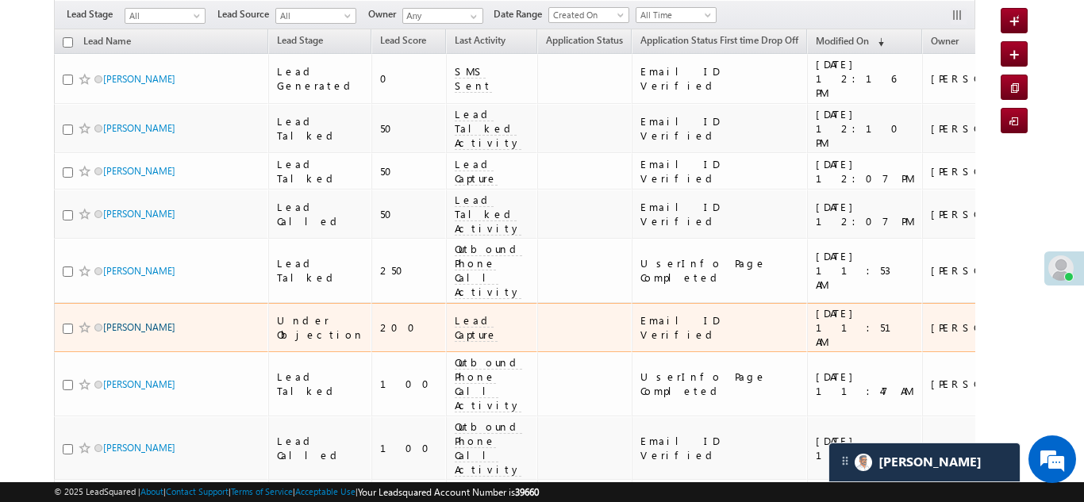
click at [113, 321] on link "[PERSON_NAME]" at bounding box center [139, 327] width 72 height 12
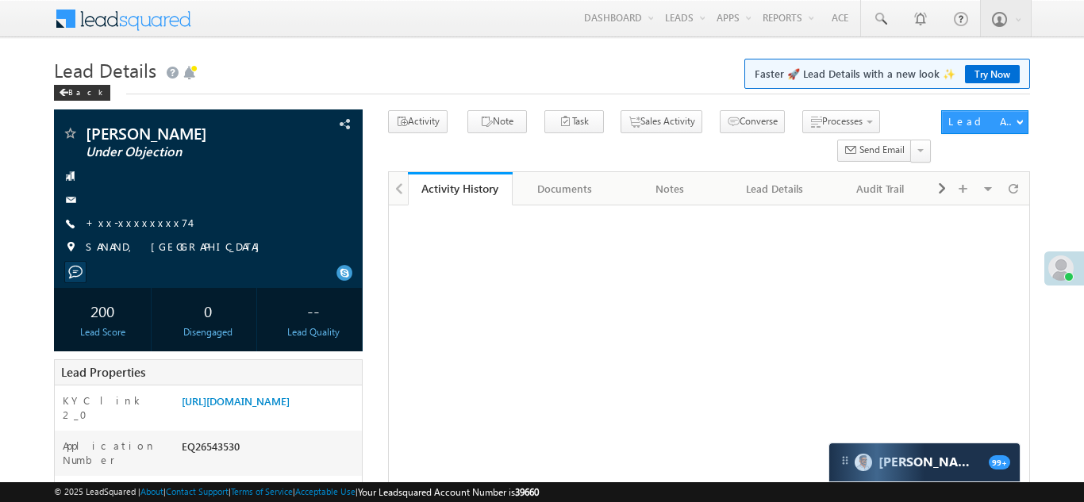
click at [115, 225] on link "+xx-xxxxxxxx74" at bounding box center [138, 222] width 104 height 13
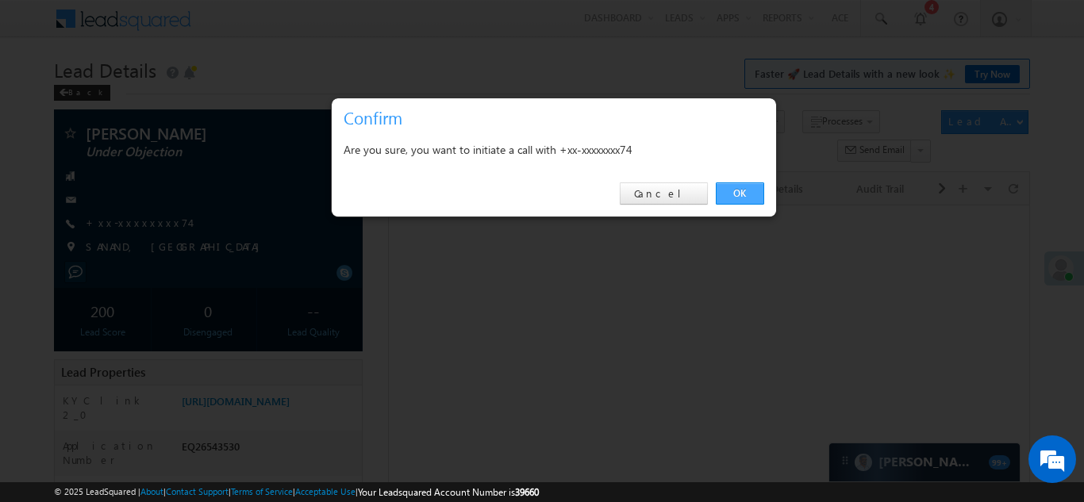
click at [729, 194] on link "OK" at bounding box center [740, 194] width 48 height 22
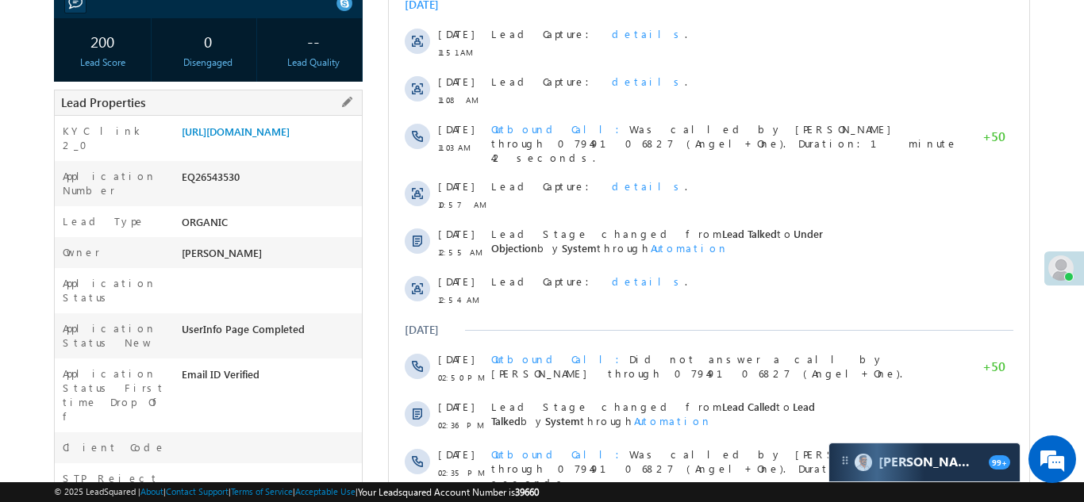
scroll to position [313, 0]
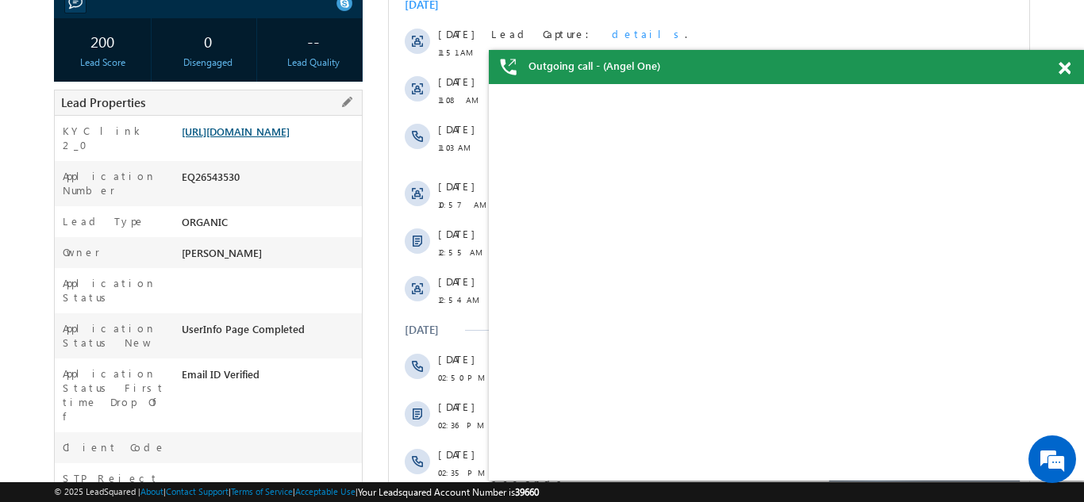
click at [263, 129] on link "https://angelbroking1-pk3em7sa.customui-test.leadsquared.com?leadId=4609fadc-85…" at bounding box center [236, 131] width 108 height 13
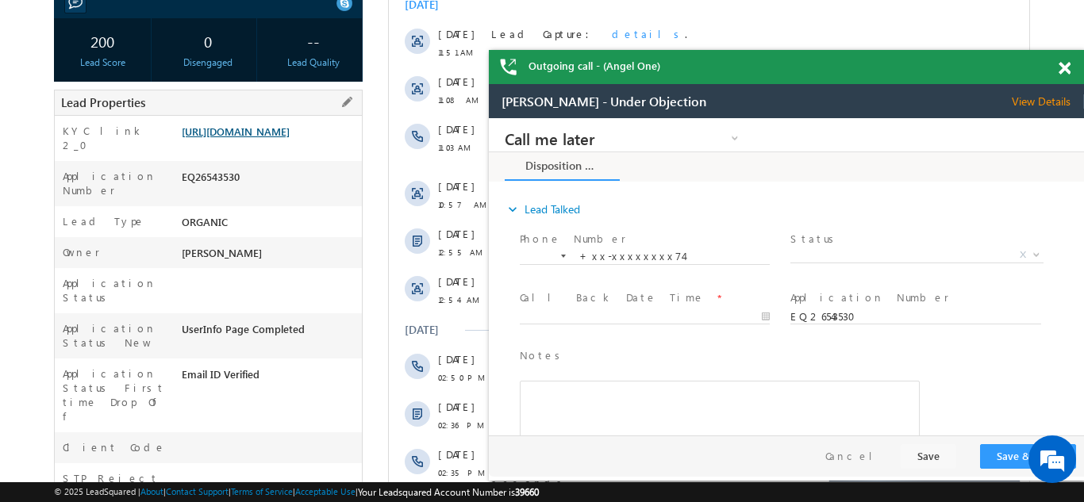
scroll to position [0, 0]
click at [1059, 68] on div "Outgoing call - (Angel One)" at bounding box center [786, 67] width 595 height 34
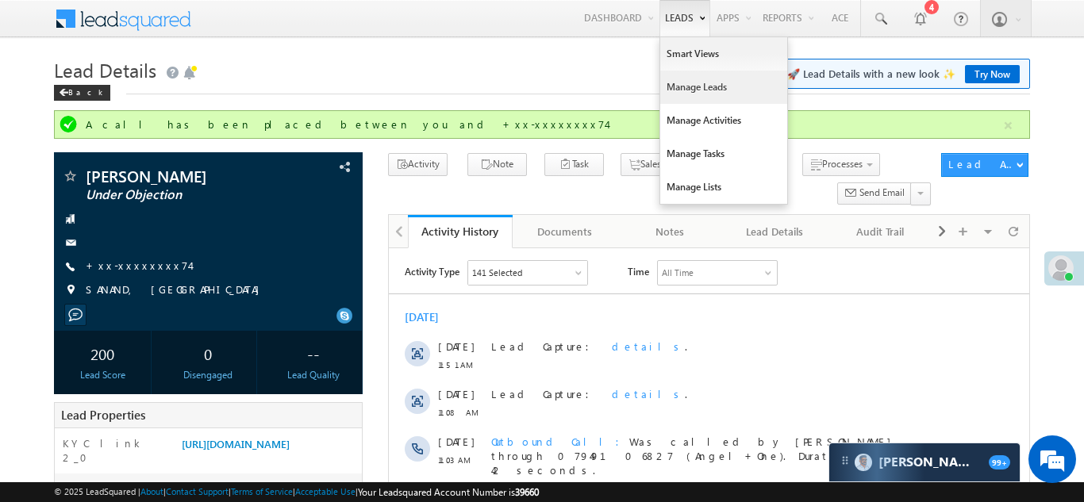
click at [680, 87] on link "Manage Leads" at bounding box center [723, 87] width 127 height 33
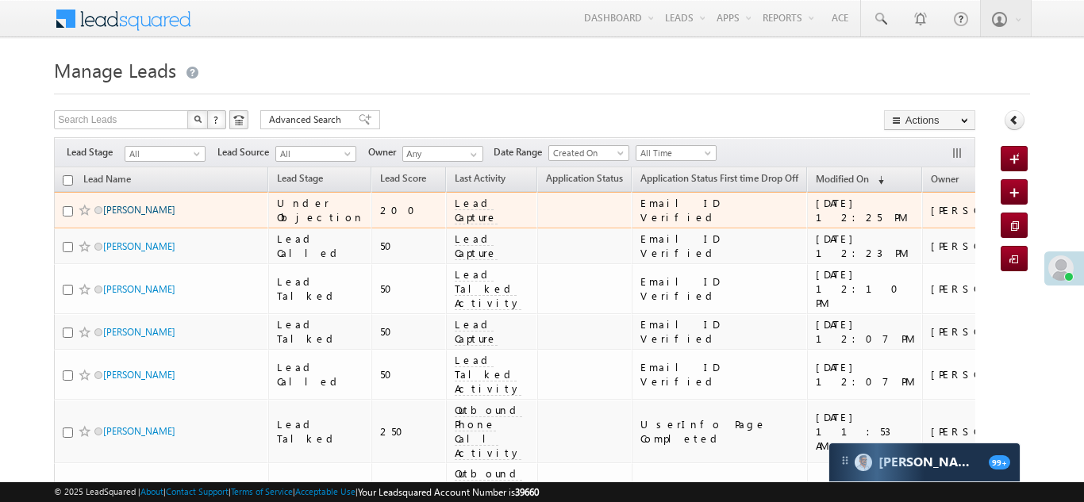
click at [112, 210] on link "[PERSON_NAME]" at bounding box center [139, 210] width 72 height 12
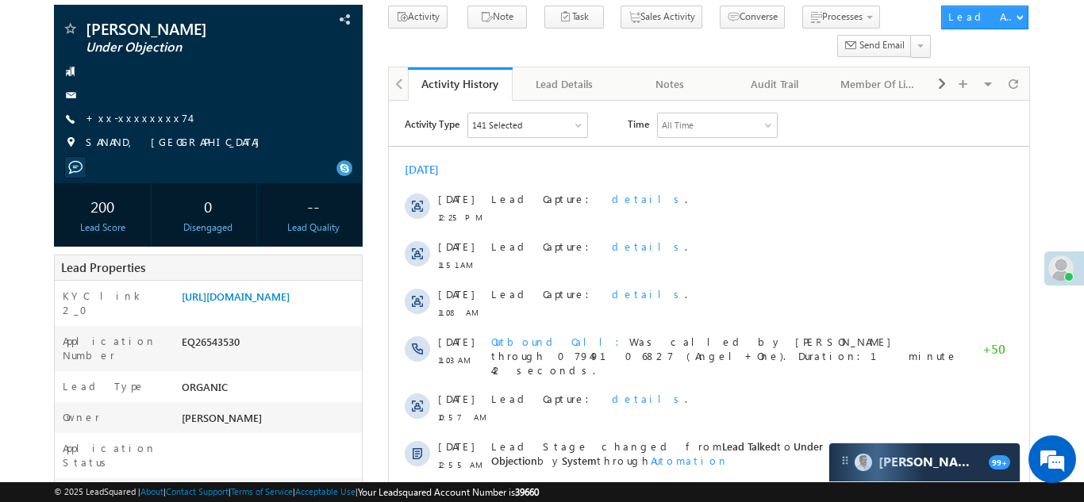
scroll to position [102, 0]
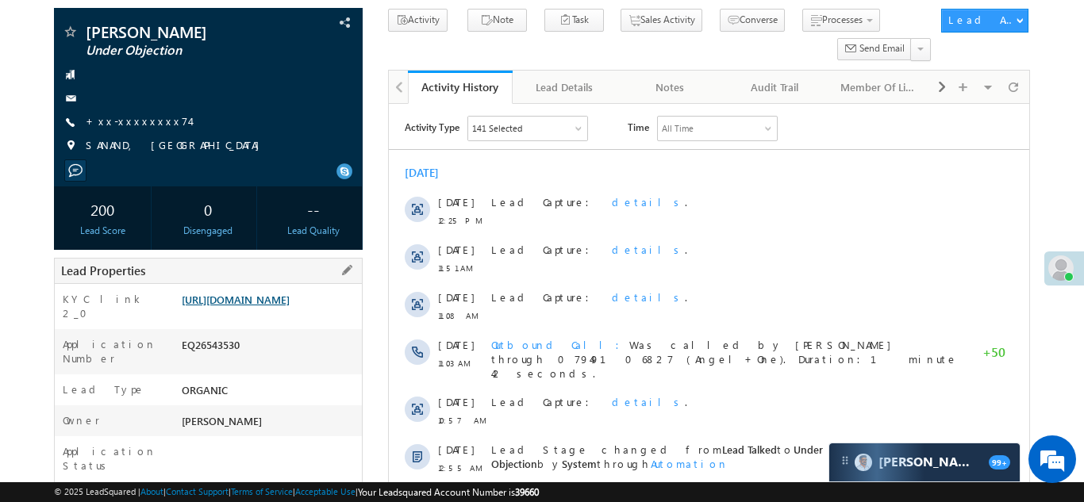
click at [260, 306] on link "https://angelbroking1-pk3em7sa.customui-test.leadsquared.com?leadId=4609fadc-85…" at bounding box center [236, 299] width 108 height 13
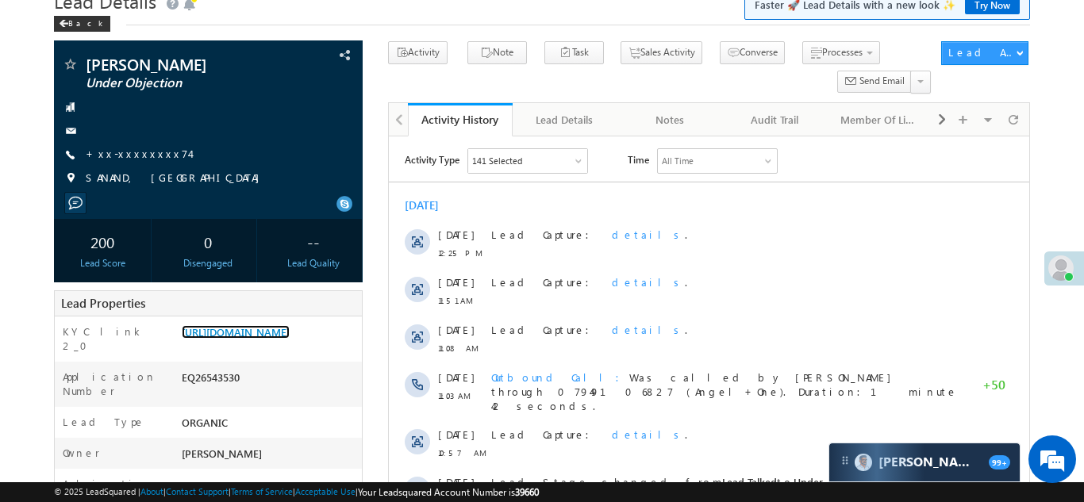
scroll to position [0, 0]
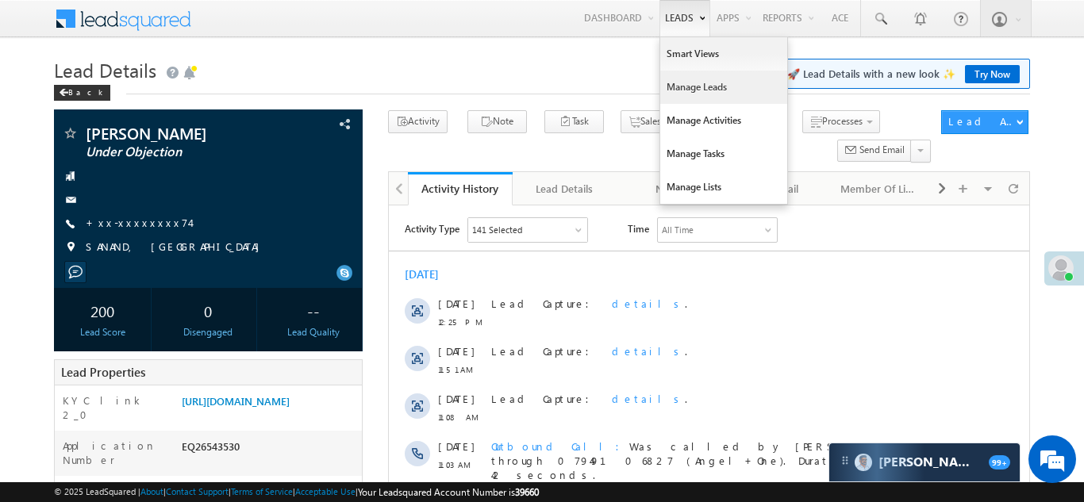
click at [682, 83] on link "Manage Leads" at bounding box center [723, 87] width 127 height 33
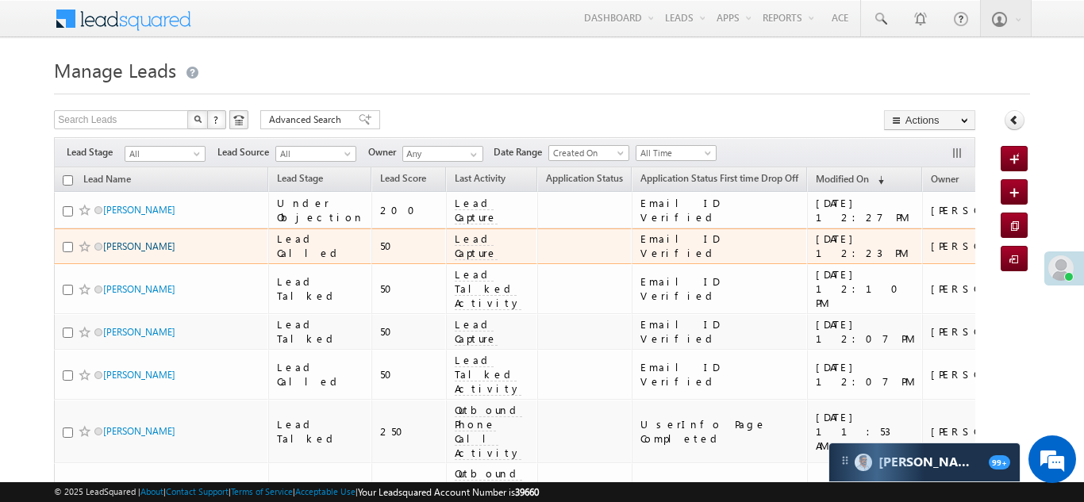
click at [140, 248] on link "[PERSON_NAME]" at bounding box center [139, 246] width 72 height 12
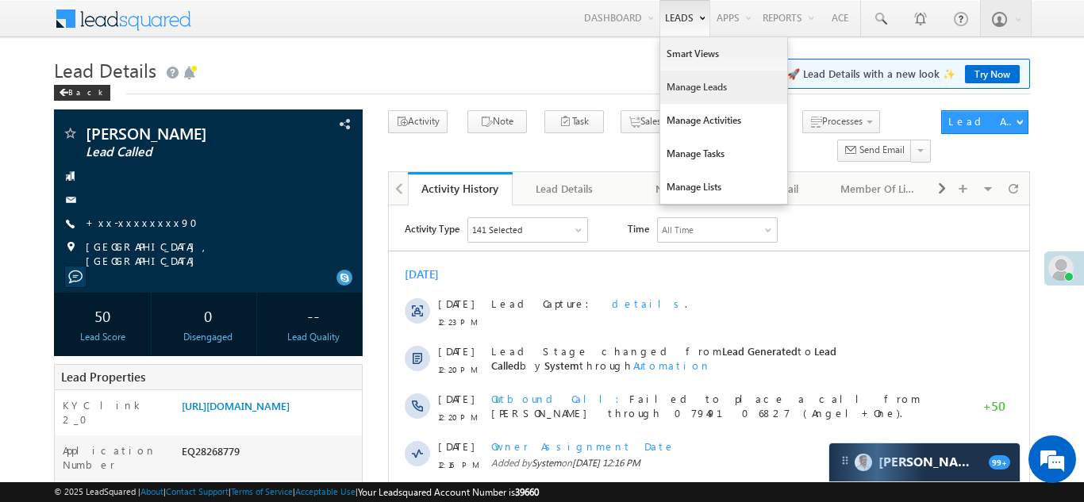
click at [678, 86] on link "Manage Leads" at bounding box center [723, 87] width 127 height 33
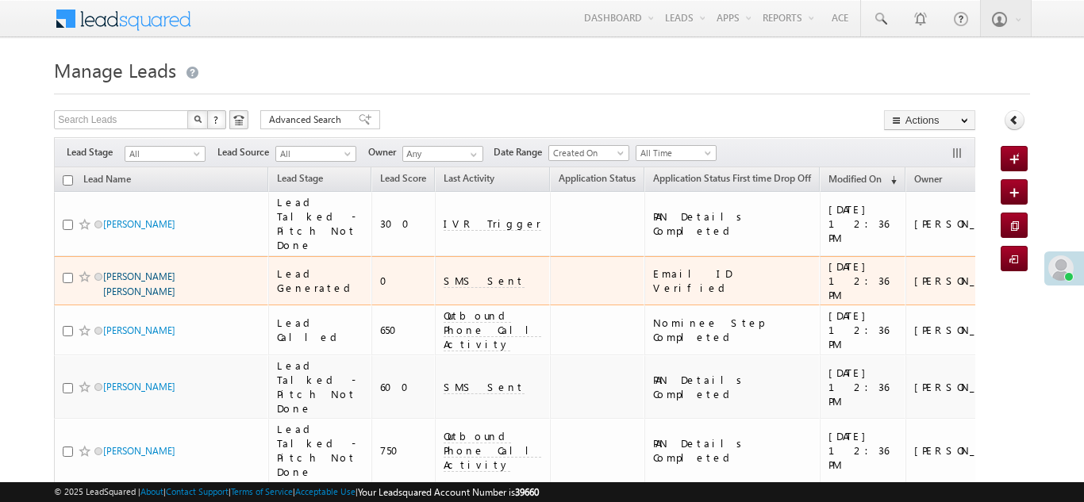
click at [125, 272] on link "[PERSON_NAME] [PERSON_NAME]" at bounding box center [139, 284] width 72 height 27
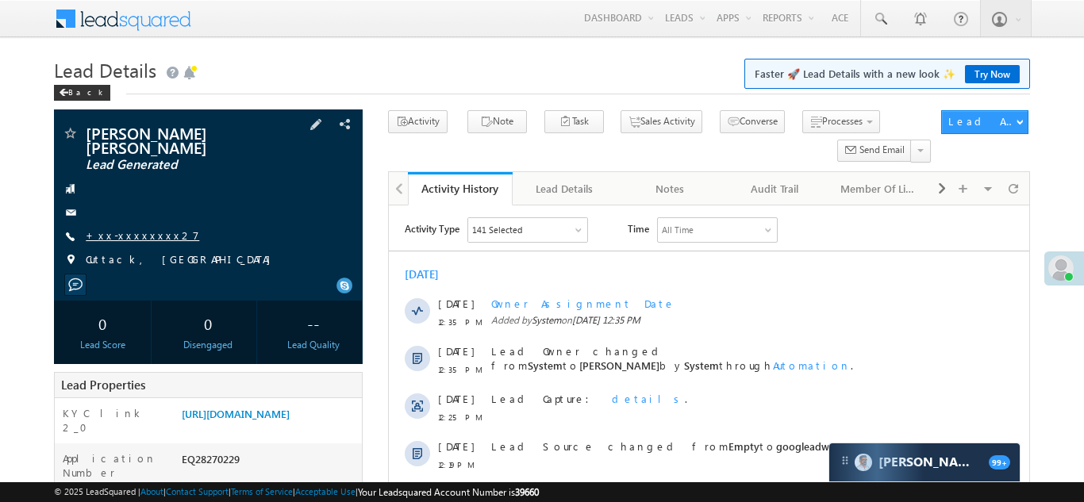
click at [125, 229] on link "+xx-xxxxxxxx27" at bounding box center [142, 235] width 113 height 13
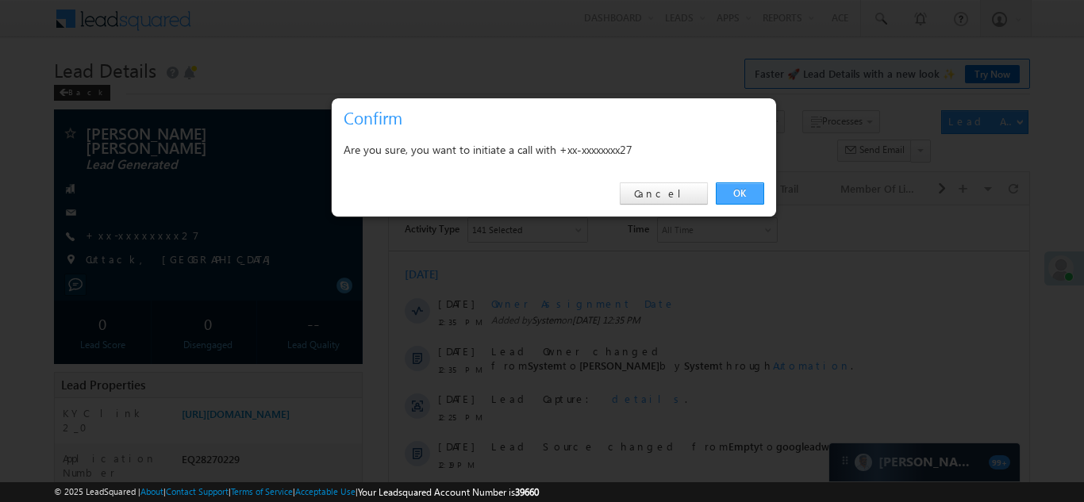
click at [739, 193] on link "OK" at bounding box center [740, 194] width 48 height 22
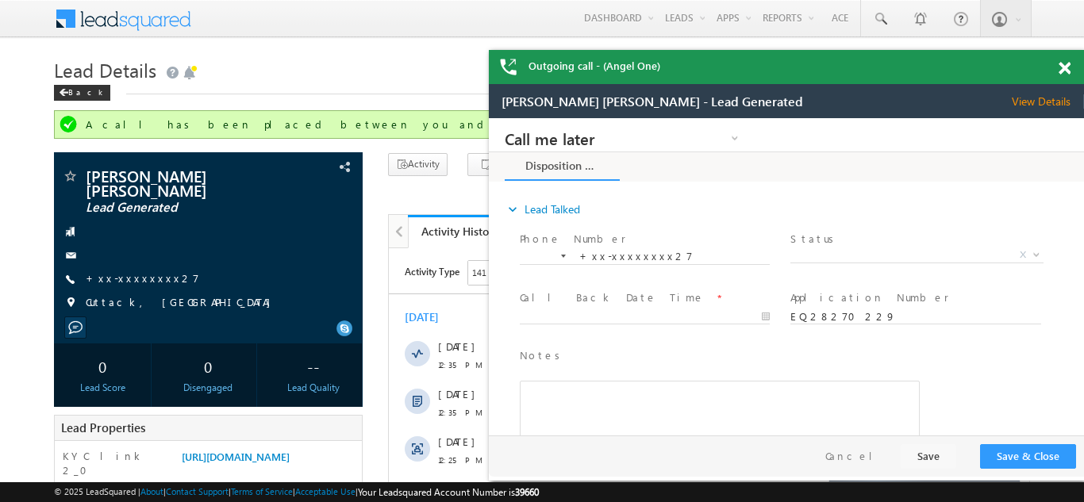
click at [1063, 63] on span at bounding box center [1065, 68] width 12 height 13
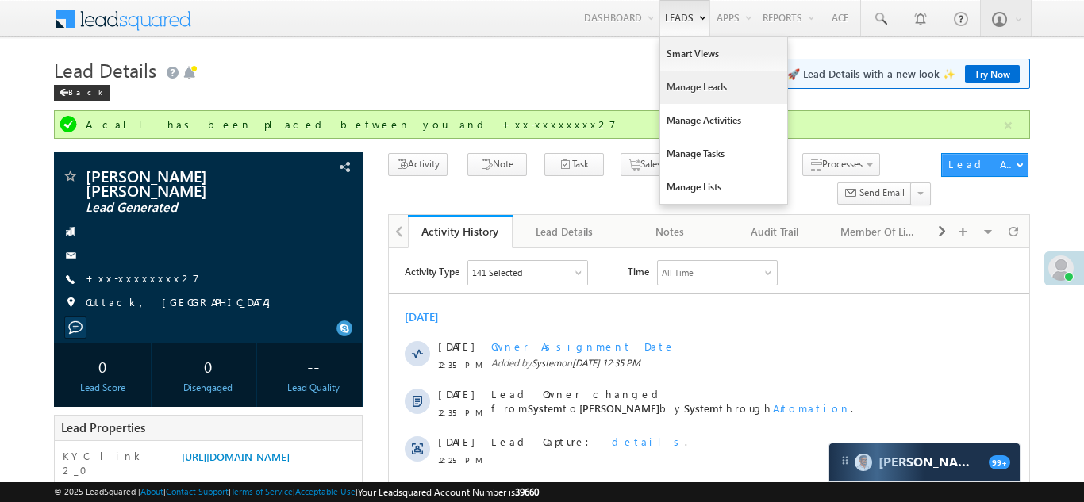
click at [694, 88] on link "Manage Leads" at bounding box center [723, 87] width 127 height 33
